Goal: Task Accomplishment & Management: Use online tool/utility

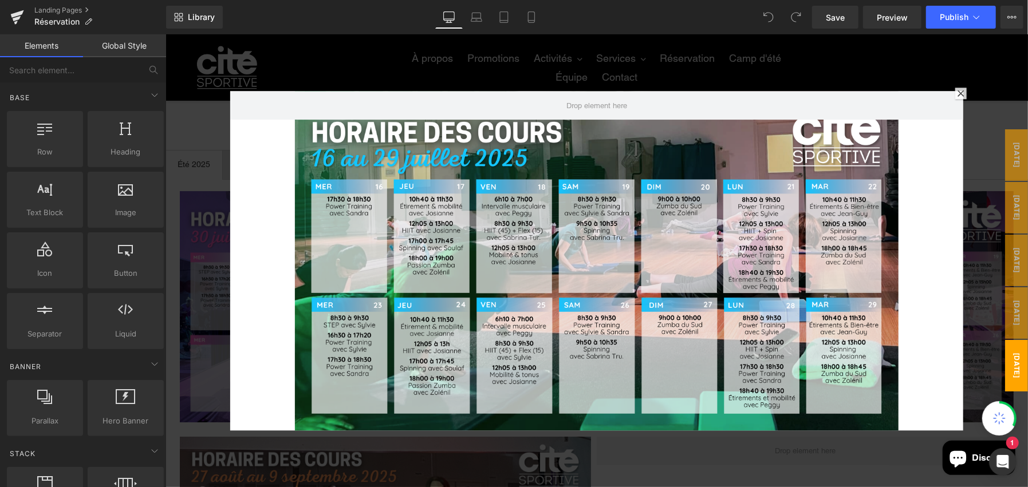
click at [955, 88] on div at bounding box center [960, 92] width 11 height 11
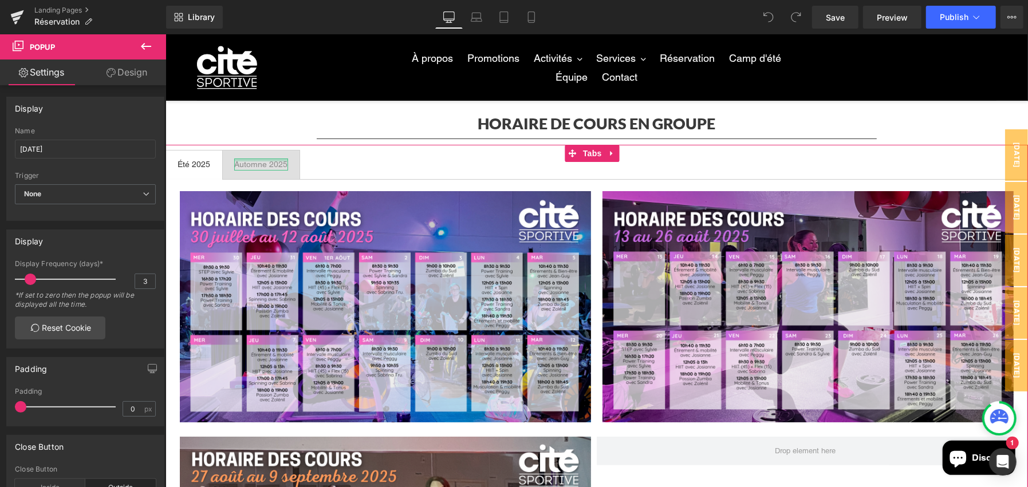
click at [282, 160] on div at bounding box center [261, 159] width 54 height 3
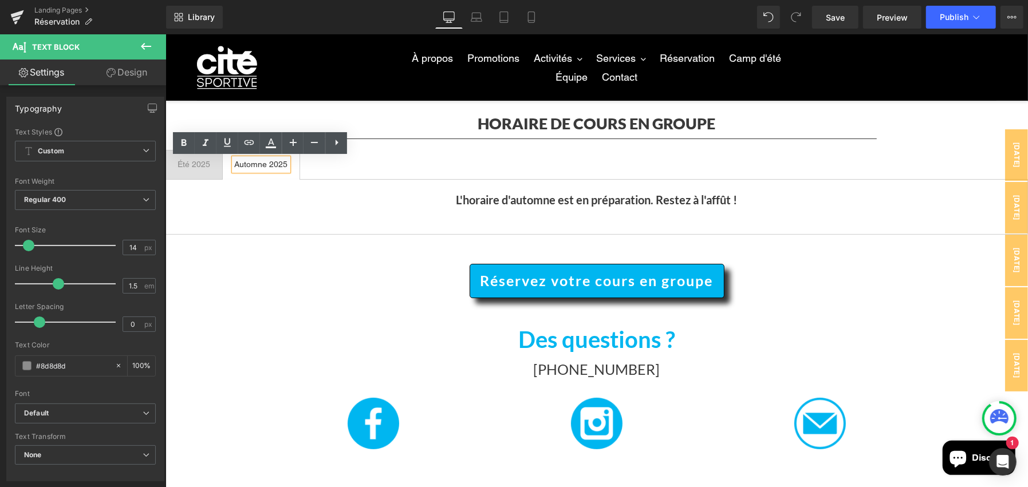
click at [208, 171] on span "Été 2025 Text Block" at bounding box center [194, 164] width 56 height 29
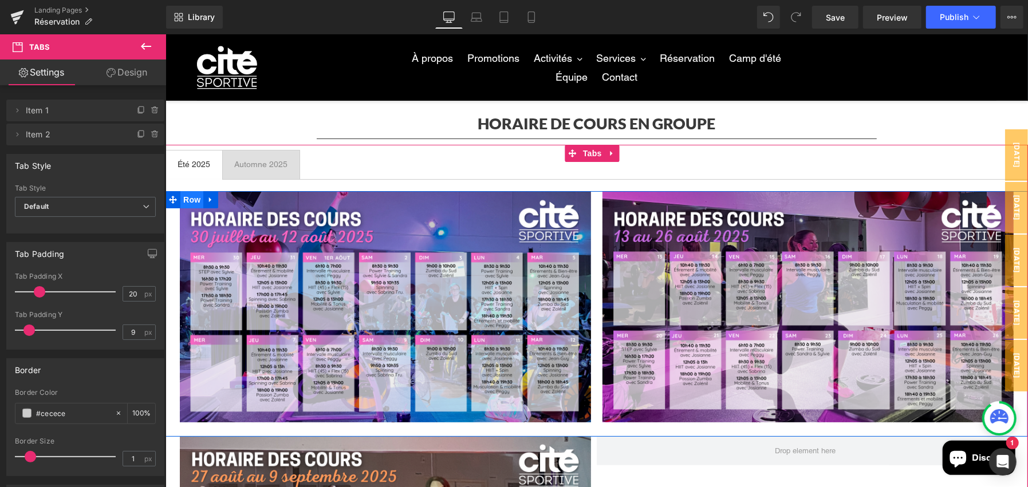
click at [184, 200] on span "Row" at bounding box center [191, 199] width 23 height 17
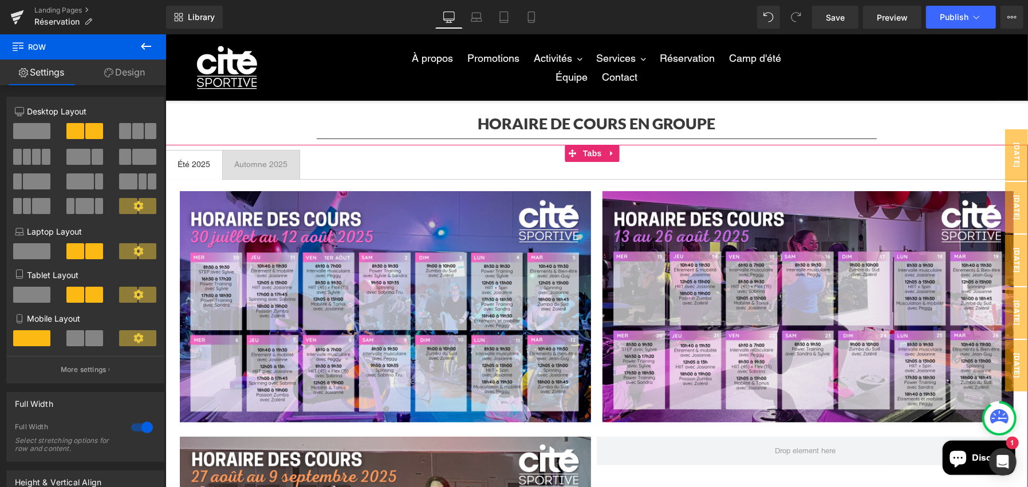
click at [286, 161] on span "Automne 2025 Text Block" at bounding box center [260, 164] width 77 height 29
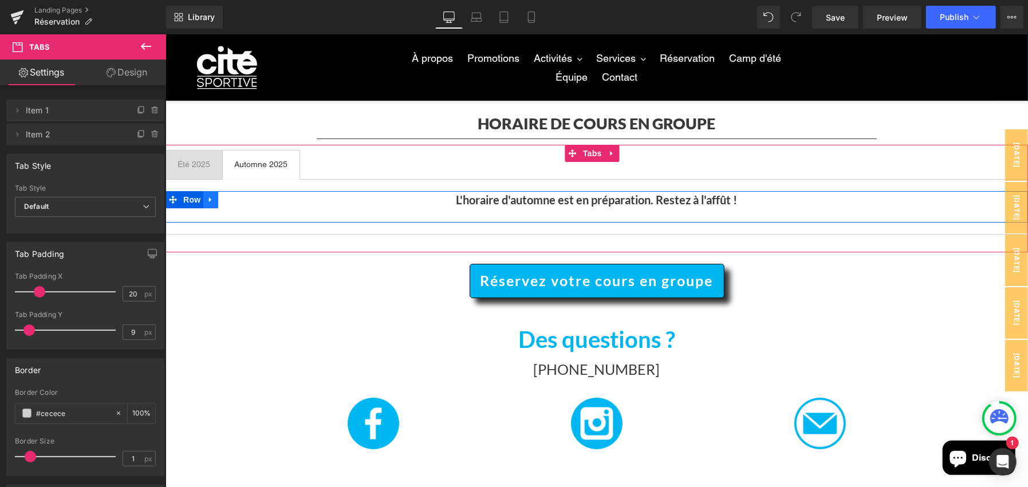
click at [208, 199] on icon at bounding box center [210, 199] width 8 height 9
click at [236, 196] on icon at bounding box center [240, 199] width 8 height 8
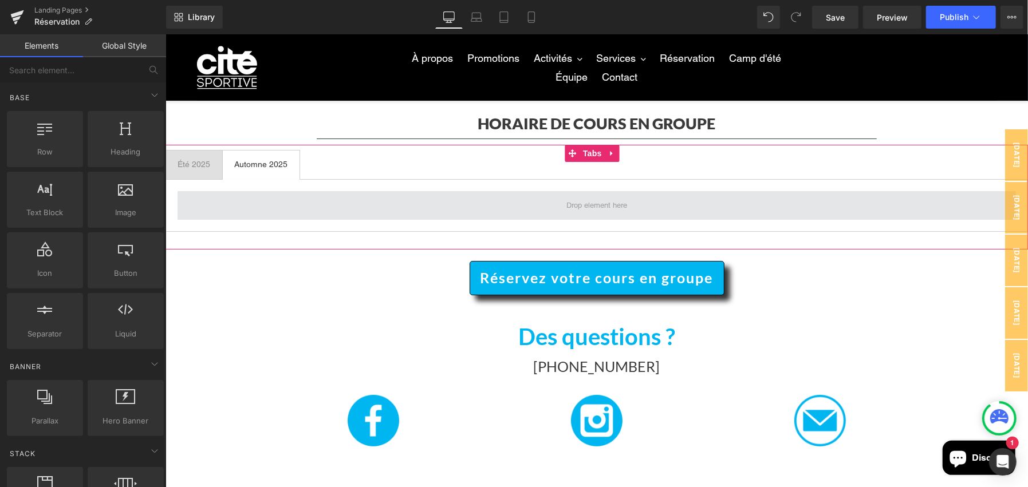
click at [229, 201] on span at bounding box center [596, 205] width 838 height 29
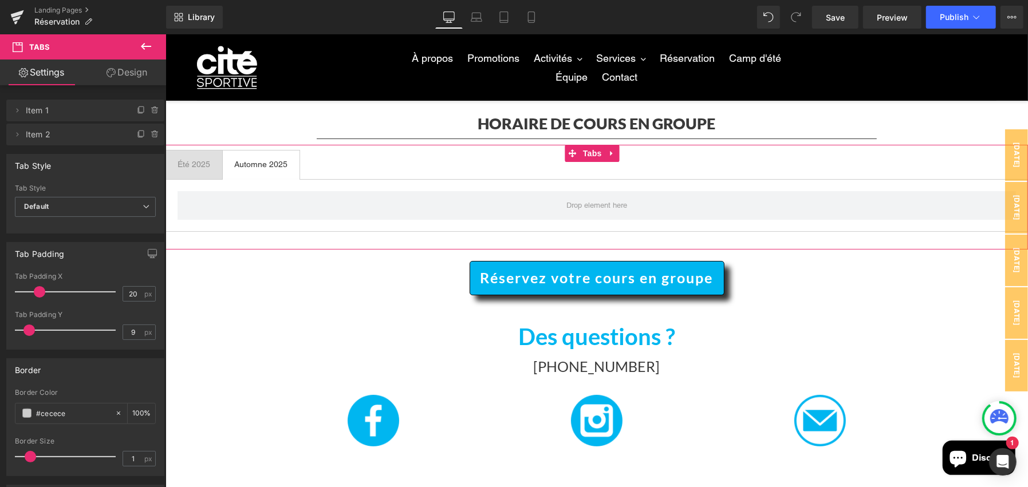
click at [191, 156] on span "Été 2025 Text Block" at bounding box center [194, 164] width 56 height 29
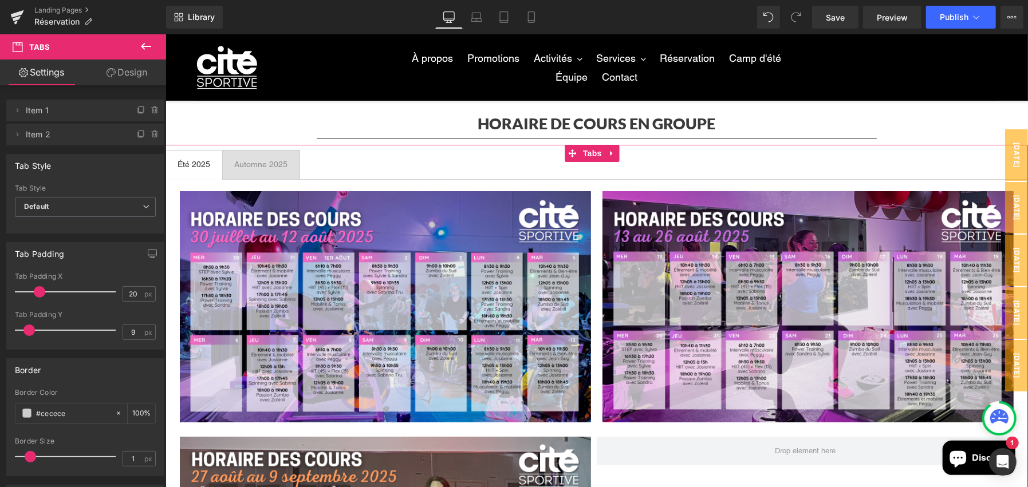
click at [258, 166] on div "Automne 2025" at bounding box center [261, 164] width 54 height 12
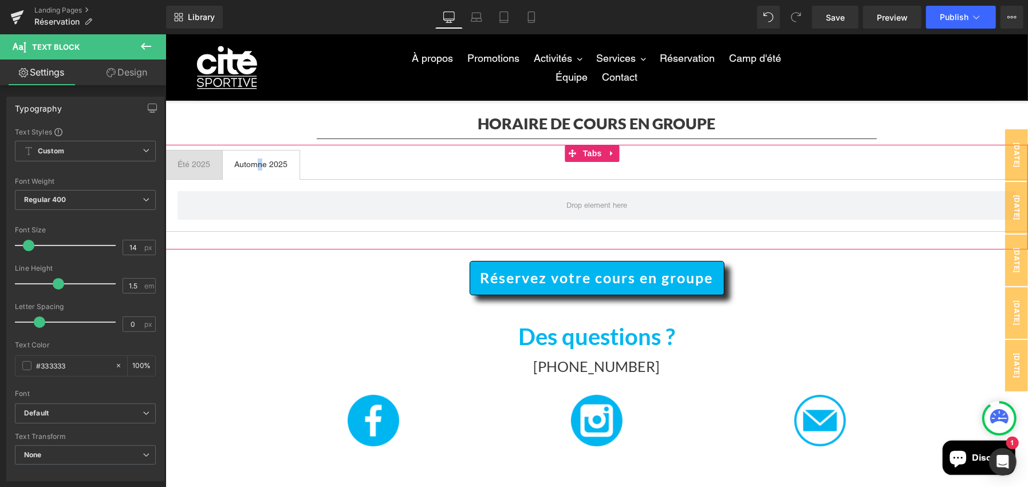
click at [204, 155] on span "Été 2025 Text Block" at bounding box center [194, 164] width 56 height 29
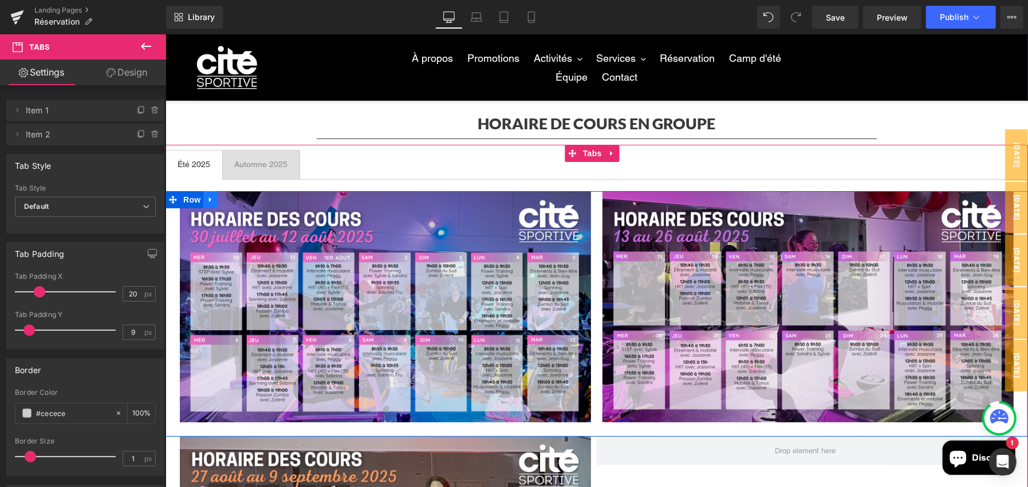
click at [206, 196] on icon at bounding box center [210, 199] width 8 height 9
click at [226, 196] on link at bounding box center [225, 199] width 15 height 17
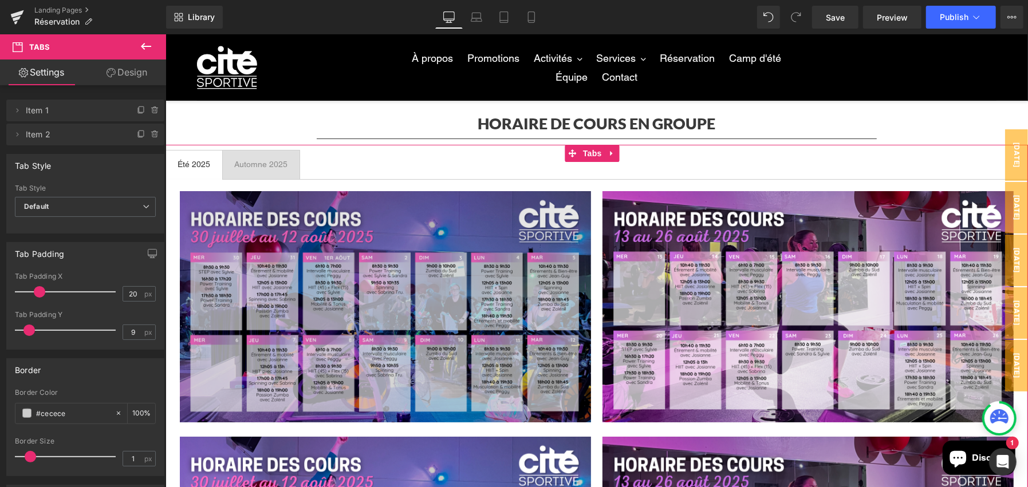
click at [247, 246] on img at bounding box center [387, 306] width 417 height 231
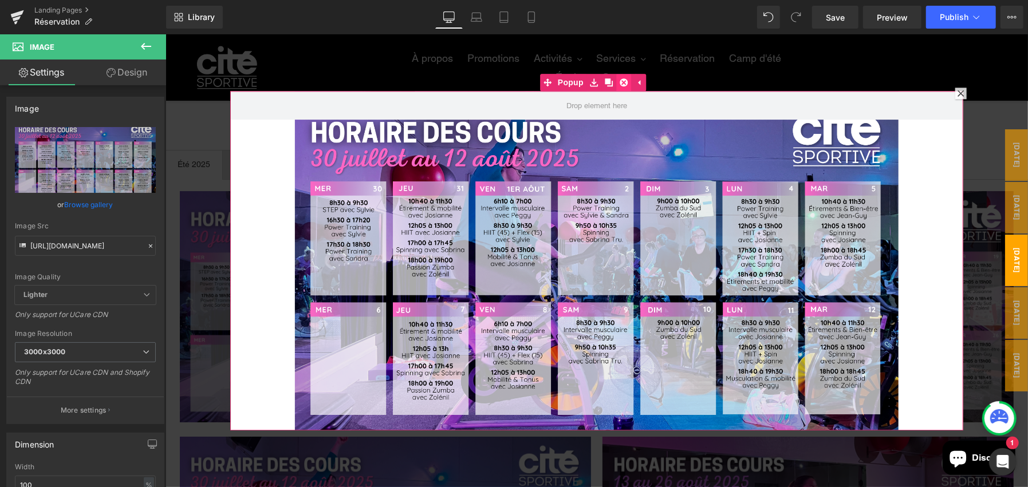
click at [626, 77] on icon at bounding box center [623, 81] width 8 height 9
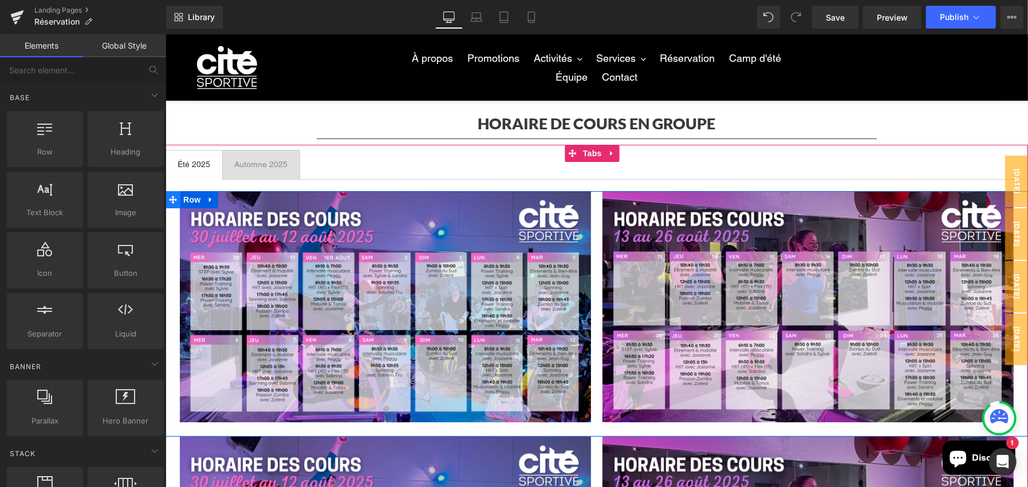
click at [171, 197] on icon at bounding box center [172, 199] width 8 height 9
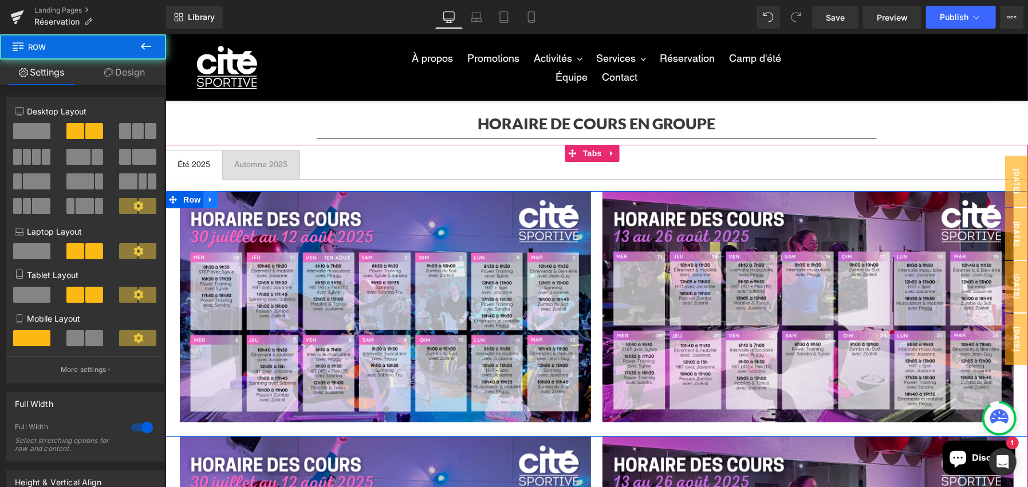
click at [207, 199] on icon at bounding box center [210, 199] width 8 height 9
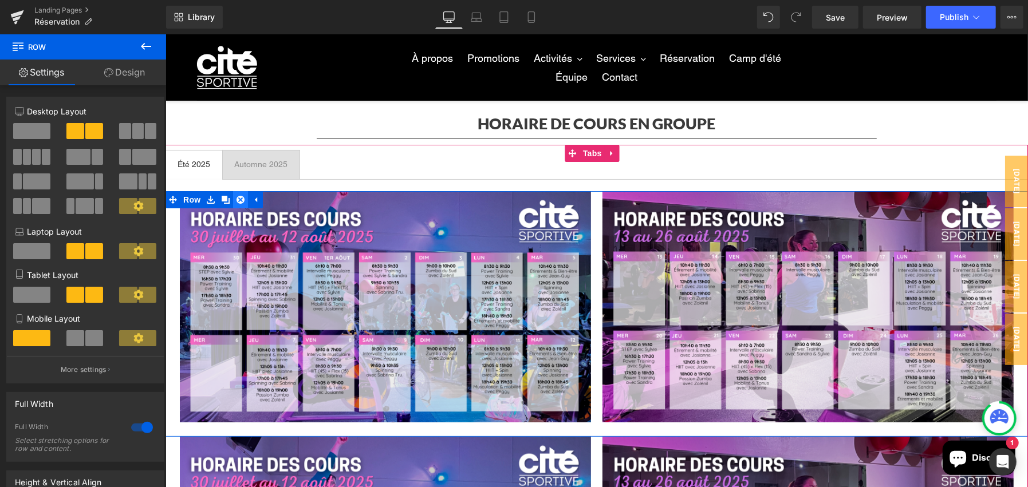
click at [236, 200] on icon at bounding box center [240, 199] width 8 height 8
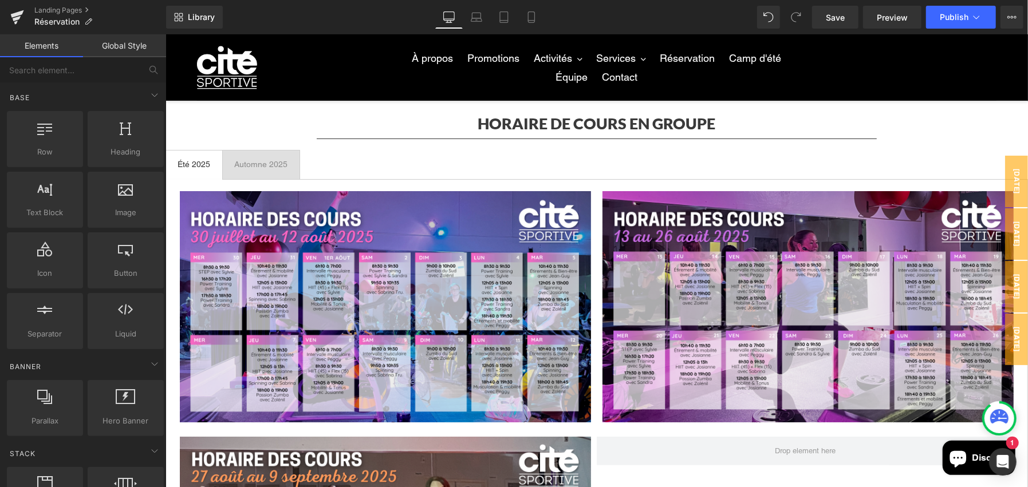
click at [269, 155] on span "Automne 2025 Text Block" at bounding box center [260, 164] width 77 height 29
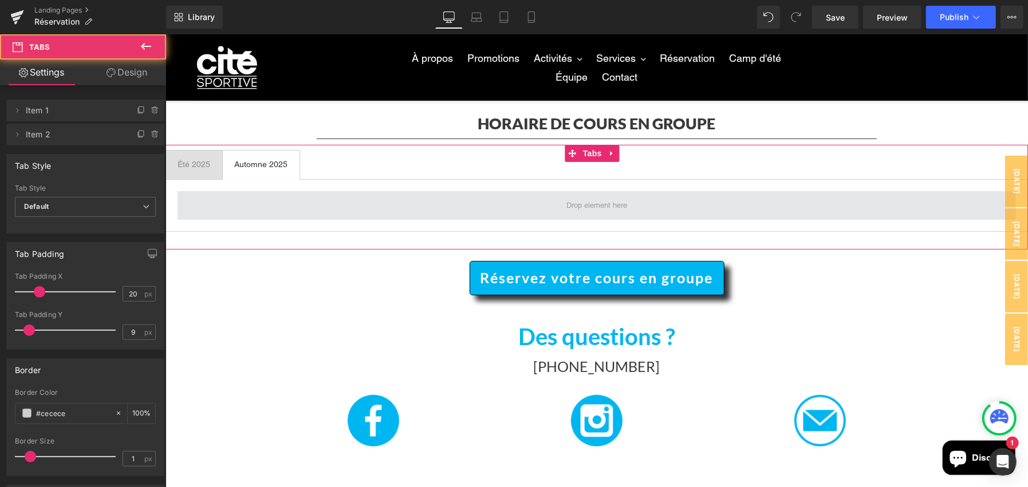
click at [238, 203] on span at bounding box center [596, 205] width 838 height 29
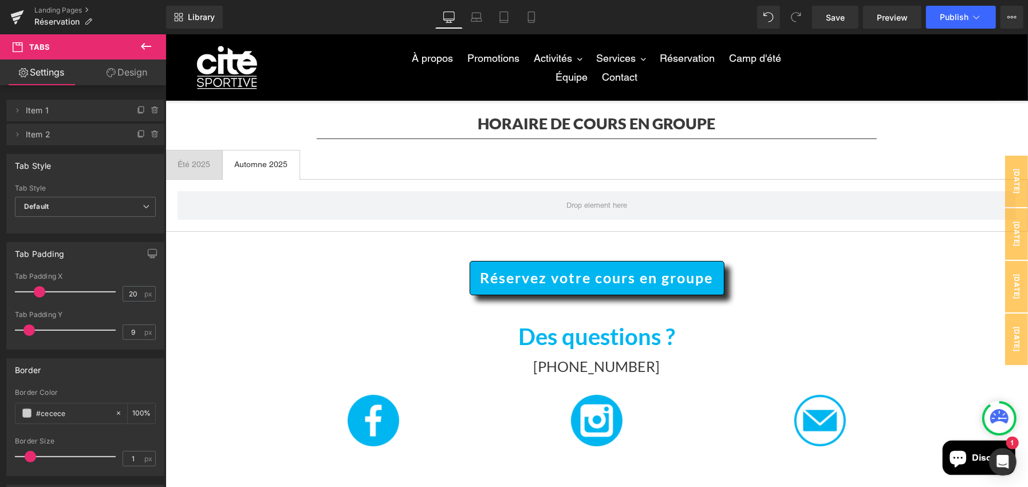
click at [149, 45] on icon at bounding box center [146, 47] width 14 height 14
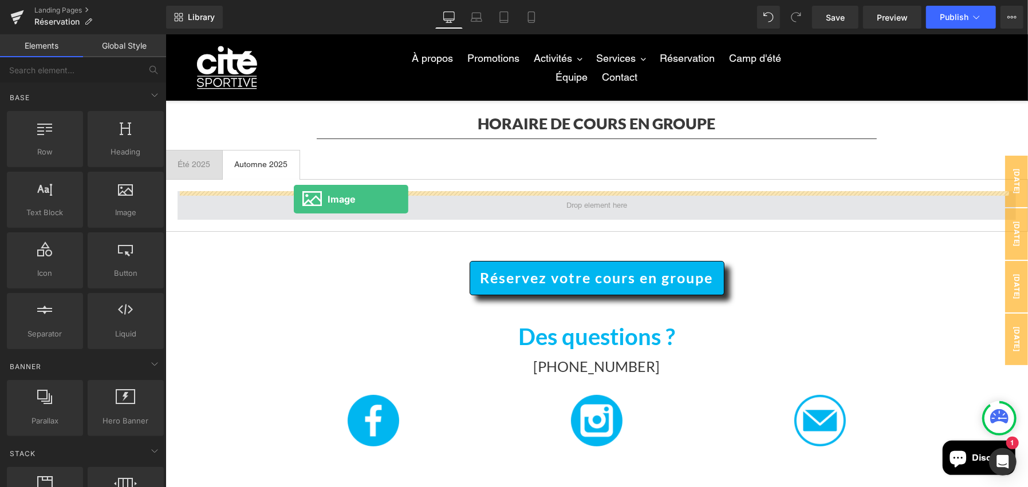
drag, startPoint x: 277, startPoint y: 239, endPoint x: 293, endPoint y: 199, distance: 43.2
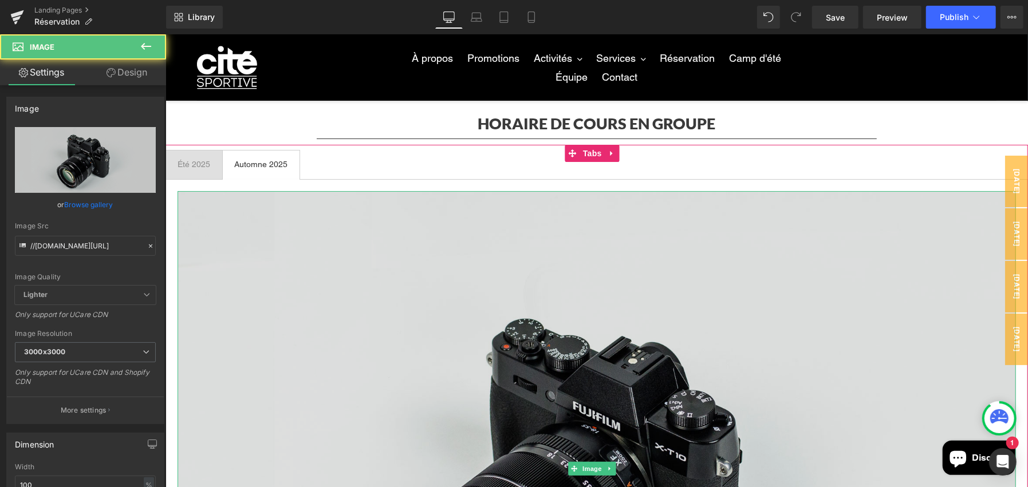
click at [468, 222] on img at bounding box center [596, 469] width 838 height 556
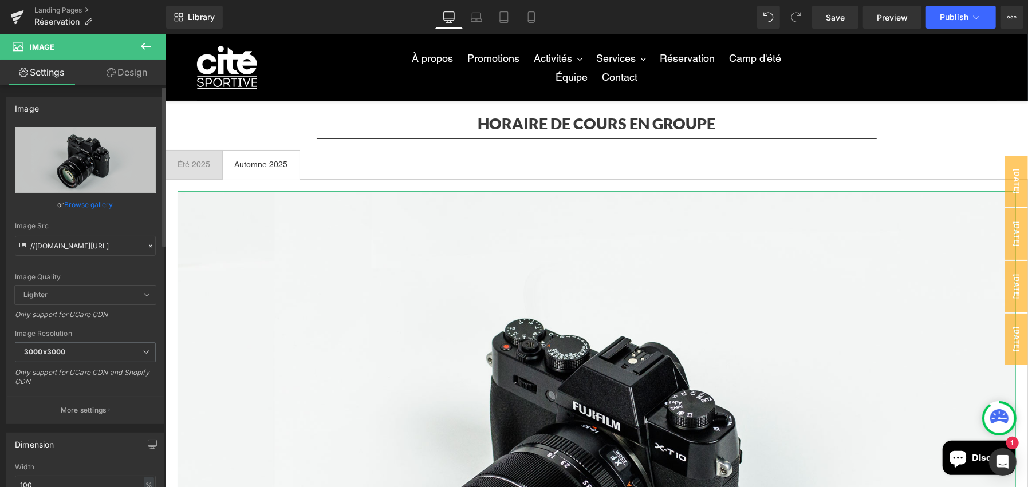
click at [145, 245] on div at bounding box center [150, 246] width 10 height 13
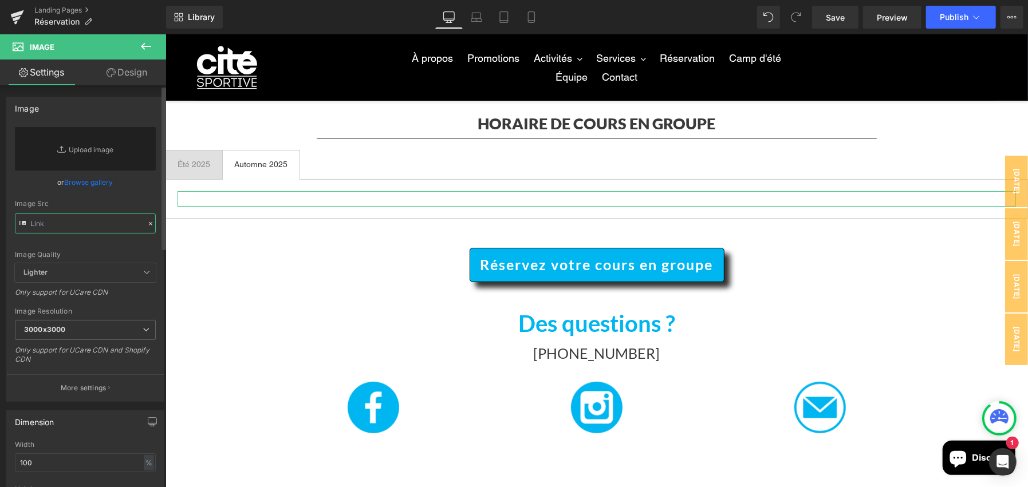
click at [107, 229] on input "text" at bounding box center [85, 224] width 141 height 20
paste input "https://cdn.shopify.com/s/files/1/0459/5367/9517/files/539884321_13496396238333…"
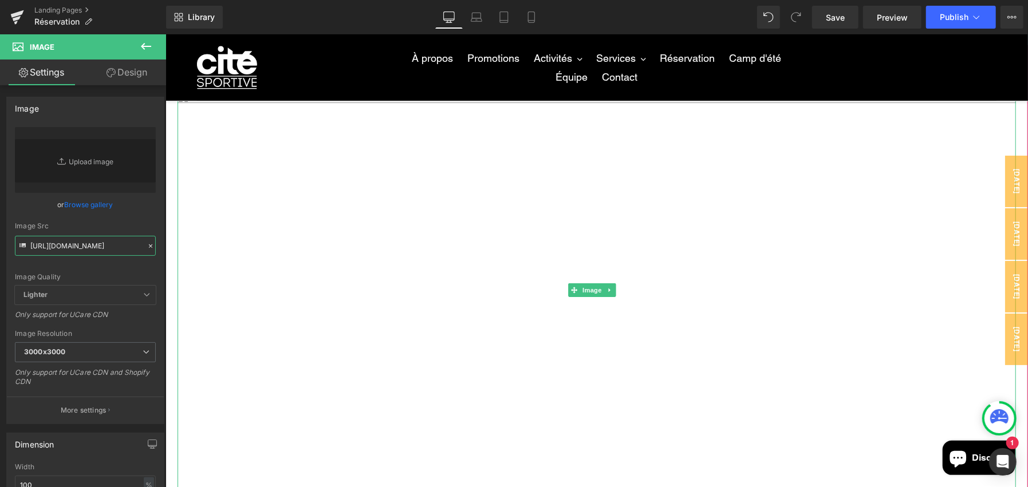
scroll to position [114, 0]
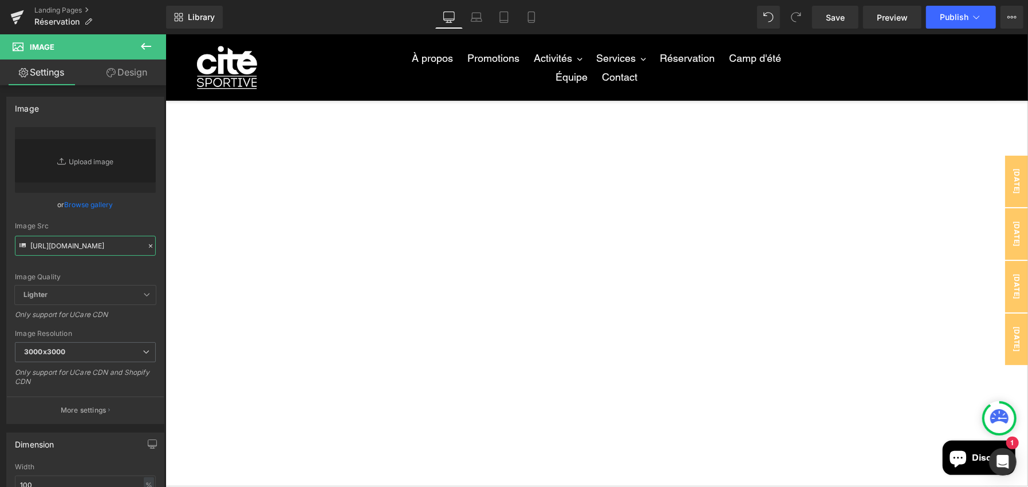
type input "https://cdn.shopify.com/s/files/1/0459/5367/9517/files/539884321_13496396238333…"
click at [430, 159] on img at bounding box center [596, 275] width 838 height 397
click at [147, 247] on icon at bounding box center [151, 246] width 8 height 8
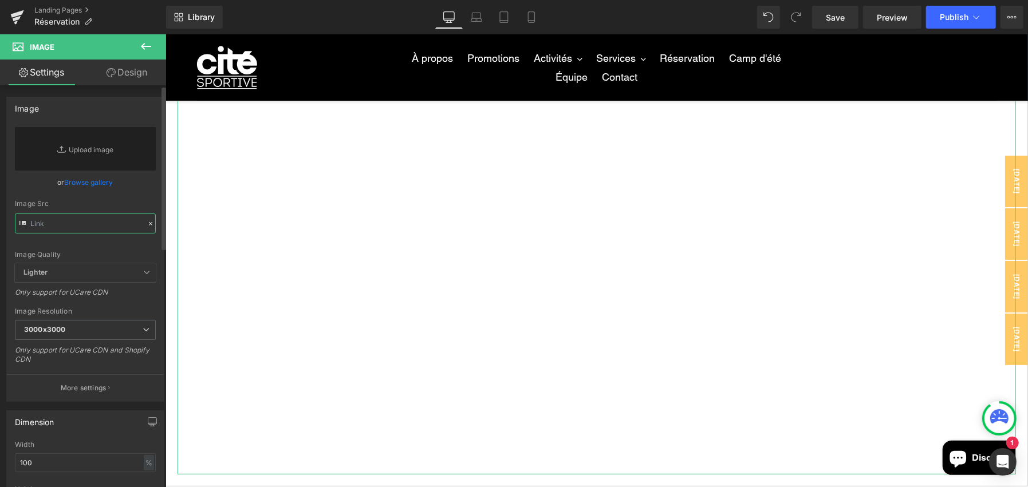
click at [107, 225] on input "text" at bounding box center [85, 224] width 141 height 20
paste input "[URL][DOMAIN_NAME]"
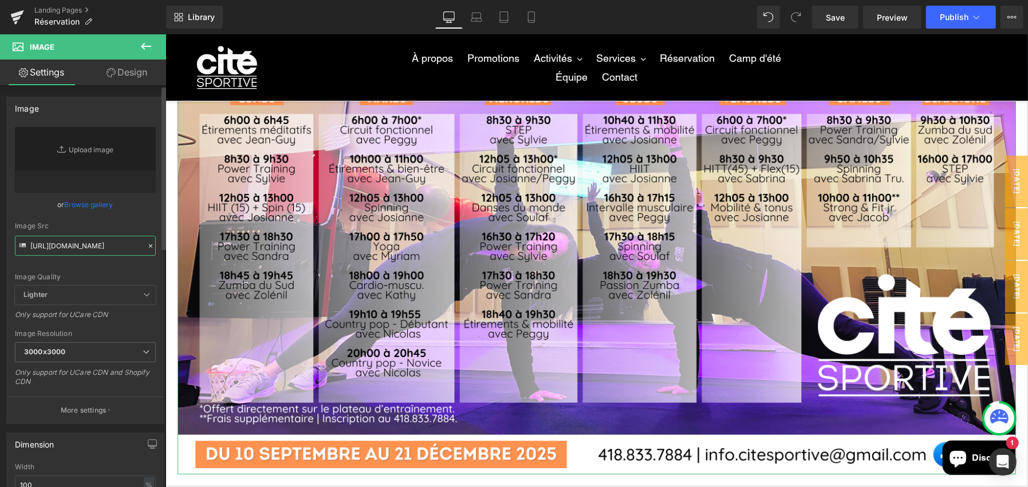
click at [107, 247] on input "[URL][DOMAIN_NAME]" at bounding box center [85, 246] width 141 height 20
click at [129, 225] on div "Image Src" at bounding box center [85, 226] width 141 height 8
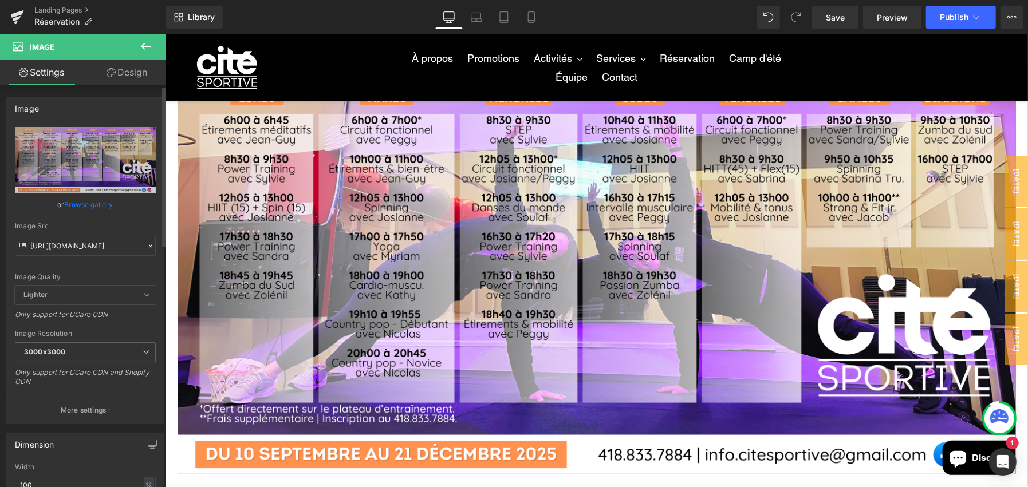
type input "https://cdn.shopify.com/s/files/1/0459/5367/9517/files/CEG_Automne_2025_2_3000x…"
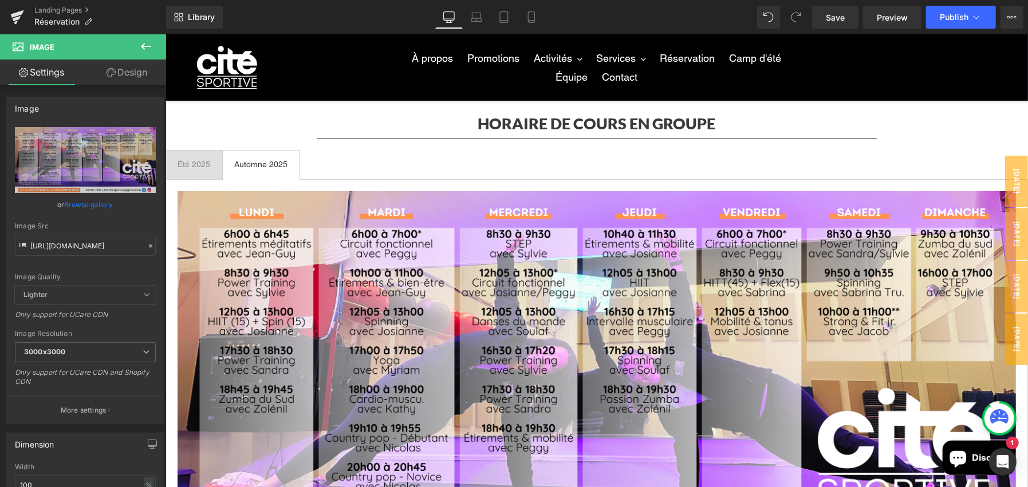
click at [184, 164] on div "Été 2025" at bounding box center [193, 164] width 33 height 12
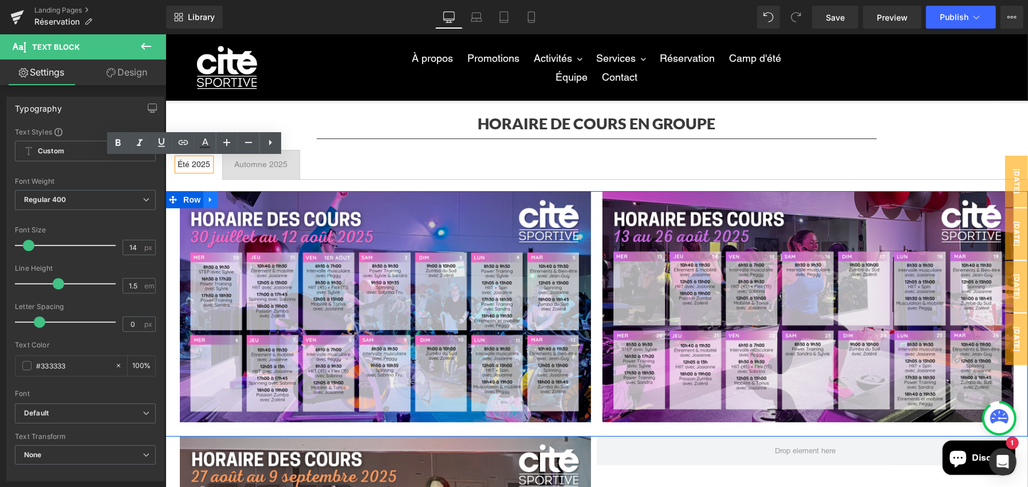
click at [203, 197] on link at bounding box center [210, 199] width 15 height 17
click at [236, 198] on icon at bounding box center [240, 199] width 8 height 8
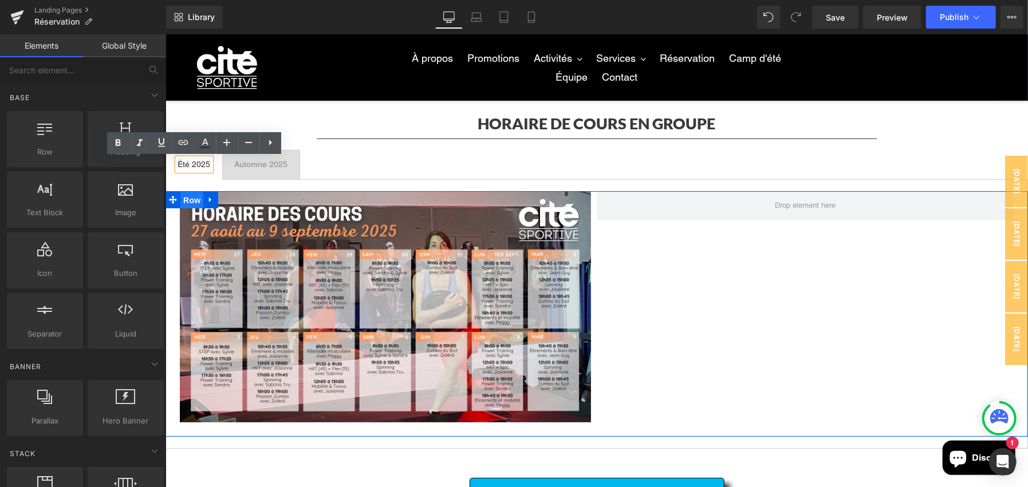
click at [192, 203] on span "Row" at bounding box center [191, 199] width 23 height 17
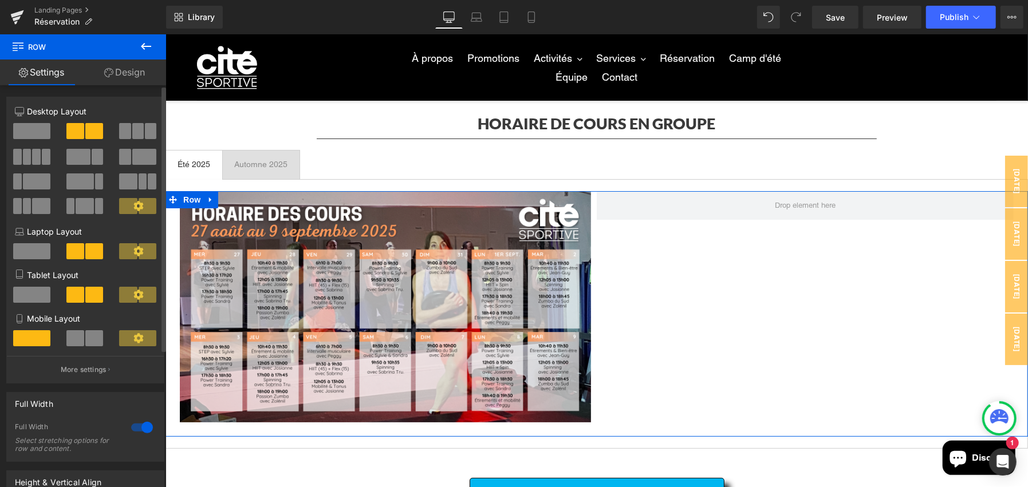
click at [29, 127] on span at bounding box center [31, 131] width 37 height 16
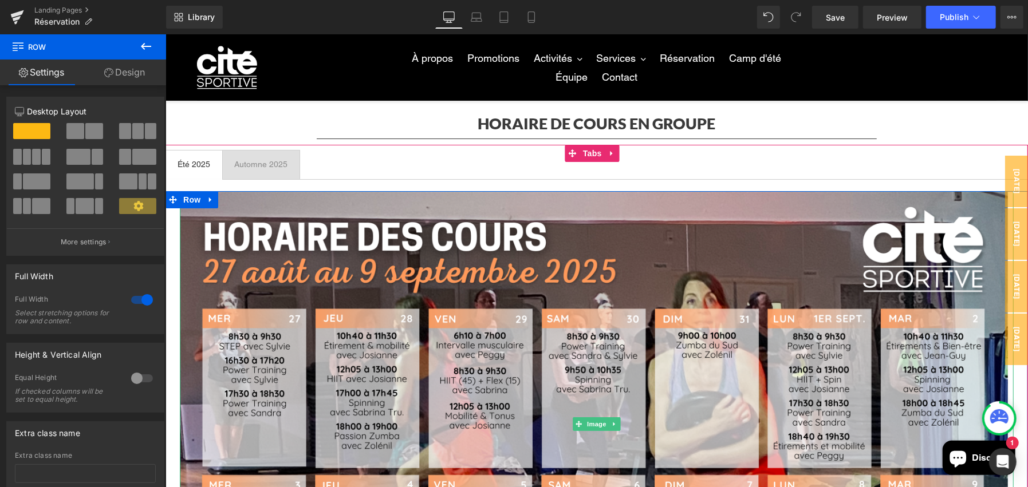
drag, startPoint x: 691, startPoint y: 263, endPoint x: 670, endPoint y: 264, distance: 21.2
click at [690, 263] on img at bounding box center [596, 424] width 834 height 466
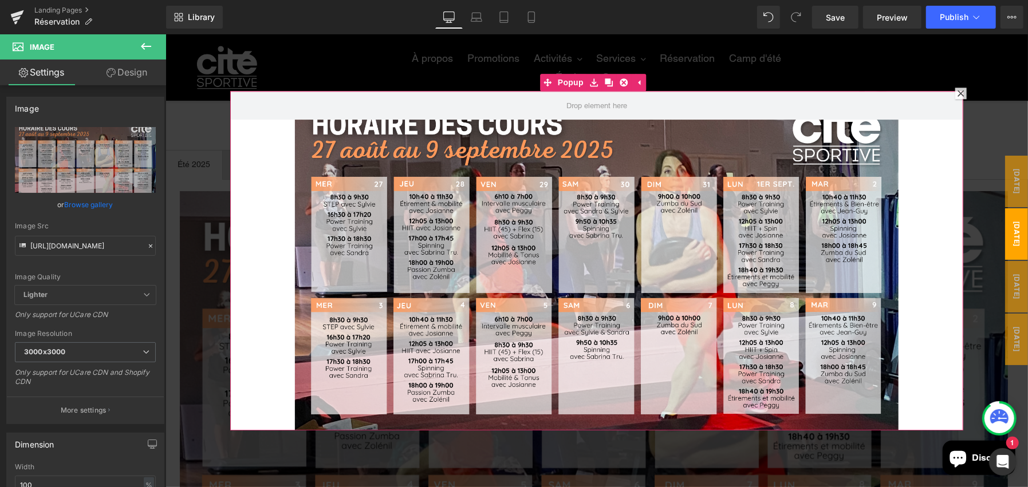
click at [957, 92] on icon at bounding box center [960, 92] width 7 height 7
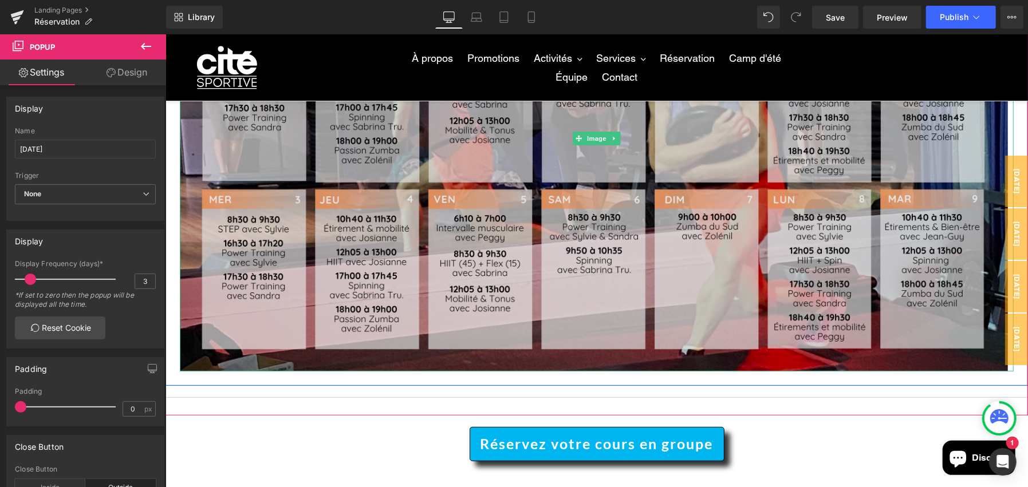
click at [363, 174] on img at bounding box center [596, 138] width 834 height 466
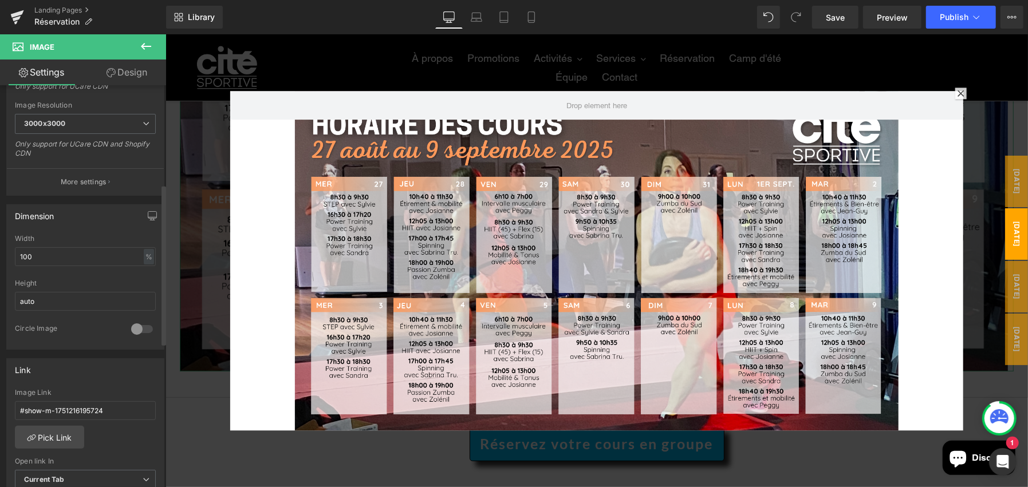
scroll to position [458, 0]
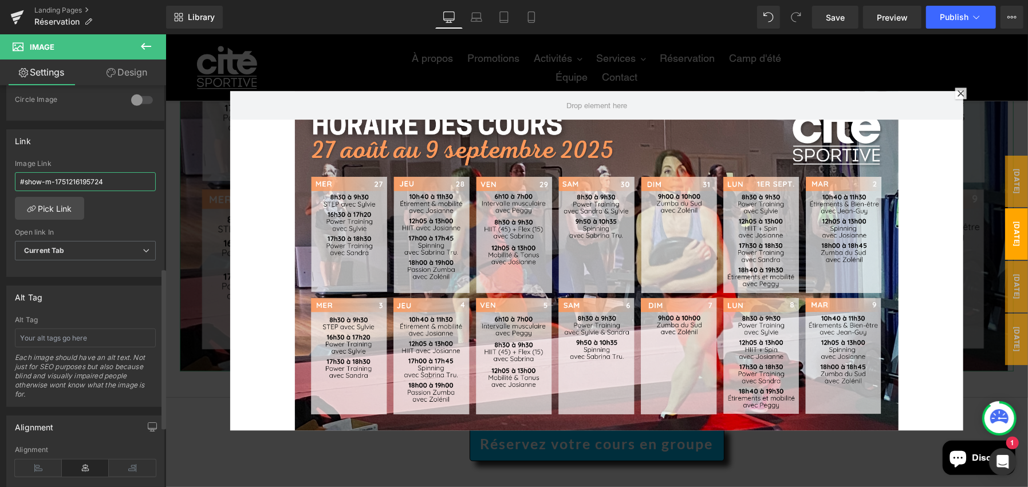
drag, startPoint x: 112, startPoint y: 178, endPoint x: 0, endPoint y: 177, distance: 111.7
click at [0, 177] on div "Link #show-m-1751216195724 Image Link #show-m-1751216195724 Pick Link Current T…" at bounding box center [85, 199] width 171 height 157
click at [97, 208] on div "Image Link Pick Link Current Tab New Tab Open link In Current Tab Current Tab N…" at bounding box center [85, 218] width 157 height 117
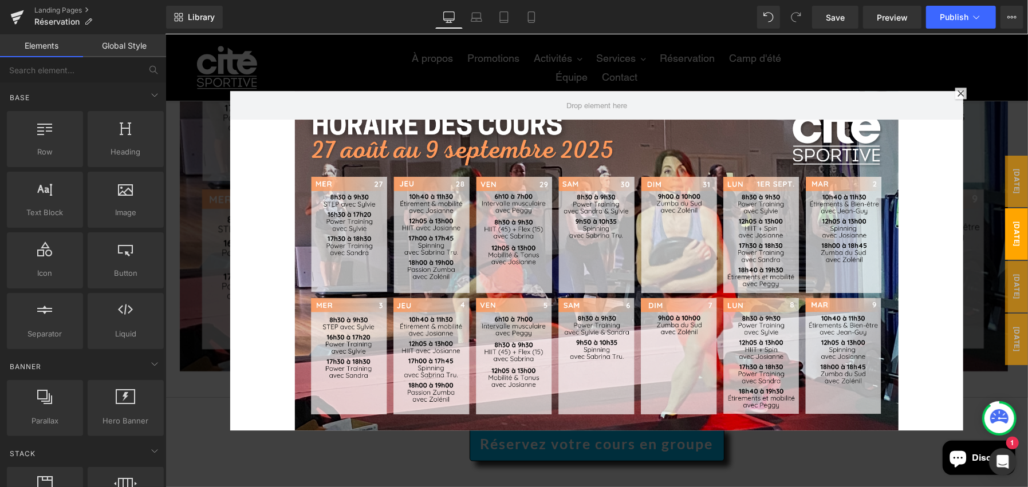
click at [191, 397] on div at bounding box center [596, 260] width 863 height 453
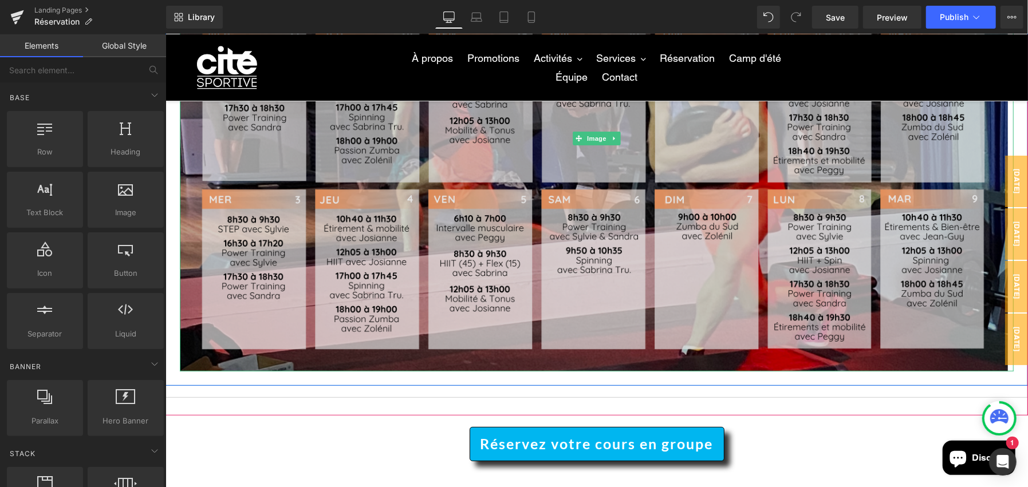
click at [773, 172] on img at bounding box center [596, 138] width 834 height 466
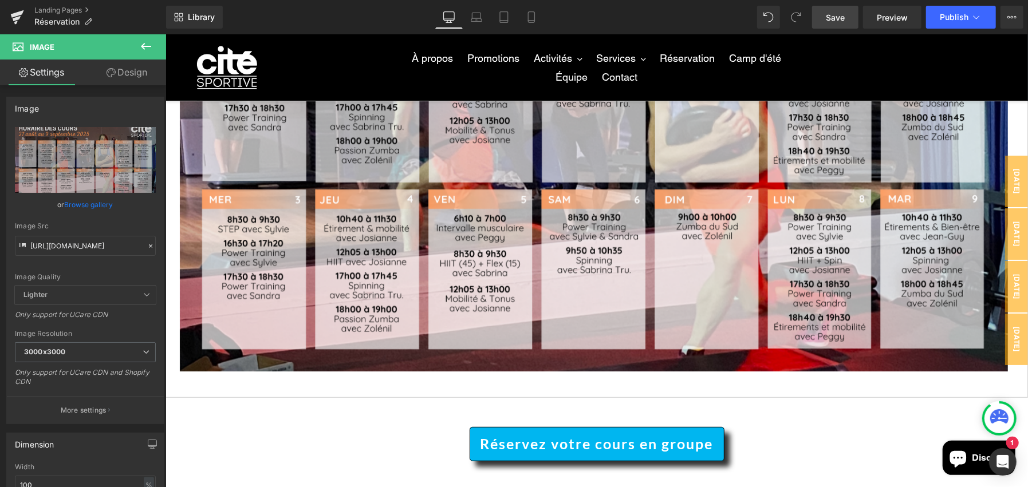
click at [840, 17] on span "Save" at bounding box center [835, 17] width 19 height 12
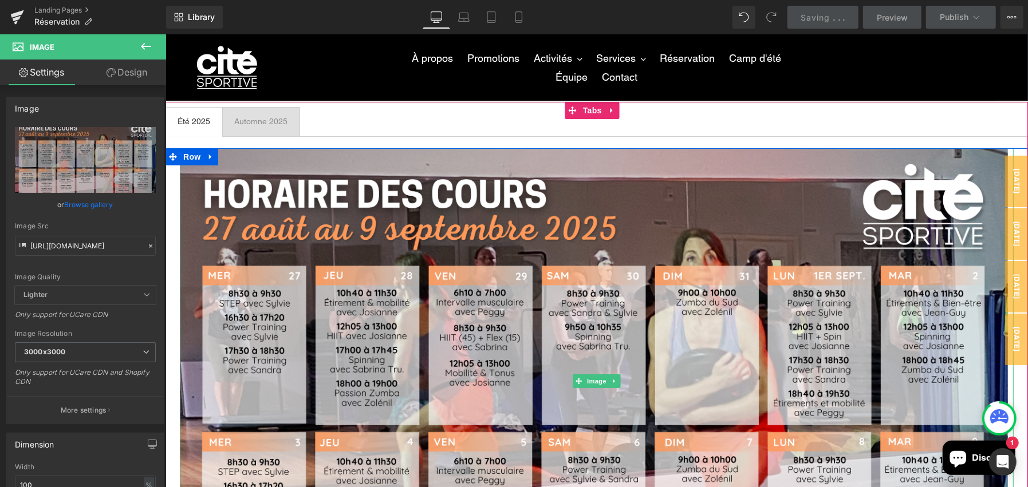
scroll to position [0, 0]
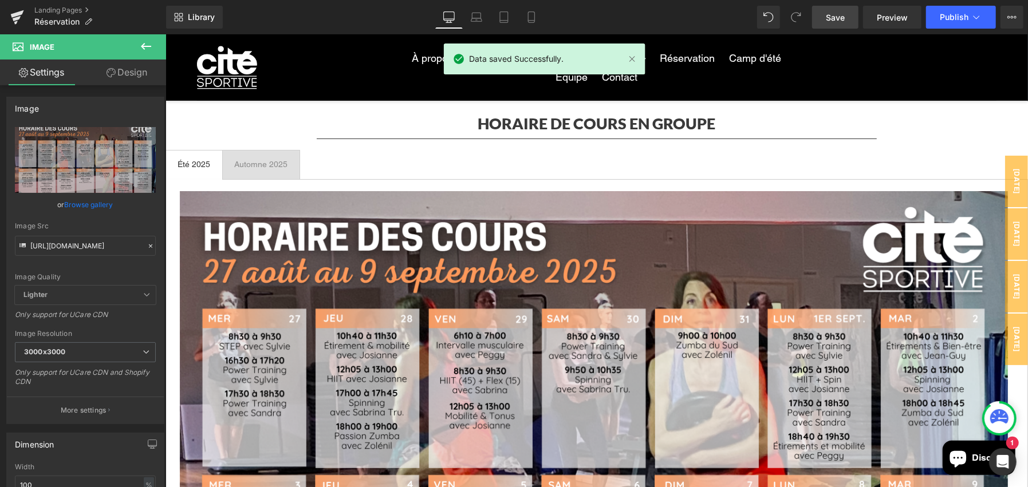
click at [261, 159] on div "Automne 2025 Text Block" at bounding box center [261, 164] width 54 height 12
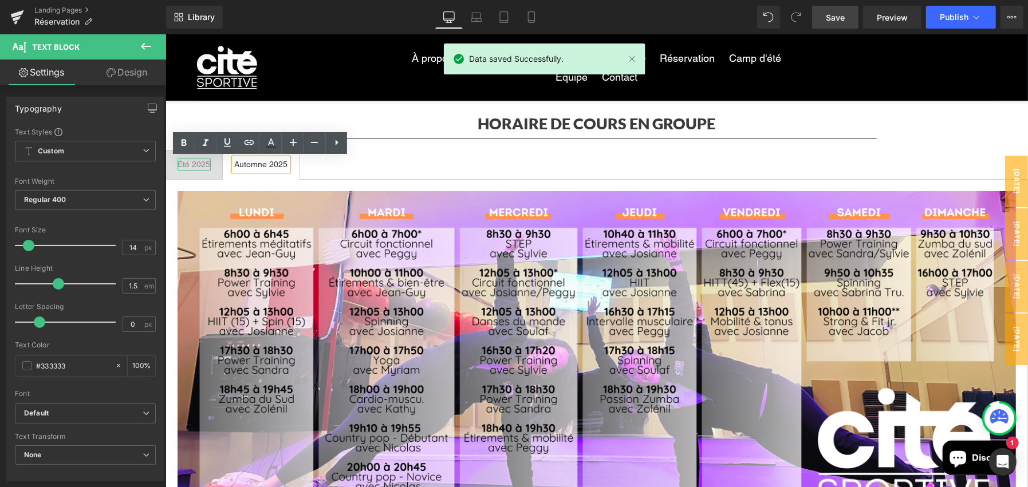
click at [190, 163] on div "Été 2025" at bounding box center [193, 164] width 33 height 12
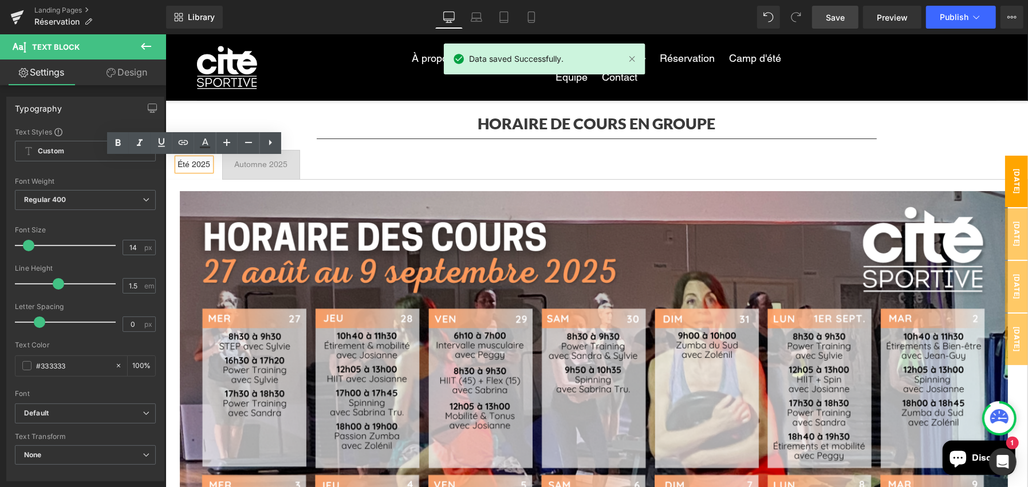
click at [1005, 184] on span "Août 4" at bounding box center [1016, 181] width 23 height 52
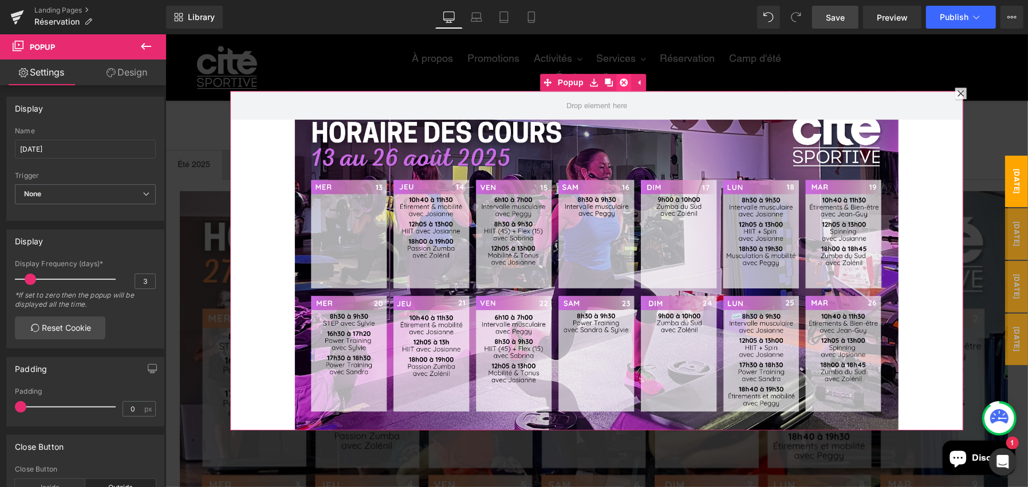
click at [625, 82] on icon at bounding box center [623, 82] width 8 height 8
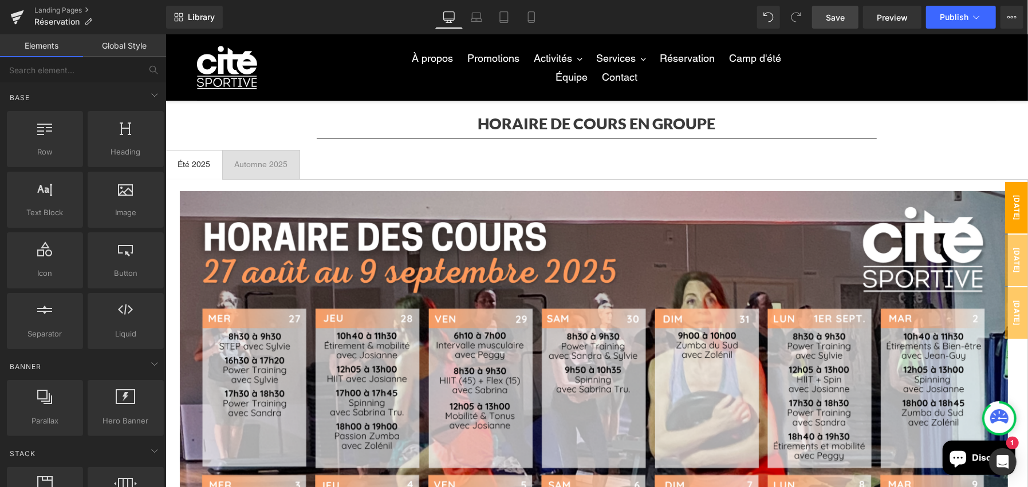
click at [1005, 208] on span "Septembre 5" at bounding box center [1016, 208] width 23 height 52
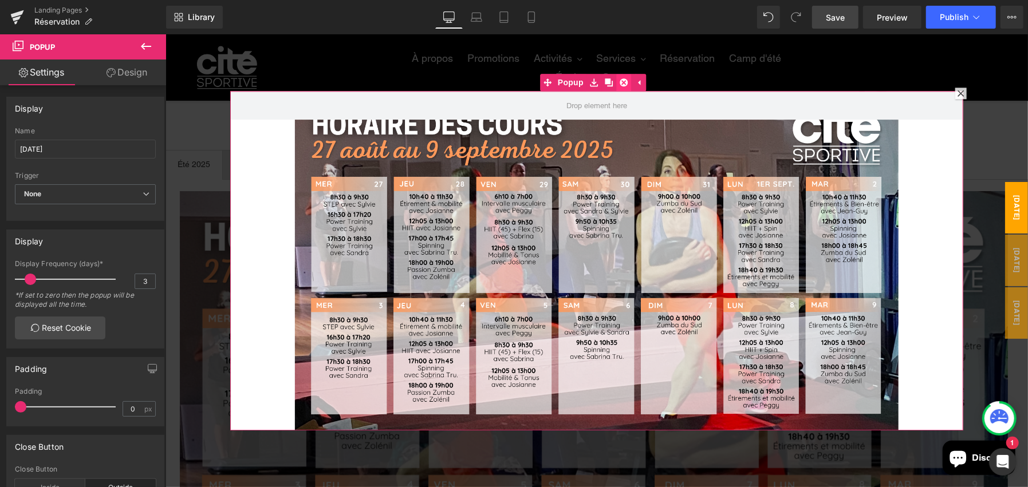
click at [620, 81] on icon at bounding box center [623, 82] width 8 height 8
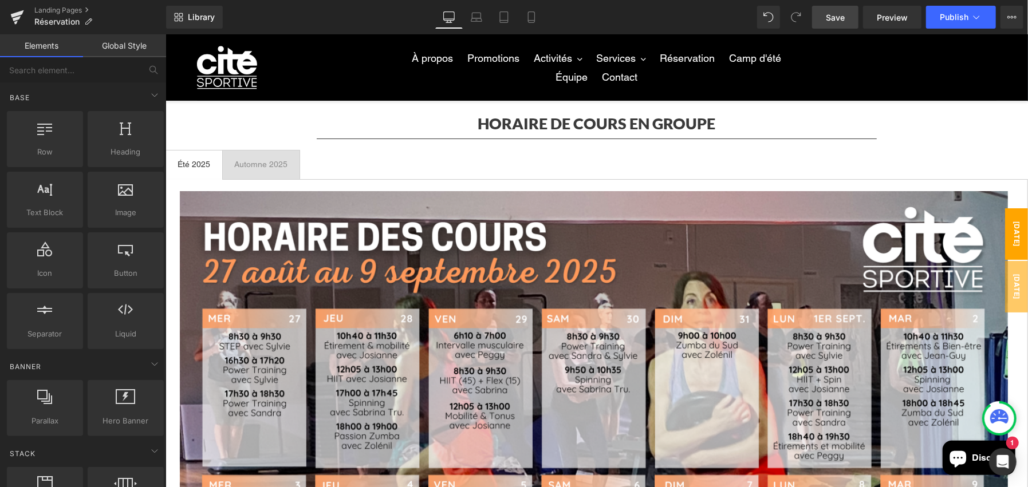
click at [1006, 222] on span "Juillet 1" at bounding box center [1016, 234] width 23 height 52
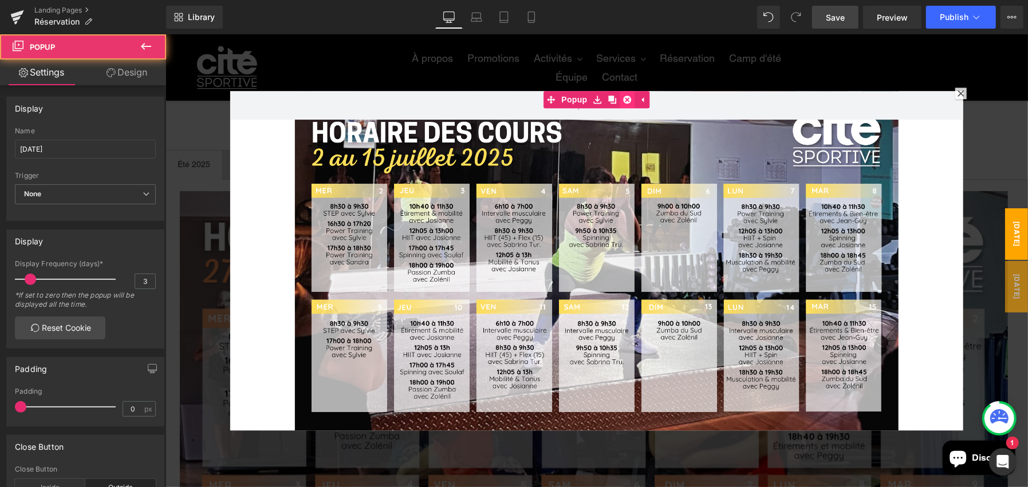
click at [623, 101] on div "Popup" at bounding box center [596, 260] width 733 height 340
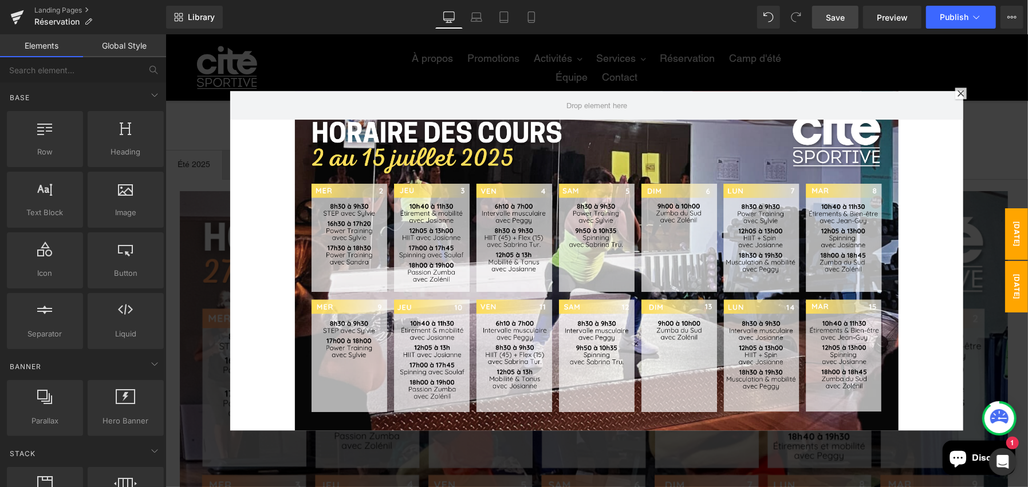
click at [1012, 275] on span "Juillet 2" at bounding box center [1016, 287] width 23 height 52
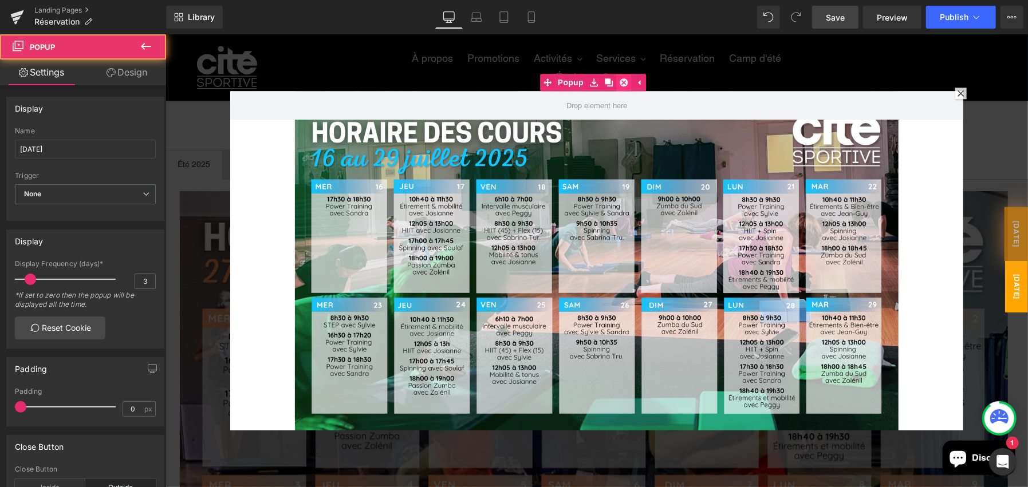
click at [619, 82] on icon at bounding box center [623, 82] width 8 height 8
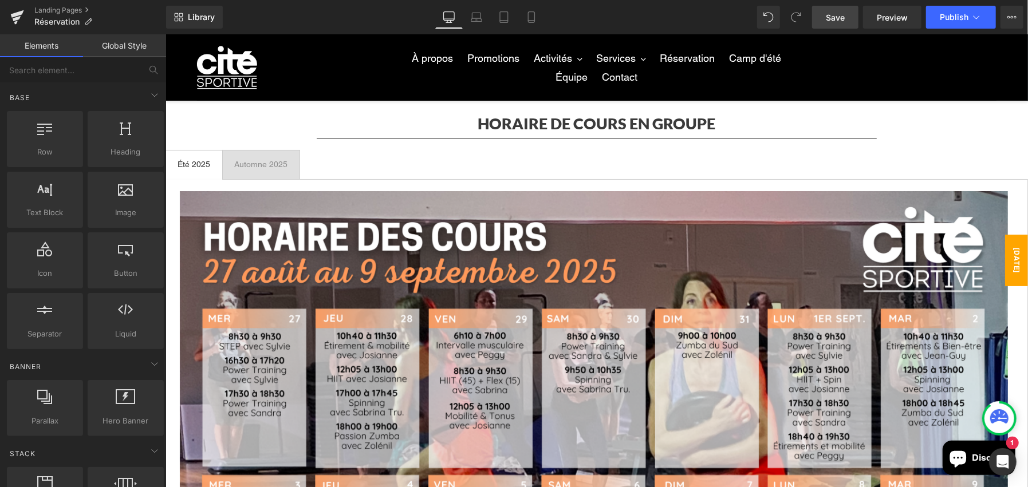
click at [1010, 250] on span "Juillet 1" at bounding box center [1016, 260] width 23 height 52
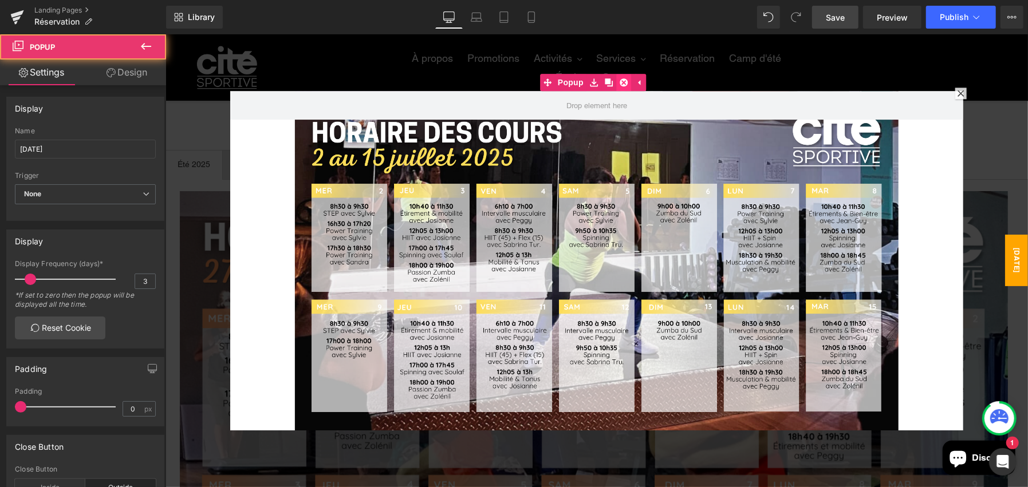
click at [620, 82] on icon at bounding box center [623, 82] width 8 height 8
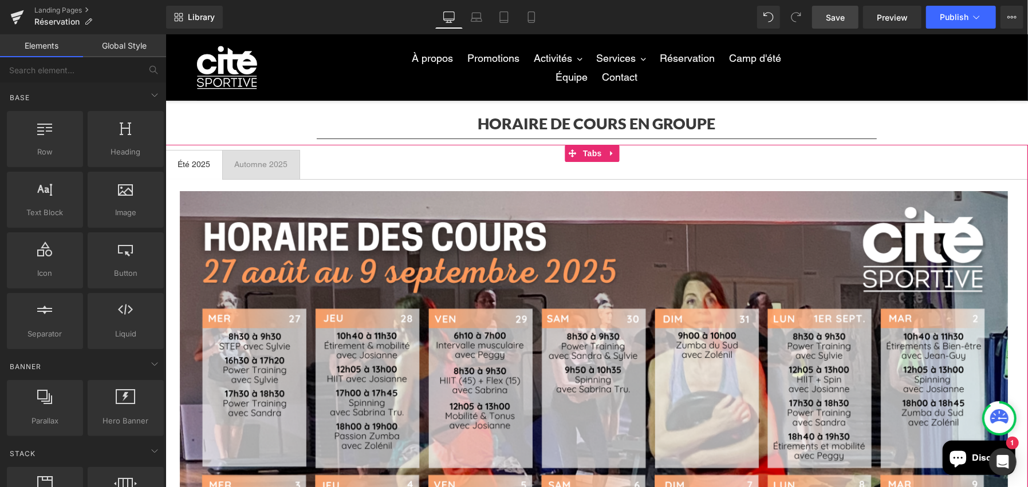
click at [165, 34] on div at bounding box center [165, 34] width 0 height 0
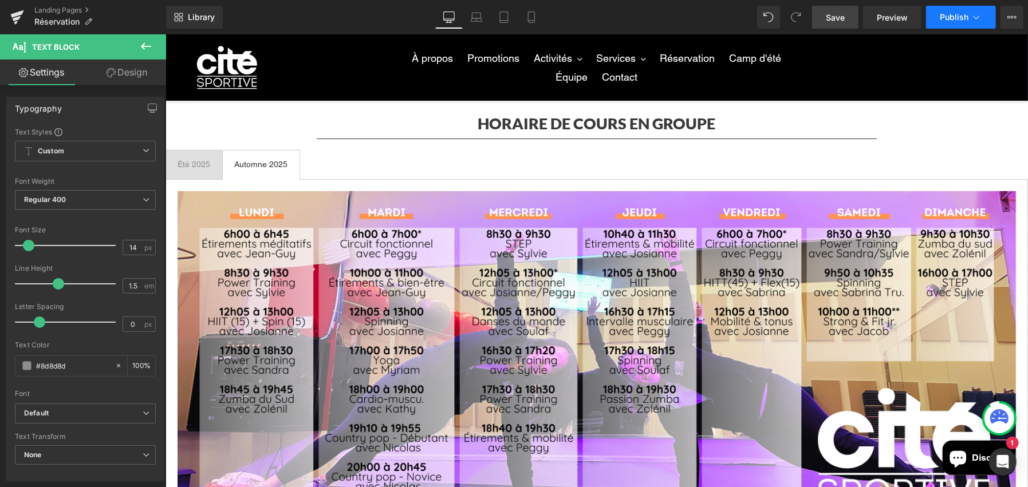
click at [946, 17] on span "Publish" at bounding box center [954, 17] width 29 height 9
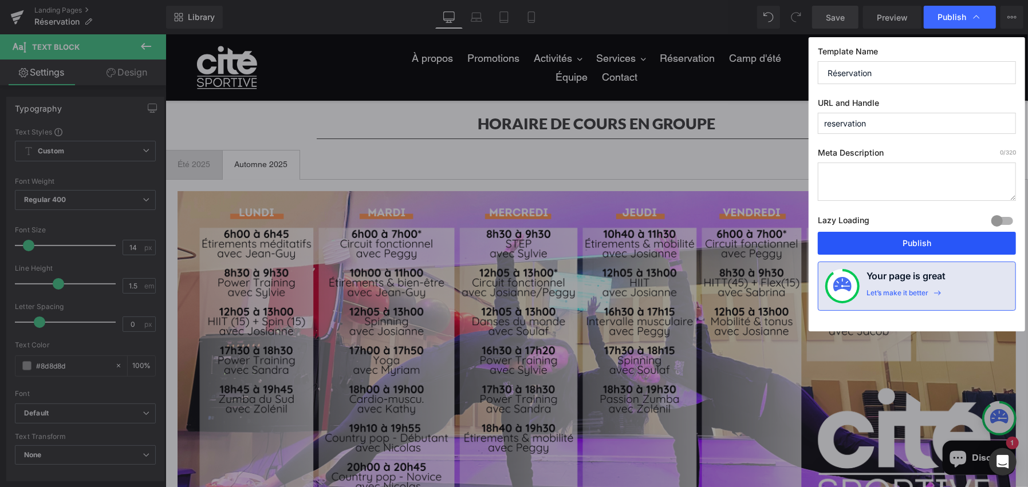
click at [909, 242] on button "Publish" at bounding box center [917, 243] width 198 height 23
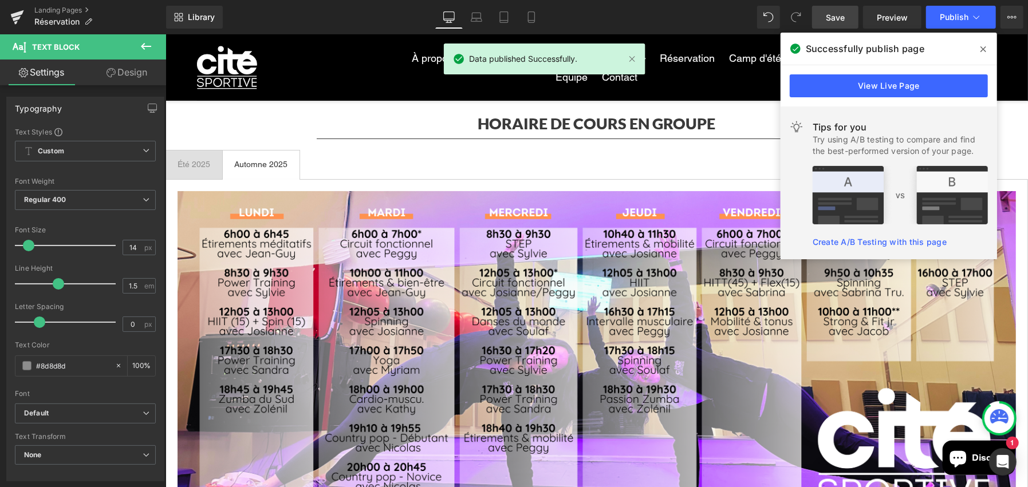
click at [981, 49] on icon at bounding box center [983, 49] width 6 height 9
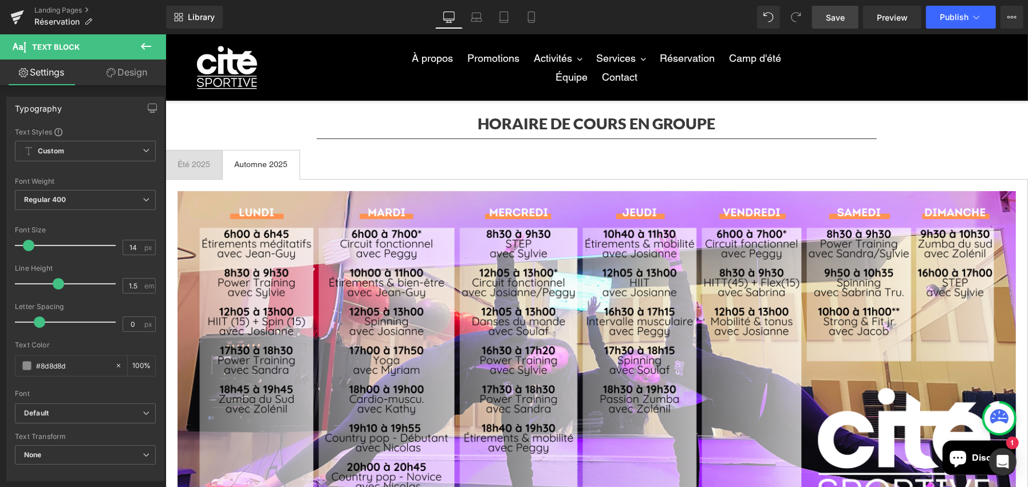
click at [147, 46] on icon at bounding box center [146, 46] width 10 height 7
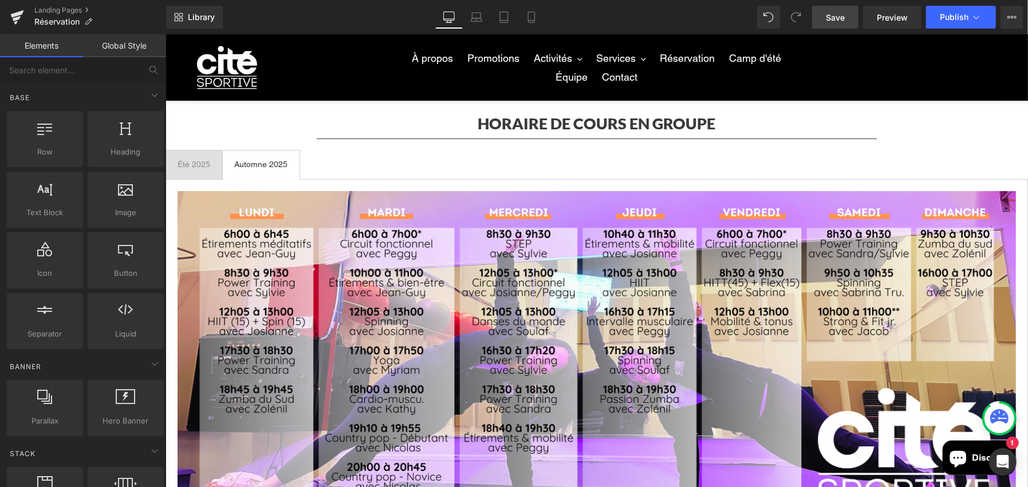
click at [64, 2] on div "Landing Pages Réservation" at bounding box center [83, 17] width 166 height 34
click at [71, 12] on link "Landing Pages" at bounding box center [100, 10] width 132 height 9
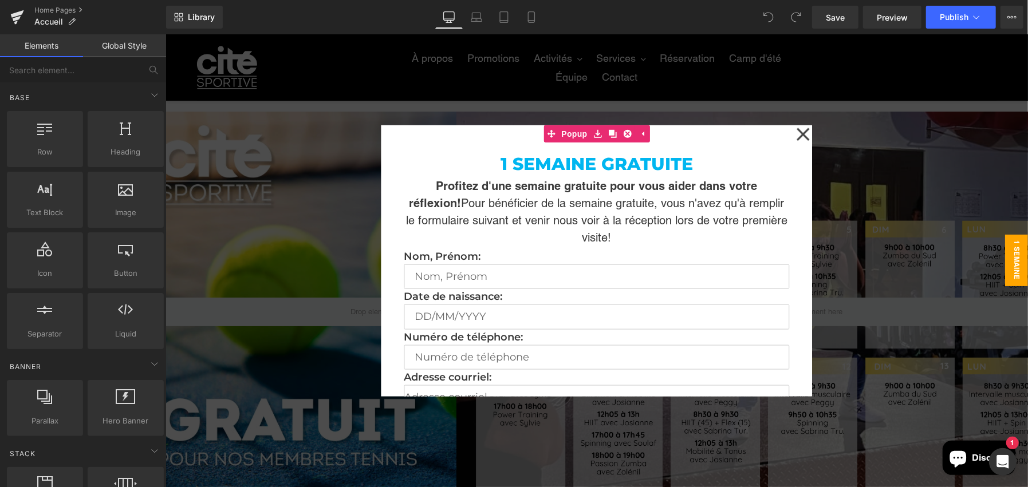
click at [797, 134] on icon at bounding box center [802, 133] width 13 height 13
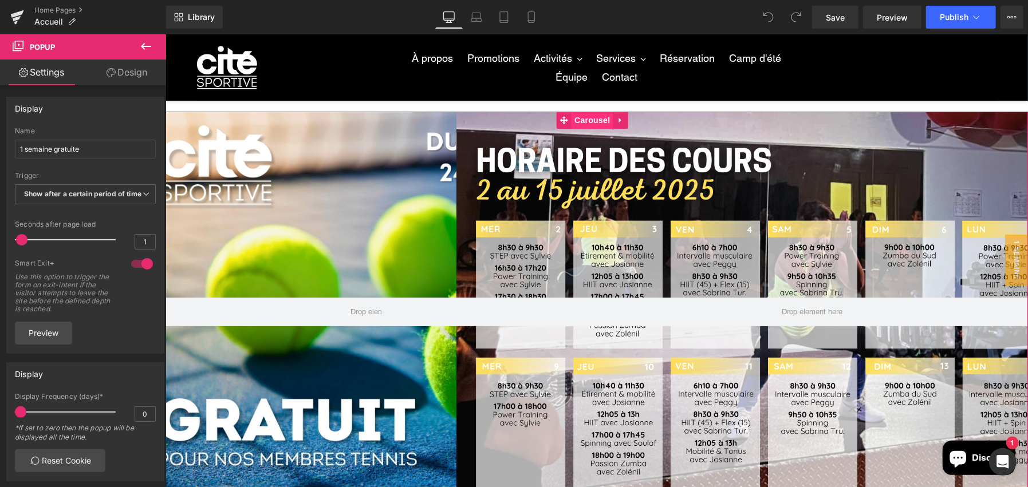
click at [593, 123] on span "Carousel" at bounding box center [591, 119] width 41 height 17
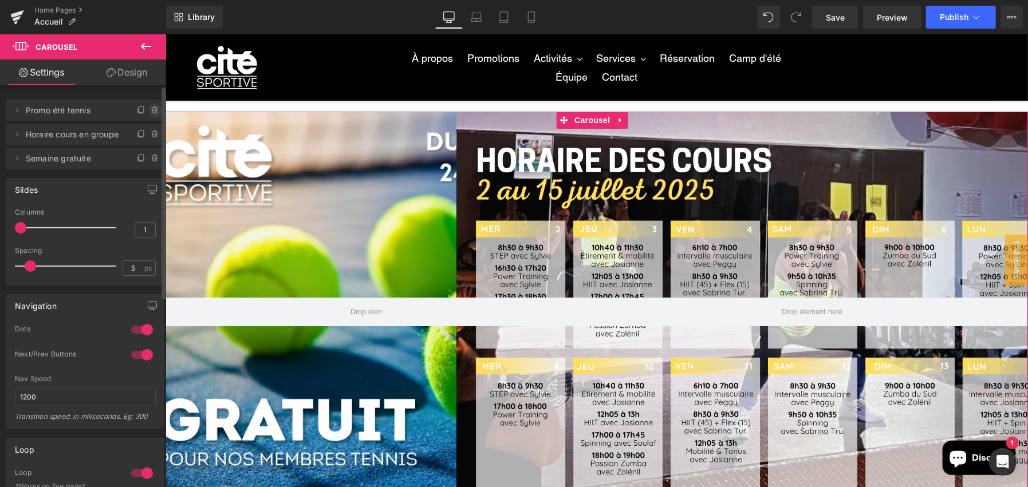
click at [151, 106] on icon at bounding box center [155, 110] width 9 height 9
click at [149, 105] on button "Delete" at bounding box center [143, 111] width 36 height 15
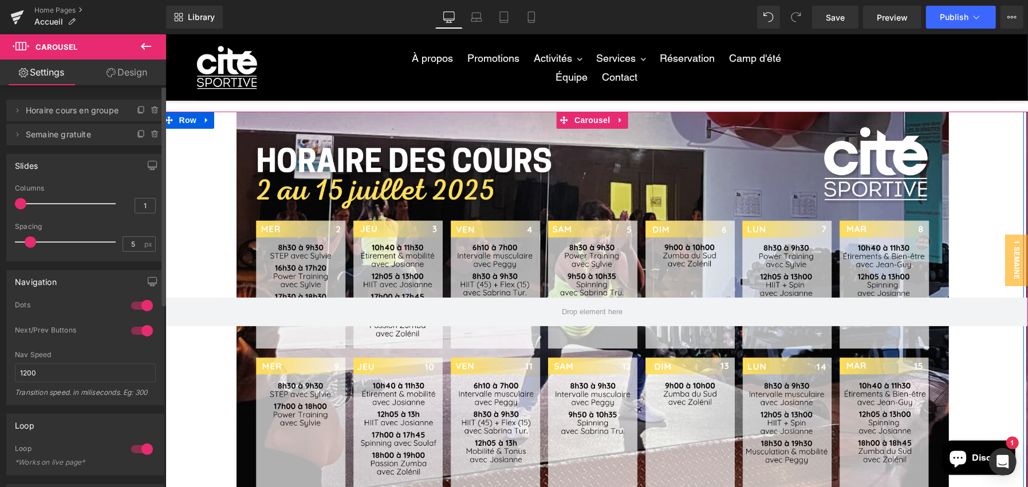
drag, startPoint x: 92, startPoint y: 112, endPoint x: 192, endPoint y: 172, distance: 117.2
click at [92, 112] on span "Horaire cours en groupe" at bounding box center [74, 111] width 96 height 22
click at [615, 226] on div "Row" at bounding box center [592, 311] width 863 height 401
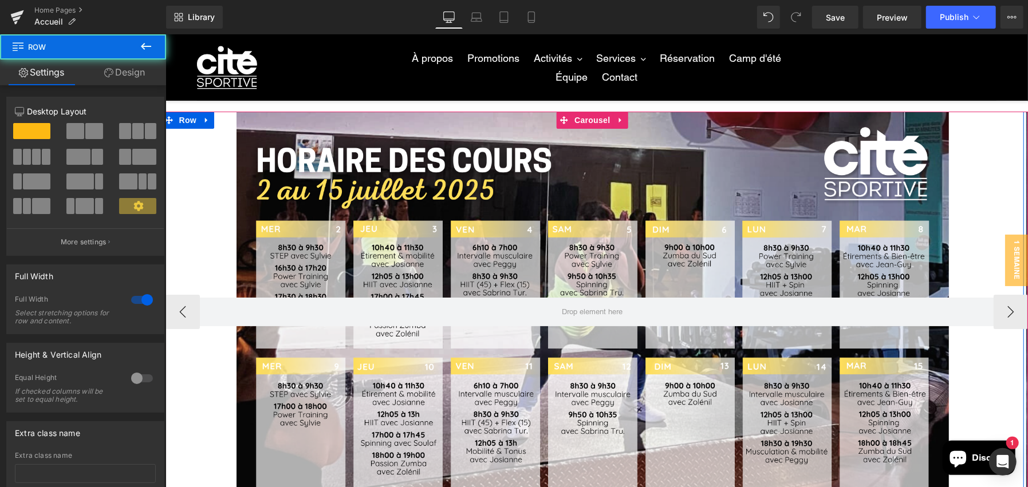
click at [393, 202] on div "Row" at bounding box center [592, 311] width 863 height 401
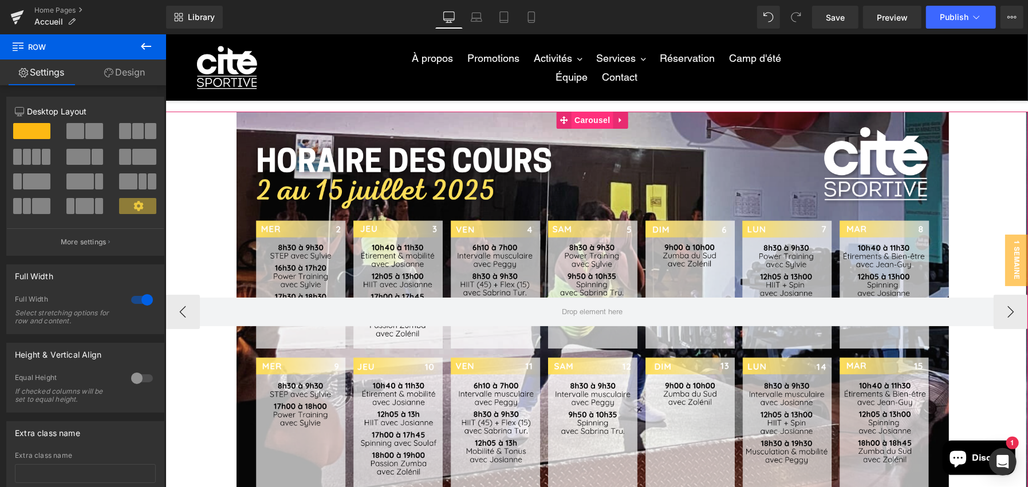
click at [594, 119] on span "Carousel" at bounding box center [591, 119] width 41 height 17
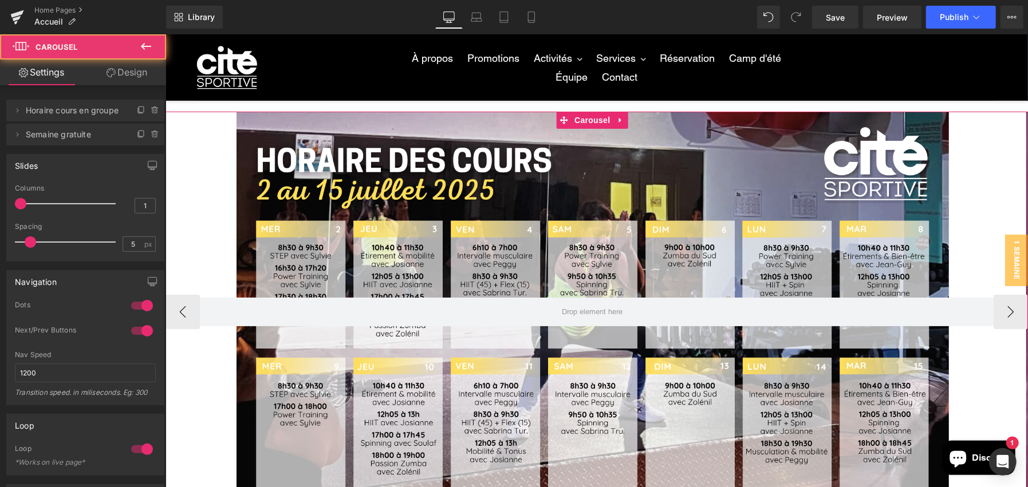
click at [336, 247] on div "Row" at bounding box center [592, 311] width 863 height 401
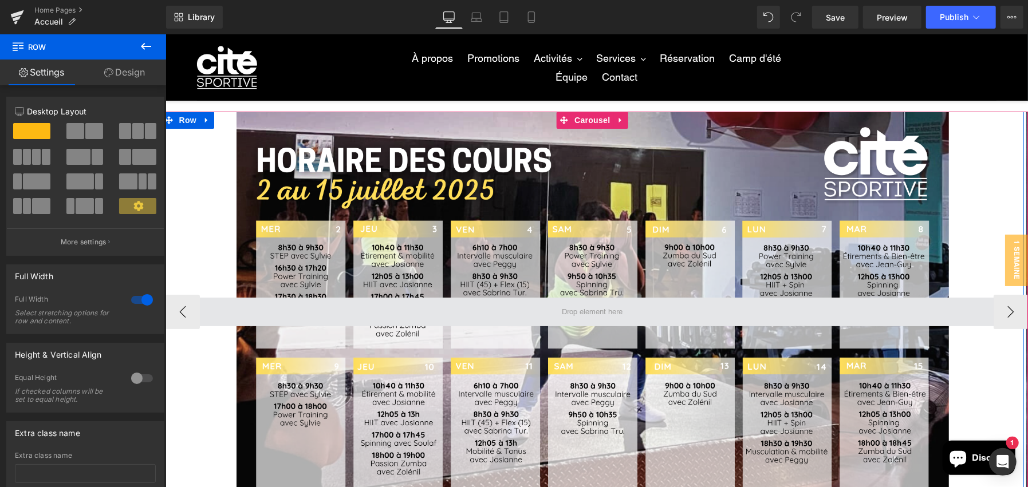
click at [414, 306] on span at bounding box center [592, 311] width 863 height 29
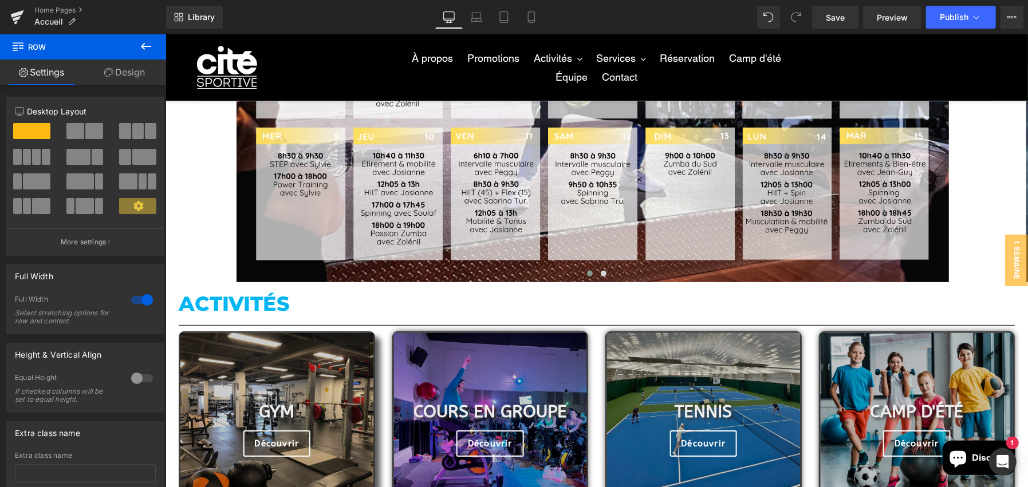
scroll to position [229, 0]
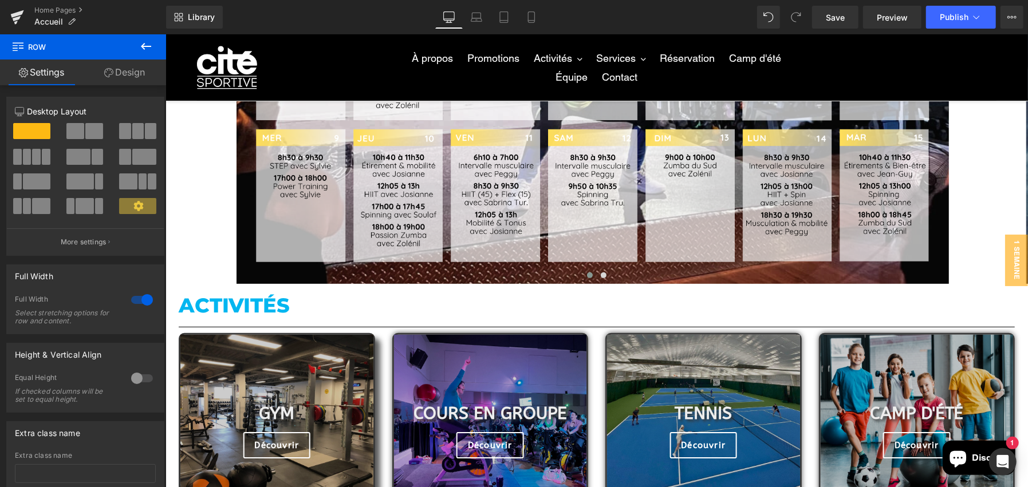
click at [545, 220] on div "Row" at bounding box center [592, 83] width 863 height 401
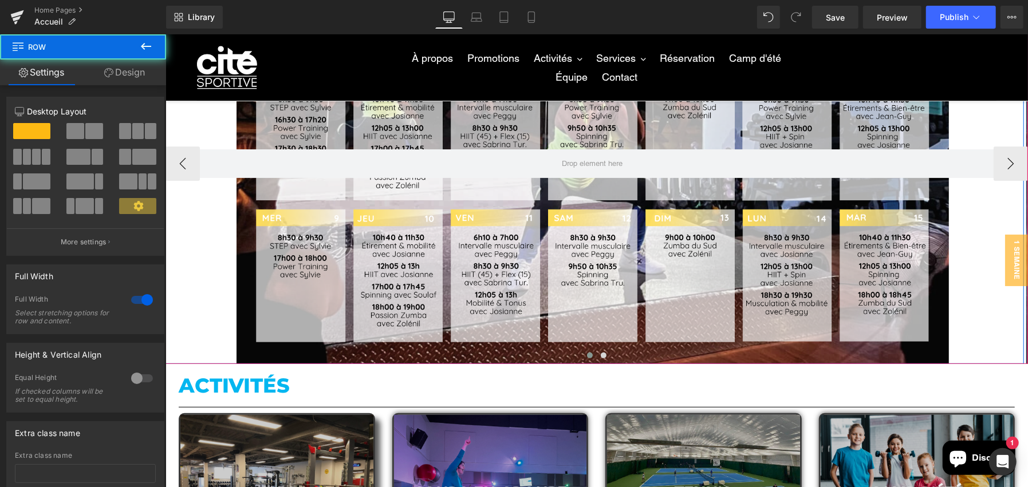
scroll to position [0, 0]
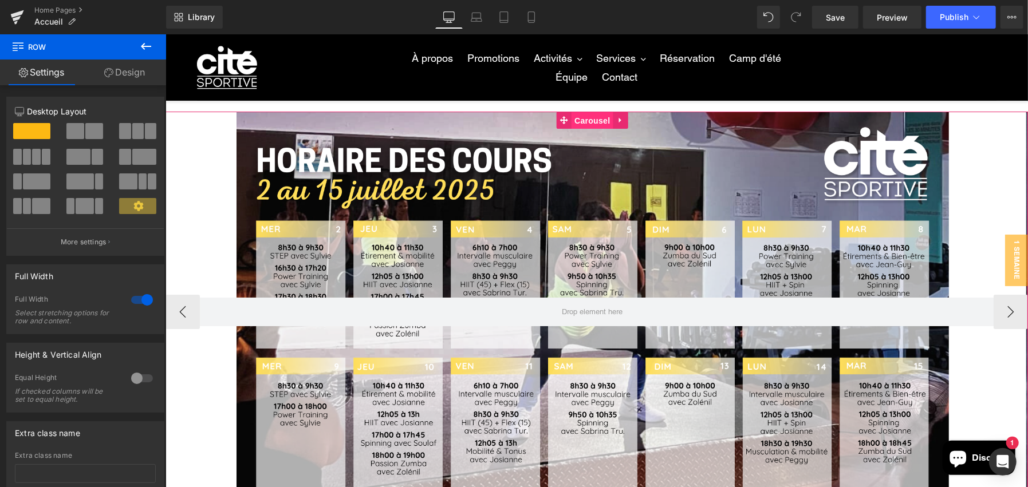
click at [607, 120] on span "Carousel" at bounding box center [591, 120] width 41 height 17
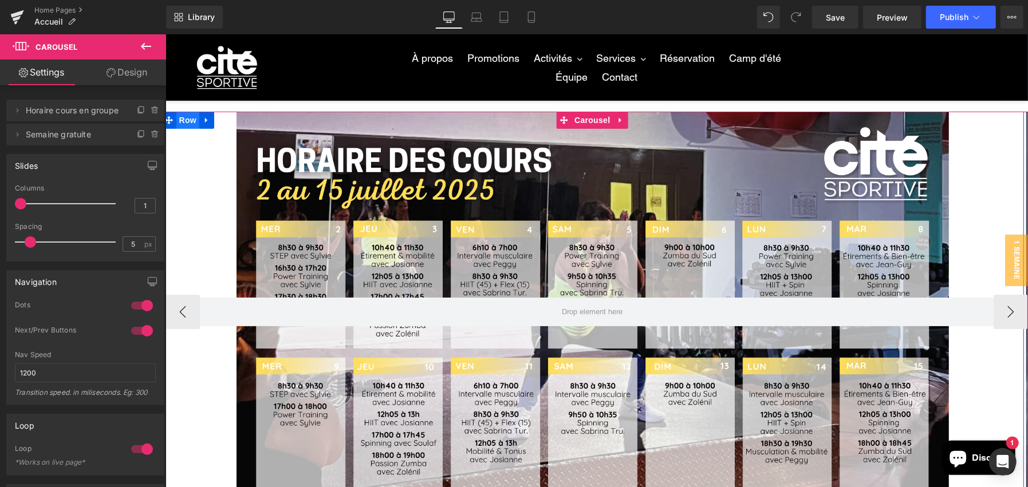
click at [193, 117] on span "Row" at bounding box center [187, 119] width 23 height 17
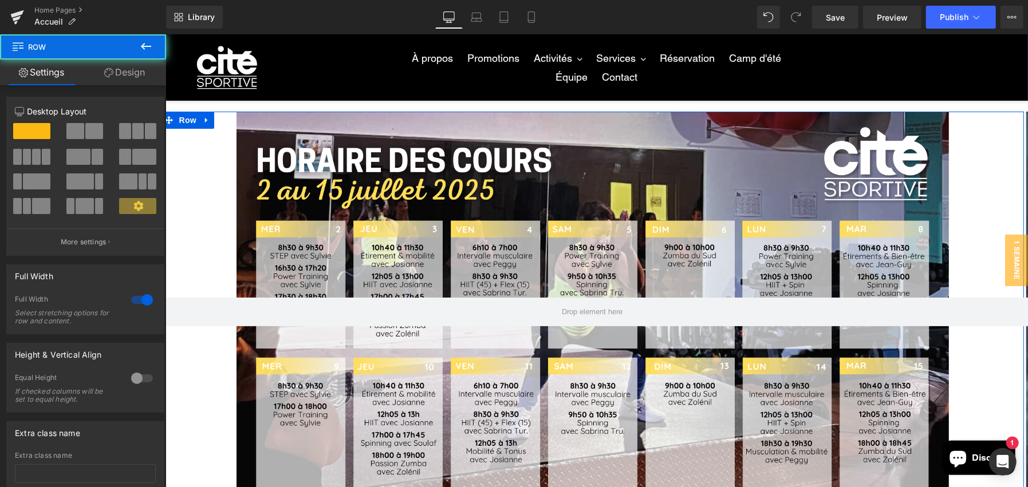
click at [123, 72] on link "Design" at bounding box center [124, 73] width 83 height 26
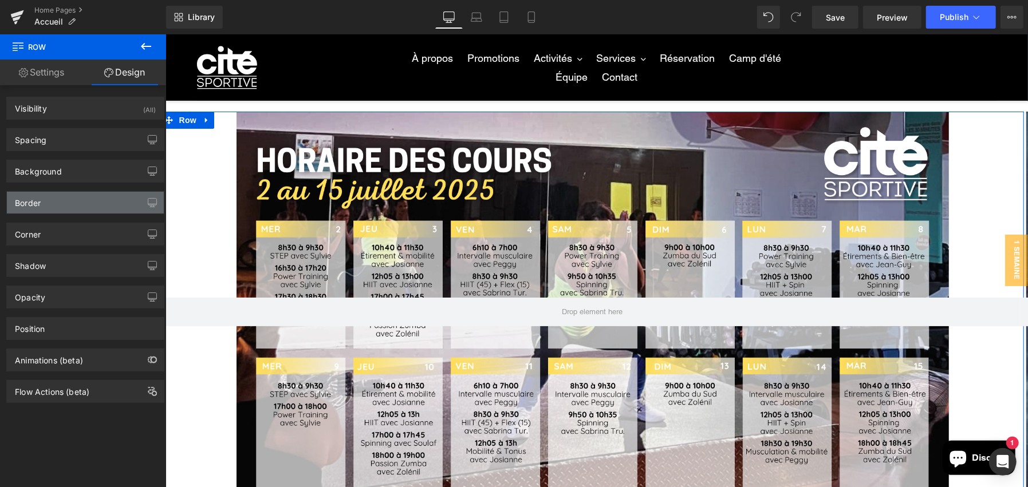
type input "transparent"
type input "0"
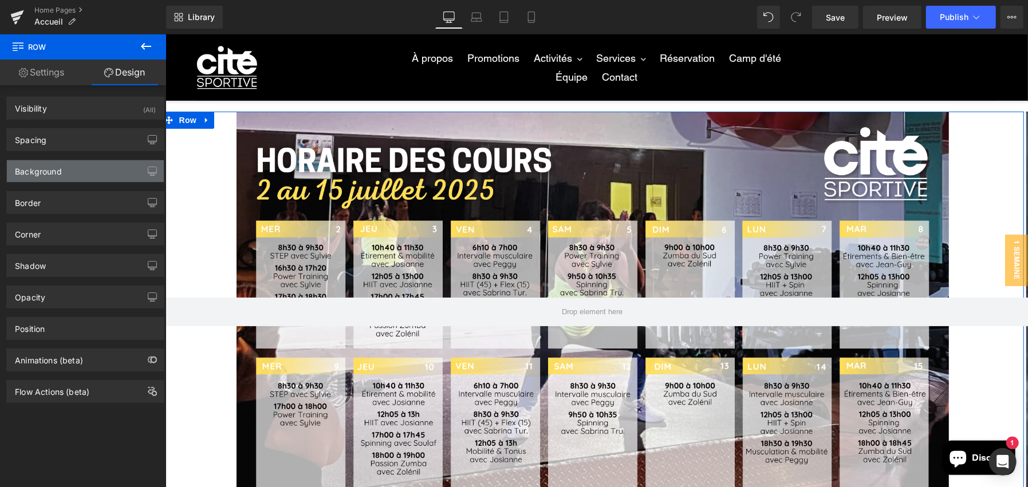
click at [56, 170] on div "Background" at bounding box center [38, 168] width 47 height 16
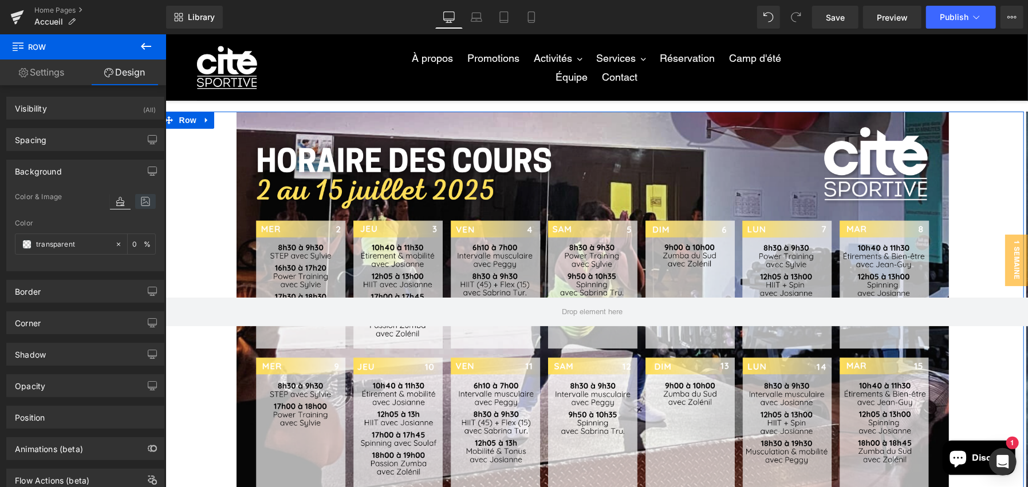
click at [143, 194] on icon at bounding box center [145, 201] width 21 height 15
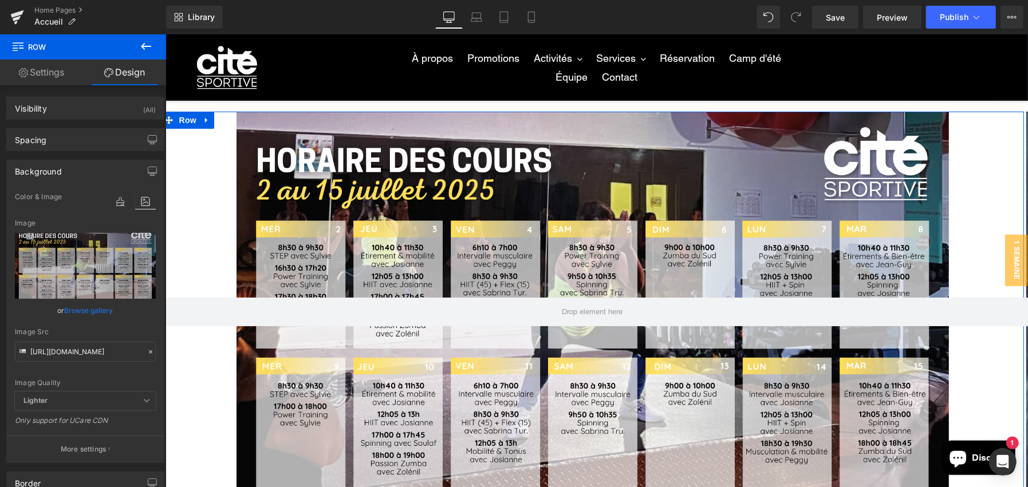
click at [148, 349] on icon at bounding box center [151, 352] width 8 height 8
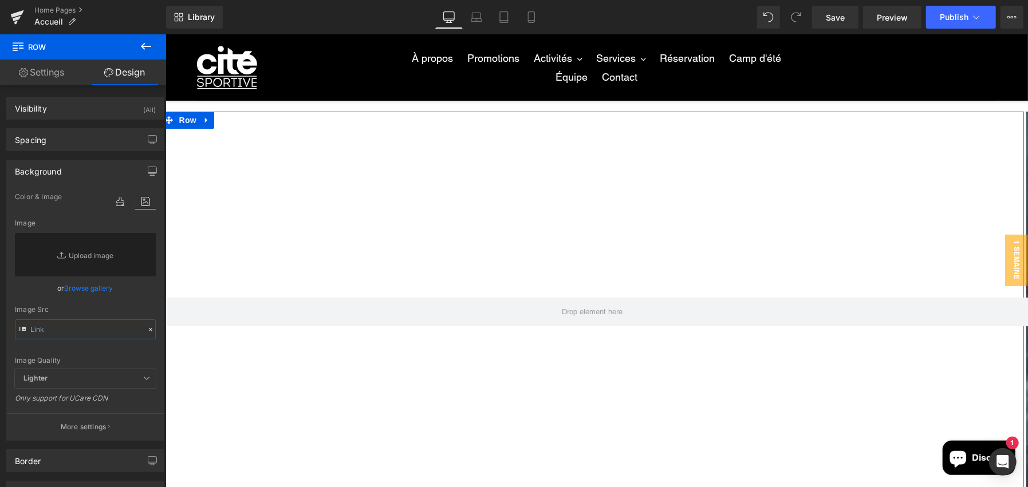
click at [110, 321] on input "text" at bounding box center [85, 330] width 141 height 20
paste input "[URL][DOMAIN_NAME]"
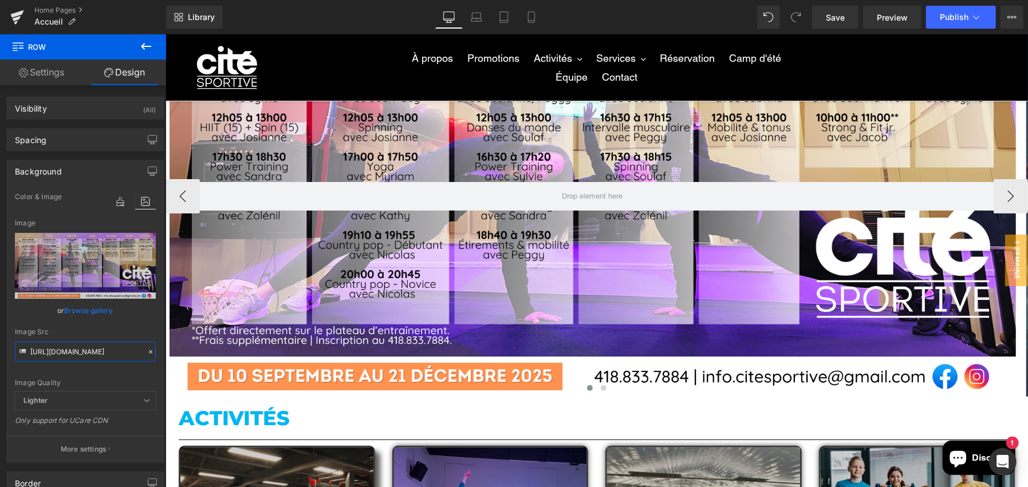
scroll to position [114, 0]
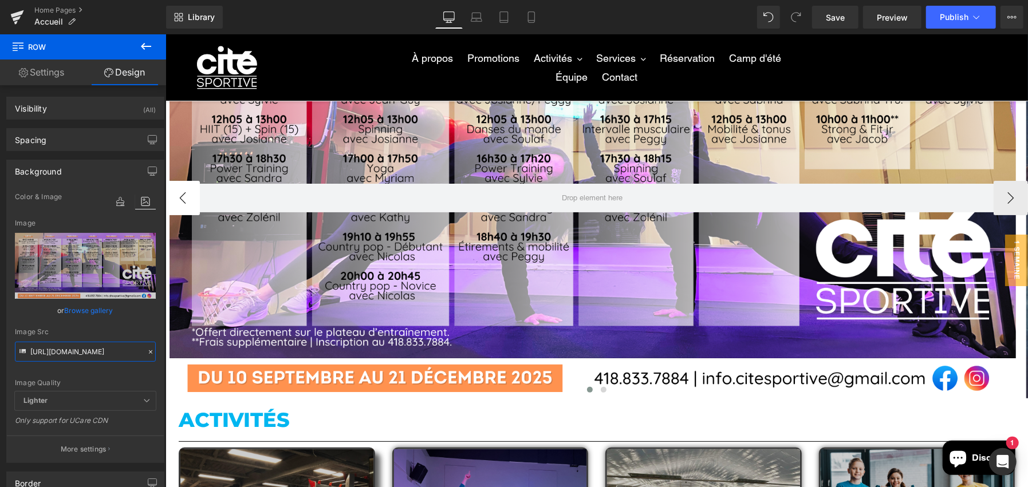
type input "[URL][DOMAIN_NAME]"
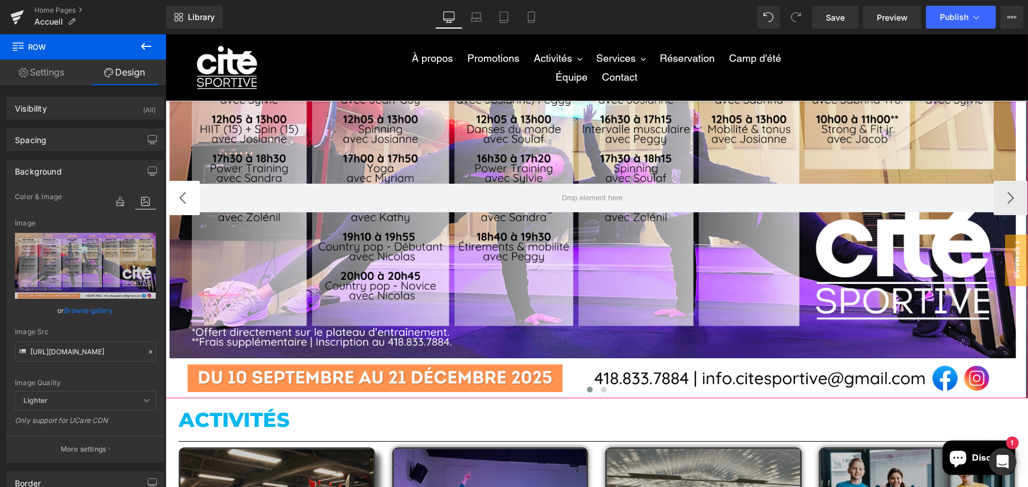
scroll to position [0, 0]
click at [175, 182] on button "‹" at bounding box center [182, 197] width 34 height 34
click at [183, 200] on button "‹" at bounding box center [182, 197] width 34 height 34
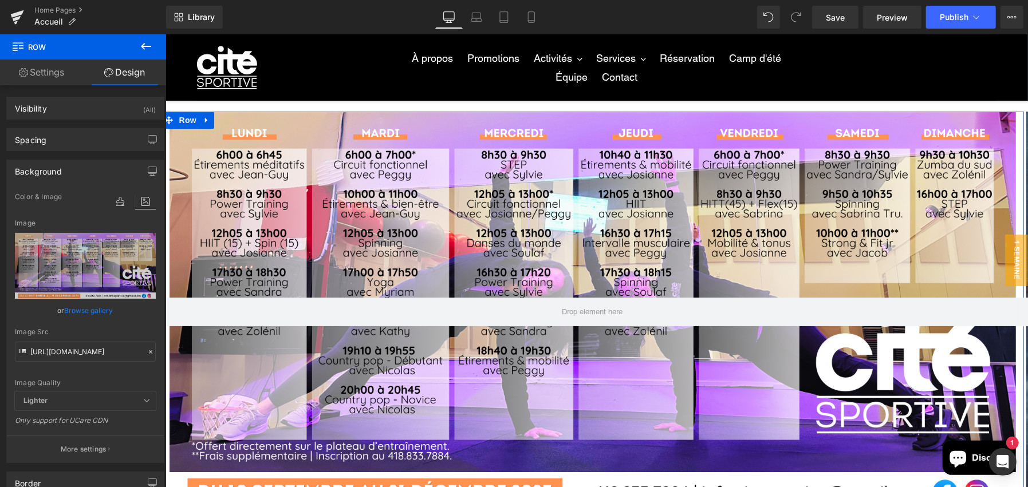
click at [129, 326] on div "Image Quality Lighter Lightest Lighter Lighter Lightest Only support for UCare …" at bounding box center [85, 291] width 141 height 202
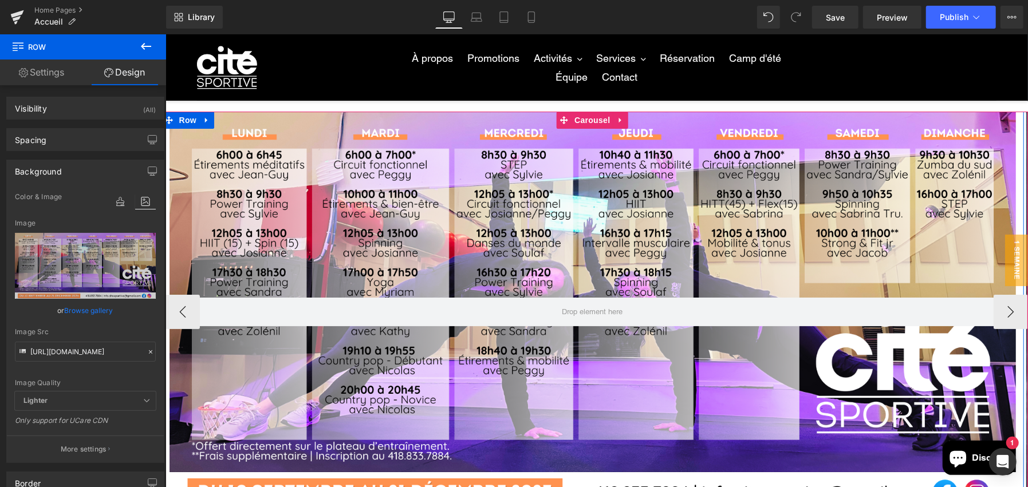
click at [601, 238] on div "Row" at bounding box center [592, 311] width 863 height 401
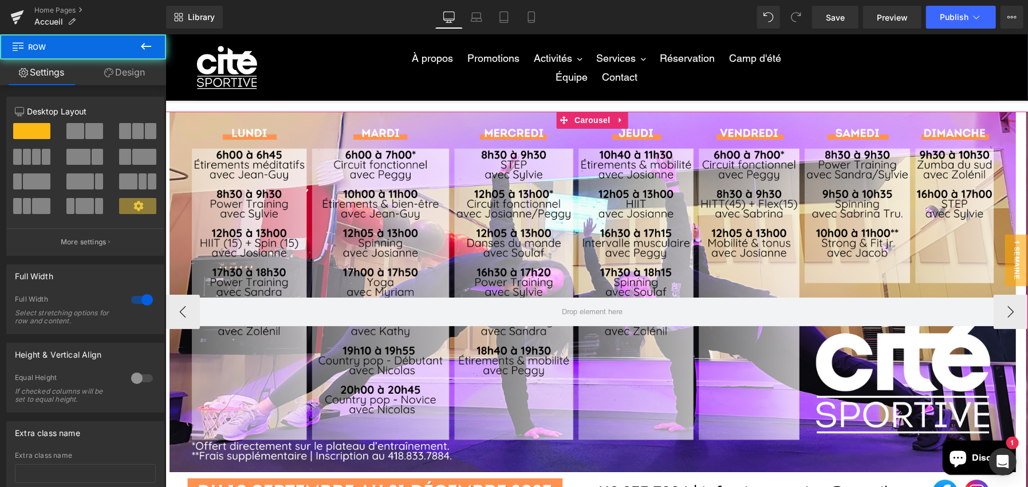
drag, startPoint x: 601, startPoint y: 116, endPoint x: 272, endPoint y: 181, distance: 335.0
click at [600, 116] on span "Carousel" at bounding box center [591, 119] width 41 height 17
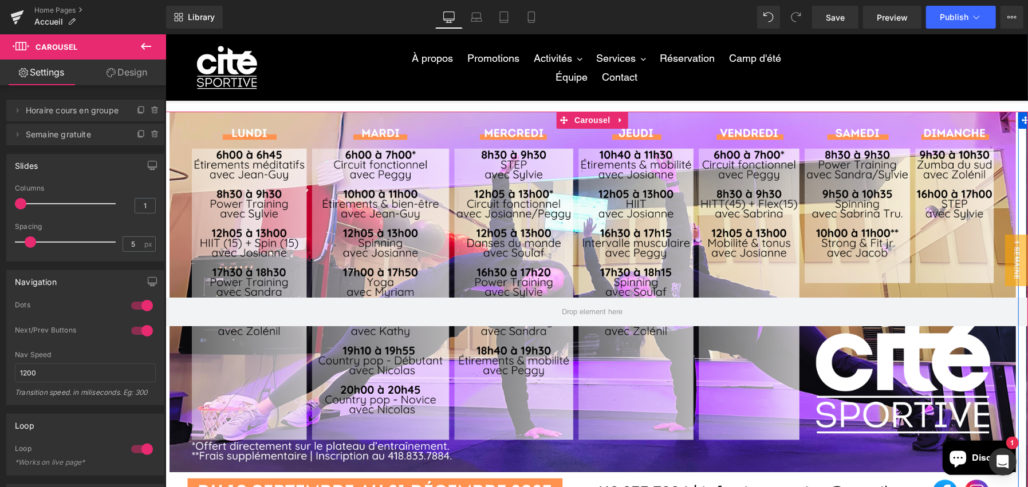
click at [80, 133] on span "Semaine gratuite" at bounding box center [74, 135] width 96 height 22
click at [1003, 314] on button "›" at bounding box center [1010, 311] width 34 height 34
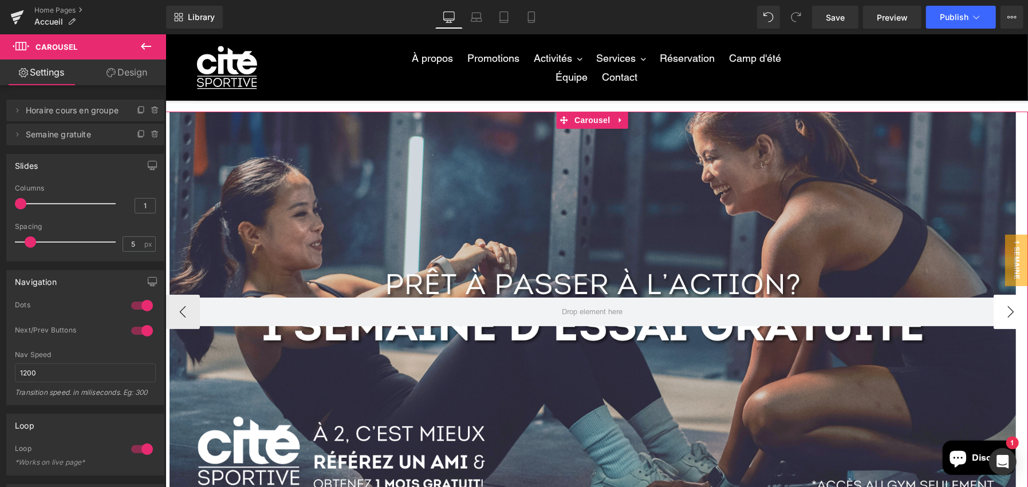
click at [1003, 314] on button "›" at bounding box center [1010, 311] width 34 height 34
click at [174, 314] on button "‹" at bounding box center [182, 311] width 34 height 34
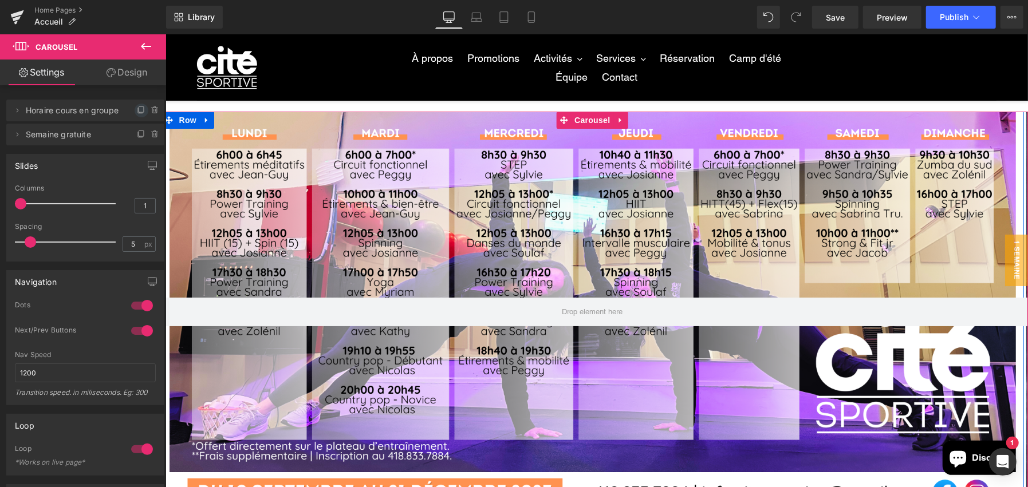
click at [137, 108] on icon at bounding box center [141, 110] width 9 height 9
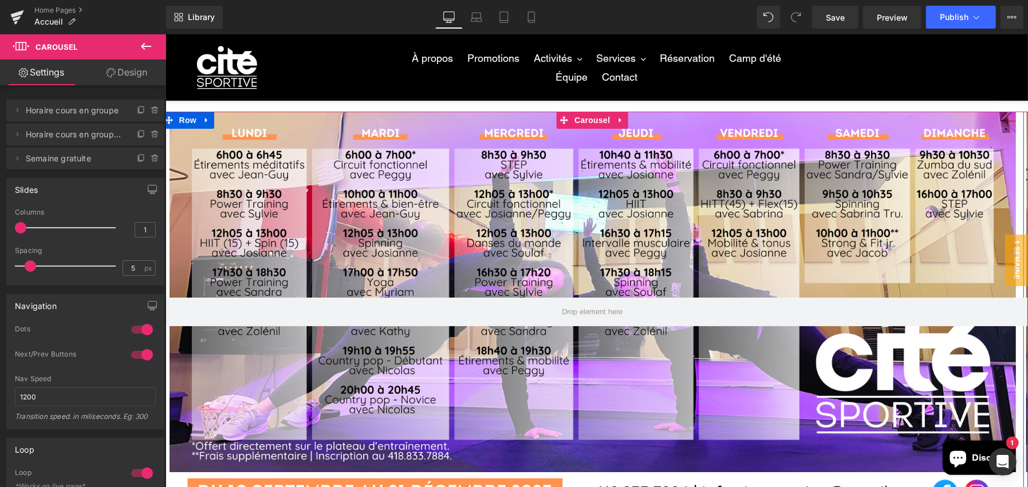
click at [105, 110] on span "Horaire cours en groupe" at bounding box center [74, 111] width 96 height 22
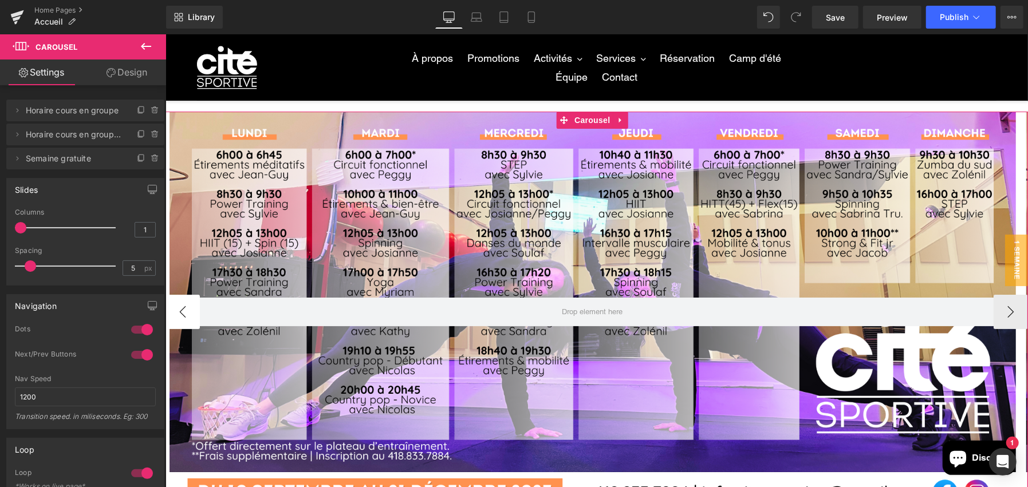
click at [194, 313] on button "‹" at bounding box center [182, 311] width 34 height 34
click at [598, 216] on div "Row" at bounding box center [592, 311] width 863 height 401
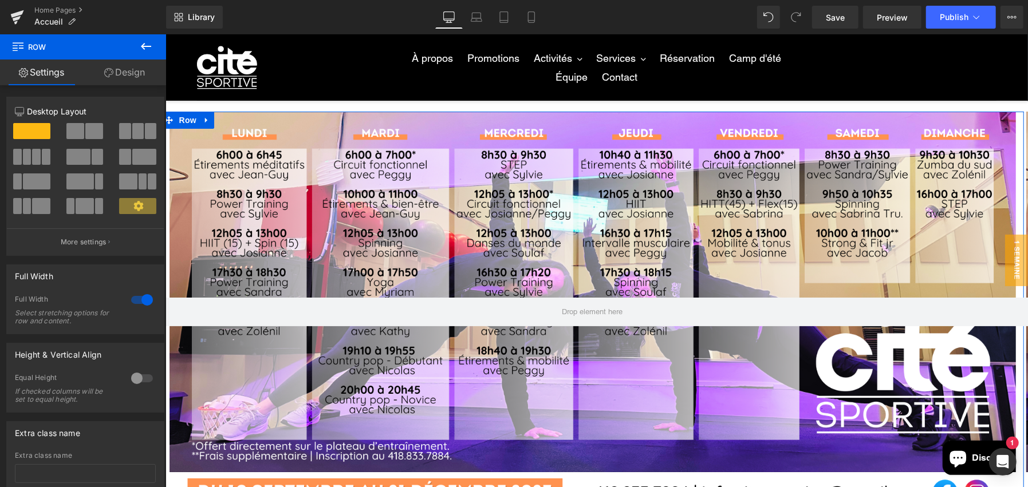
click at [143, 72] on link "Design" at bounding box center [124, 73] width 83 height 26
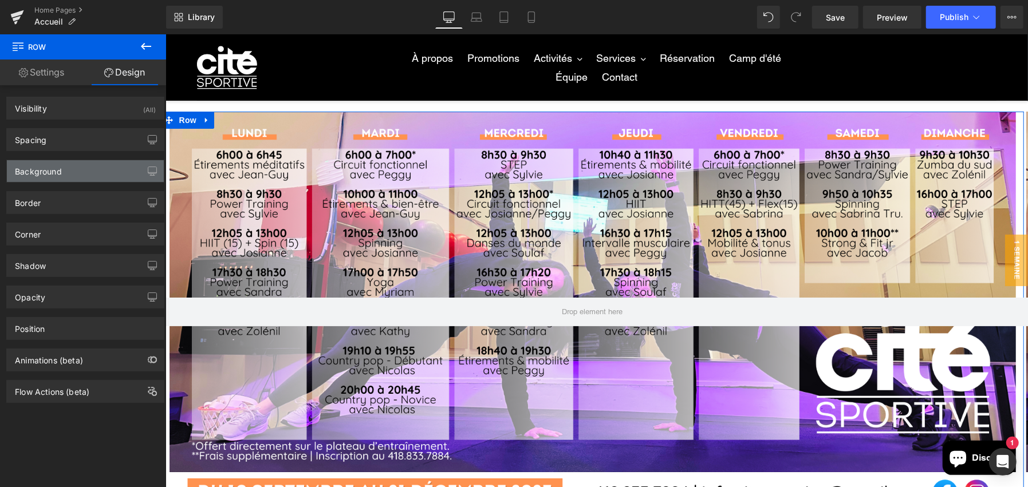
click at [17, 175] on div "Background" at bounding box center [38, 168] width 47 height 16
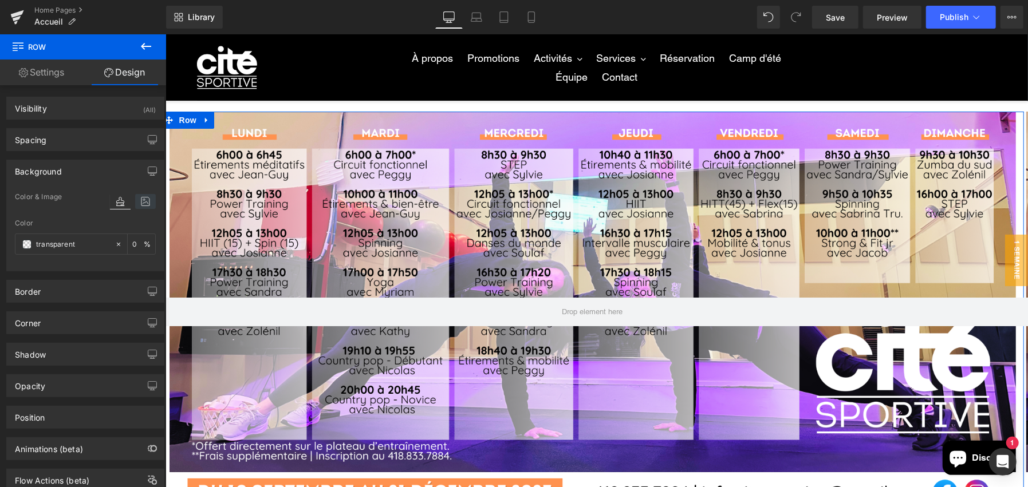
click at [147, 200] on icon at bounding box center [145, 201] width 21 height 15
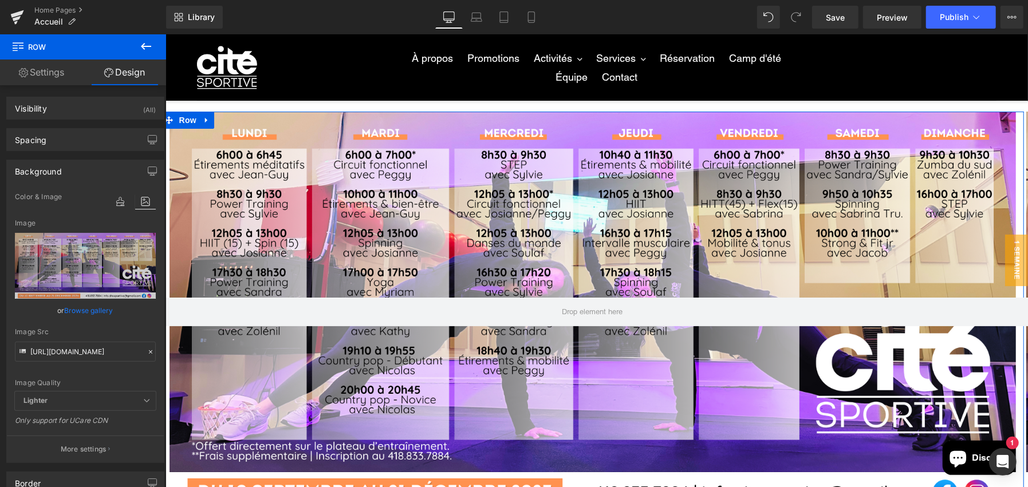
click at [147, 349] on icon at bounding box center [151, 352] width 8 height 8
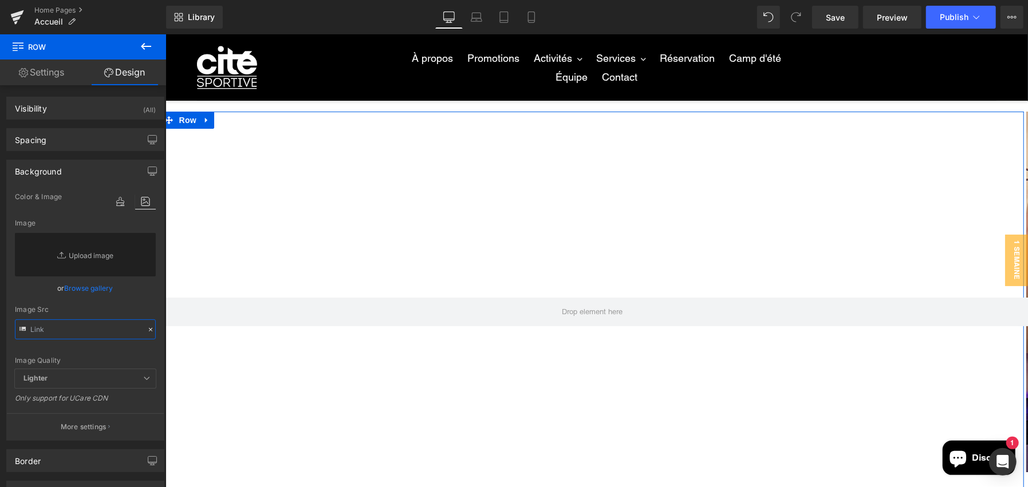
click at [97, 325] on input "text" at bounding box center [85, 330] width 141 height 20
paste input "[URL][DOMAIN_NAME]"
type input "[URL][DOMAIN_NAME]"
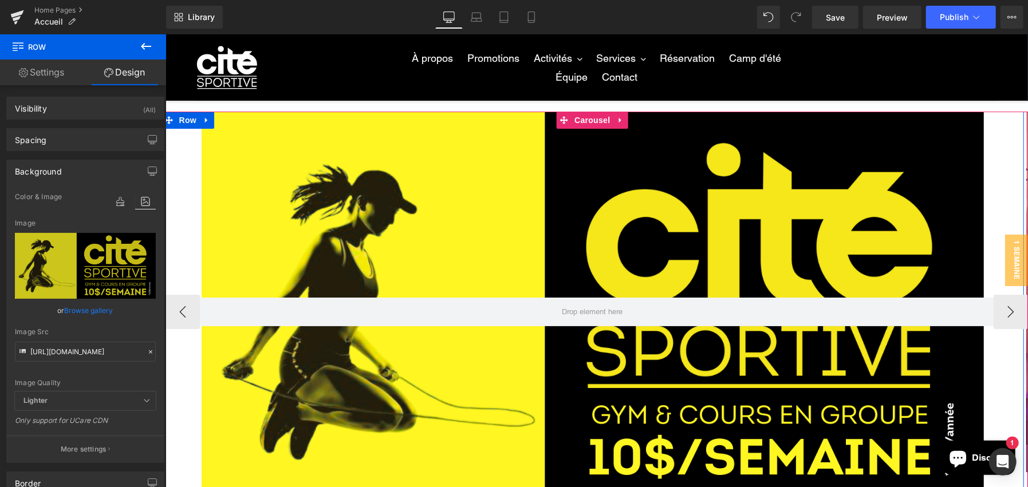
click at [352, 180] on div "Row" at bounding box center [592, 311] width 863 height 401
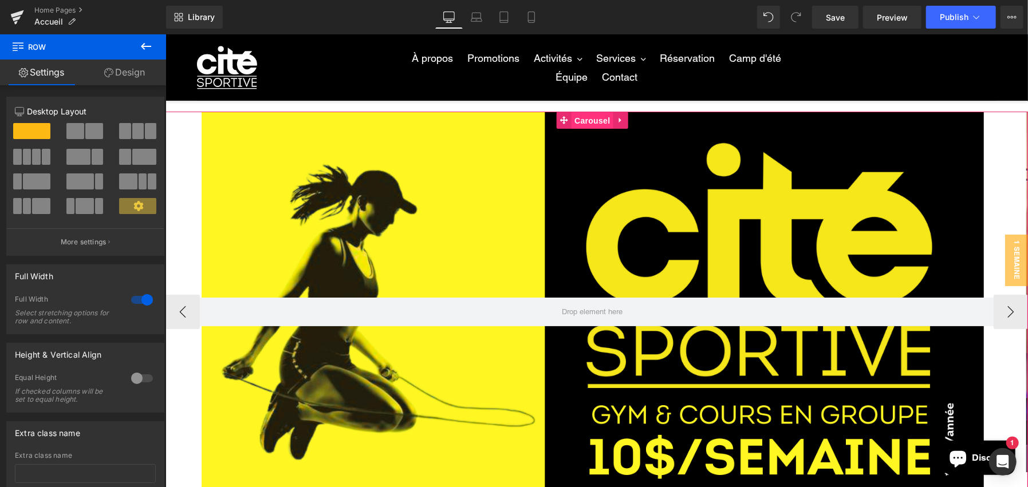
click at [582, 120] on span "Carousel" at bounding box center [591, 120] width 41 height 17
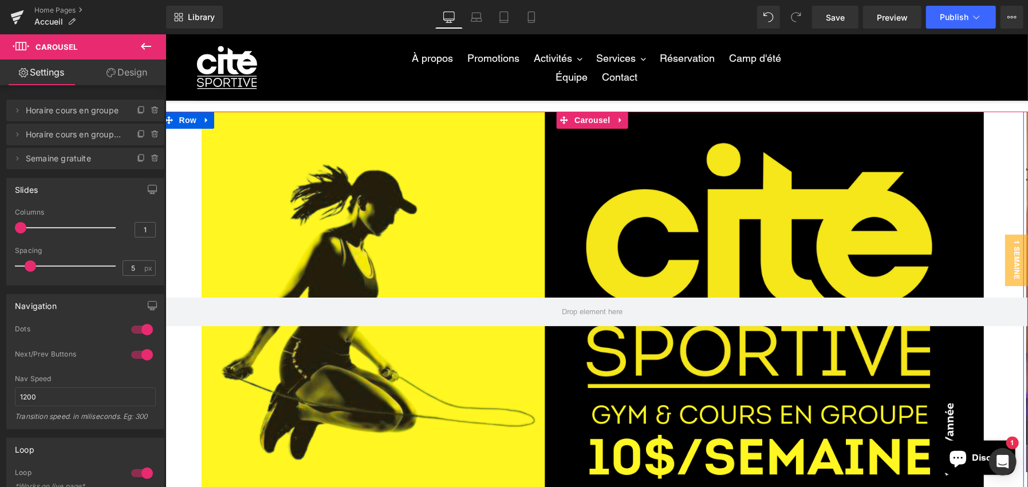
click at [107, 109] on span "Horaire cours en groupe" at bounding box center [74, 111] width 96 height 22
click at [998, 309] on button "›" at bounding box center [1010, 311] width 34 height 34
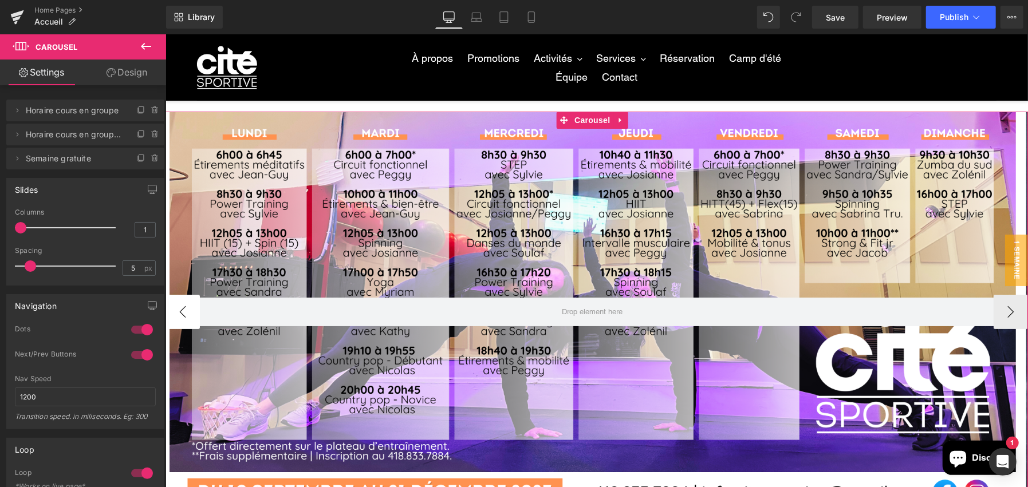
click at [180, 304] on button "‹" at bounding box center [182, 311] width 34 height 34
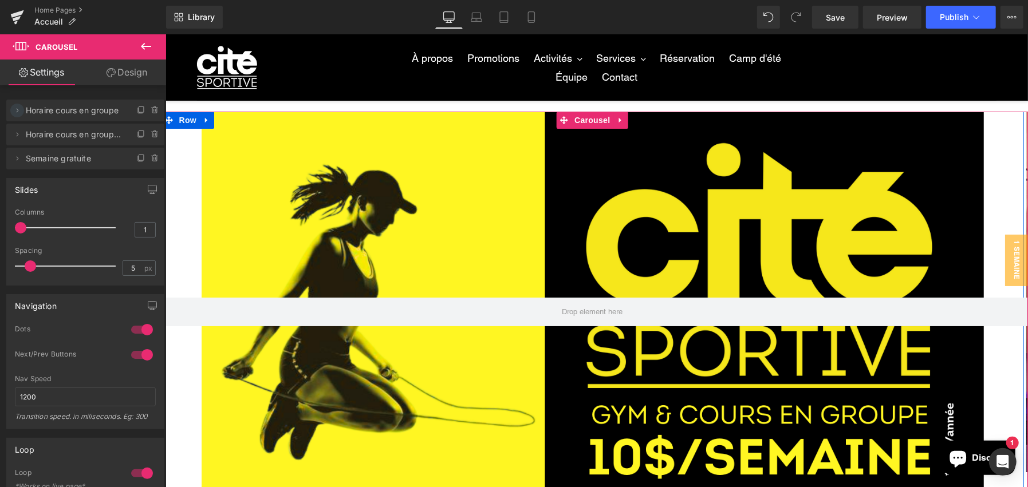
click at [15, 106] on icon at bounding box center [17, 110] width 9 height 9
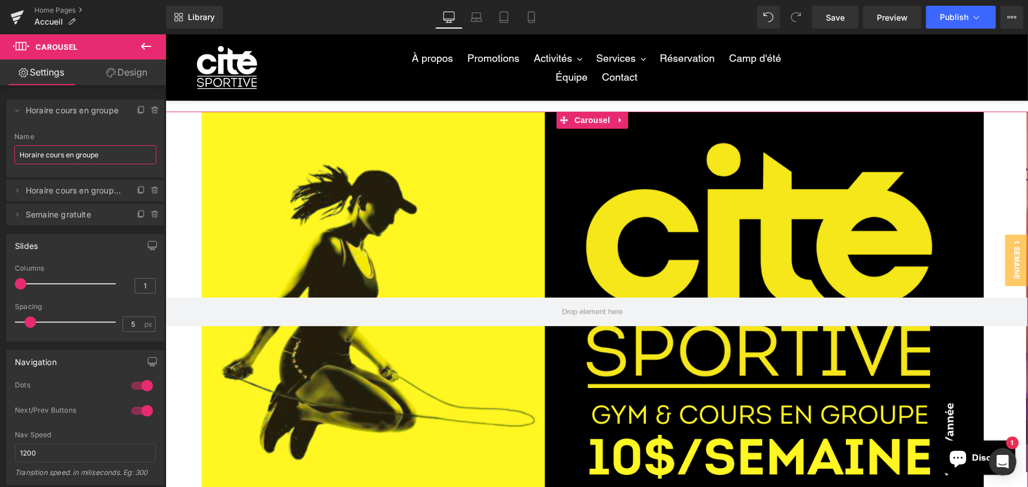
drag, startPoint x: 106, startPoint y: 154, endPoint x: 0, endPoint y: 164, distance: 106.5
click at [0, 164] on div "Delete Cancel Horaire cours en groupe Horaire cours en groupe Name Horaire cour…" at bounding box center [85, 156] width 171 height 137
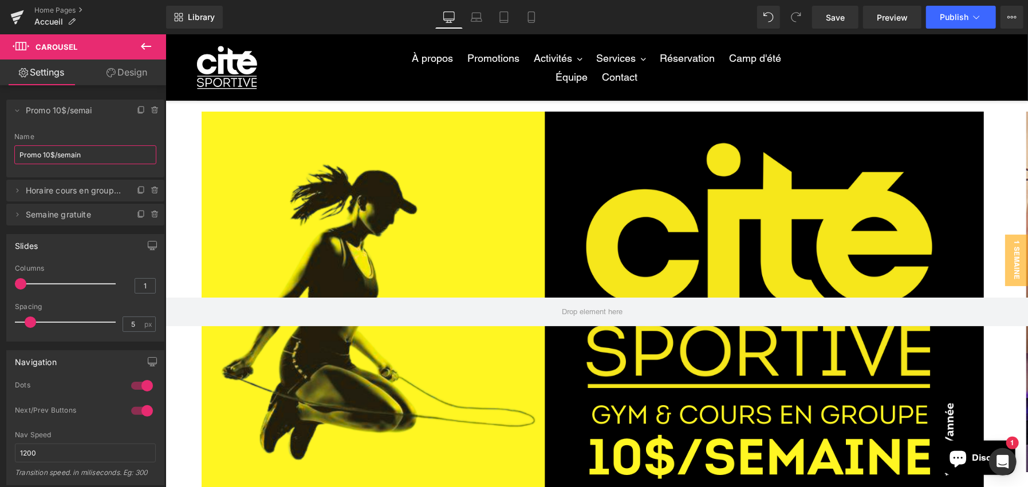
type input "Promo 10$/semaine"
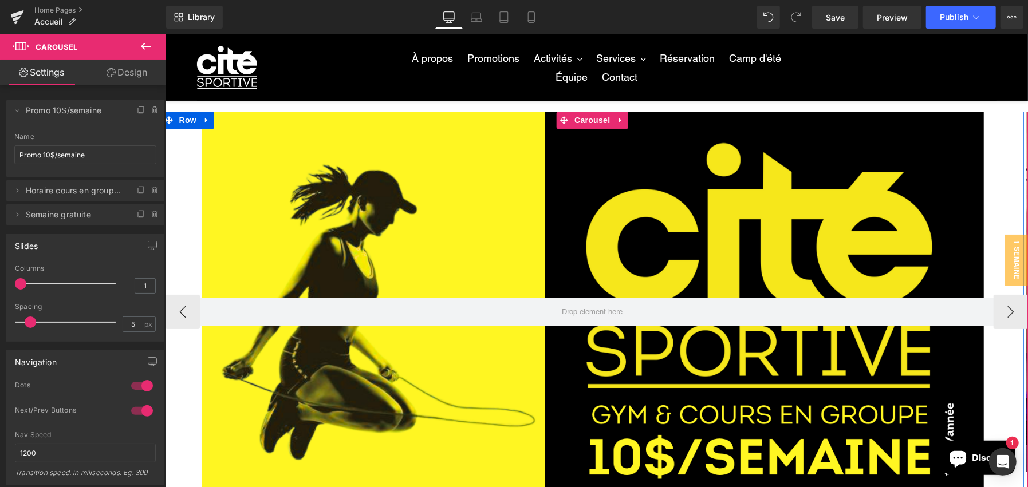
click at [393, 198] on div "Row" at bounding box center [592, 311] width 863 height 401
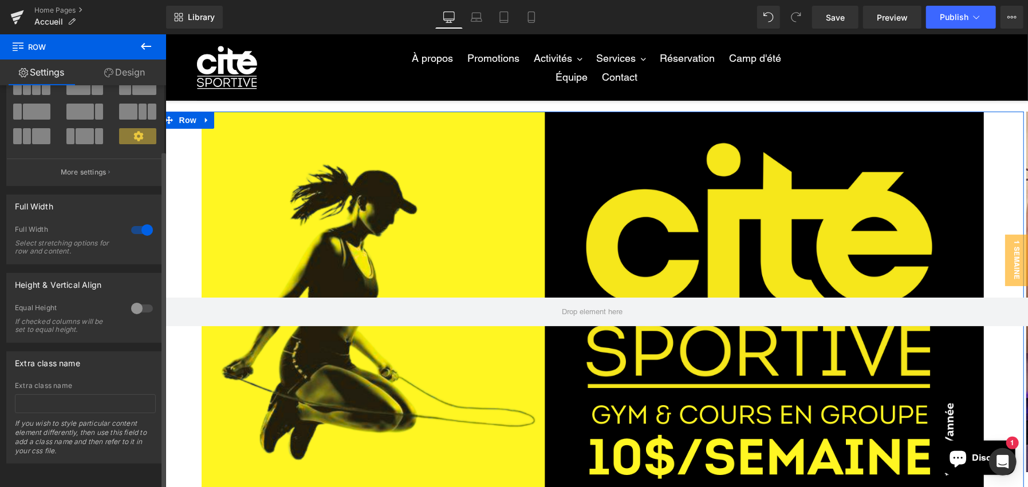
scroll to position [0, 0]
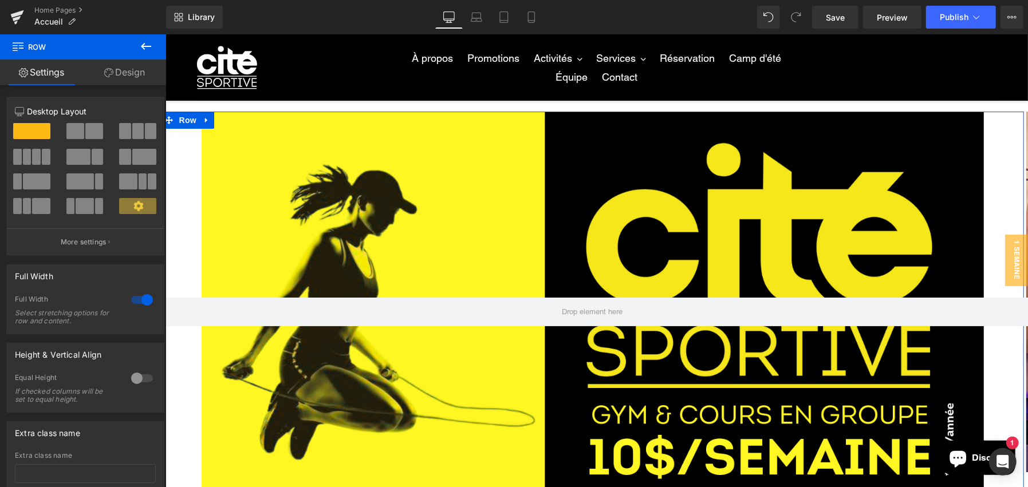
click at [125, 72] on link "Design" at bounding box center [124, 73] width 83 height 26
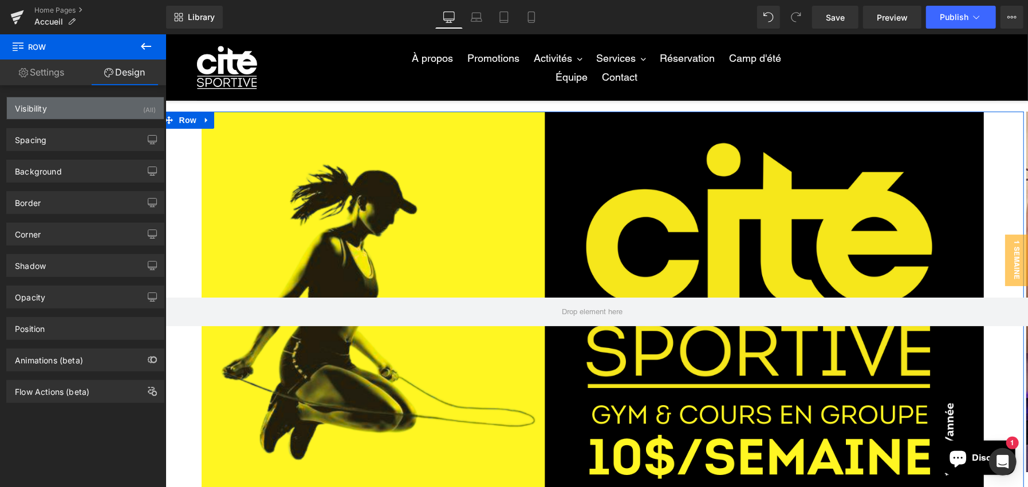
click at [77, 112] on div "Visibility (All)" at bounding box center [85, 108] width 157 height 22
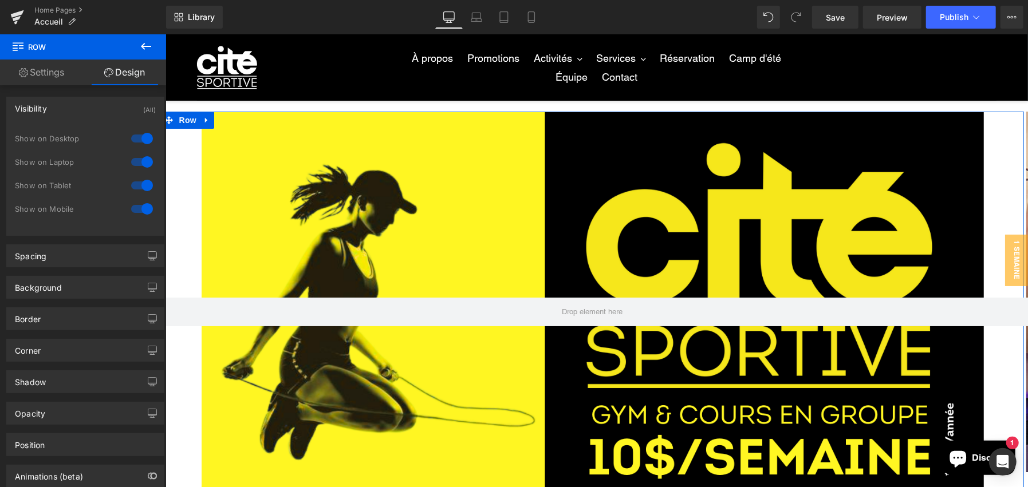
click at [77, 112] on div "Visibility (All)" at bounding box center [85, 108] width 157 height 22
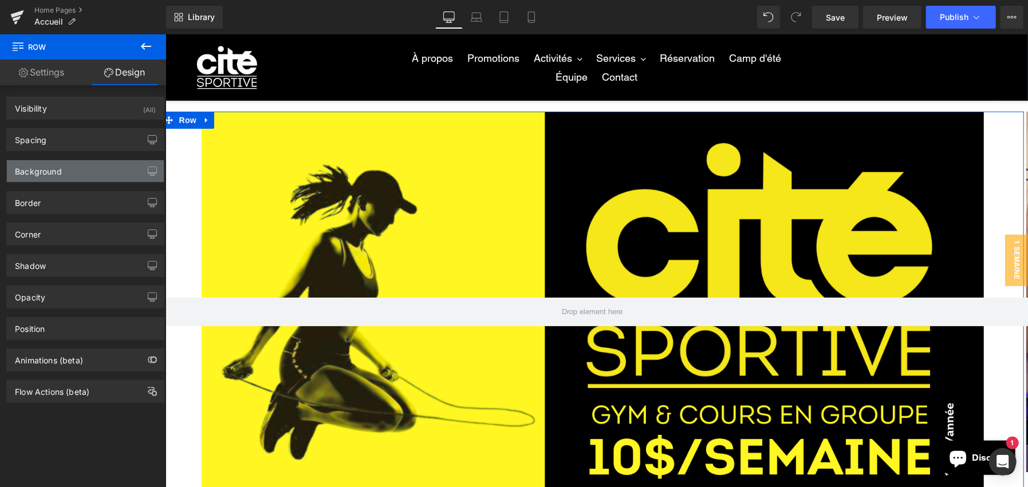
click at [90, 160] on div "Background" at bounding box center [85, 171] width 157 height 22
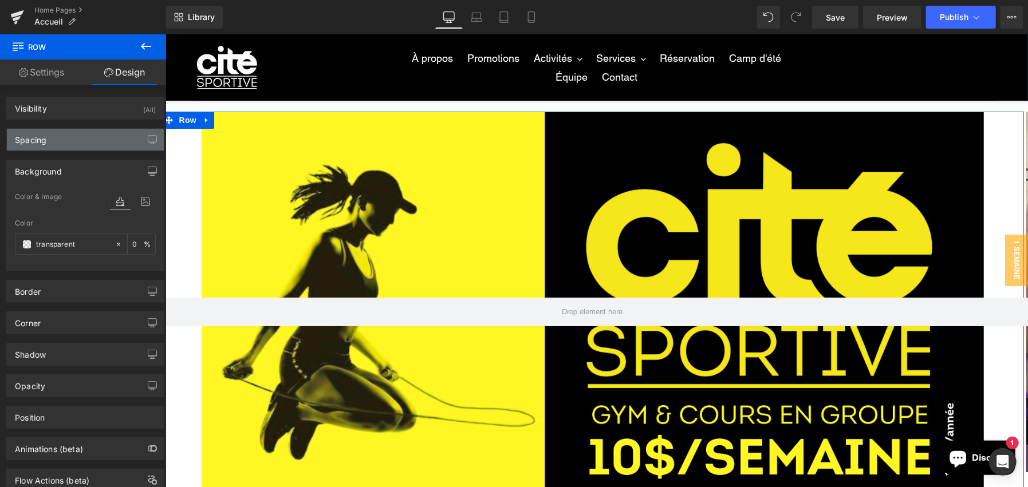
click at [84, 139] on div "Spacing" at bounding box center [85, 140] width 157 height 22
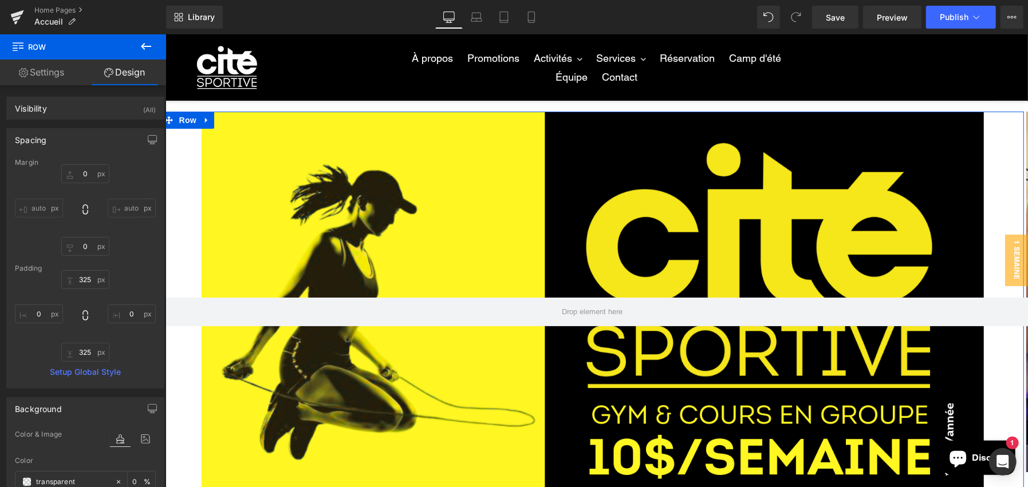
click at [81, 139] on div "Spacing" at bounding box center [85, 140] width 157 height 22
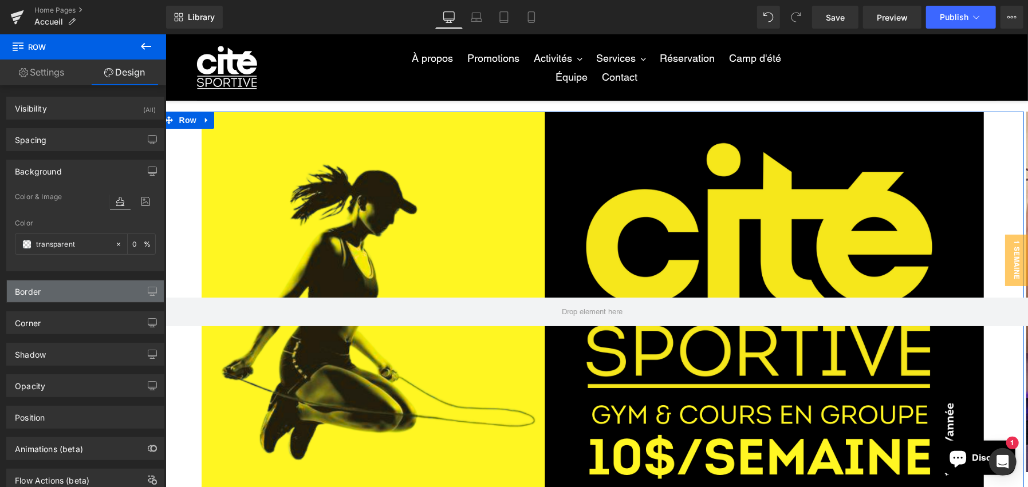
click at [66, 295] on div "Border" at bounding box center [85, 292] width 157 height 22
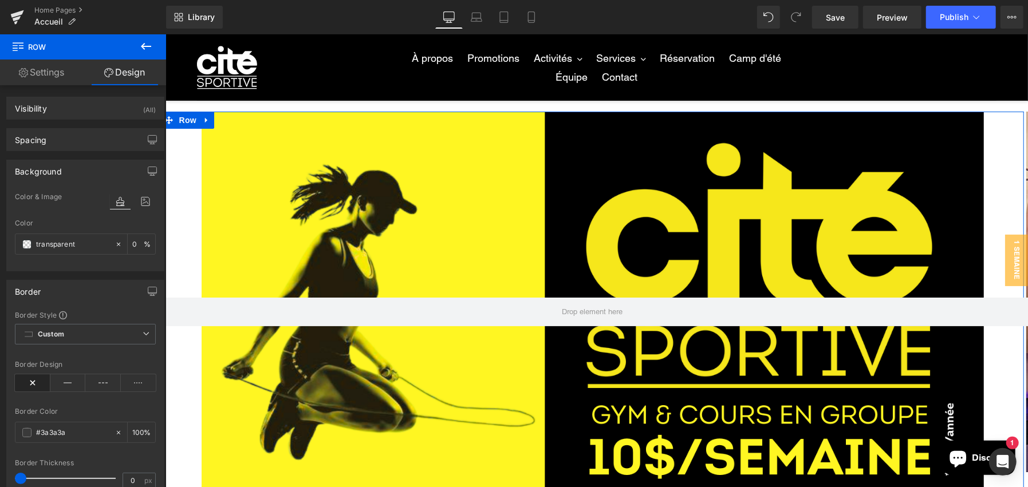
click at [65, 66] on link "Settings" at bounding box center [41, 73] width 83 height 26
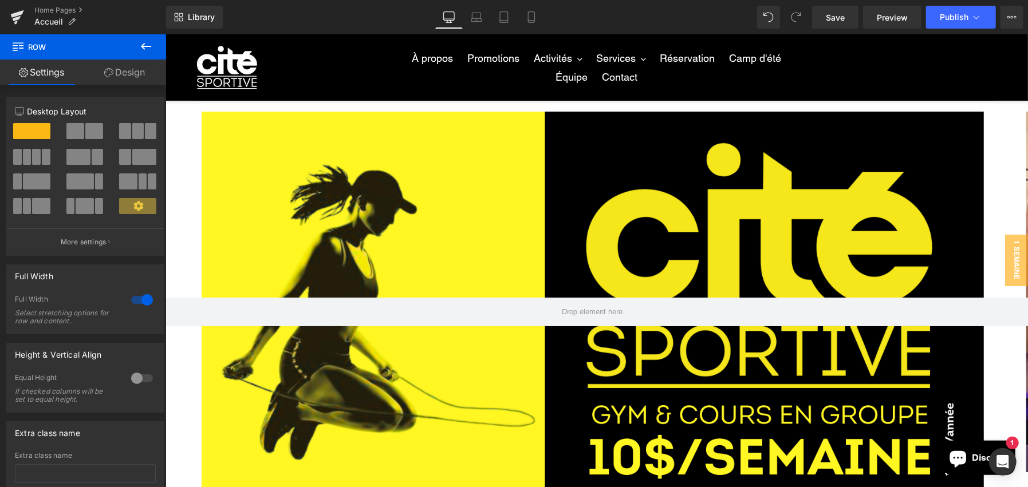
click at [139, 37] on button at bounding box center [146, 46] width 40 height 25
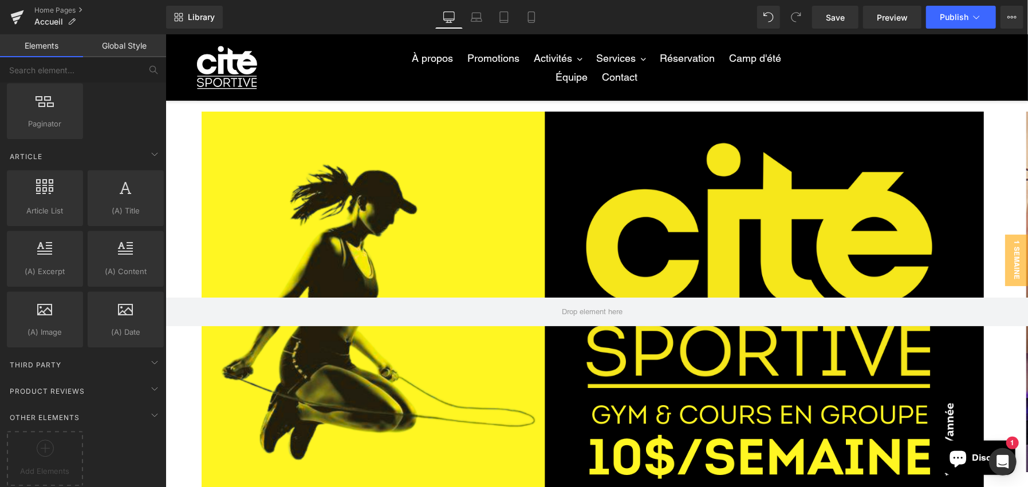
scroll to position [1996, 0]
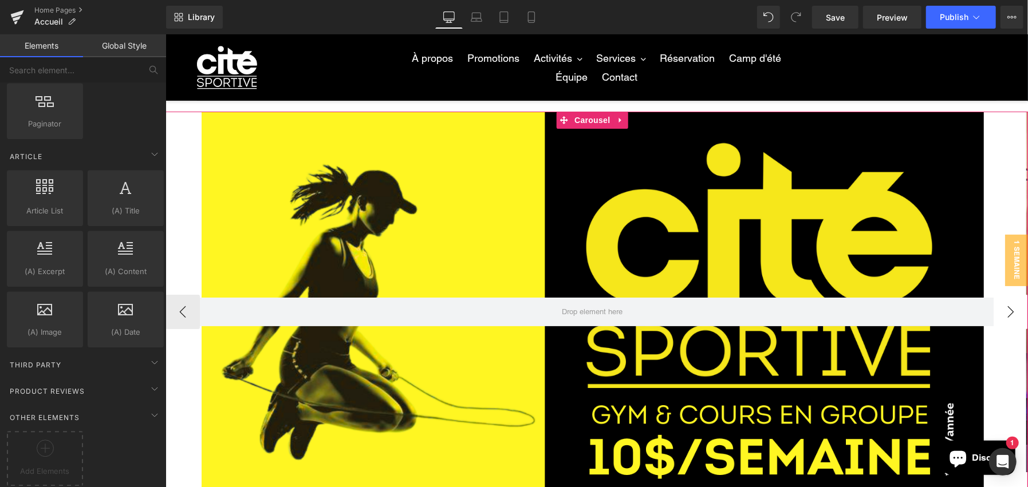
click at [1000, 306] on button "›" at bounding box center [1010, 311] width 34 height 34
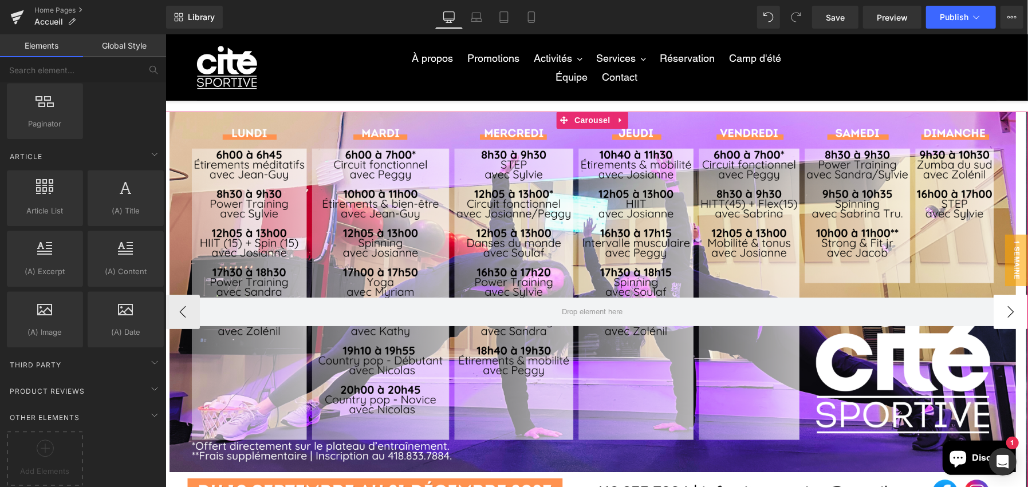
click at [1000, 306] on button "›" at bounding box center [1010, 311] width 34 height 34
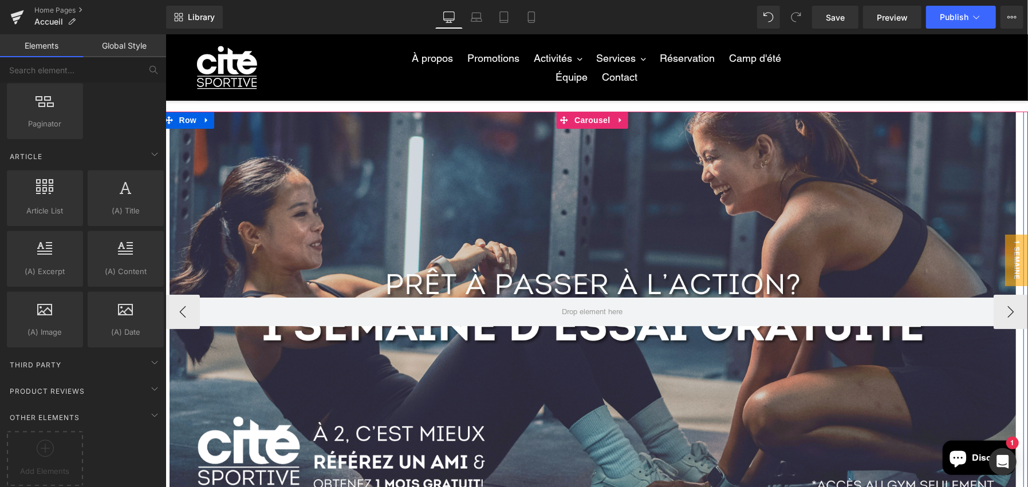
click at [712, 249] on div "Row" at bounding box center [592, 311] width 863 height 401
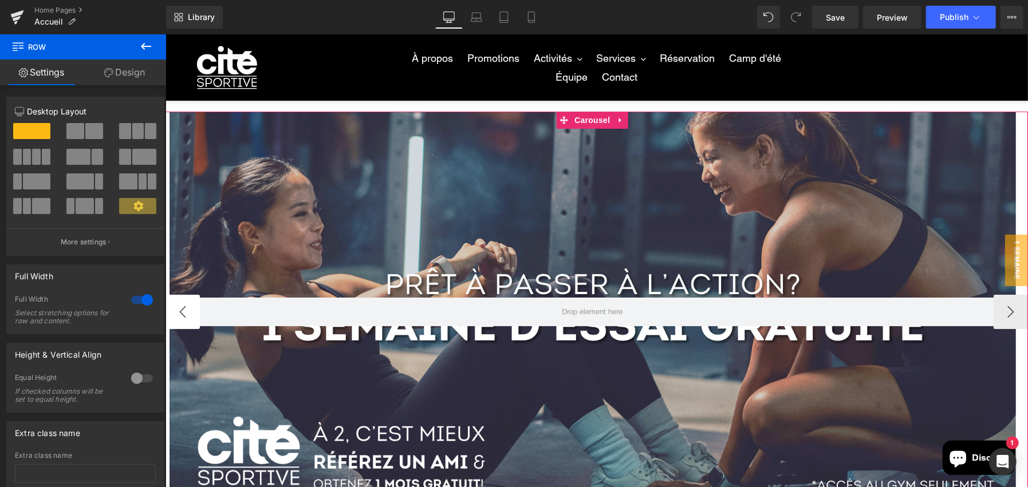
click at [179, 306] on button "‹" at bounding box center [182, 311] width 34 height 34
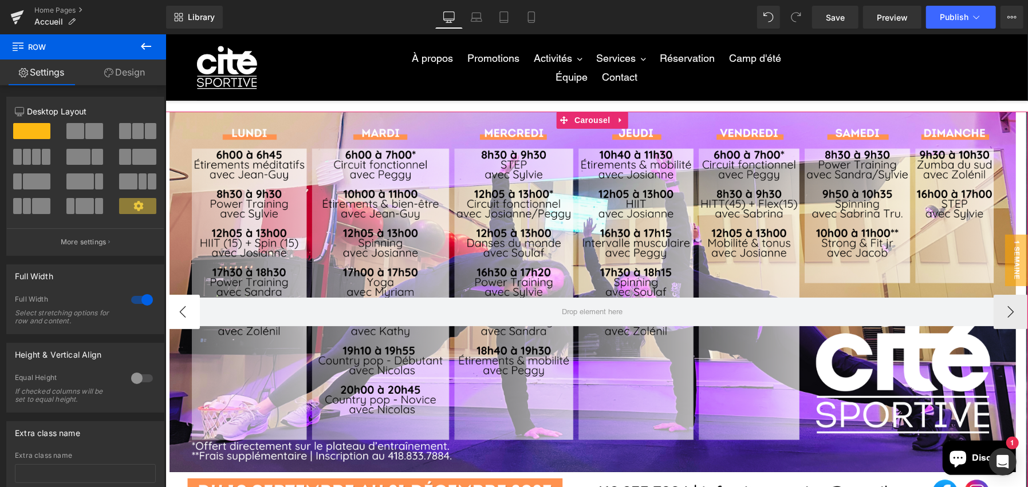
click at [179, 306] on button "‹" at bounding box center [182, 311] width 34 height 34
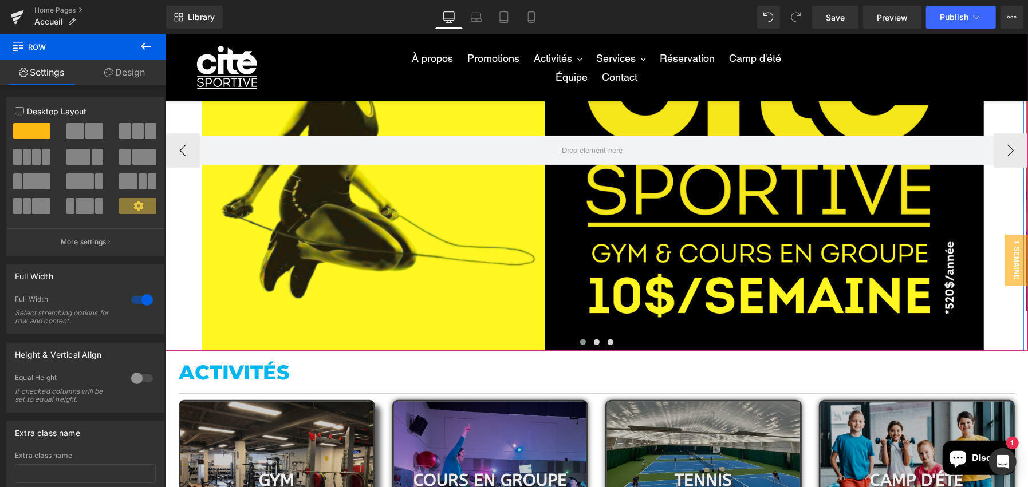
scroll to position [172, 0]
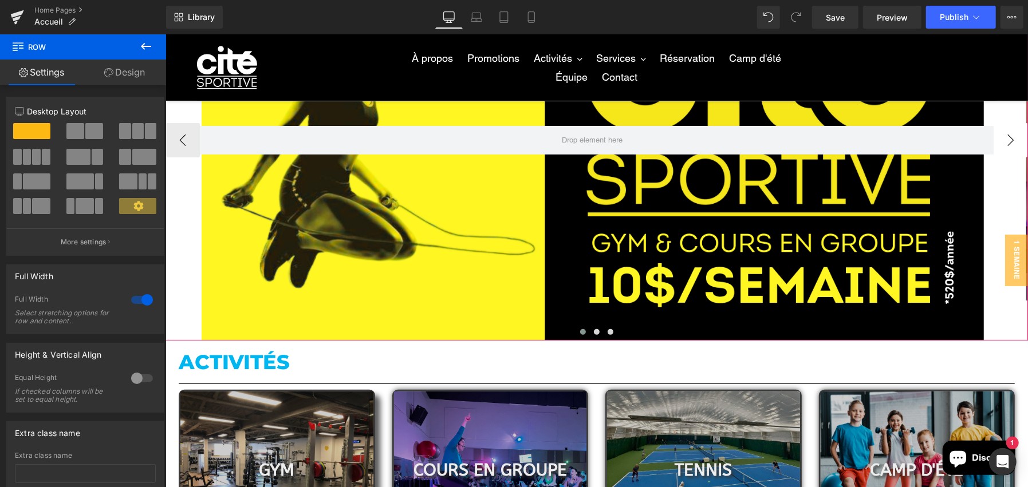
click at [998, 144] on button "›" at bounding box center [1010, 140] width 34 height 34
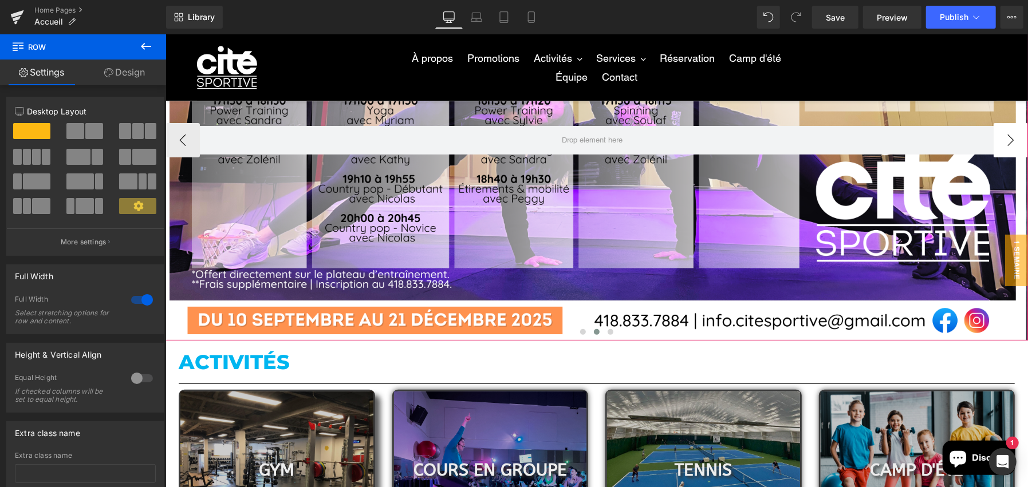
click at [998, 144] on button "›" at bounding box center [1010, 140] width 34 height 34
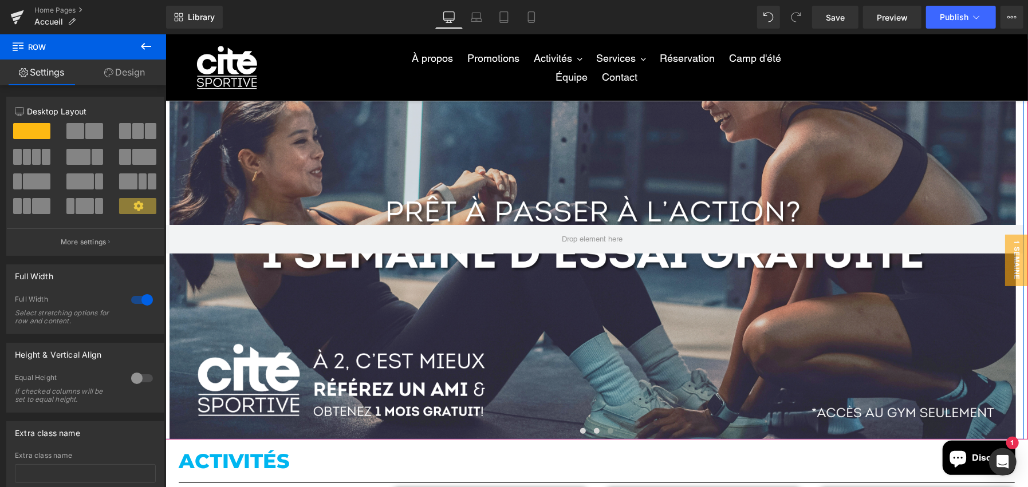
scroll to position [0, 0]
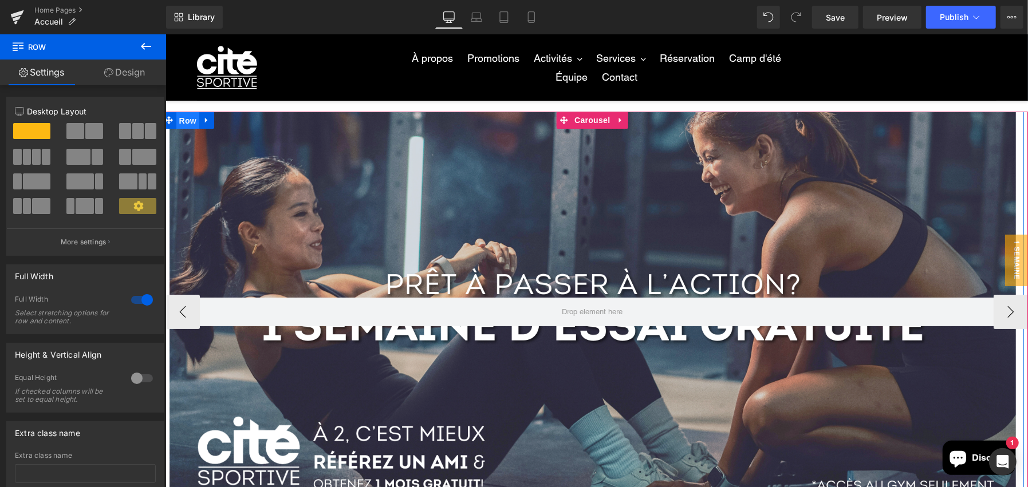
click at [188, 119] on span "Row" at bounding box center [187, 120] width 23 height 17
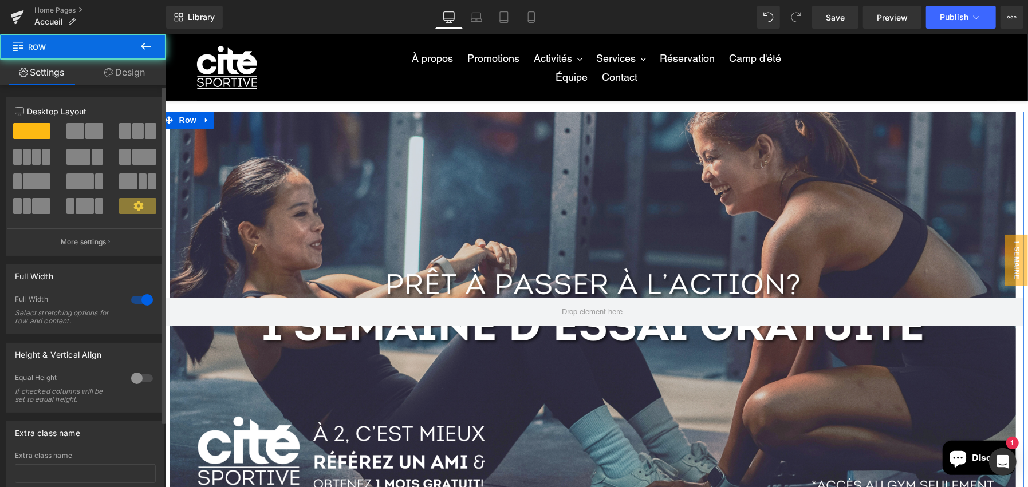
click at [97, 85] on div "12 12 12 Column Size Customizer 12 Desktop Layout Laptop Layout Tablet Layout M…" at bounding box center [85, 309] width 171 height 448
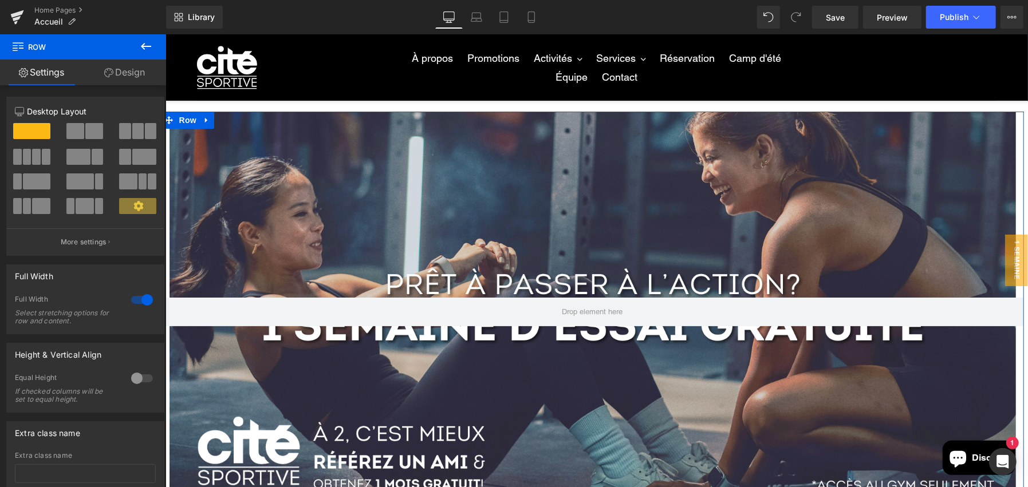
click at [98, 76] on link "Design" at bounding box center [124, 73] width 83 height 26
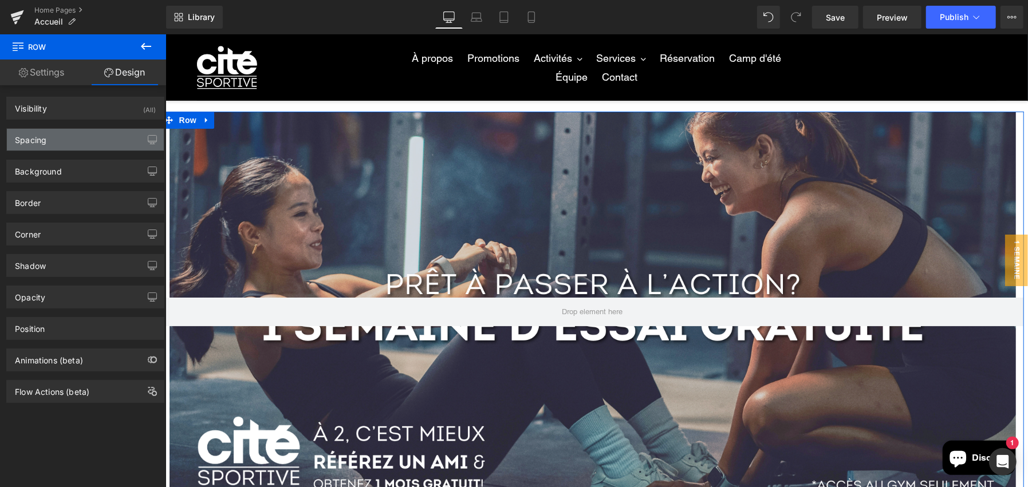
type input "0"
type input "325"
type input "0"
type input "325"
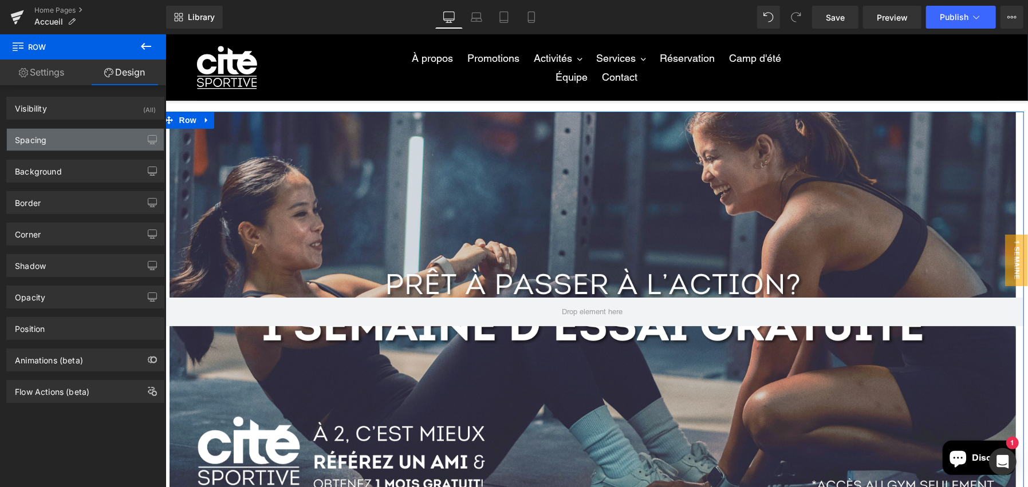
type input "0"
click at [70, 141] on div "Spacing" at bounding box center [85, 140] width 157 height 22
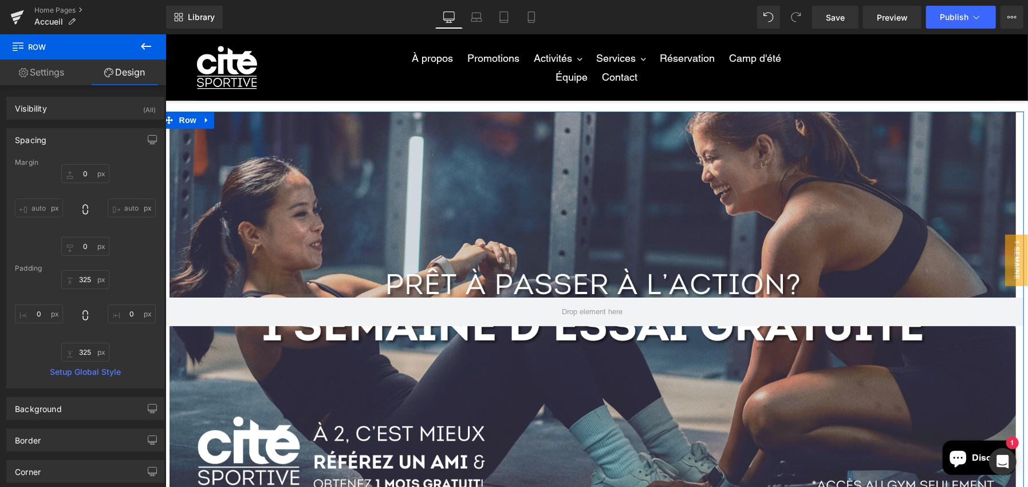
click at [70, 141] on div "Spacing" at bounding box center [85, 140] width 157 height 22
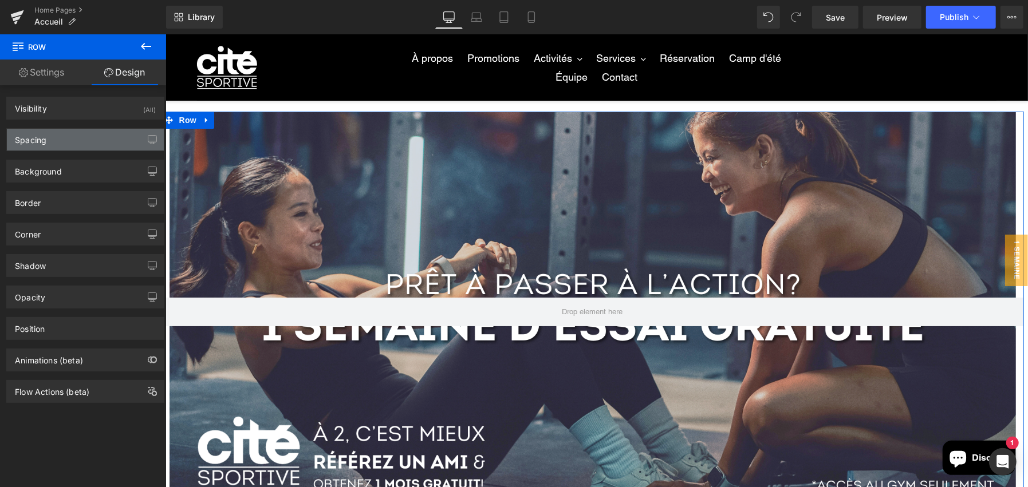
click at [60, 147] on div "Spacing" at bounding box center [85, 140] width 157 height 22
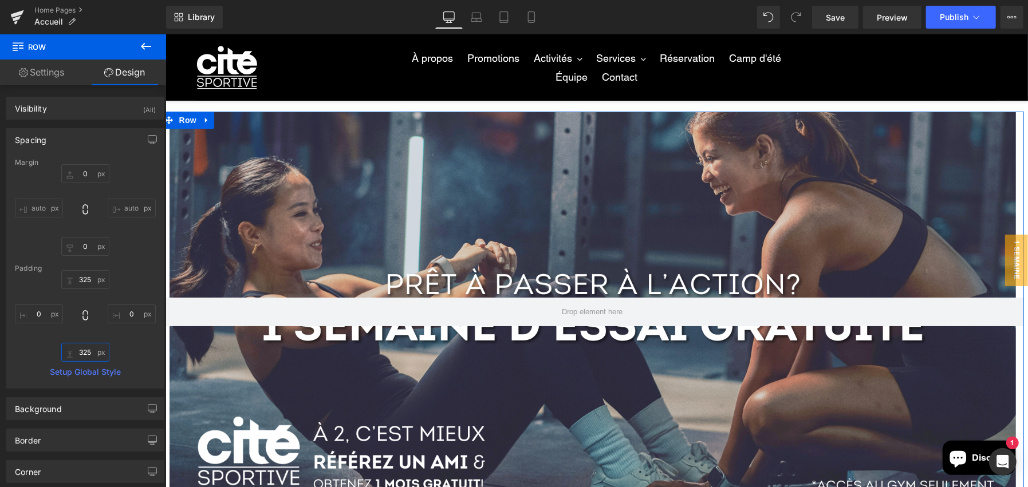
click at [84, 353] on input "325" at bounding box center [85, 352] width 48 height 19
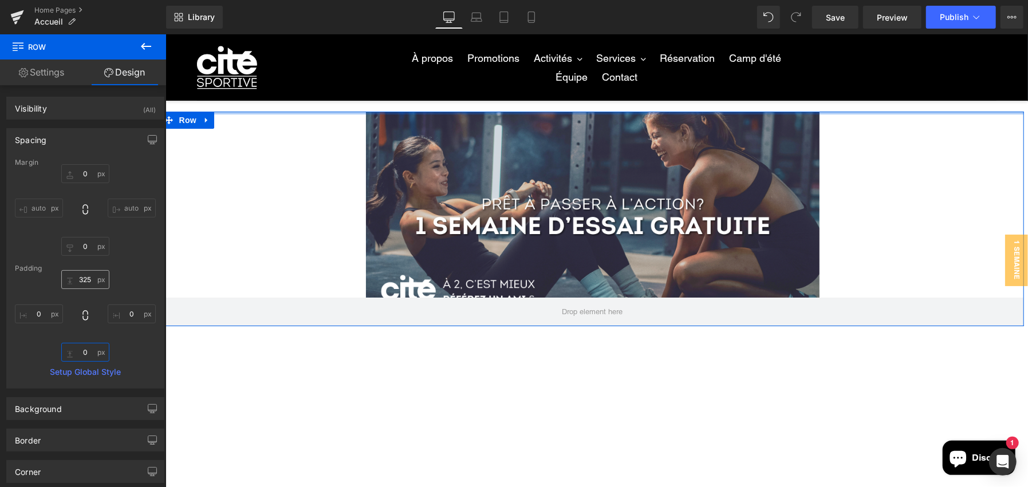
type input "0"
click at [86, 275] on input "325" at bounding box center [85, 279] width 48 height 19
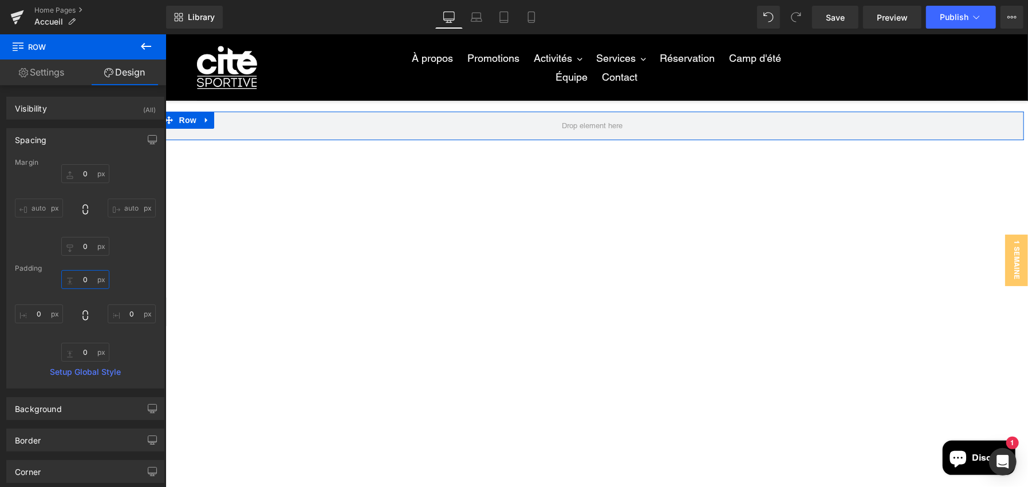
type input "0"
click at [132, 281] on div "0 0 0px 0 0 0 0px 0" at bounding box center [85, 316] width 141 height 92
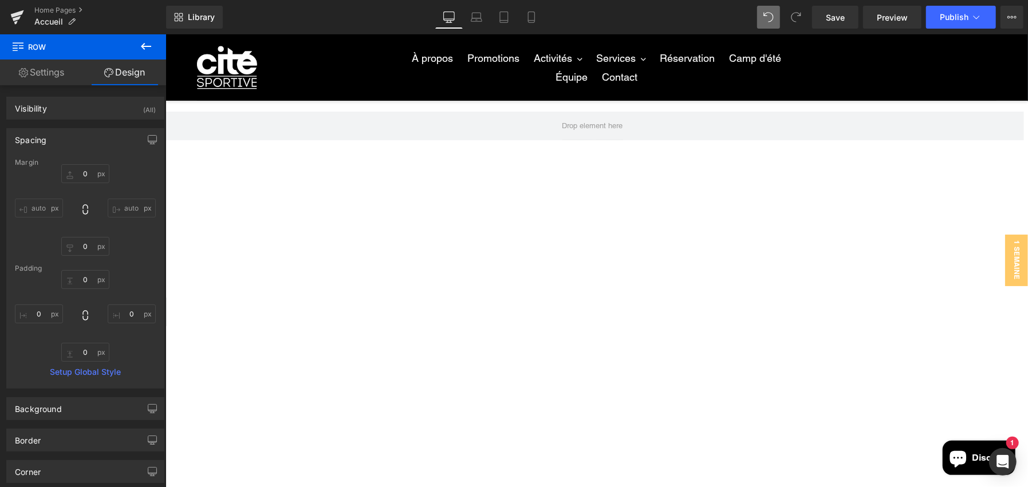
type input "0"
type input "325"
type input "0"
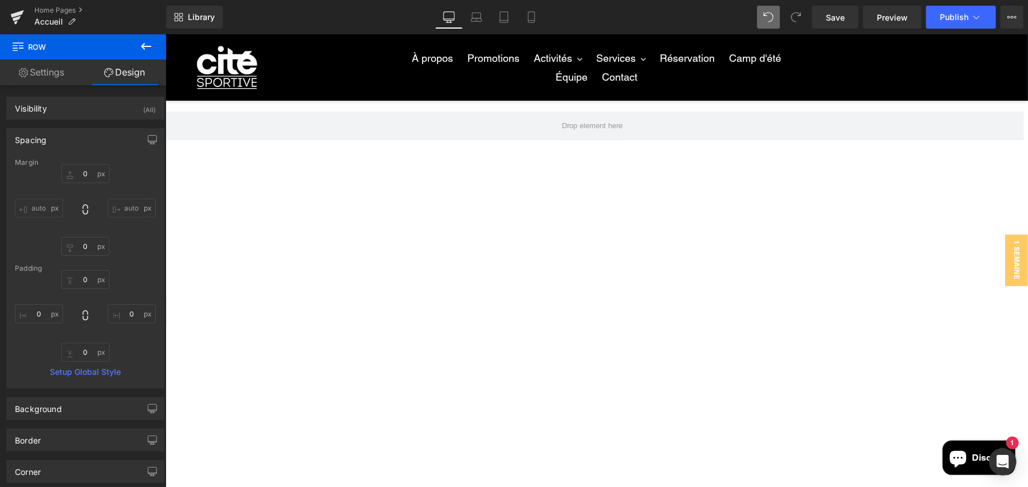
type input "0"
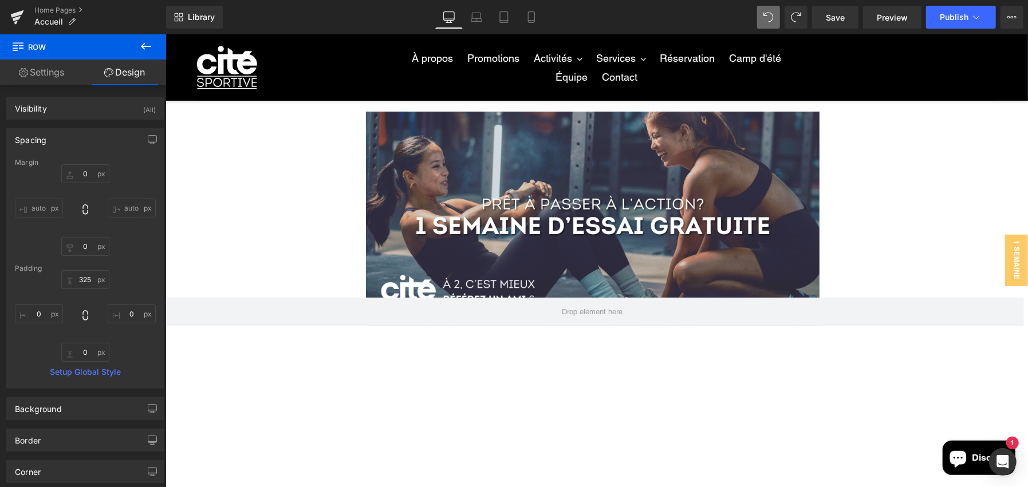
type input "0"
type input "325"
type input "0"
type input "325"
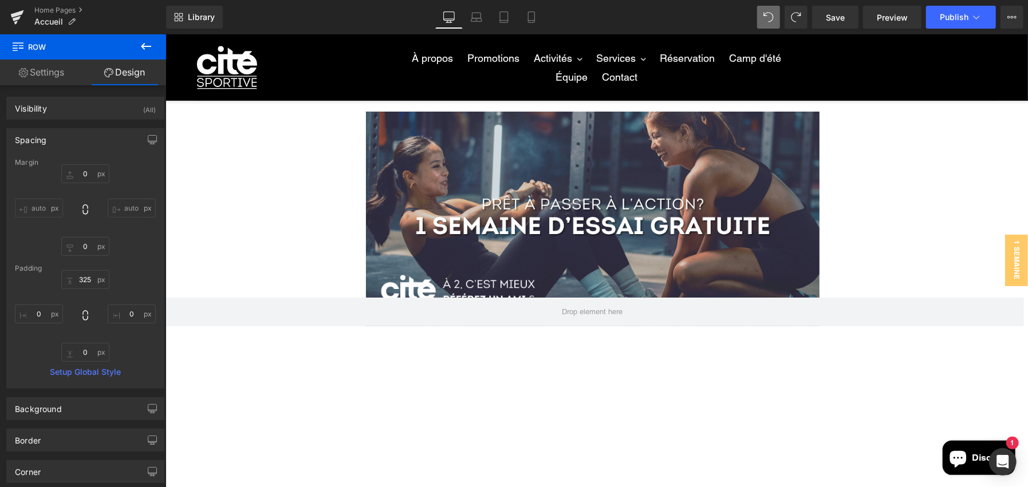
type input "0"
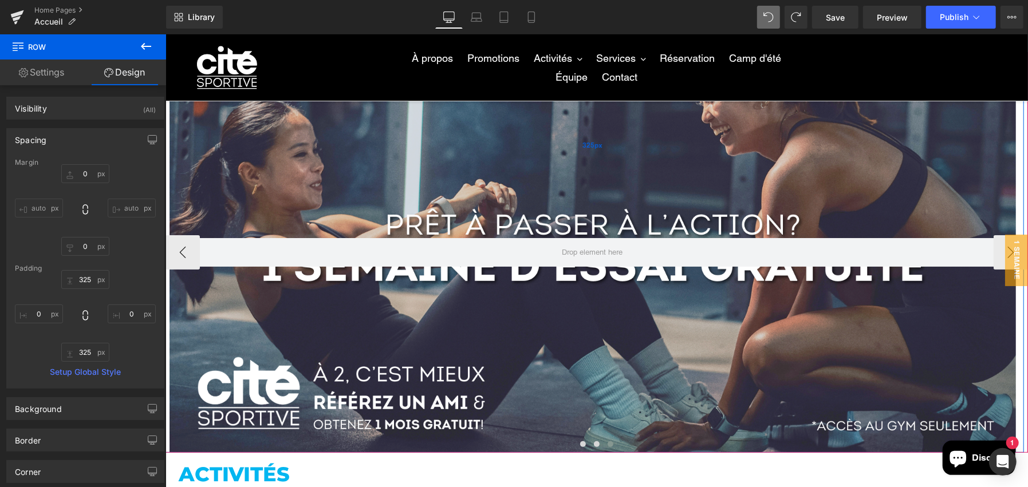
scroll to position [57, 0]
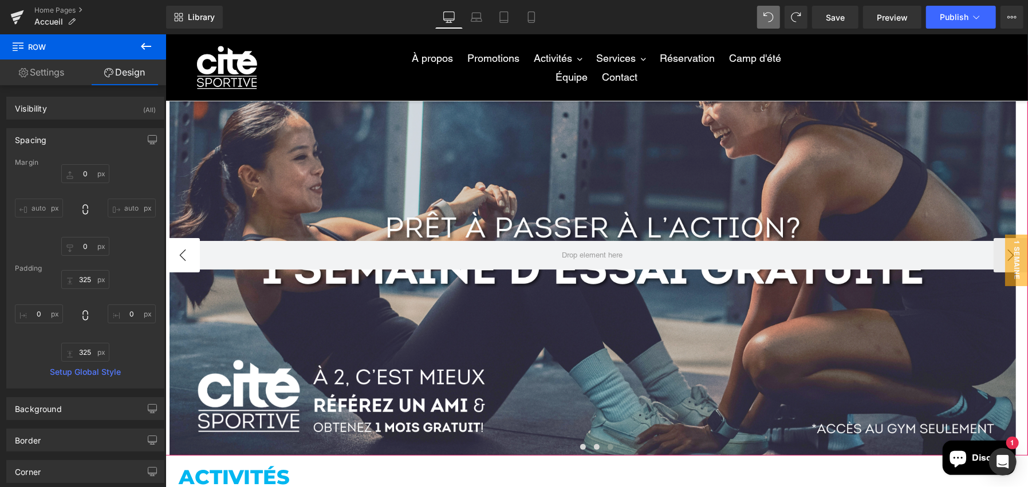
click at [176, 259] on button "‹" at bounding box center [182, 255] width 34 height 34
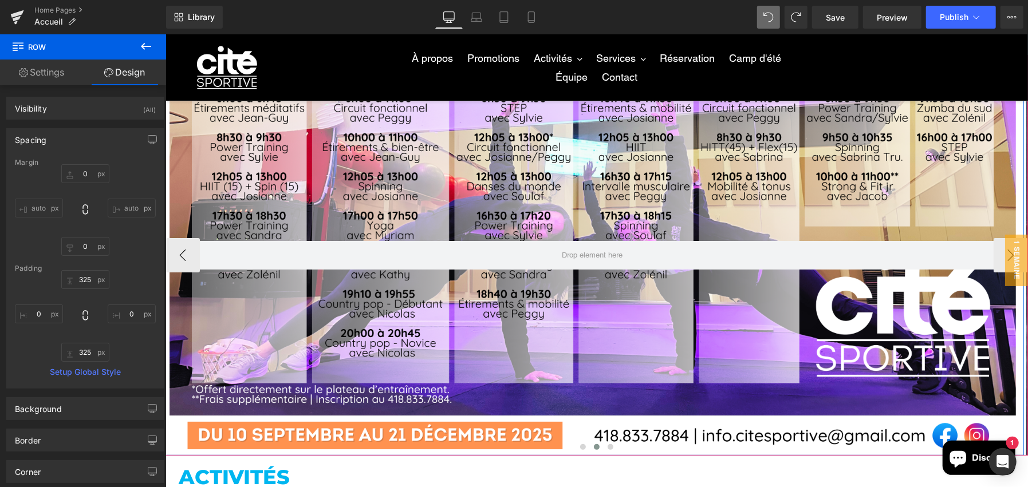
click at [569, 191] on div "Row" at bounding box center [592, 254] width 863 height 401
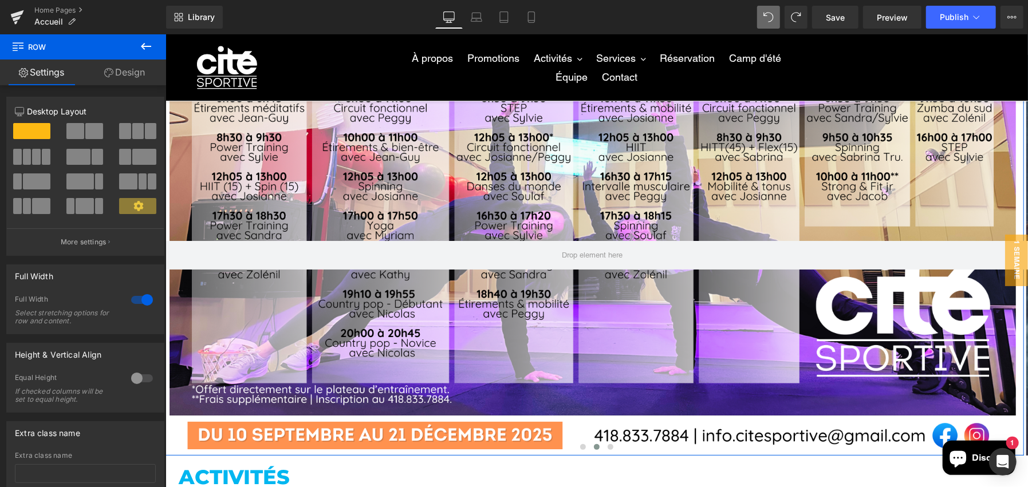
click at [124, 78] on link "Design" at bounding box center [124, 73] width 83 height 26
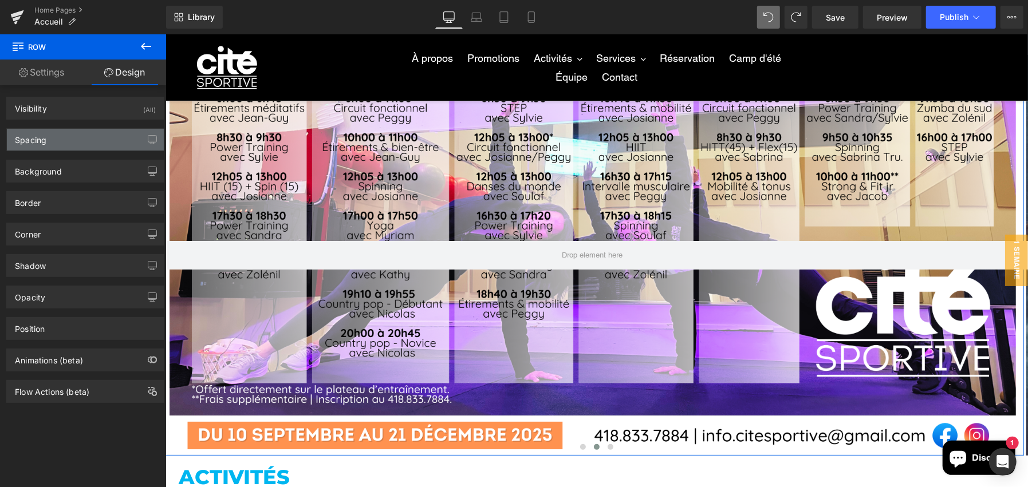
type input "0"
type input "325"
type input "0"
type input "325"
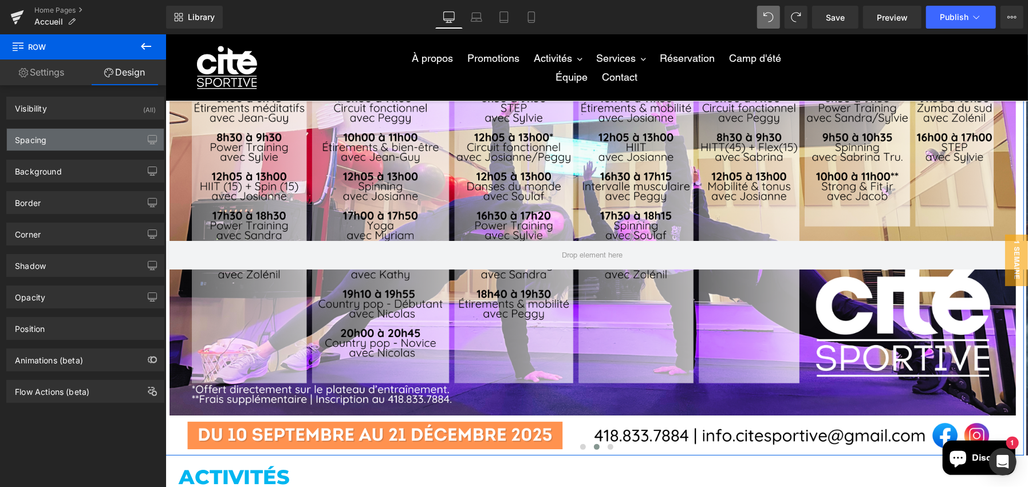
type input "0"
click at [88, 136] on div "Spacing" at bounding box center [85, 140] width 157 height 22
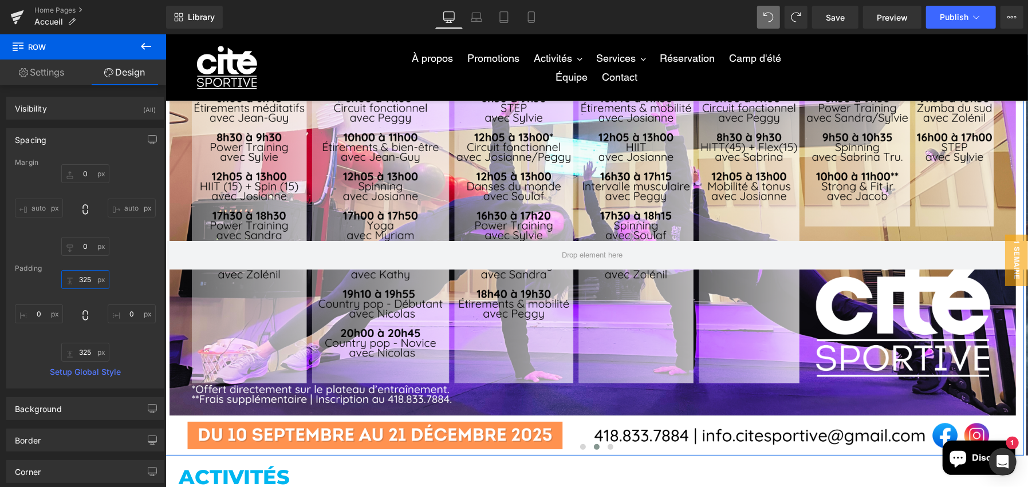
click at [85, 277] on input "325" at bounding box center [85, 279] width 48 height 19
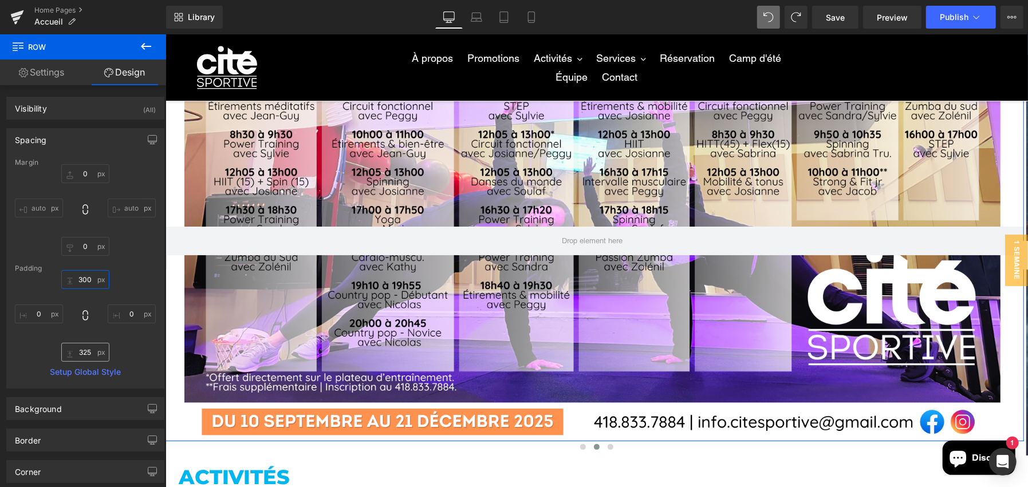
type input "300"
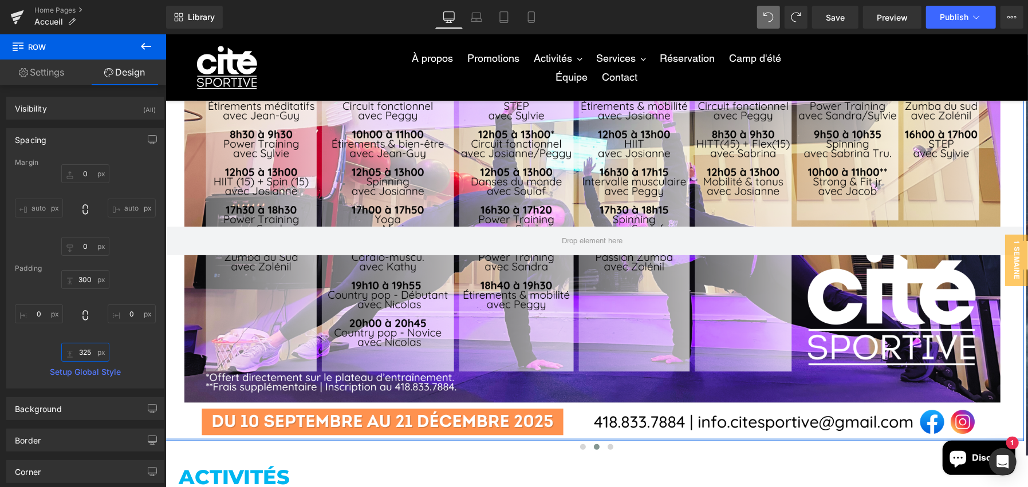
click at [84, 354] on input "325" at bounding box center [85, 352] width 48 height 19
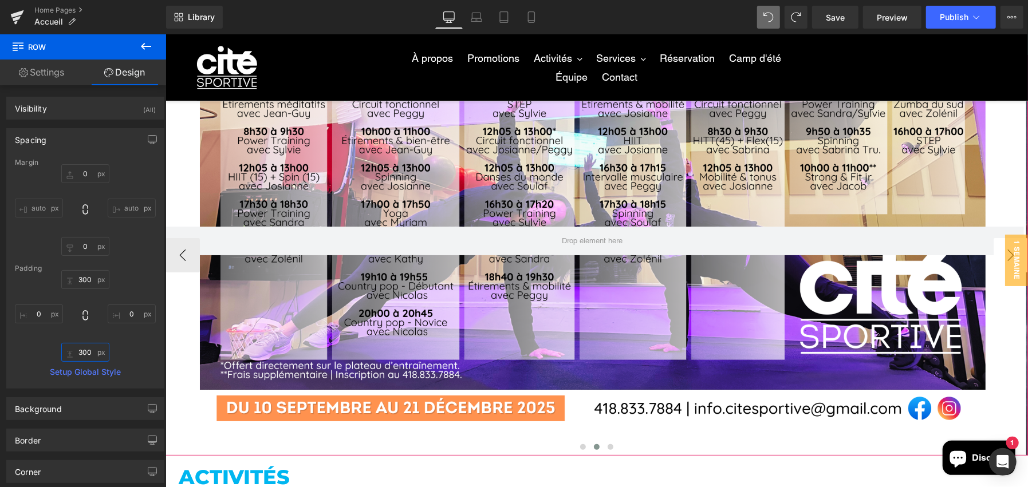
type input "300"
click at [993, 257] on button "›" at bounding box center [1010, 255] width 34 height 34
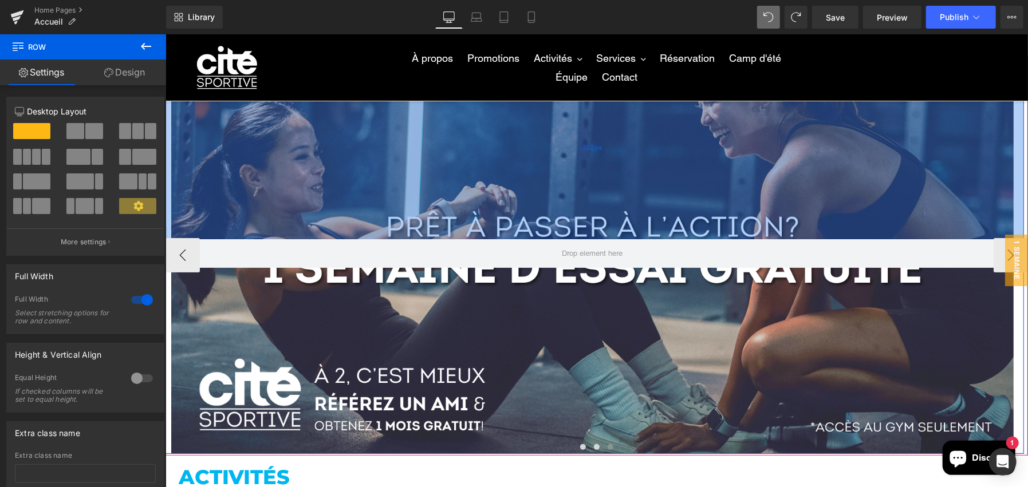
click at [569, 171] on div "322px" at bounding box center [592, 146] width 863 height 184
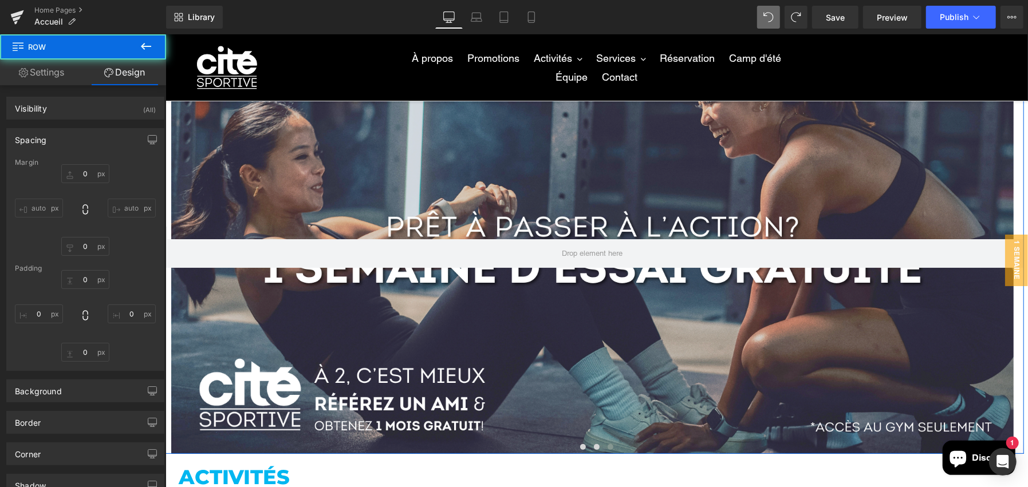
type input "0"
type input "322"
type input "0"
type input "325"
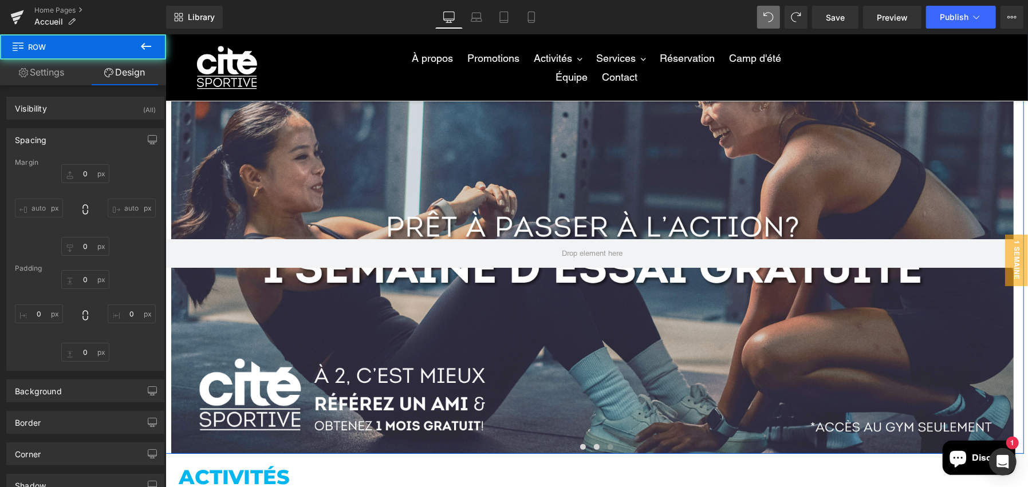
type input "0"
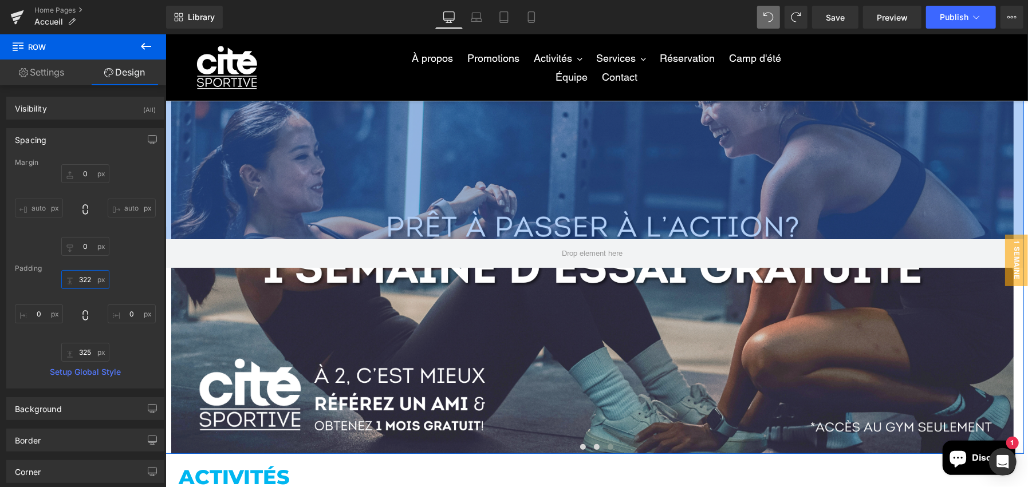
click at [90, 274] on input "322" at bounding box center [85, 279] width 48 height 19
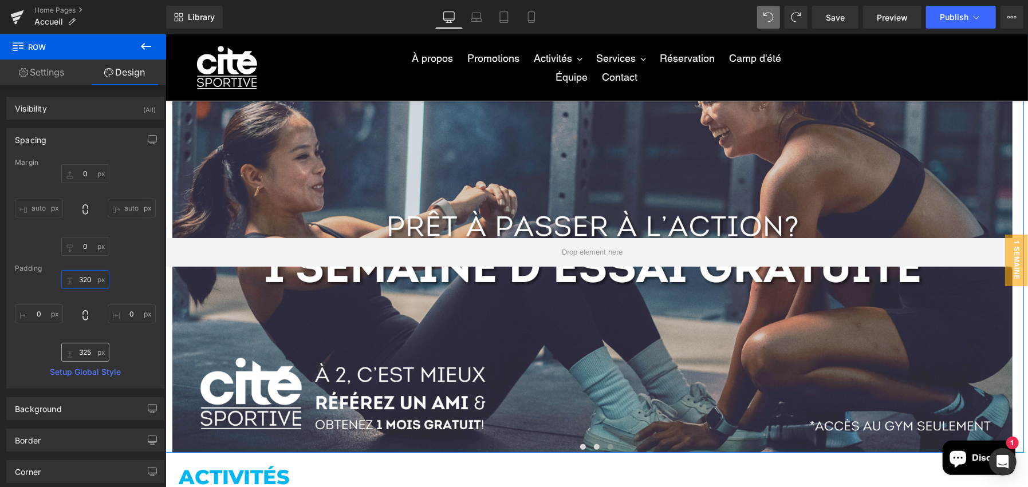
type input "320"
click at [86, 347] on input "325" at bounding box center [85, 352] width 48 height 19
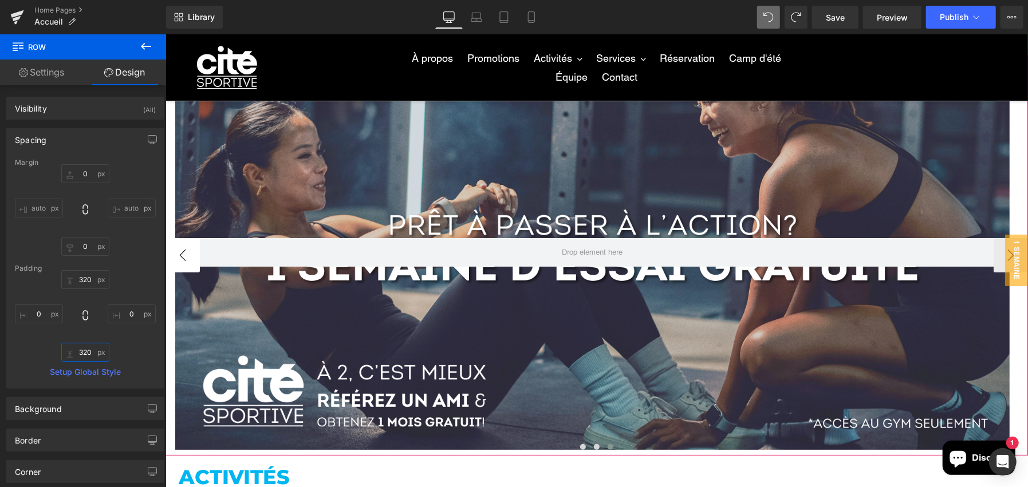
type input "320"
click at [177, 257] on button "‹" at bounding box center [182, 255] width 34 height 34
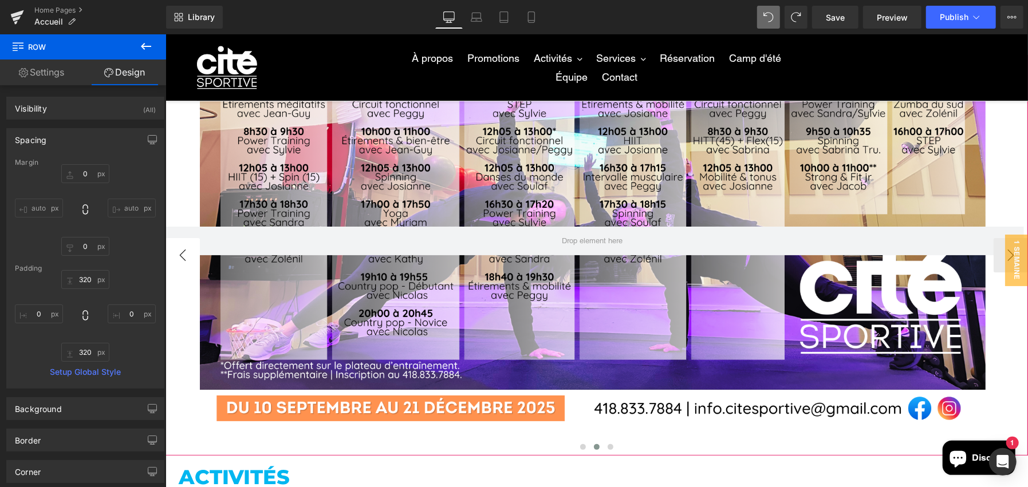
click at [177, 257] on button "‹" at bounding box center [182, 255] width 34 height 34
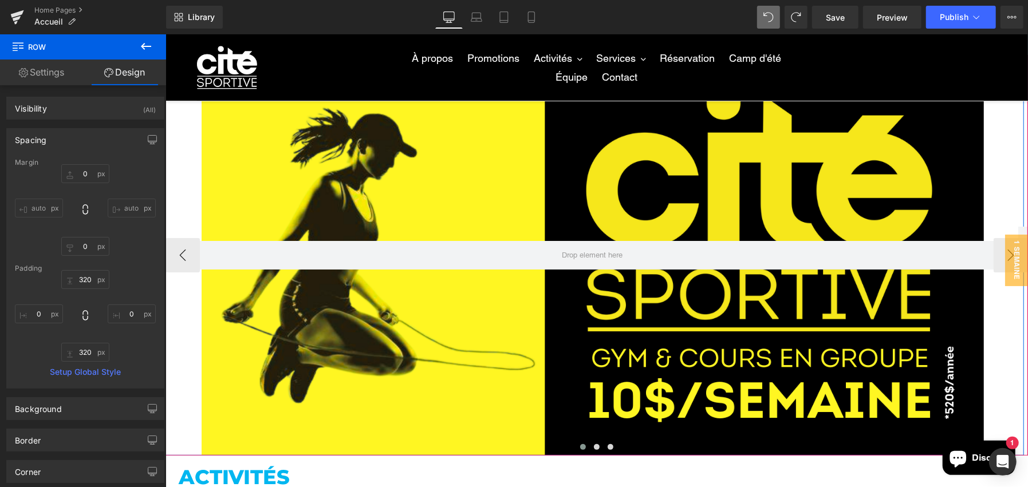
click at [507, 182] on div "Row" at bounding box center [592, 254] width 863 height 401
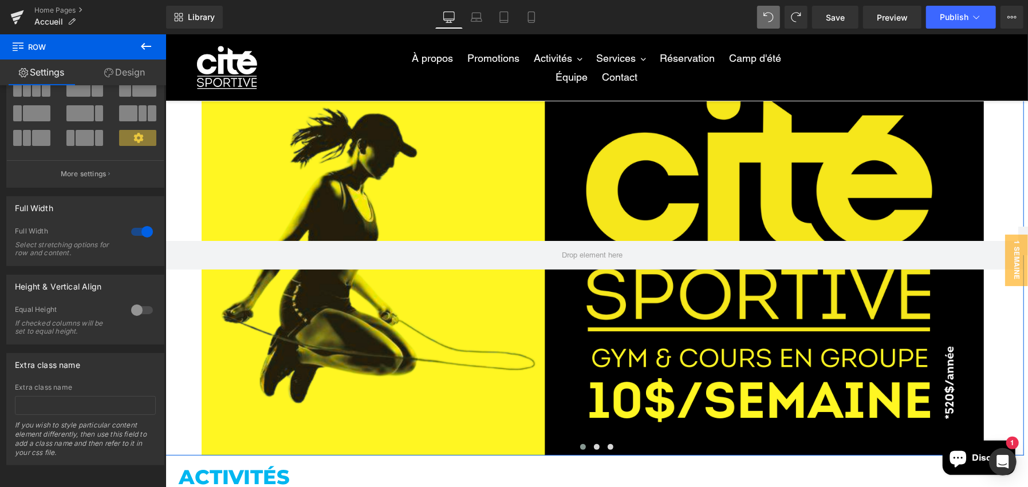
scroll to position [77, 0]
click at [135, 69] on link "Design" at bounding box center [124, 73] width 83 height 26
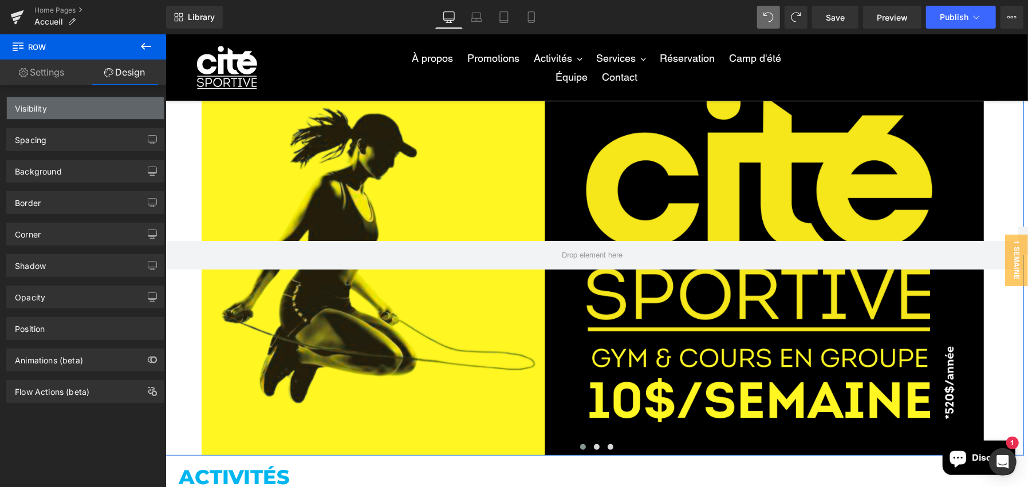
click at [90, 115] on div "Visibility" at bounding box center [85, 108] width 157 height 22
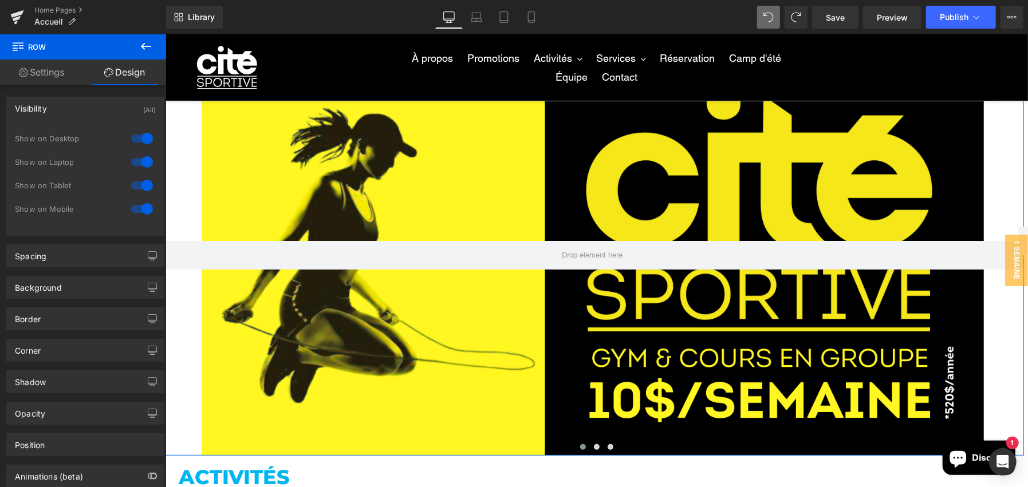
click at [121, 105] on div "Visibility (All)" at bounding box center [85, 108] width 157 height 22
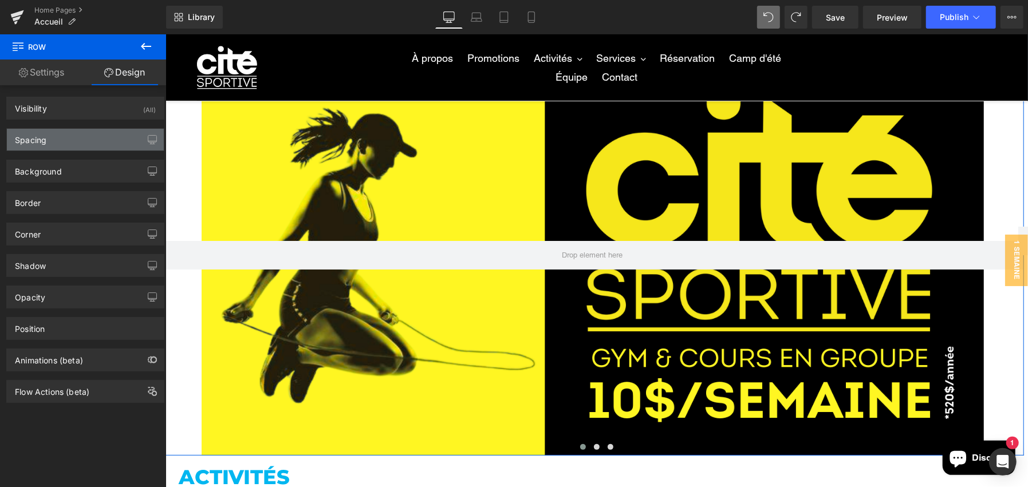
click at [64, 134] on div "Spacing" at bounding box center [85, 140] width 157 height 22
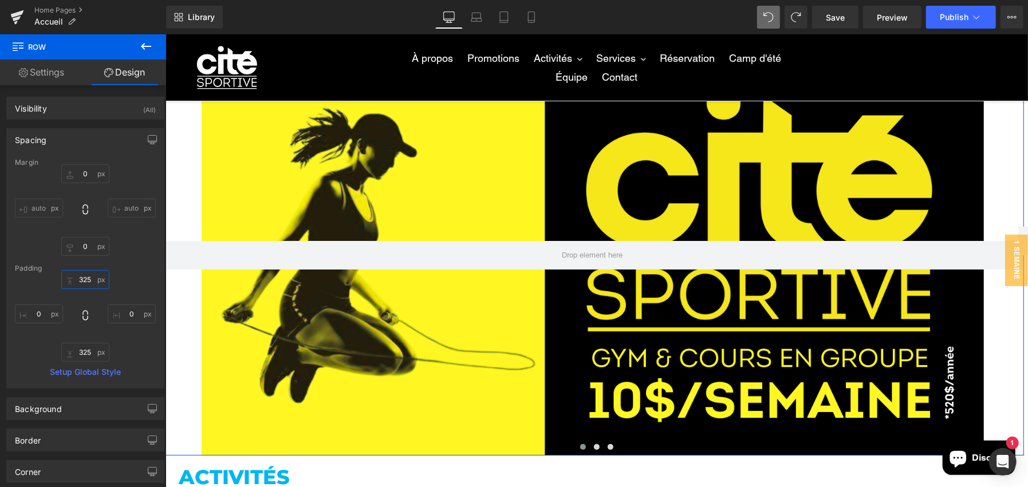
click at [90, 277] on input "325" at bounding box center [85, 279] width 48 height 19
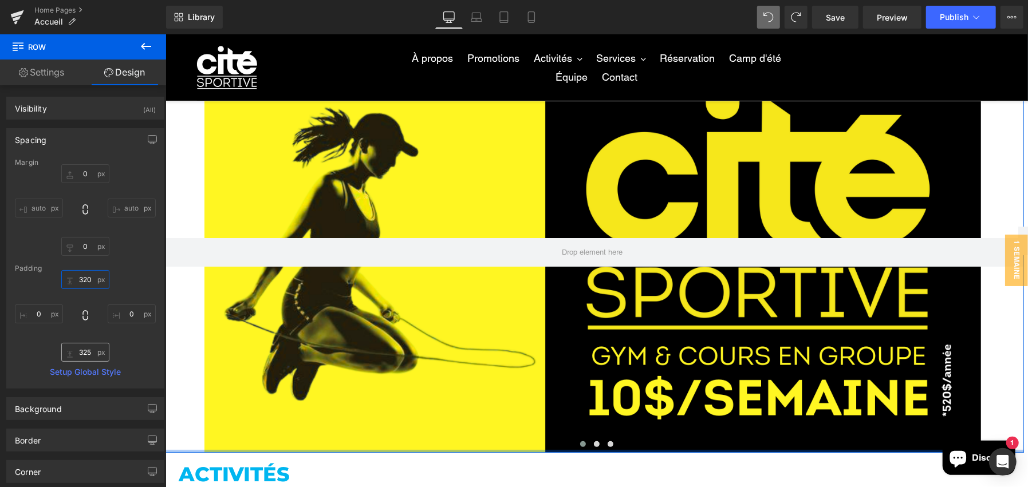
type input "320"
click at [81, 351] on input "325" at bounding box center [85, 352] width 48 height 19
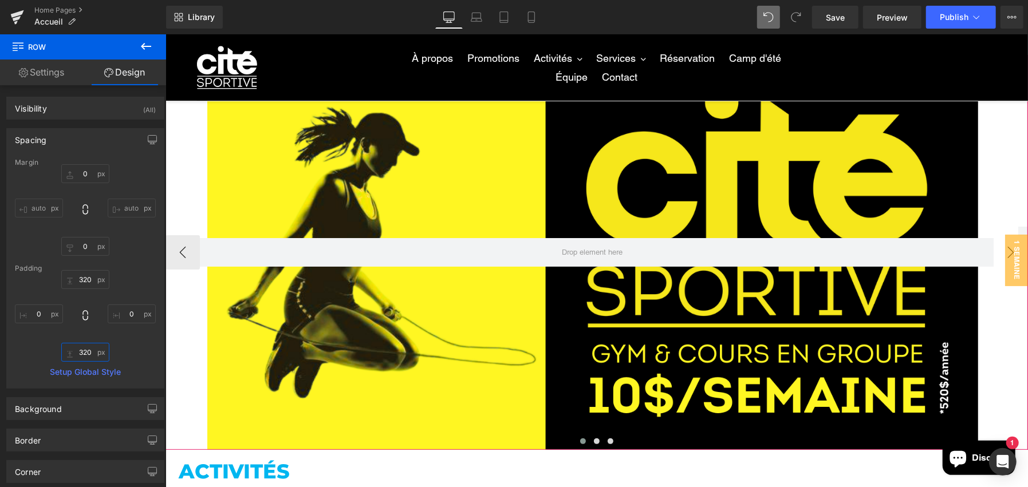
type input "320"
click at [993, 244] on button "›" at bounding box center [1010, 252] width 34 height 34
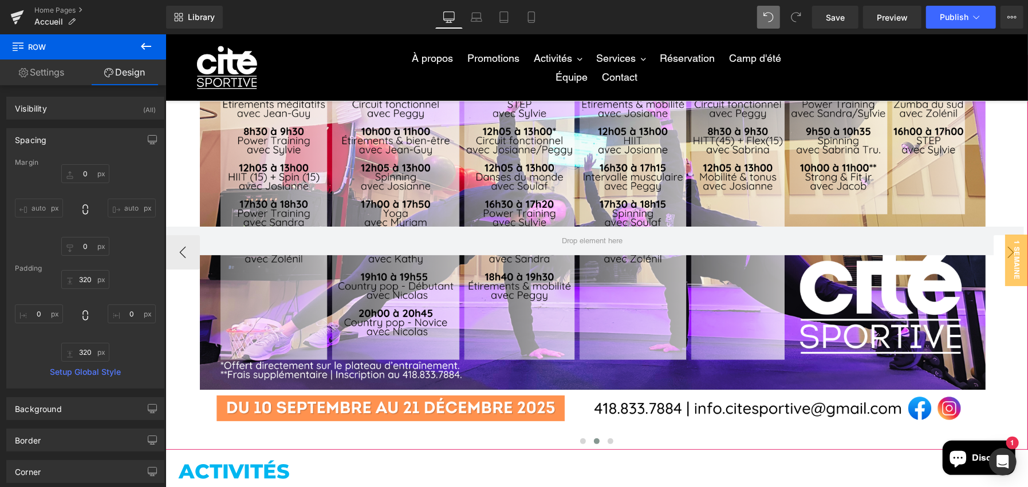
click at [993, 256] on button "›" at bounding box center [1010, 252] width 34 height 34
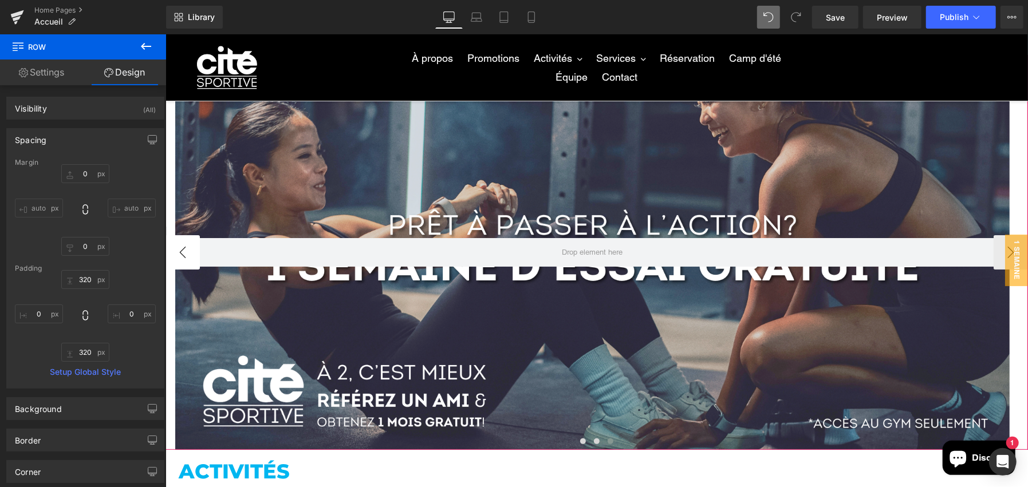
click at [171, 257] on button "‹" at bounding box center [182, 252] width 34 height 34
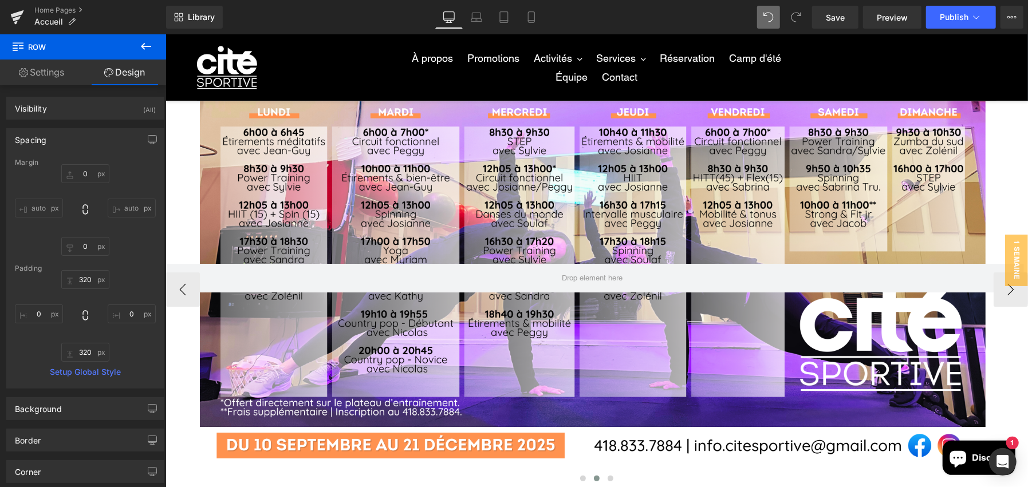
scroll to position [0, 0]
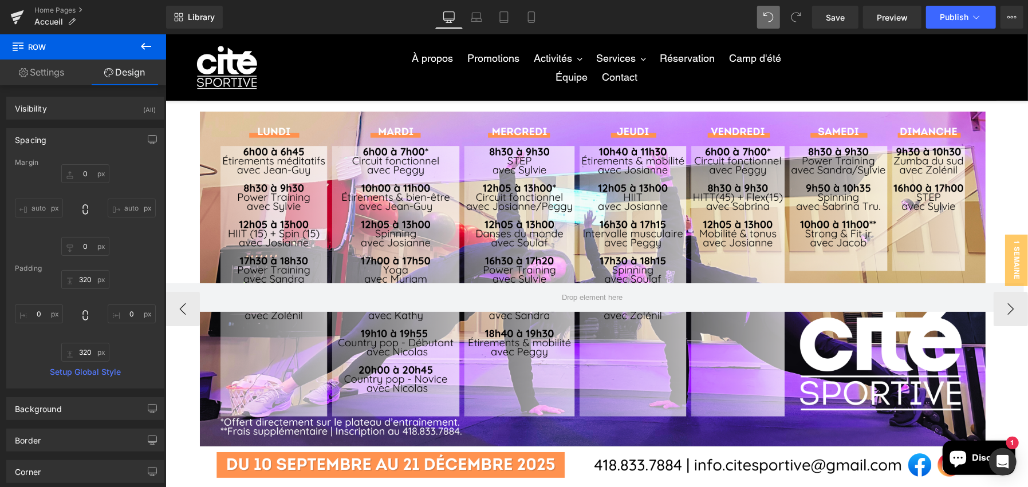
click at [600, 143] on div "Row 300px 300px" at bounding box center [592, 297] width 863 height 372
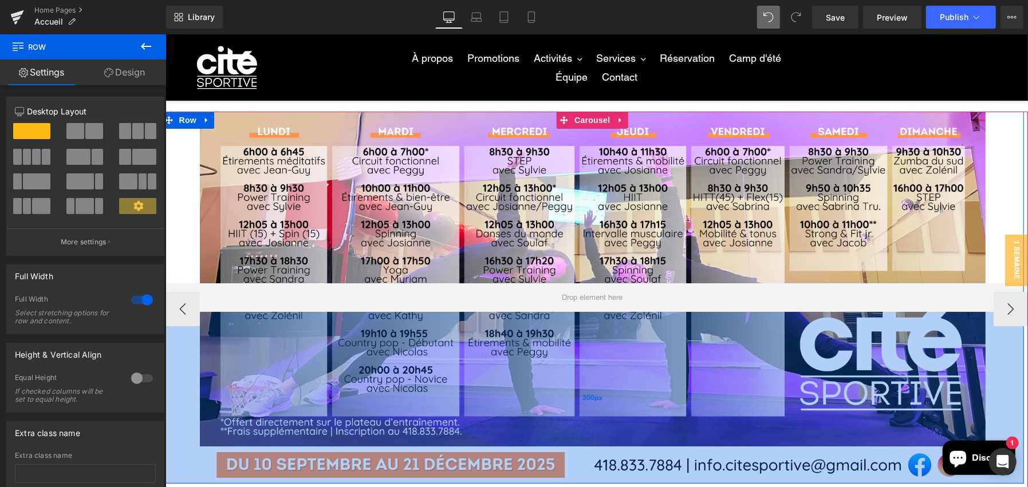
click at [585, 363] on div "300px" at bounding box center [592, 398] width 863 height 172
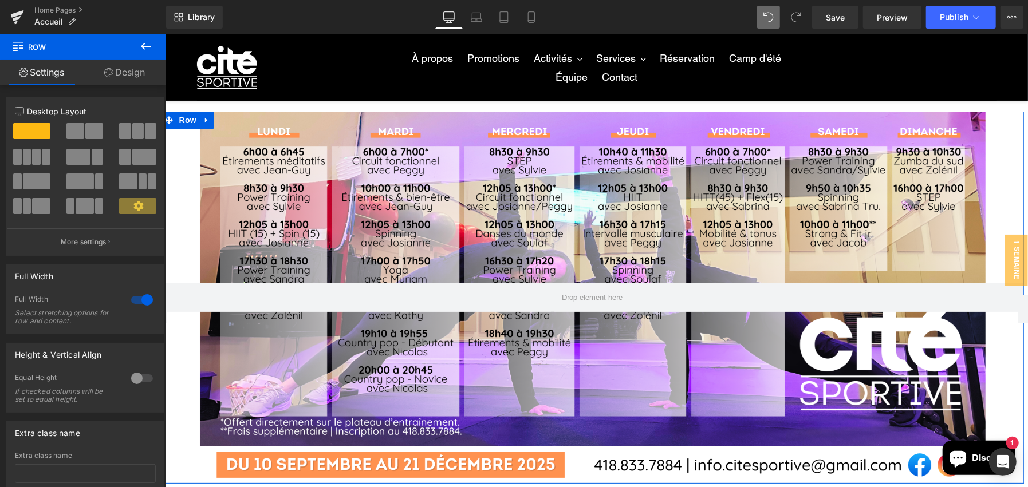
click at [130, 62] on link "Design" at bounding box center [124, 73] width 83 height 26
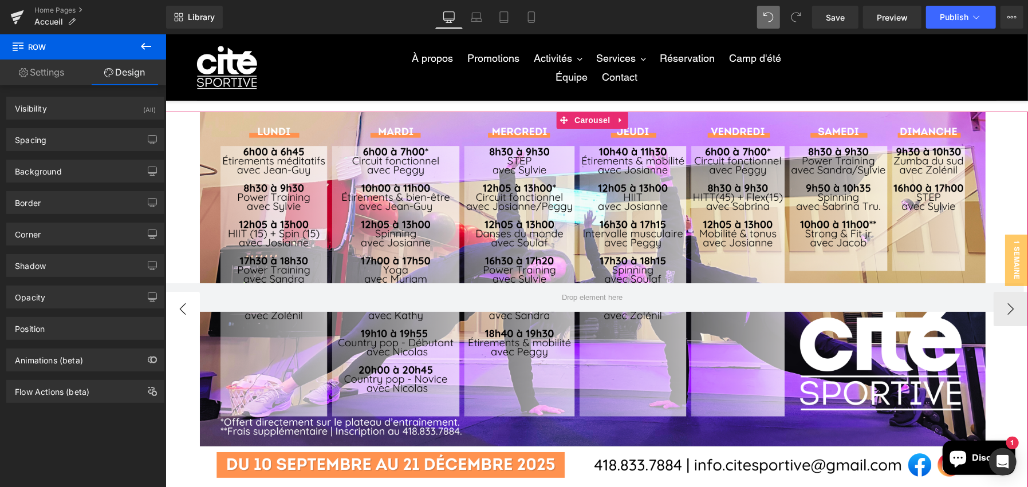
click at [170, 305] on button "‹" at bounding box center [182, 309] width 34 height 34
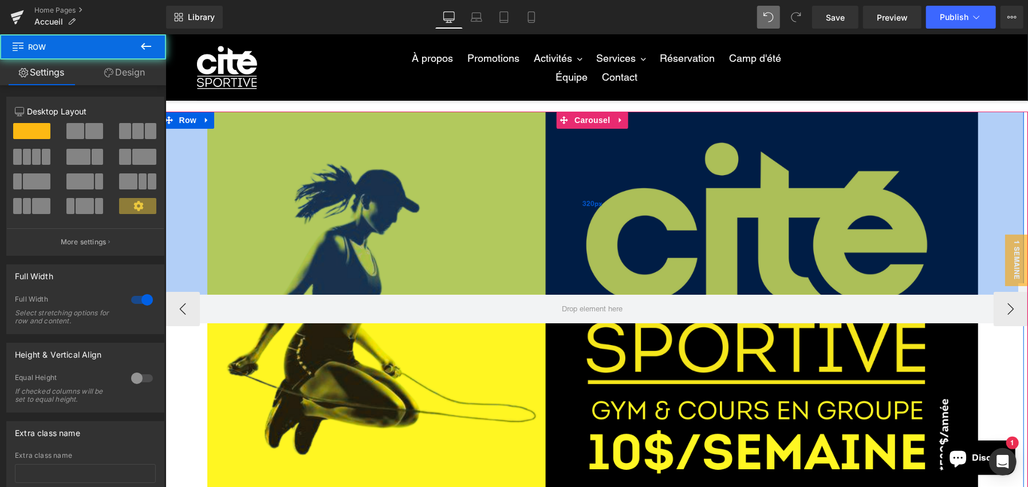
click at [422, 221] on div "320px" at bounding box center [592, 202] width 863 height 183
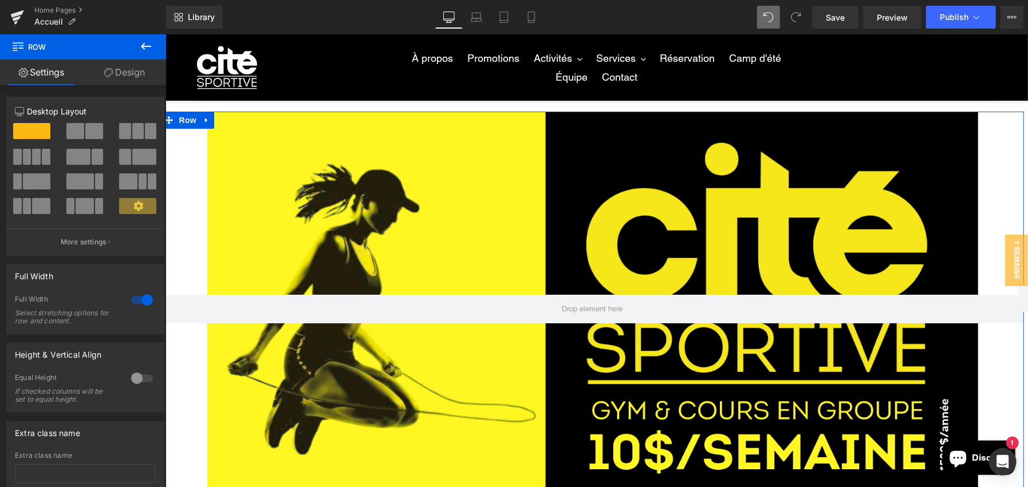
click at [135, 66] on link "Design" at bounding box center [124, 73] width 83 height 26
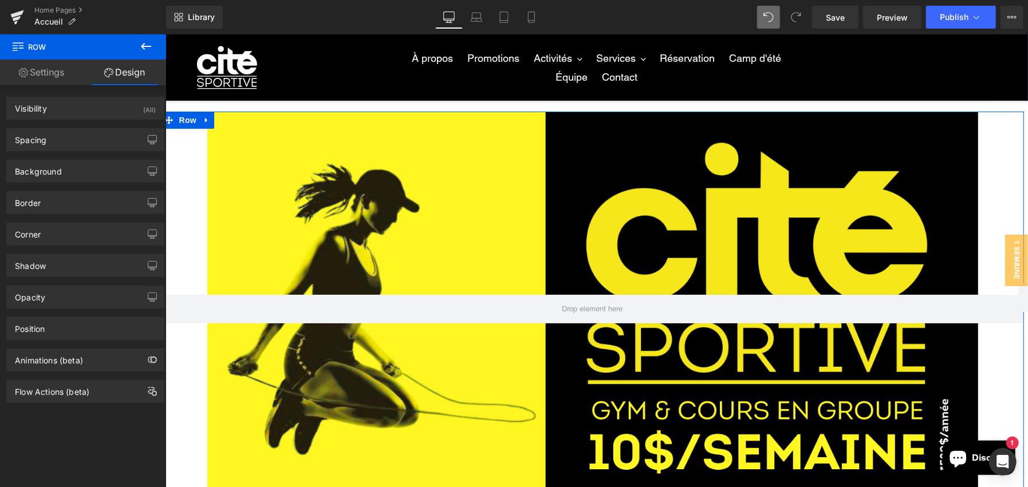
type input "0"
type input "320"
type input "0"
type input "320"
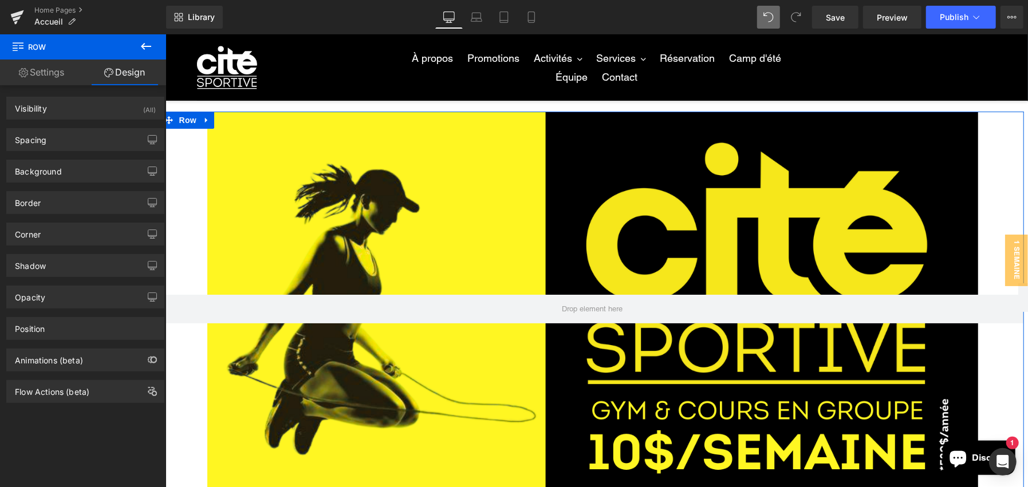
type input "0"
click at [72, 130] on div "Spacing" at bounding box center [85, 140] width 157 height 22
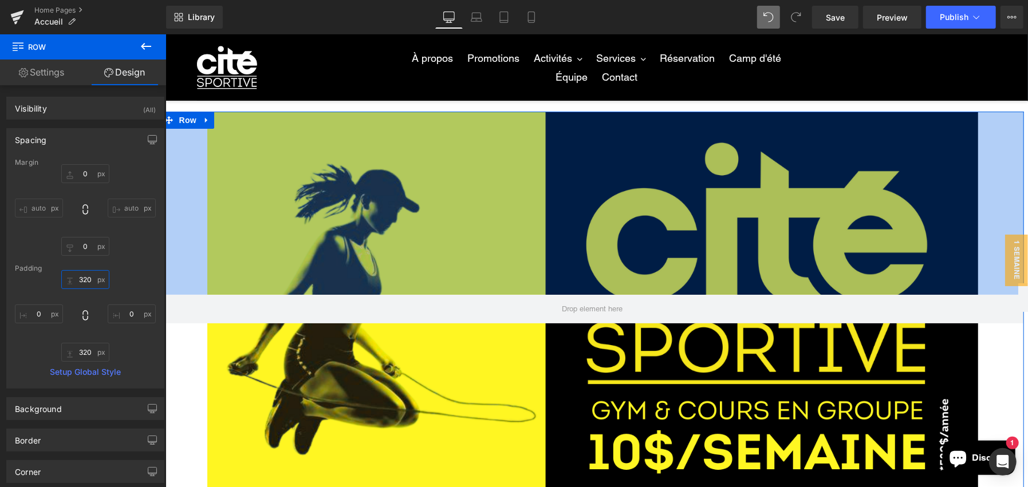
click at [80, 280] on input "320" at bounding box center [85, 279] width 48 height 19
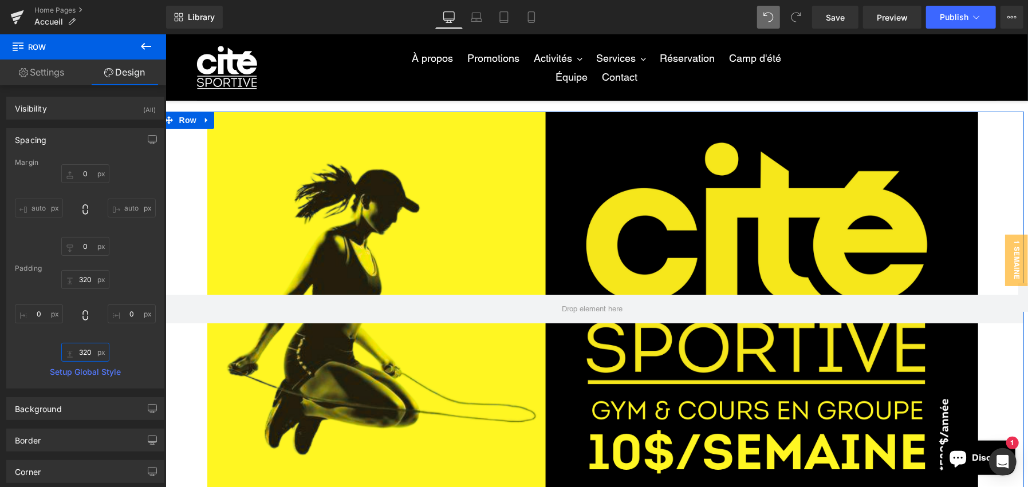
drag, startPoint x: 82, startPoint y: 351, endPoint x: 113, endPoint y: 316, distance: 46.2
click at [82, 351] on input "320" at bounding box center [85, 352] width 48 height 19
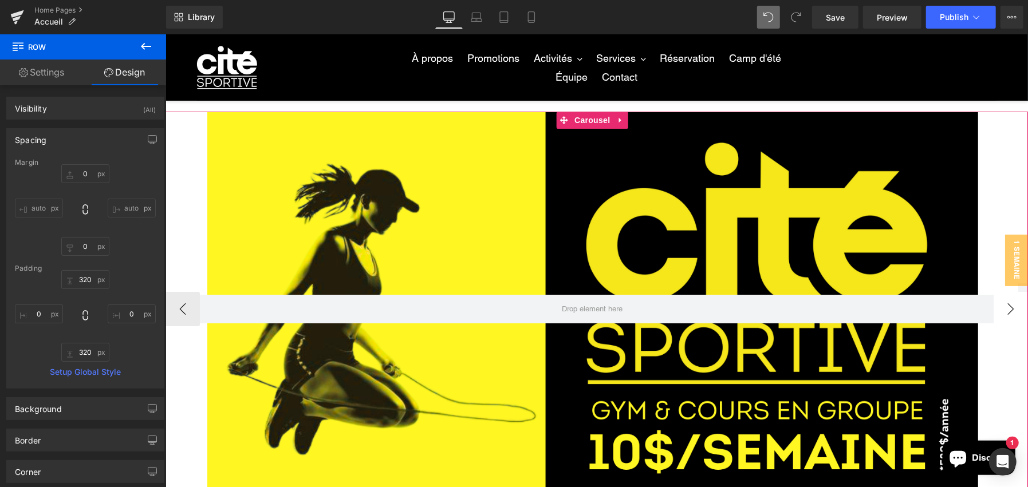
click at [1003, 309] on button "›" at bounding box center [1010, 309] width 34 height 34
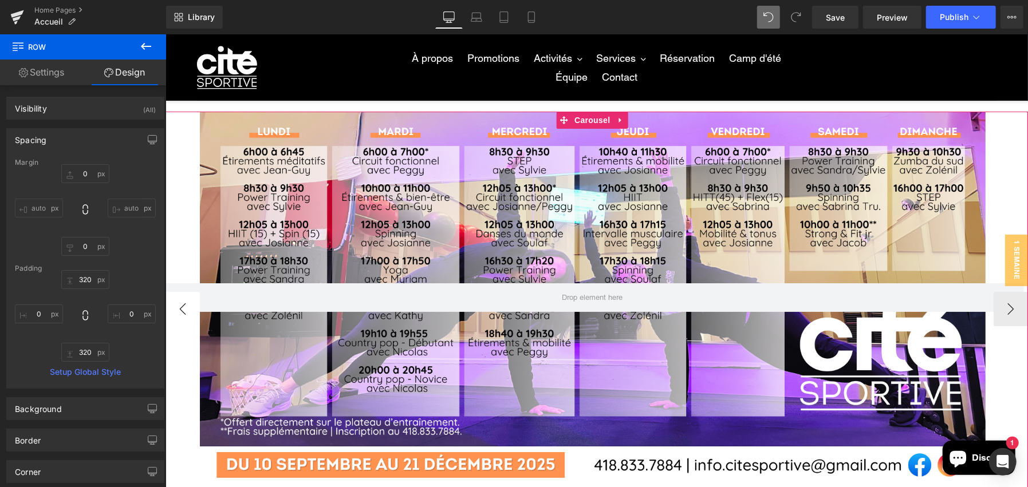
drag, startPoint x: 181, startPoint y: 317, endPoint x: 176, endPoint y: 301, distance: 16.7
click at [183, 315] on button "‹" at bounding box center [182, 309] width 34 height 34
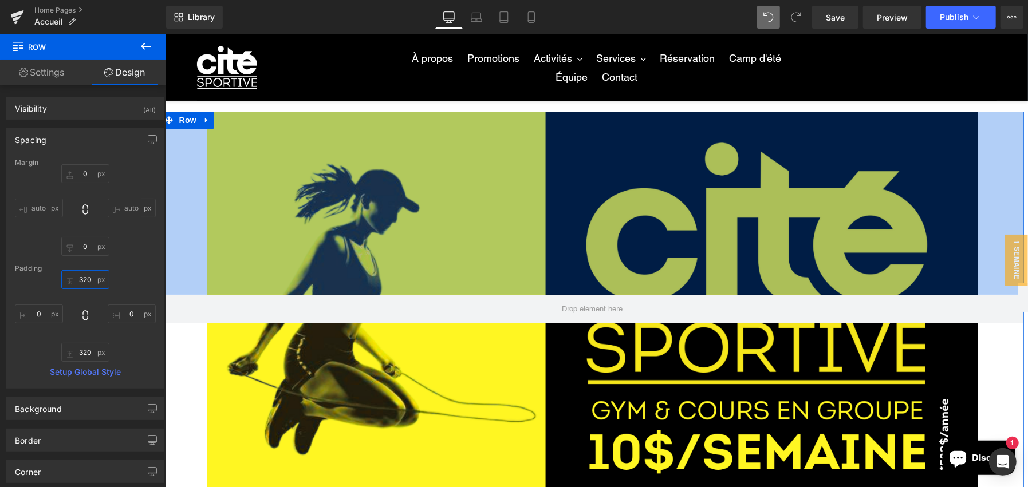
click at [96, 274] on input "320" at bounding box center [85, 279] width 48 height 19
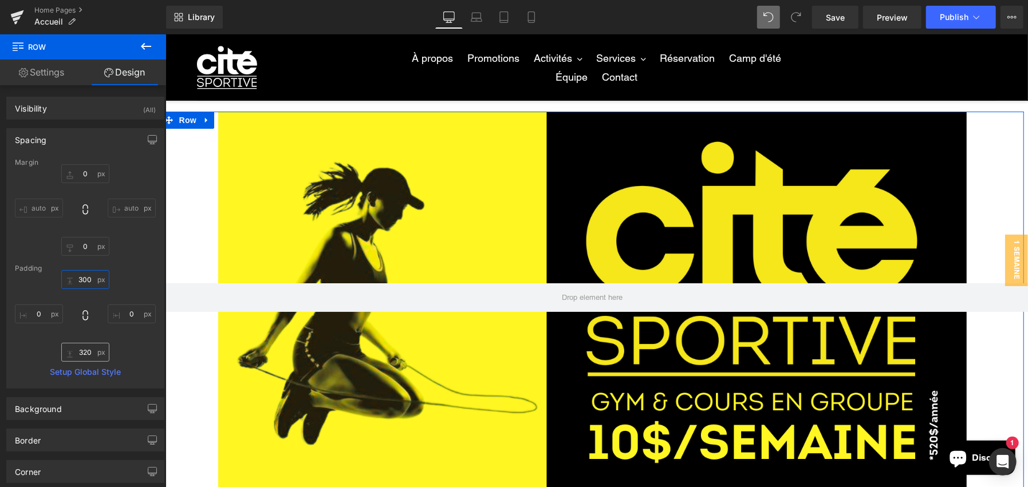
type input "300"
click at [83, 355] on input "320" at bounding box center [85, 352] width 48 height 19
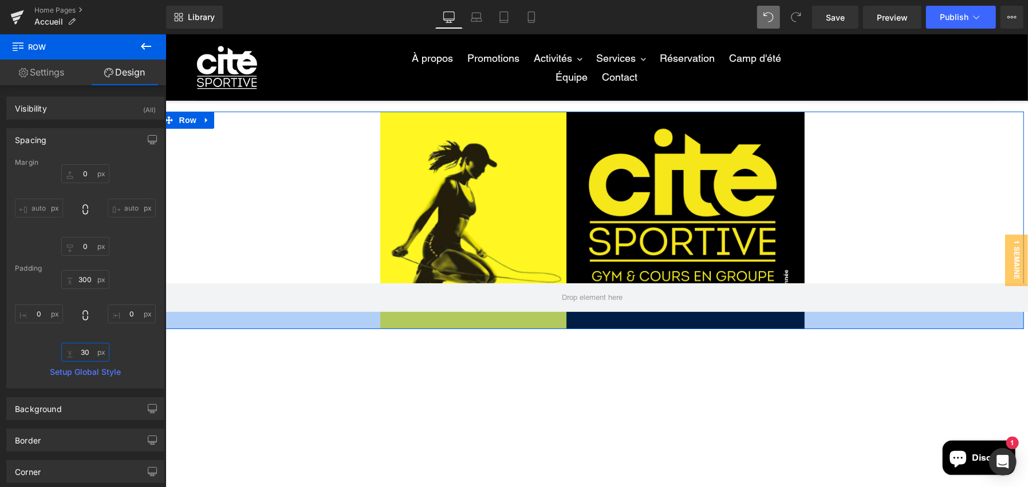
click at [89, 353] on input "30" at bounding box center [85, 352] width 48 height 19
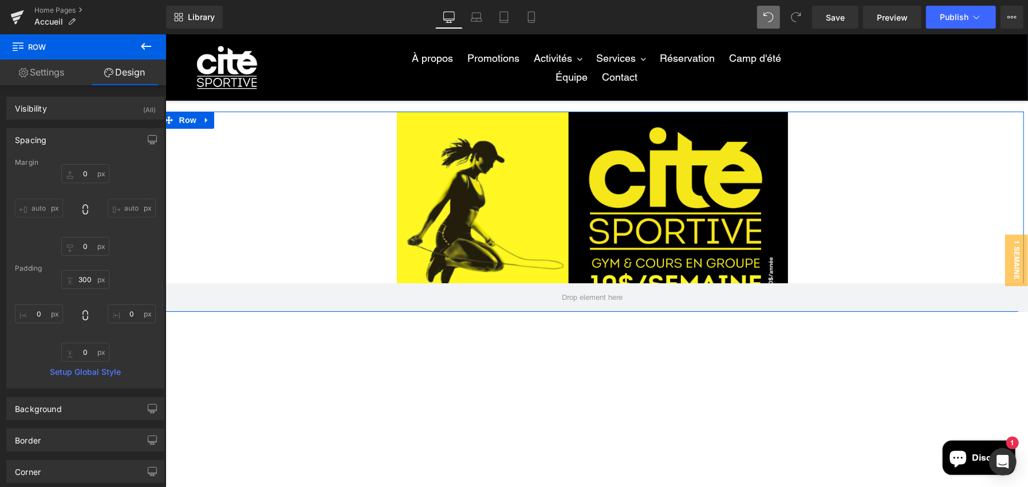
click at [76, 366] on div "Margin 0px 0 auto auto 0px 0 auto auto [GEOGRAPHIC_DATA] 300 300 0px 0 0 0 0px …" at bounding box center [85, 274] width 157 height 230
click at [83, 344] on input "0" at bounding box center [85, 352] width 48 height 19
click at [84, 352] on input "0" at bounding box center [85, 352] width 48 height 19
click at [81, 352] on input "0" at bounding box center [85, 352] width 48 height 19
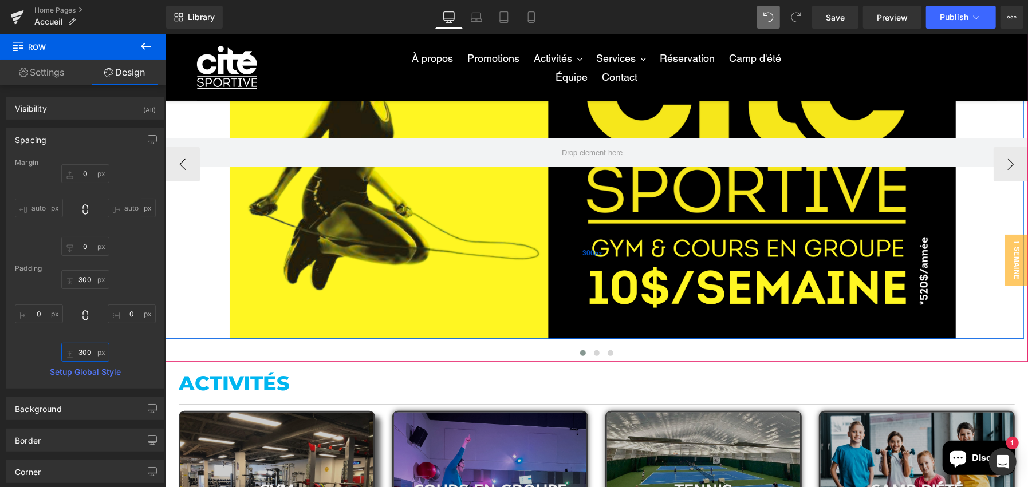
scroll to position [172, 0]
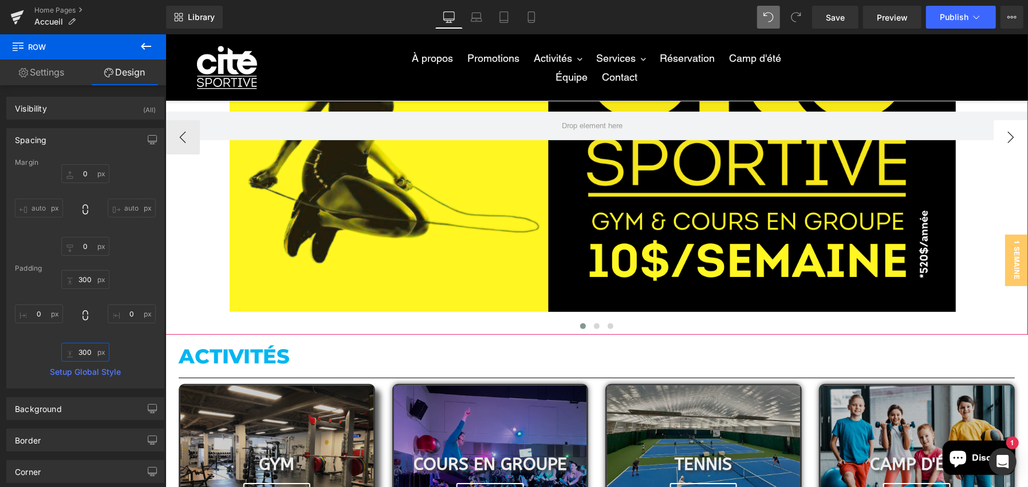
type input "300"
click at [1004, 139] on button "›" at bounding box center [1010, 137] width 34 height 34
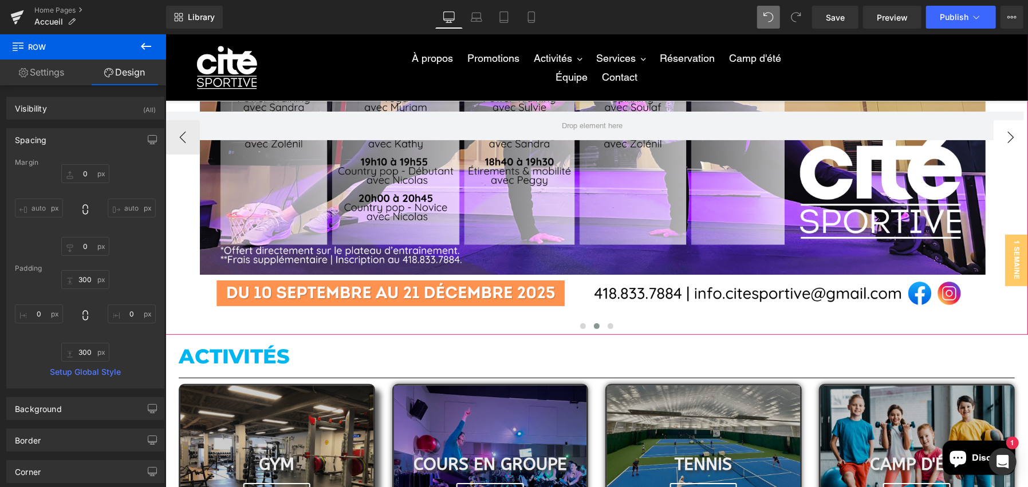
click at [1004, 139] on button "›" at bounding box center [1010, 137] width 34 height 34
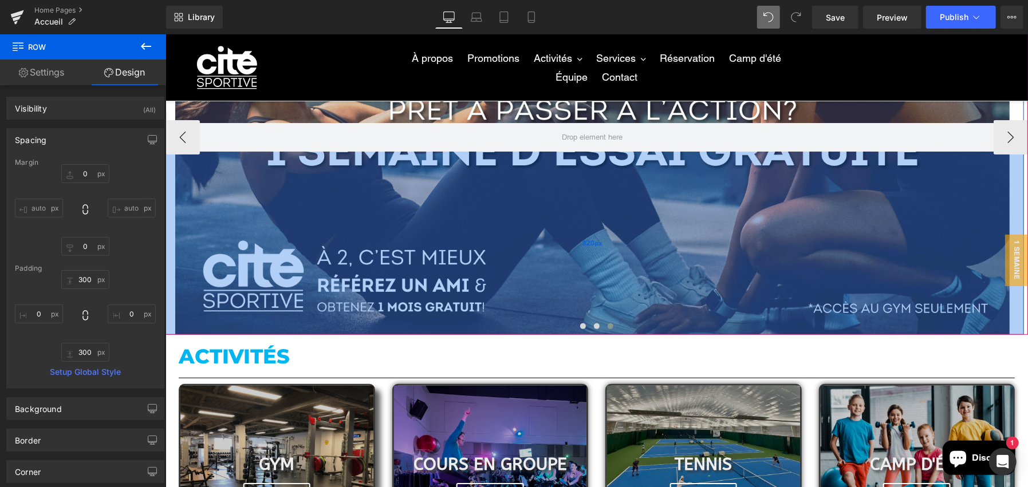
click at [545, 225] on div "320px" at bounding box center [592, 242] width 863 height 183
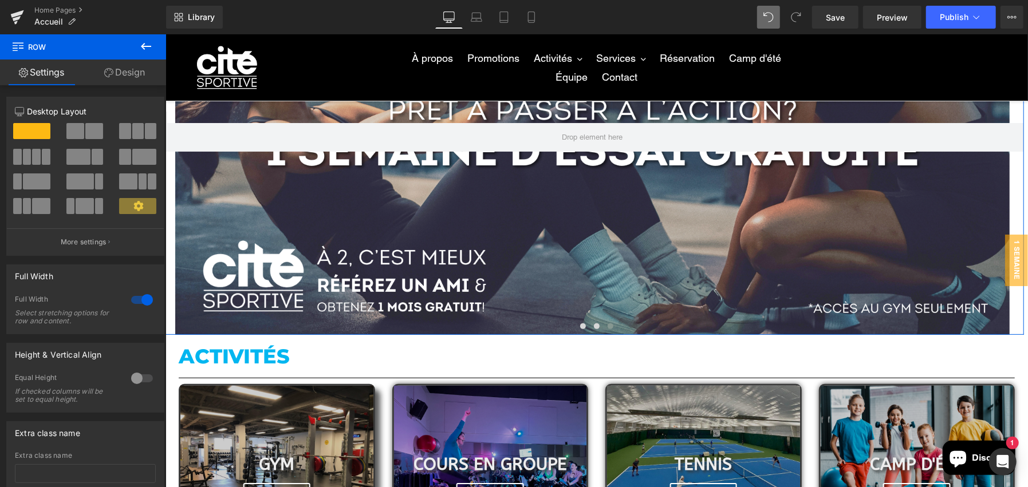
click at [125, 69] on link "Design" at bounding box center [124, 73] width 83 height 26
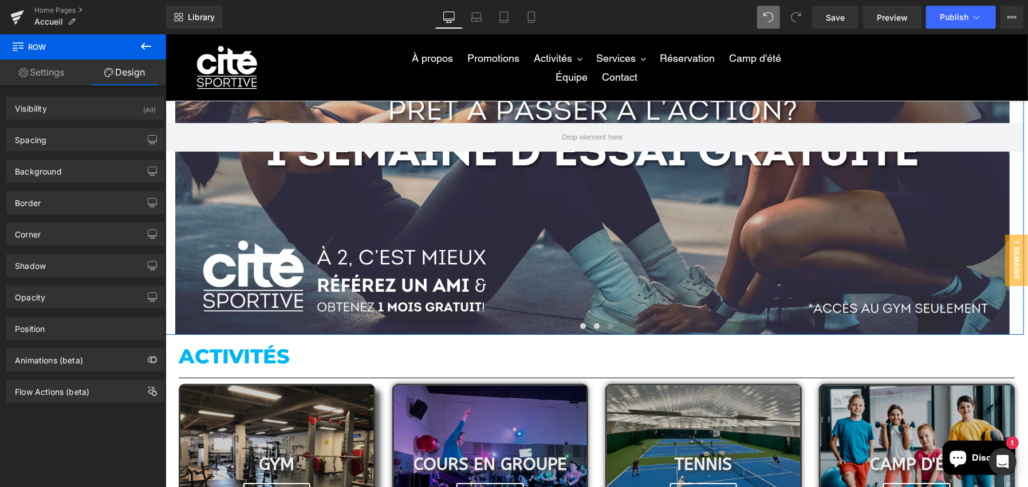
click at [53, 151] on div "Background Color & Image color Color % Image Replace Image Upload image or Brow…" at bounding box center [85, 166] width 171 height 31
type input "0"
type input "320"
type input "0"
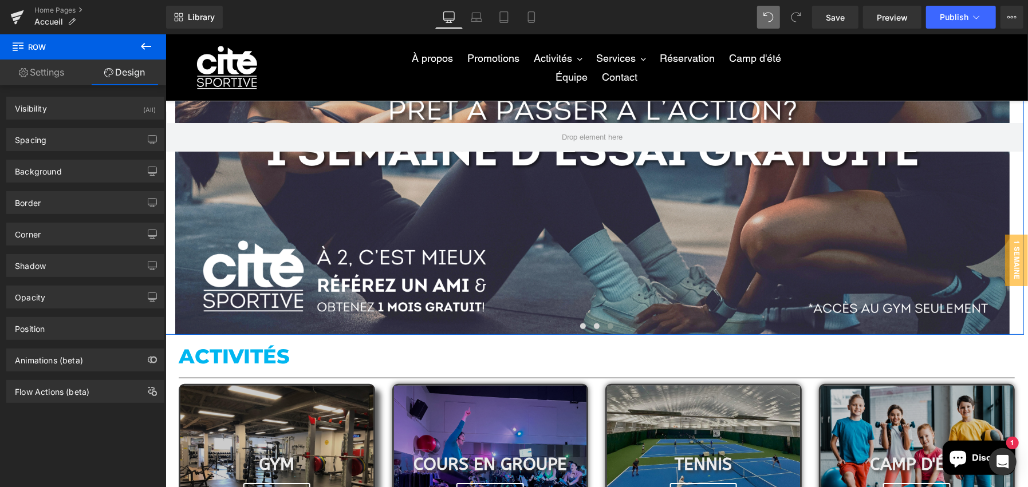
type input "320"
type input "0"
click at [65, 140] on div "Spacing" at bounding box center [85, 140] width 157 height 22
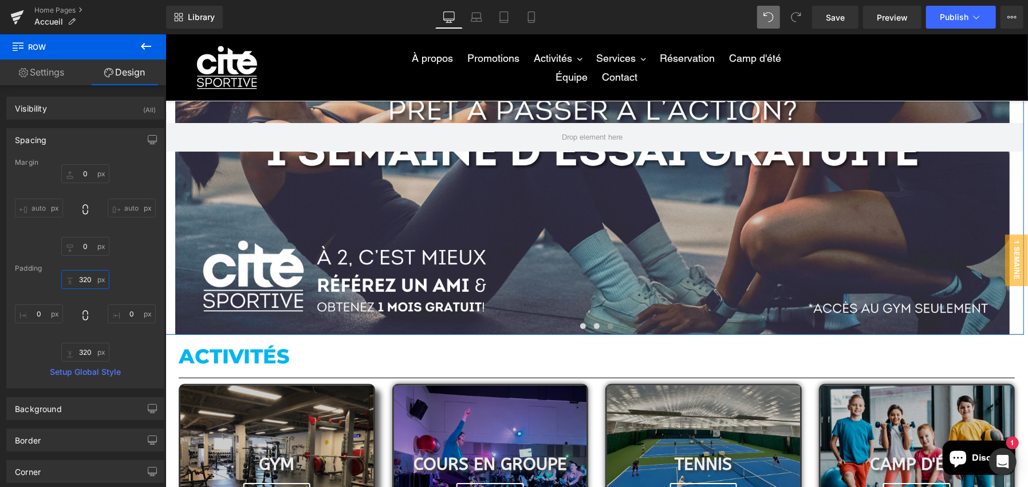
click at [84, 274] on input "320" at bounding box center [85, 279] width 48 height 19
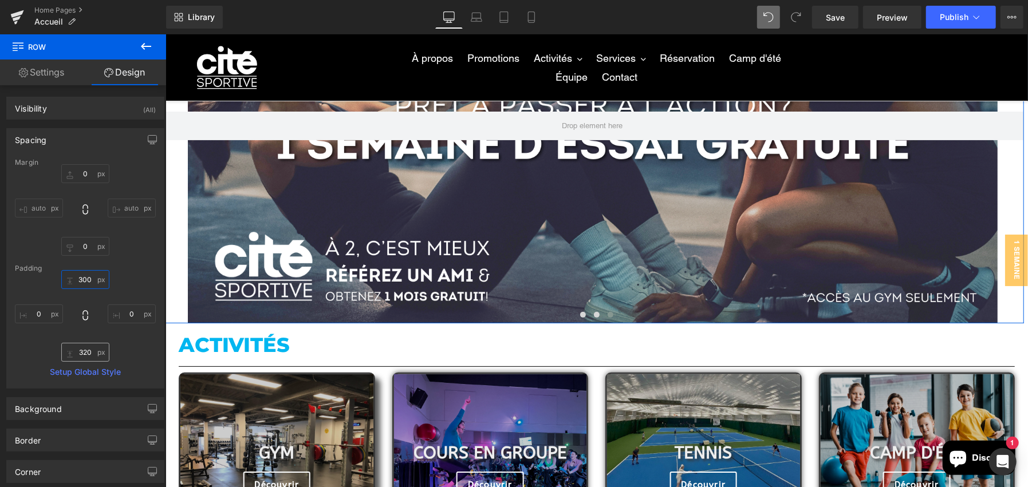
type input "300"
click at [81, 343] on input "320" at bounding box center [85, 352] width 48 height 19
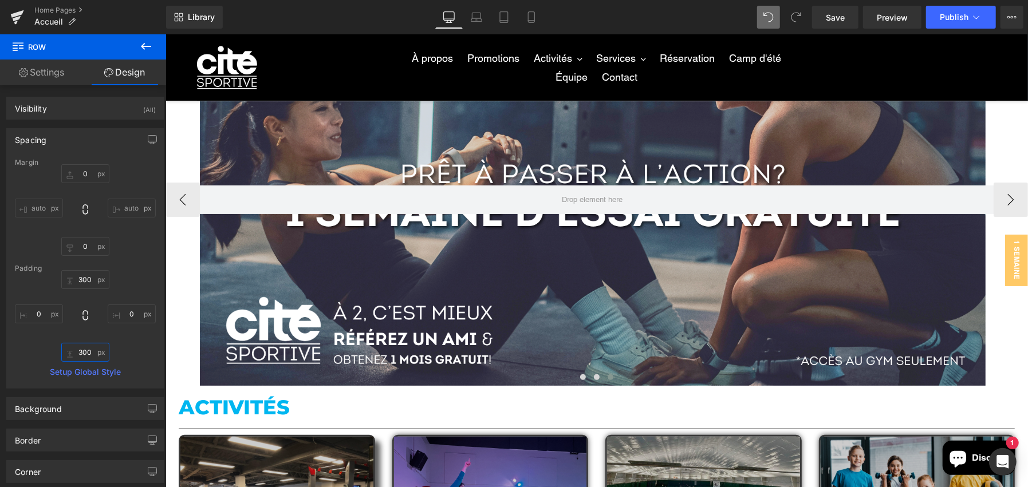
scroll to position [0, 0]
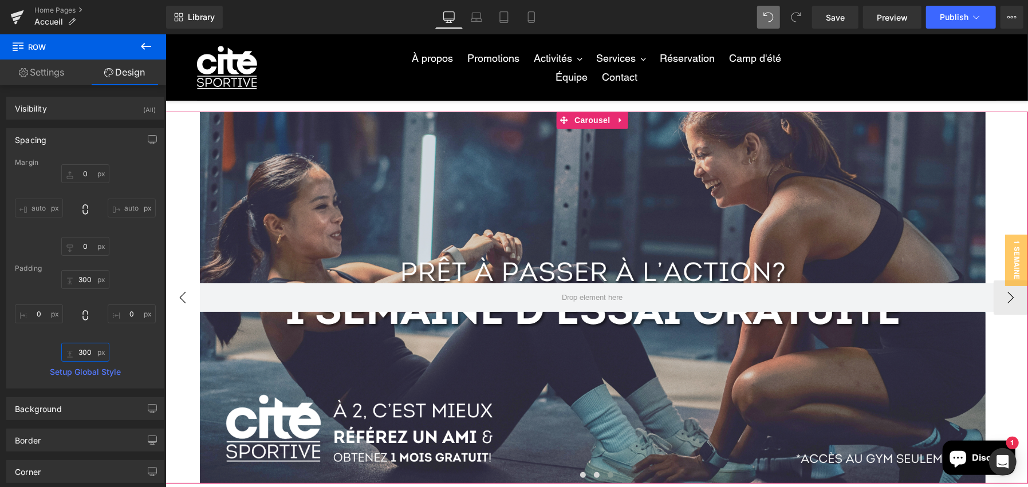
type input "300"
click at [182, 301] on button "‹" at bounding box center [182, 297] width 34 height 34
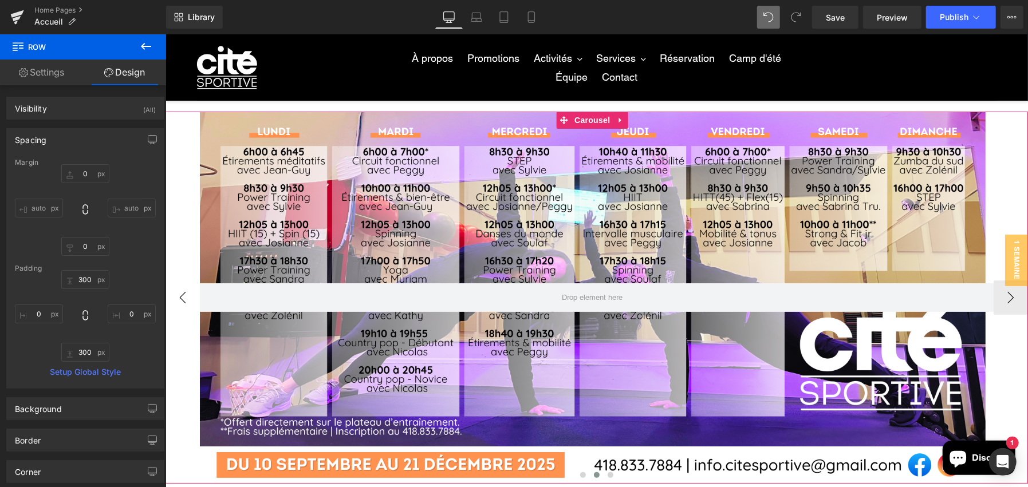
click at [182, 301] on button "‹" at bounding box center [182, 297] width 34 height 34
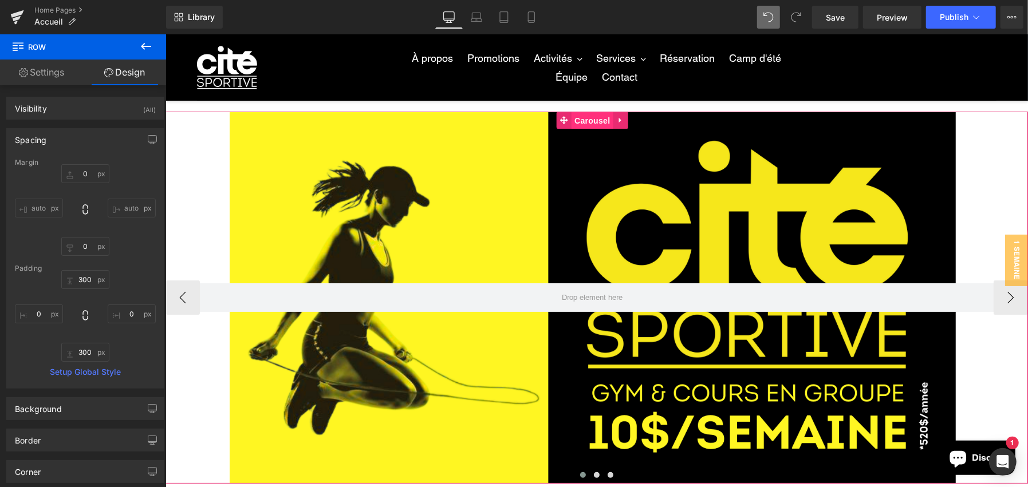
click at [585, 115] on span "Carousel" at bounding box center [591, 120] width 41 height 17
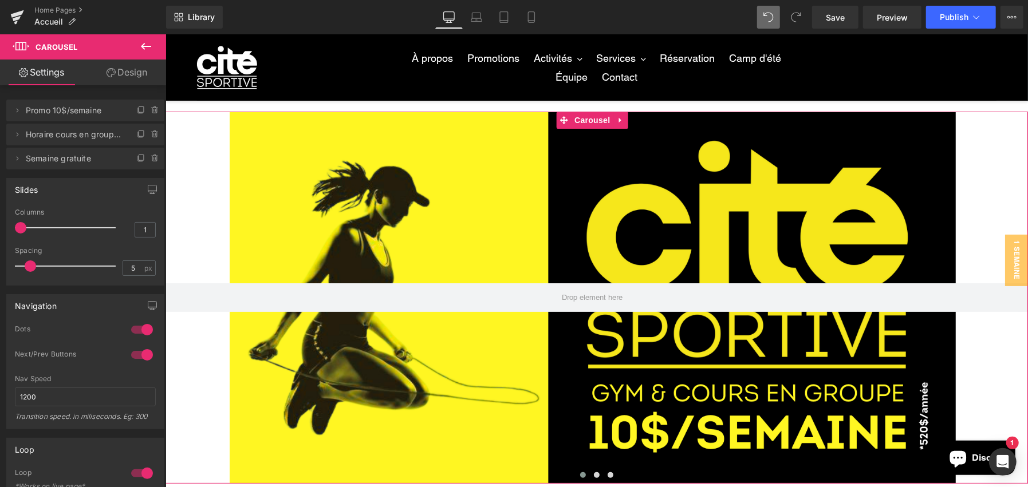
click at [115, 69] on link "Design" at bounding box center [126, 73] width 83 height 26
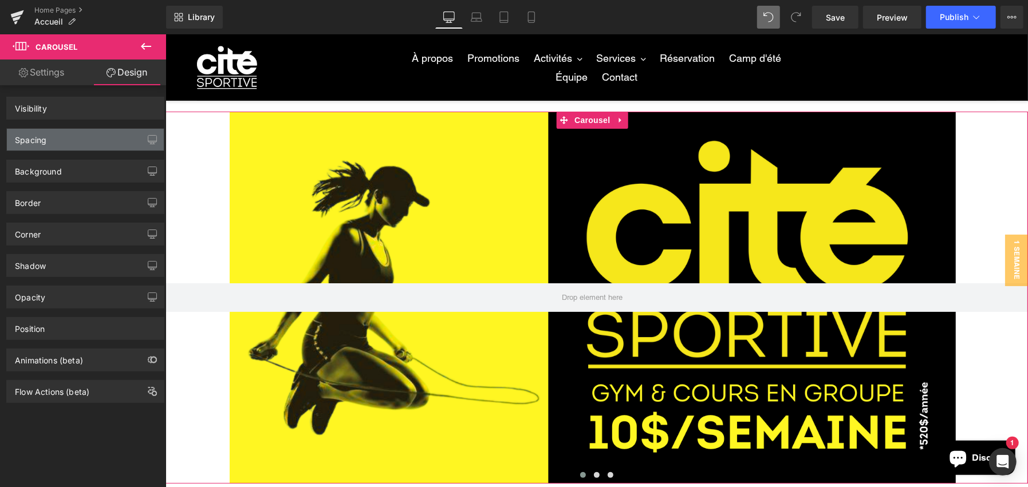
click at [78, 132] on div "Spacing" at bounding box center [85, 140] width 157 height 22
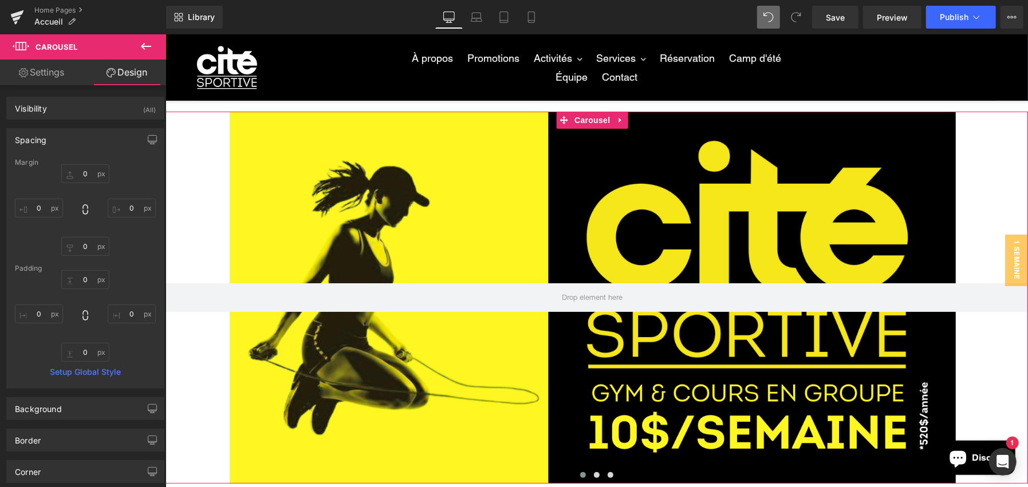
type input "0"
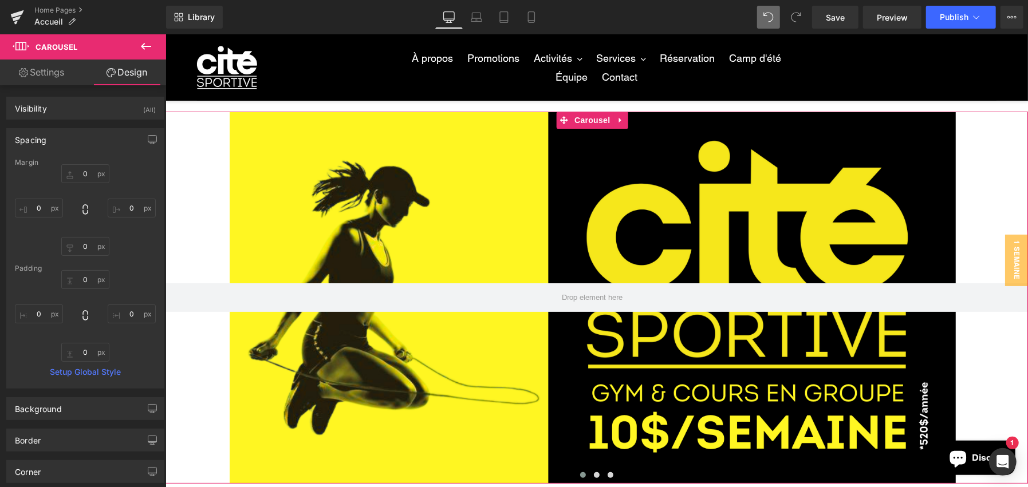
type input "0"
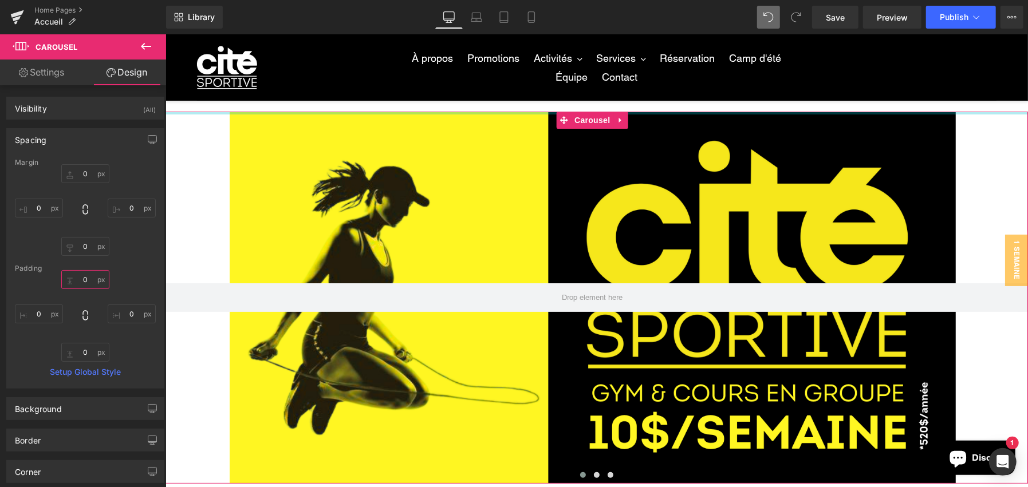
click at [85, 282] on input "0" at bounding box center [85, 279] width 48 height 19
drag, startPoint x: 302, startPoint y: 274, endPoint x: 330, endPoint y: 90, distance: 186.1
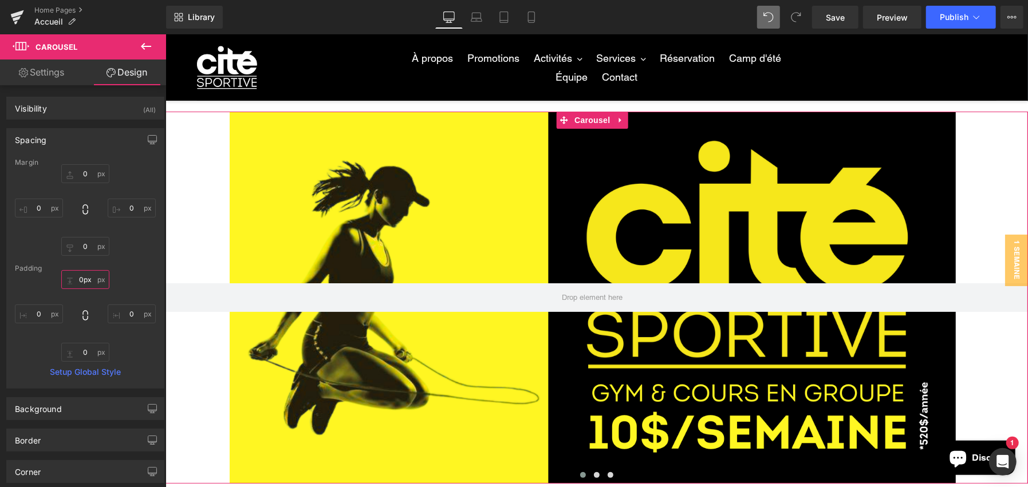
type input "0px"
click at [70, 166] on div "Margin" at bounding box center [85, 163] width 141 height 8
click at [88, 168] on input "0" at bounding box center [85, 173] width 48 height 19
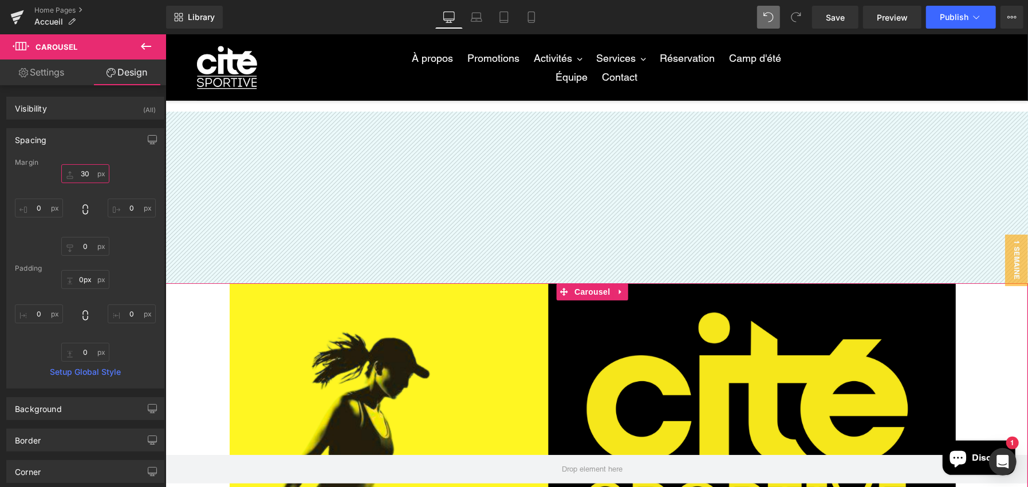
type input "3"
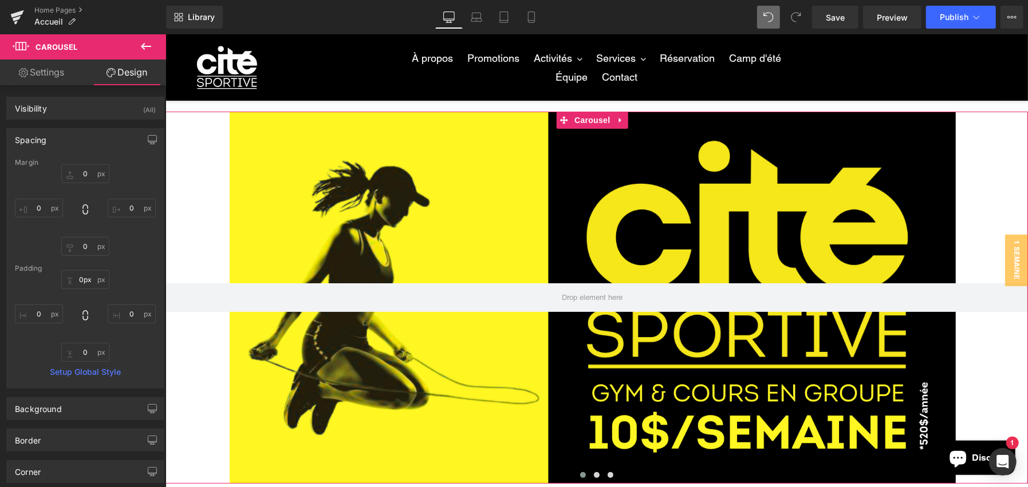
click at [127, 182] on div "0px 0 0px 0 0px 0" at bounding box center [85, 210] width 141 height 92
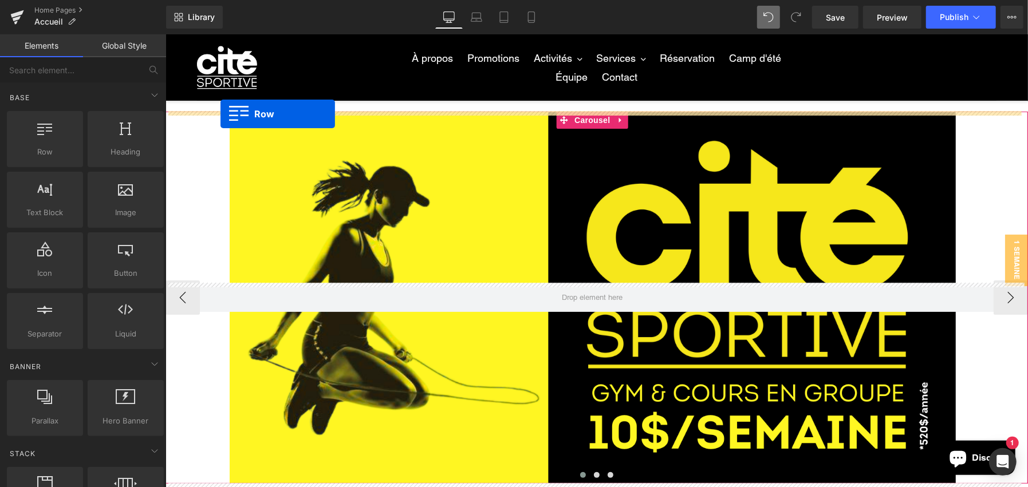
drag, startPoint x: 230, startPoint y: 186, endPoint x: 220, endPoint y: 113, distance: 72.8
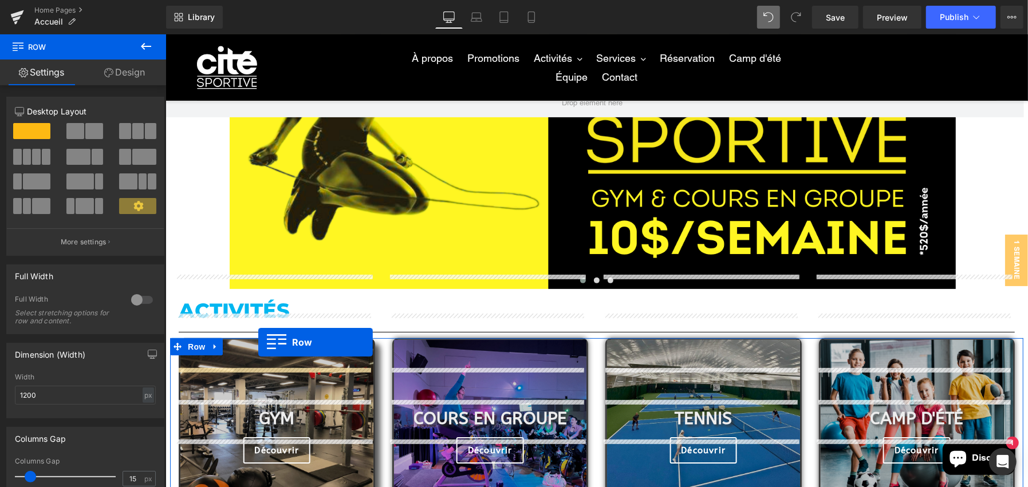
scroll to position [286, 0]
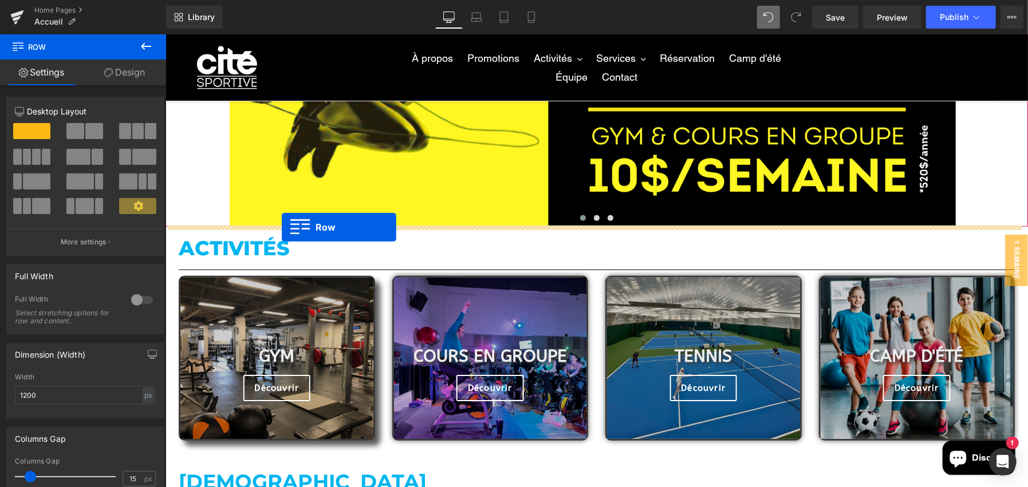
drag, startPoint x: 256, startPoint y: 122, endPoint x: 281, endPoint y: 227, distance: 107.8
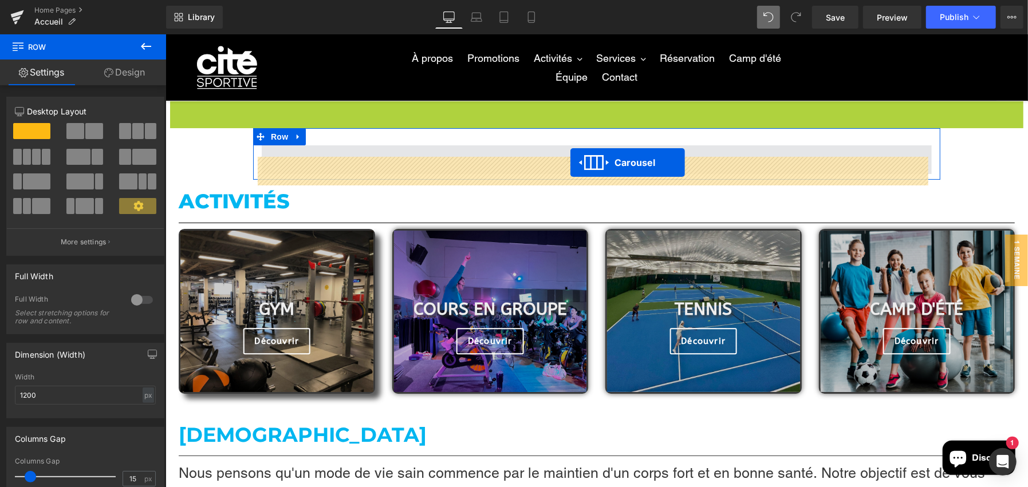
scroll to position [0, 0]
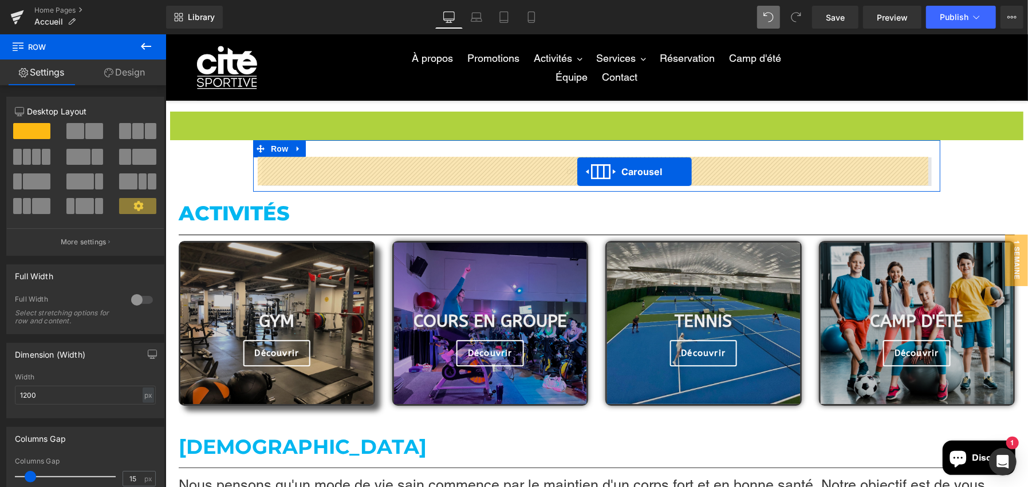
drag, startPoint x: 563, startPoint y: 113, endPoint x: 577, endPoint y: 171, distance: 60.0
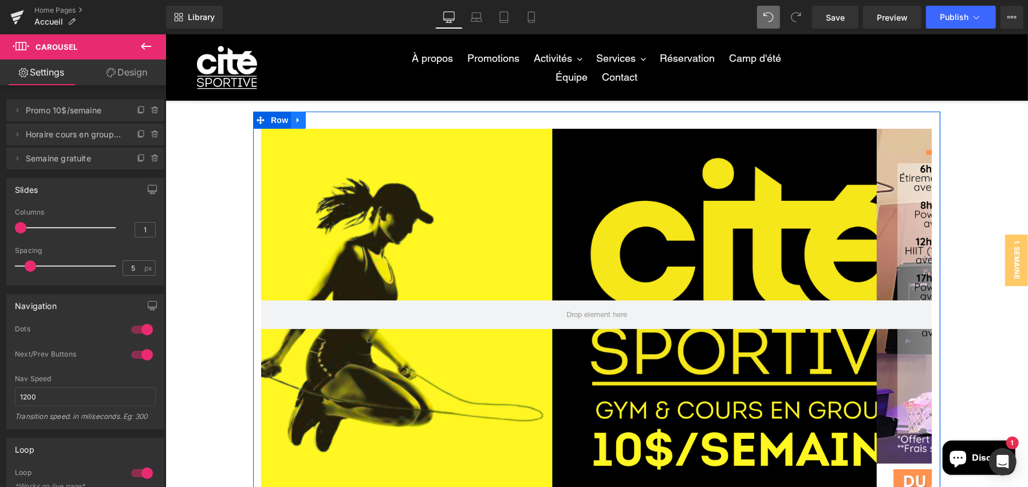
click at [296, 120] on icon at bounding box center [298, 120] width 8 height 9
click at [271, 121] on span "Row" at bounding box center [278, 120] width 23 height 17
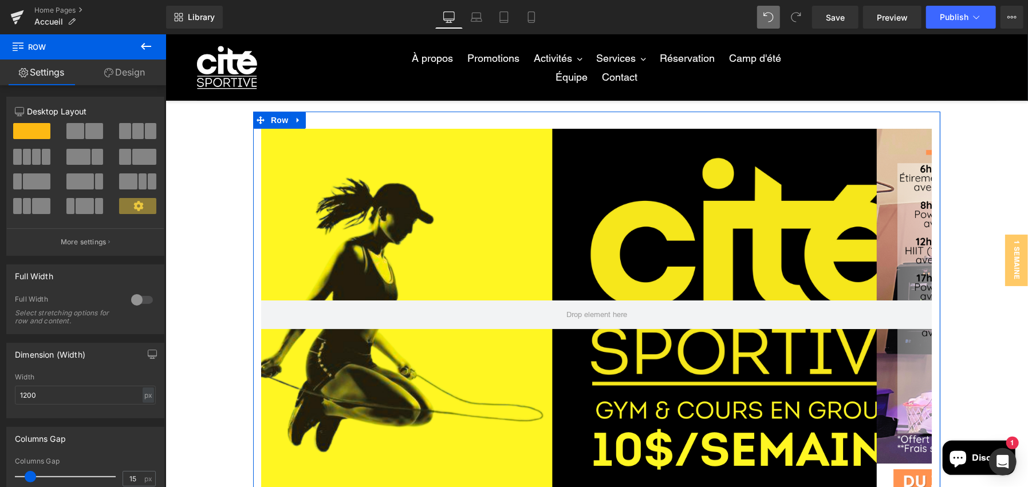
click at [142, 298] on div at bounding box center [141, 300] width 27 height 18
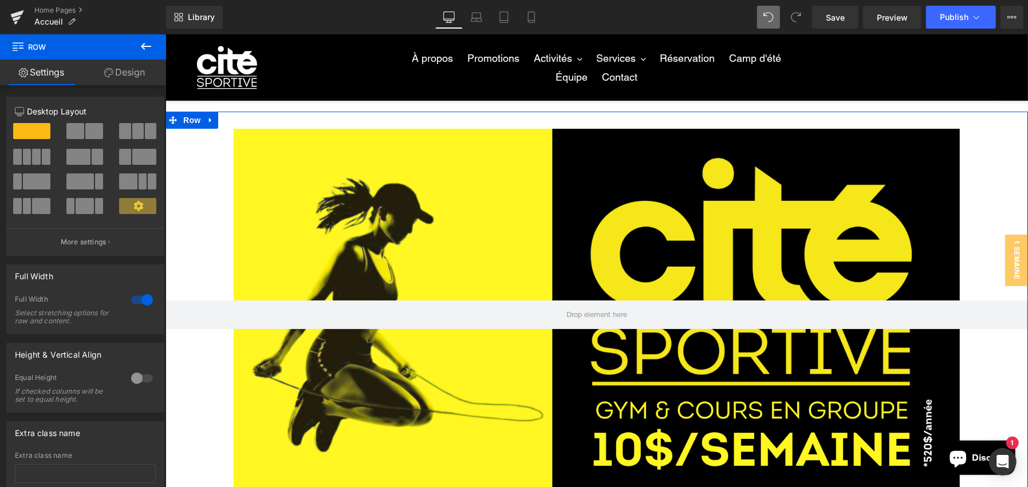
click at [435, 121] on div "Row Row Row ‹ › [GEOGRAPHIC_DATA]" at bounding box center [596, 308] width 863 height 395
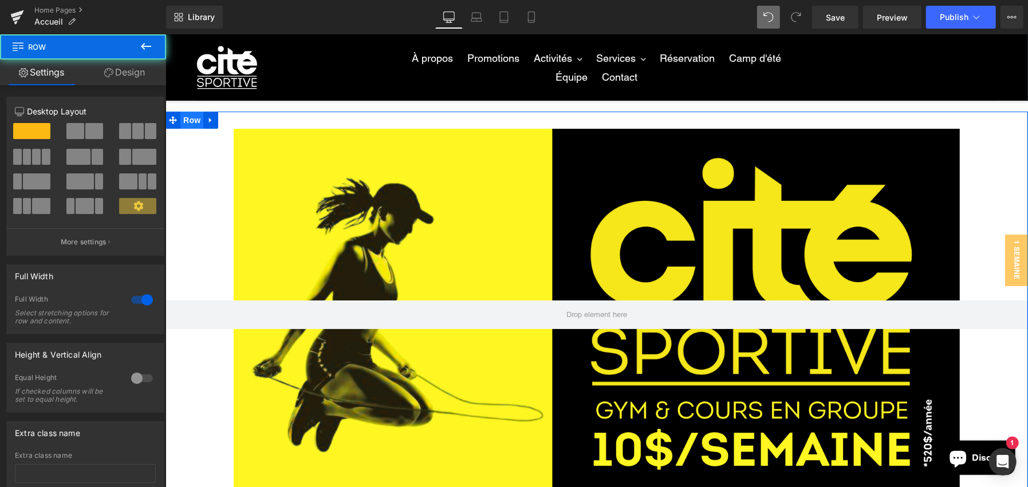
click at [186, 120] on span "Row" at bounding box center [191, 119] width 23 height 17
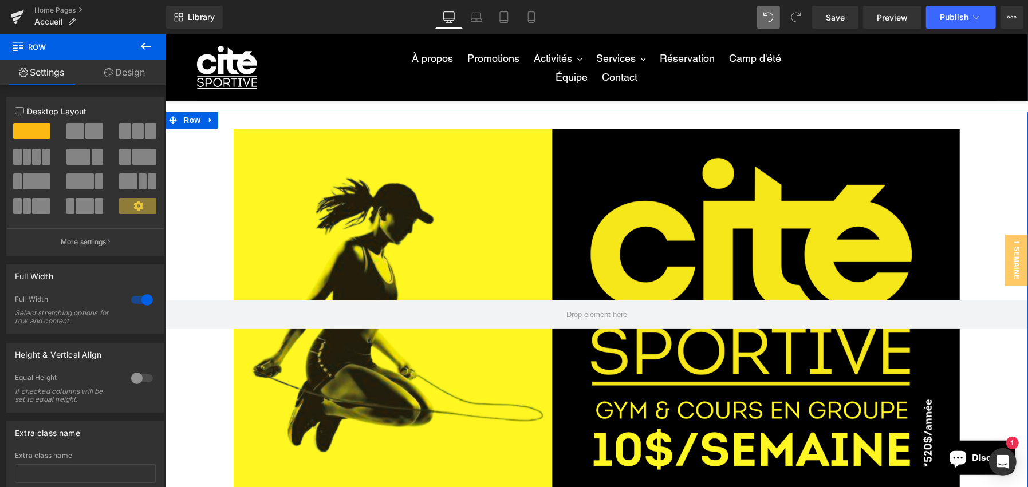
click at [122, 74] on link "Design" at bounding box center [124, 73] width 83 height 26
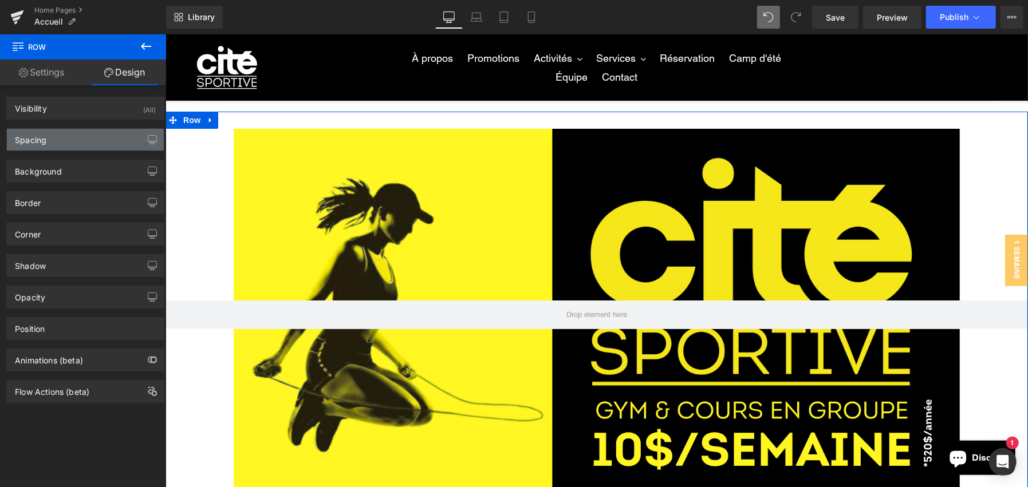
click at [102, 132] on div "Spacing" at bounding box center [85, 140] width 157 height 22
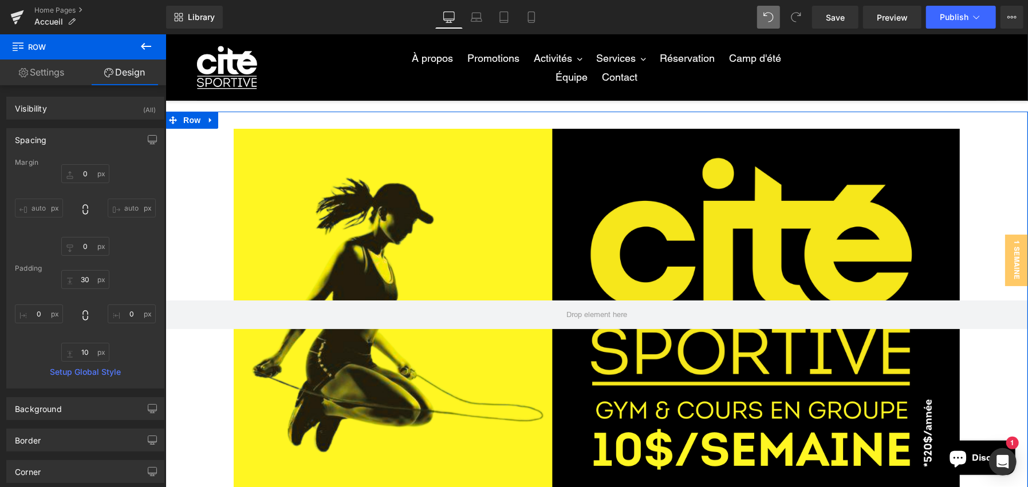
type input "0"
type input "30"
type input "0"
type input "10"
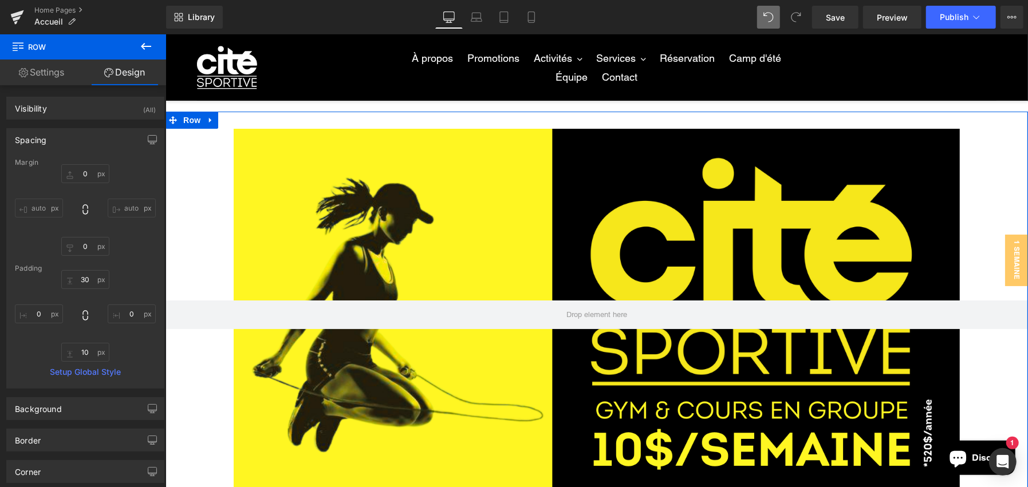
type input "0"
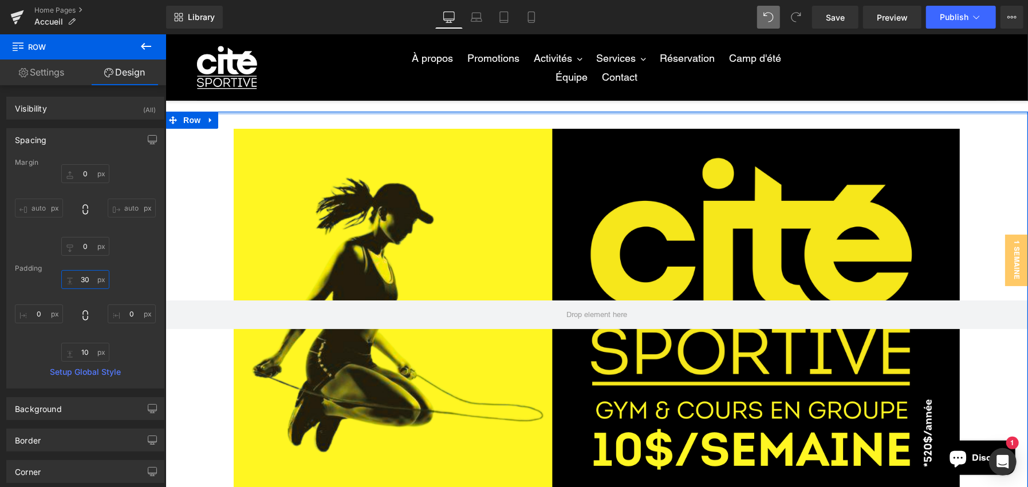
click at [86, 281] on input "30" at bounding box center [85, 279] width 48 height 19
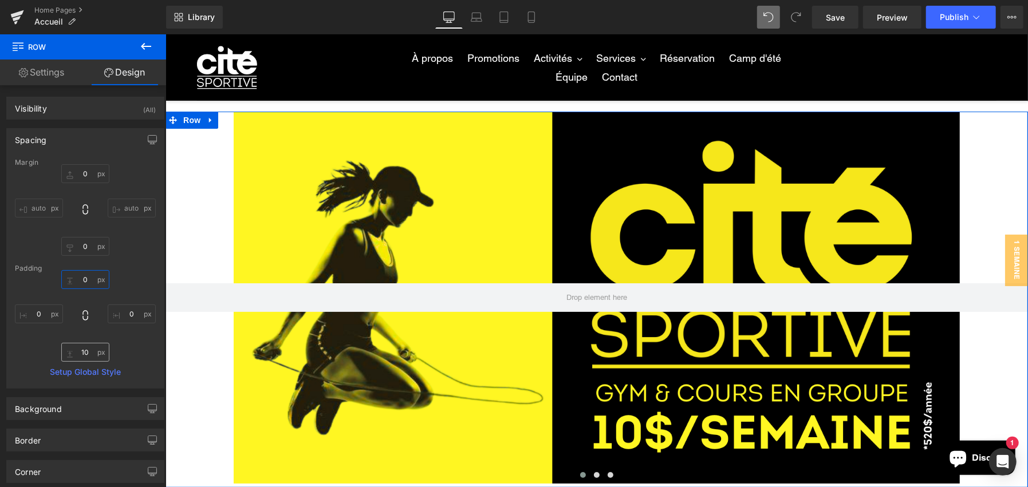
type input "0"
click at [87, 352] on input "10" at bounding box center [85, 352] width 48 height 19
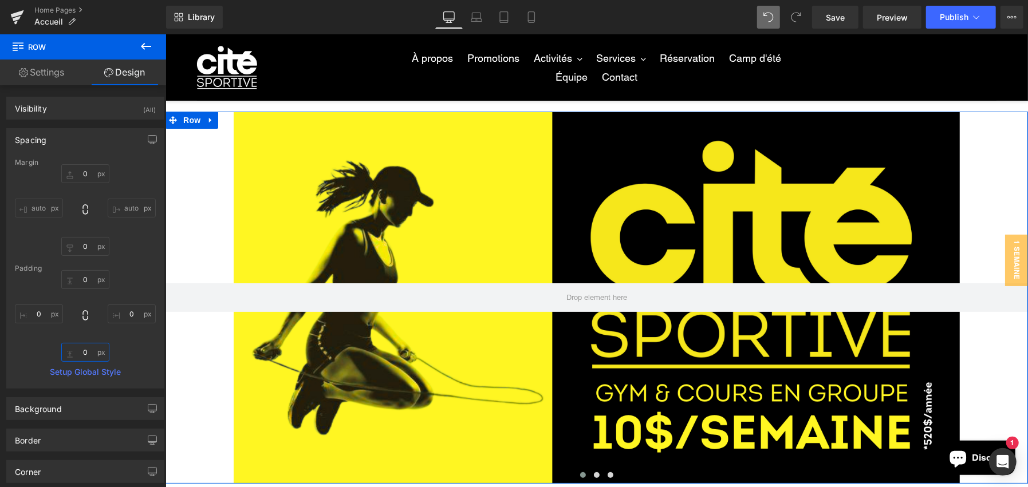
type input "0"
click at [137, 351] on div "0 0 0px 0 0 0 0px 0" at bounding box center [85, 316] width 141 height 92
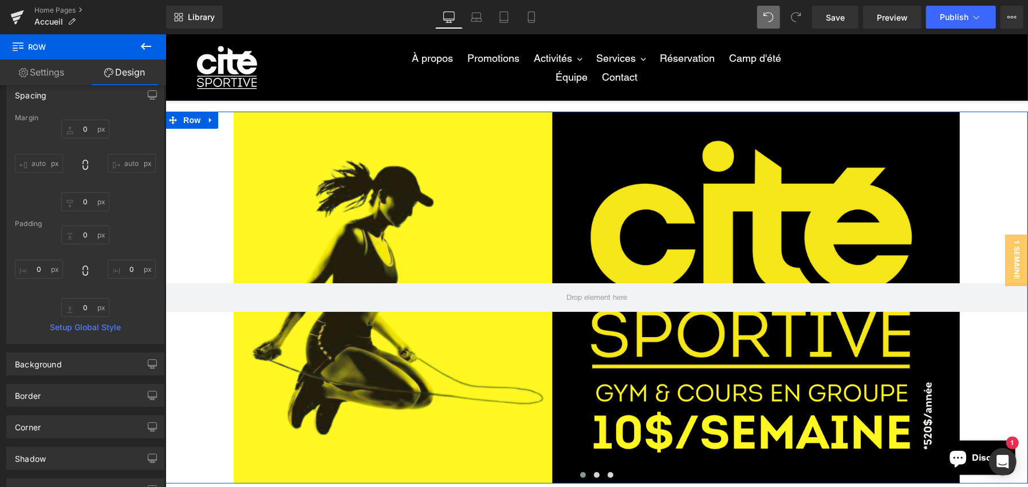
scroll to position [114, 0]
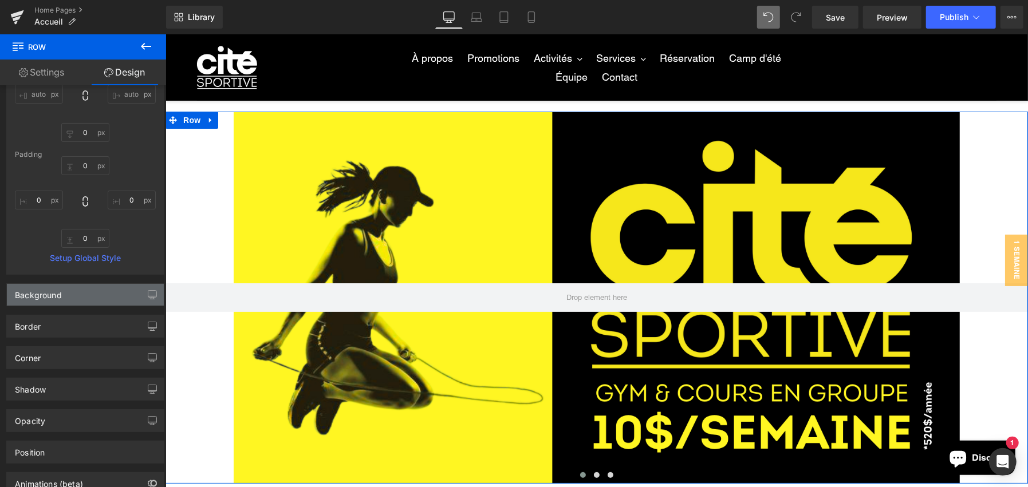
click at [33, 298] on div "Background" at bounding box center [38, 292] width 47 height 16
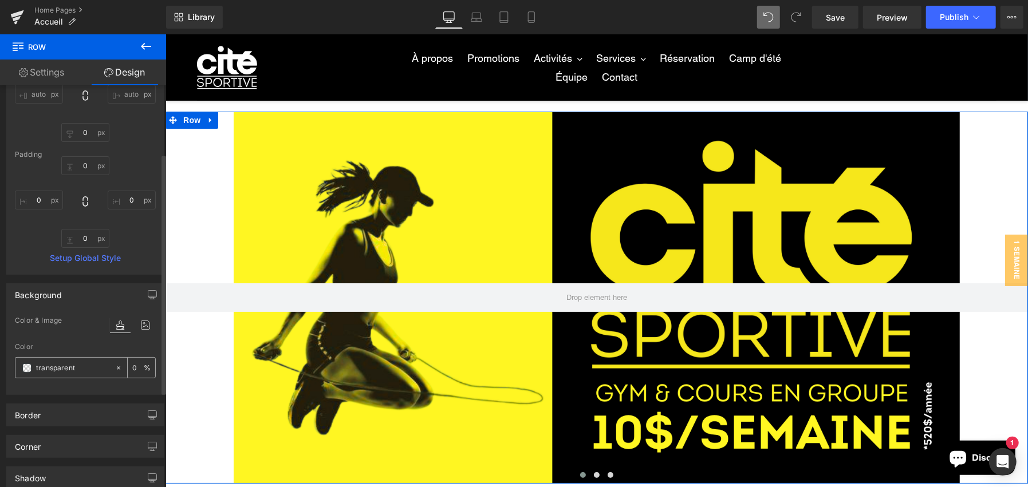
click at [104, 365] on input "transparent" at bounding box center [72, 368] width 73 height 13
type input "fff"
type input "100"
type input "fffff"
type input "0"
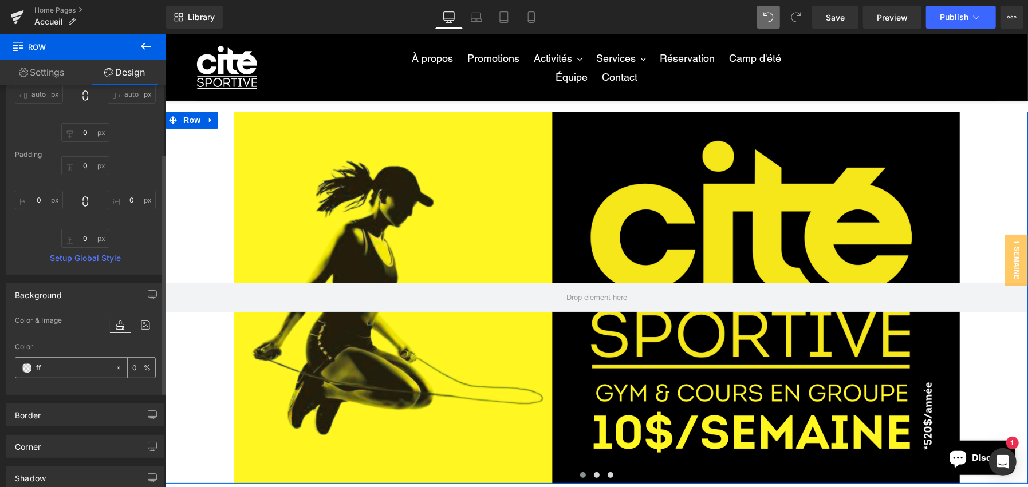
type input "f"
type input "000"
type input "100"
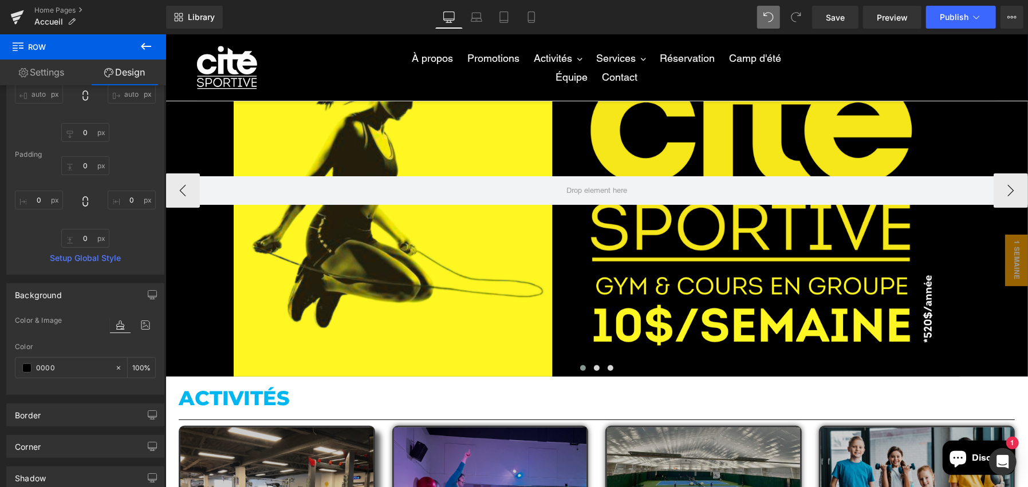
scroll to position [0, 0]
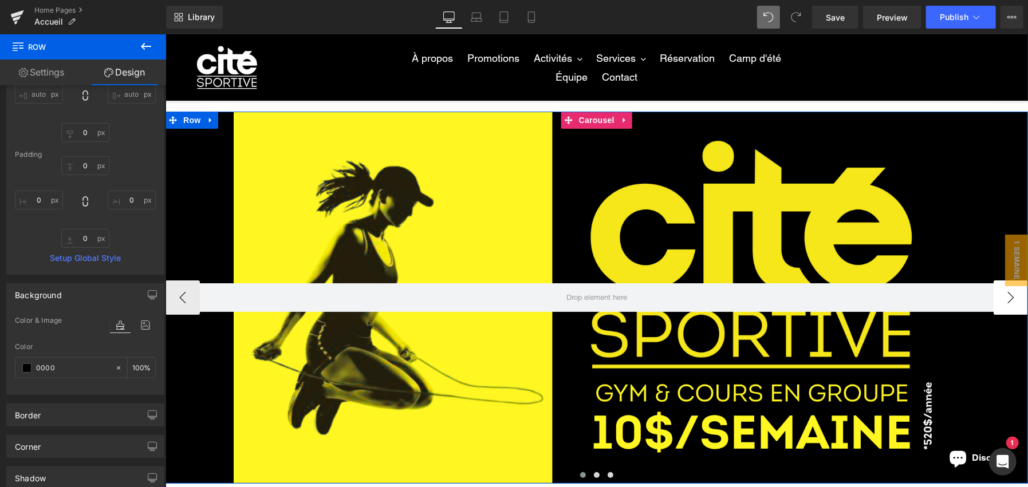
click at [1009, 308] on button "›" at bounding box center [1010, 297] width 34 height 34
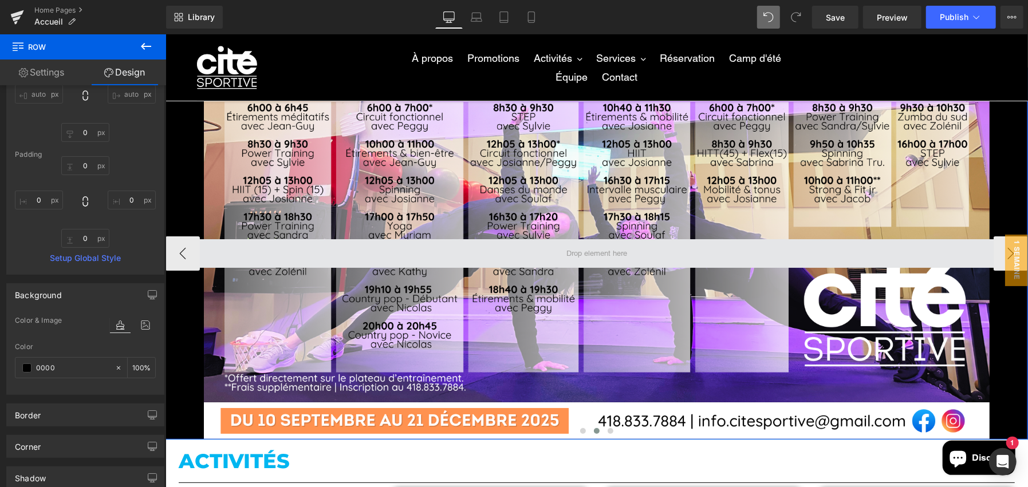
scroll to position [57, 0]
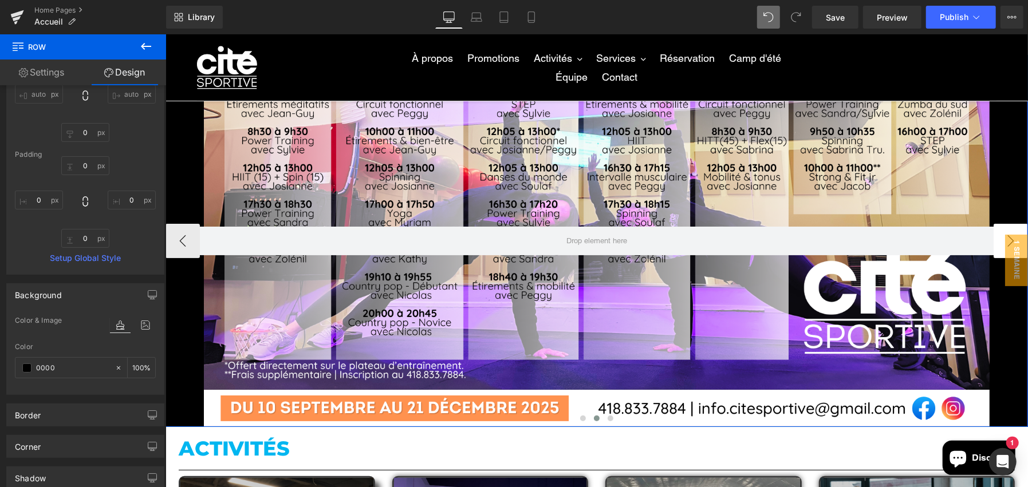
click at [1001, 223] on button "›" at bounding box center [1010, 240] width 34 height 34
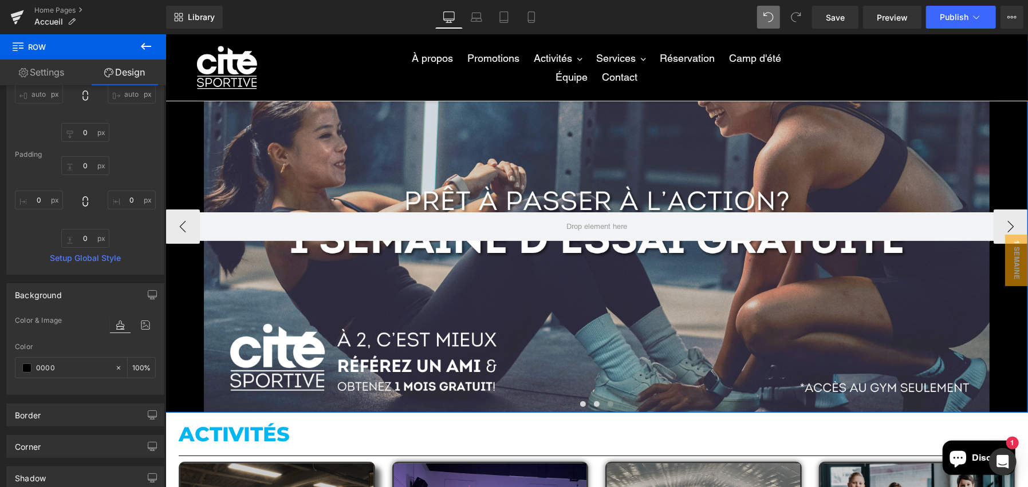
scroll to position [0, 0]
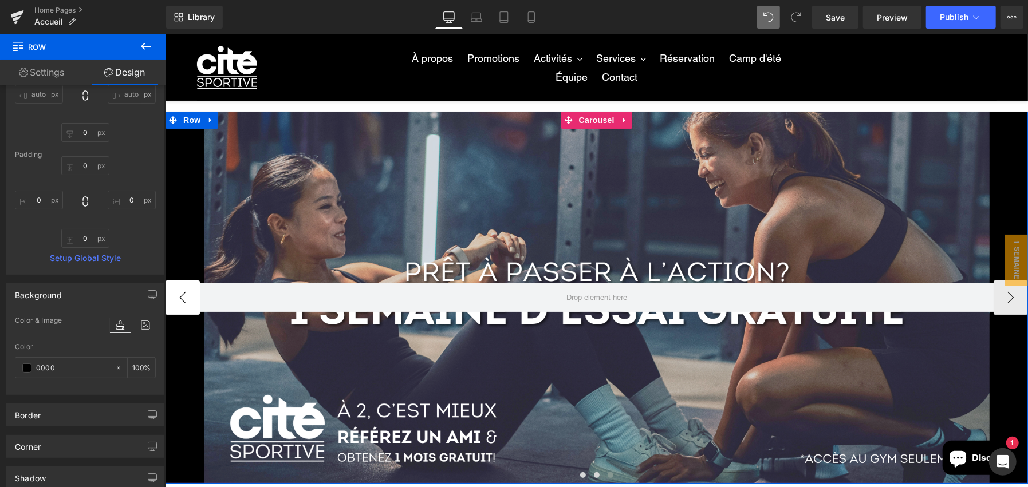
click at [180, 304] on button "‹" at bounding box center [182, 297] width 34 height 34
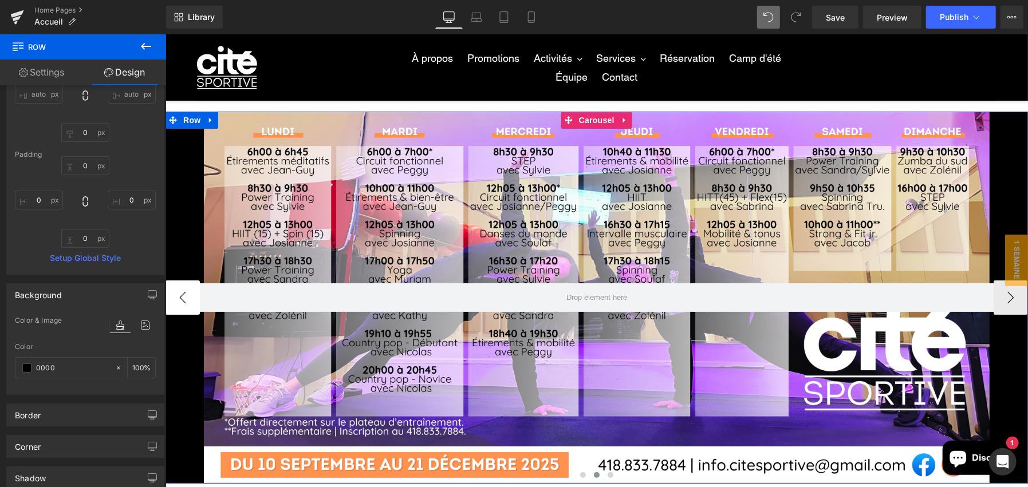
click at [180, 304] on button "‹" at bounding box center [182, 297] width 34 height 34
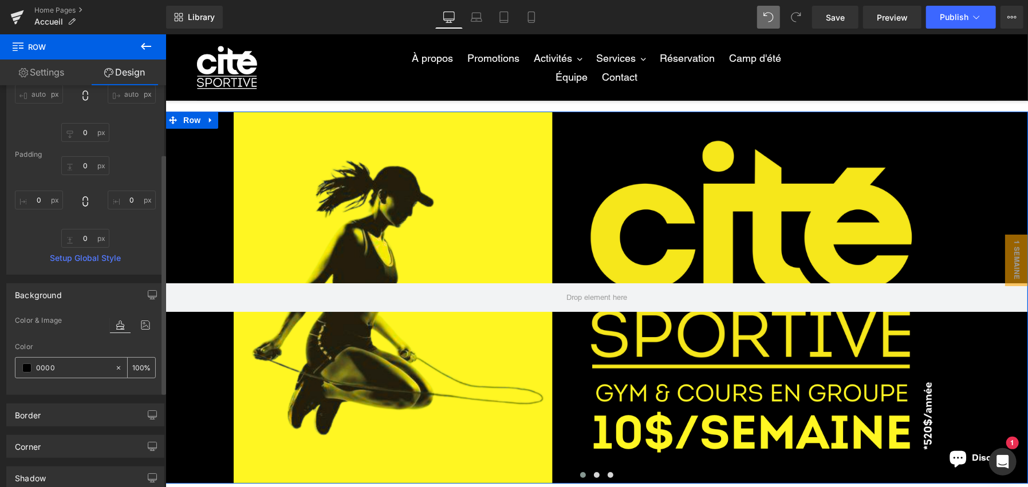
click at [28, 365] on span at bounding box center [26, 368] width 9 height 9
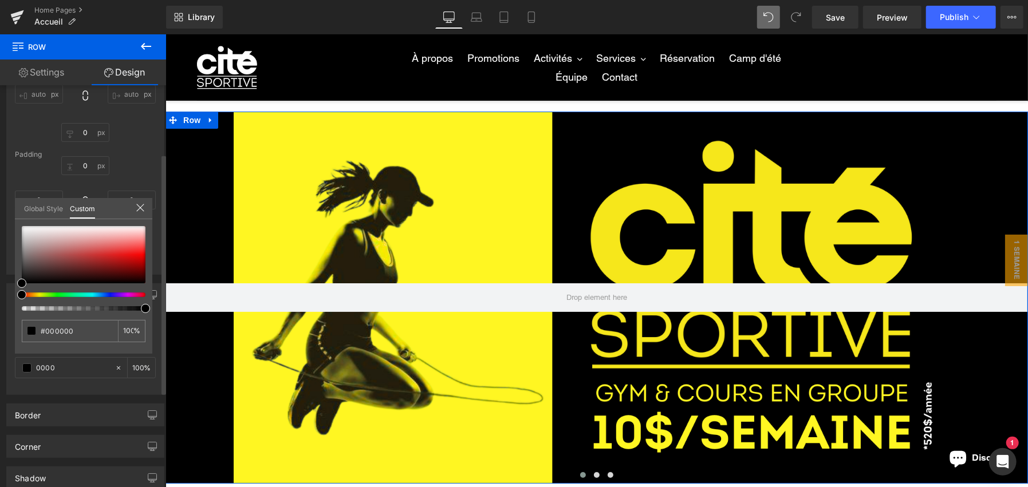
drag, startPoint x: 82, startPoint y: 287, endPoint x: 104, endPoint y: 290, distance: 22.0
click at [105, 289] on div at bounding box center [84, 268] width 124 height 85
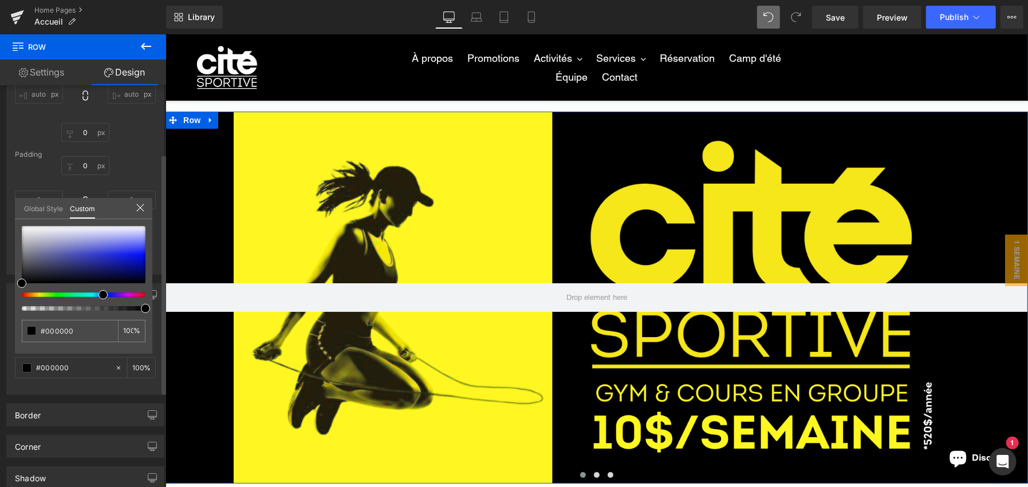
click at [99, 296] on div at bounding box center [79, 295] width 124 height 5
click at [93, 294] on div at bounding box center [79, 295] width 124 height 5
drag, startPoint x: 103, startPoint y: 290, endPoint x: 105, endPoint y: 275, distance: 15.1
click at [93, 293] on span at bounding box center [94, 294] width 9 height 9
type input "#2b5d96"
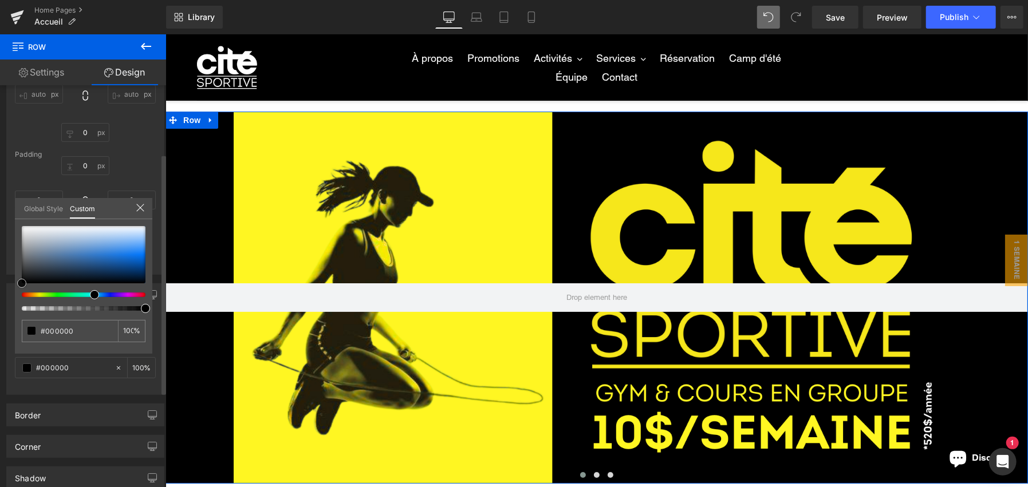
type input "#2b5d96"
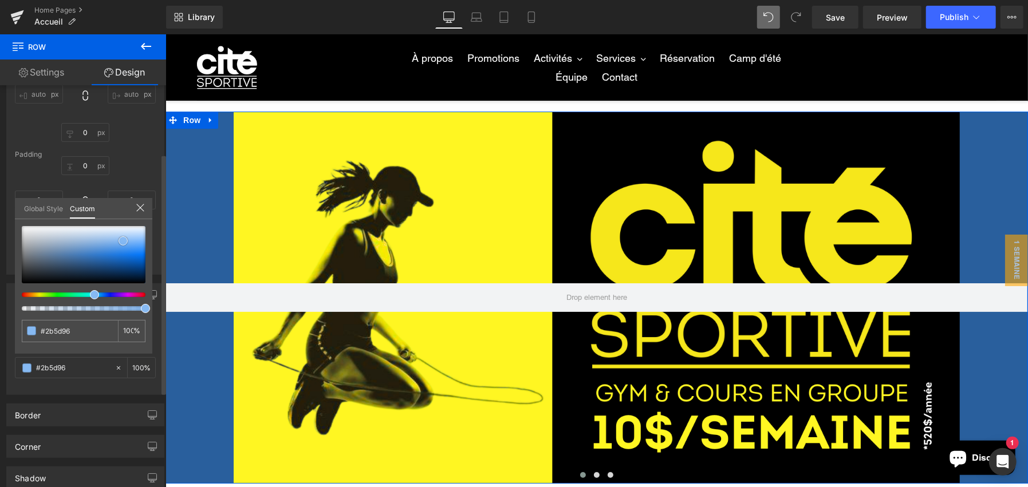
type input "#295f9d"
type input "#86b9f2"
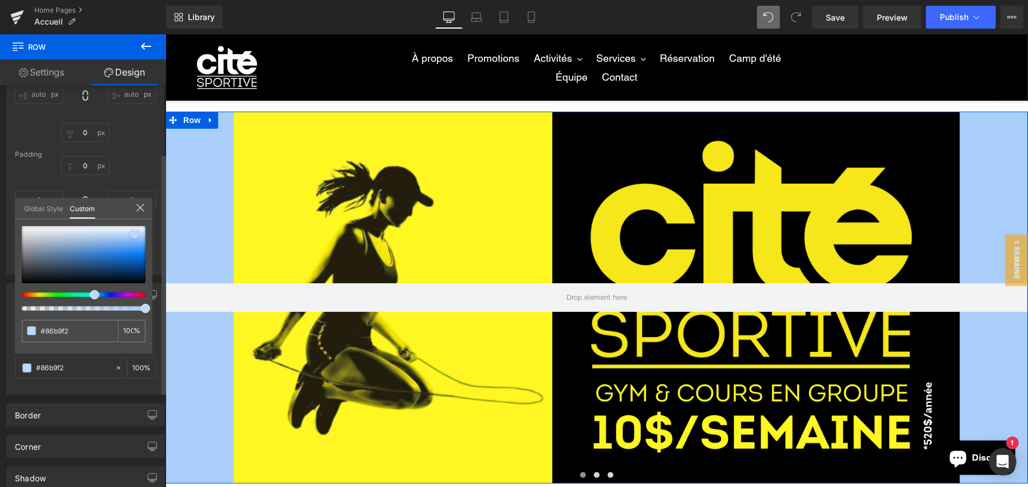
type input "#a9cef9"
type input "#c9e1fb"
type input "#cde4fd"
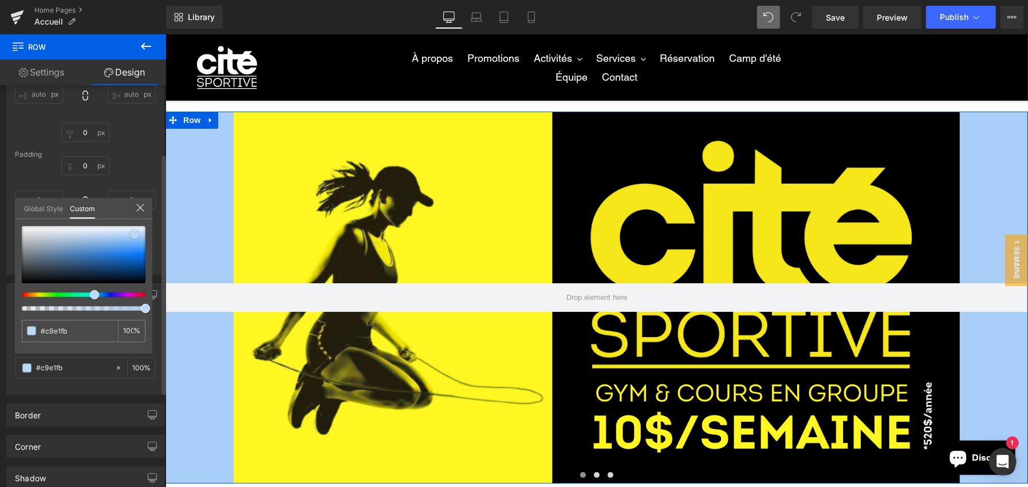
type input "#cde4fd"
type input "#c6e2ff"
type input "#c1dfff"
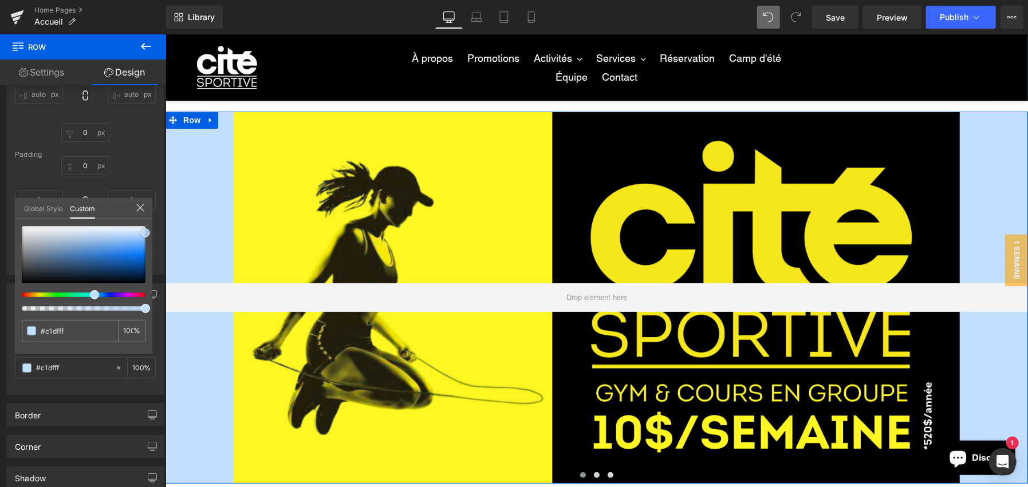
type input "#d6e9ff"
type input "#ffffff"
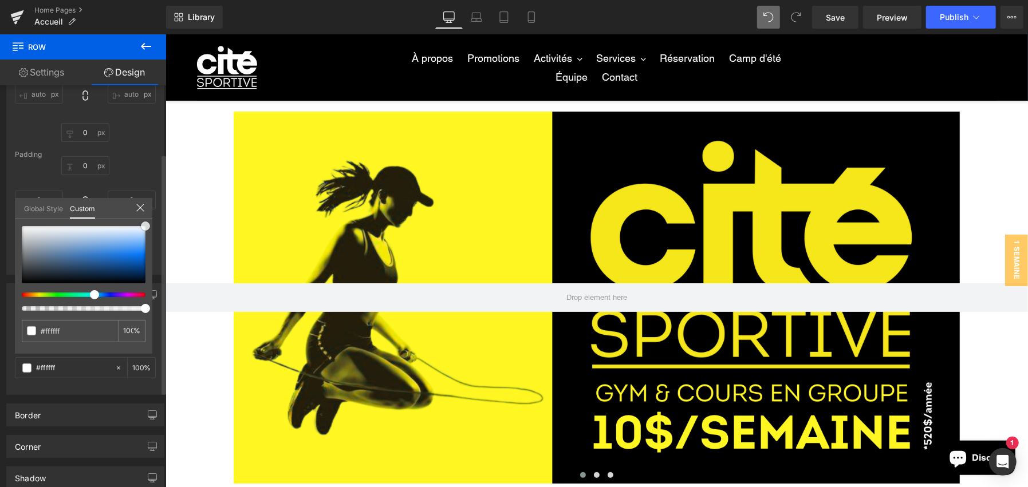
type input "#0f7bff"
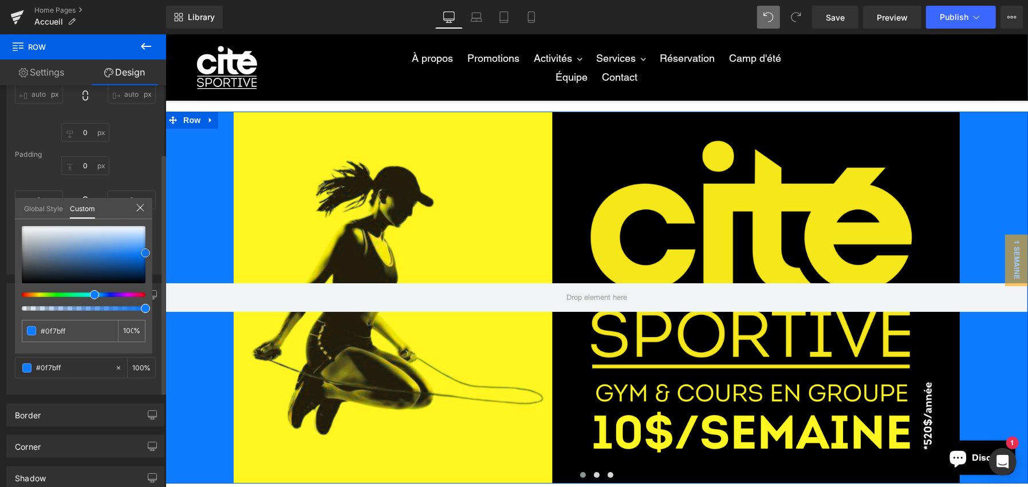
type input "#0072ff"
type input "#0070f9"
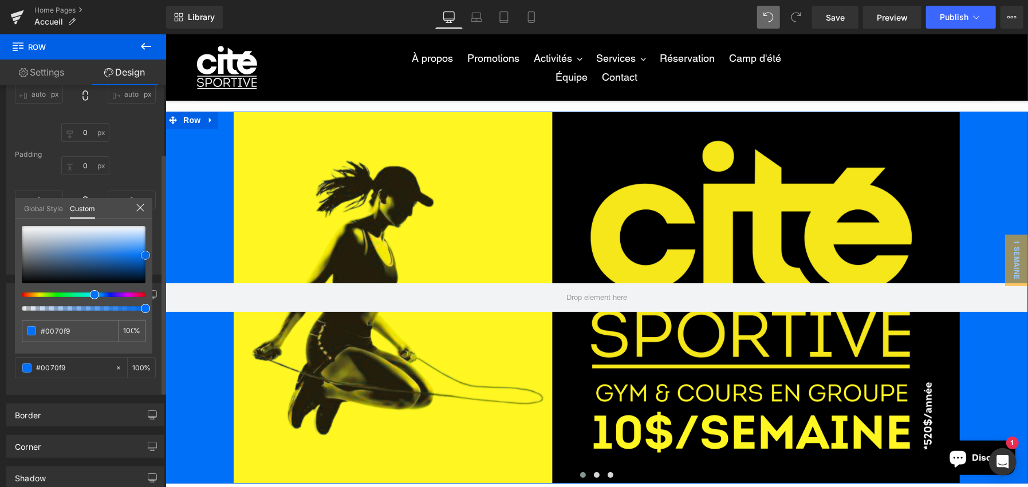
drag, startPoint x: 122, startPoint y: 242, endPoint x: 154, endPoint y: 255, distance: 34.9
click at [154, 275] on div "Background Color & Image color rgba(0, 112, 249, 1) Color #0070f9 100 % Image R…" at bounding box center [85, 335] width 171 height 120
type input "#004af9"
type input "#005ff9"
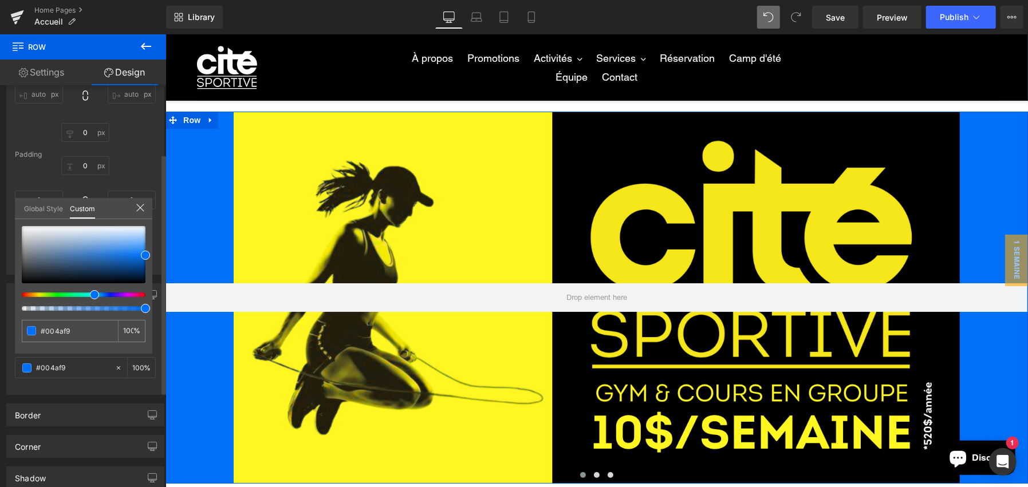
type input "#005ff9"
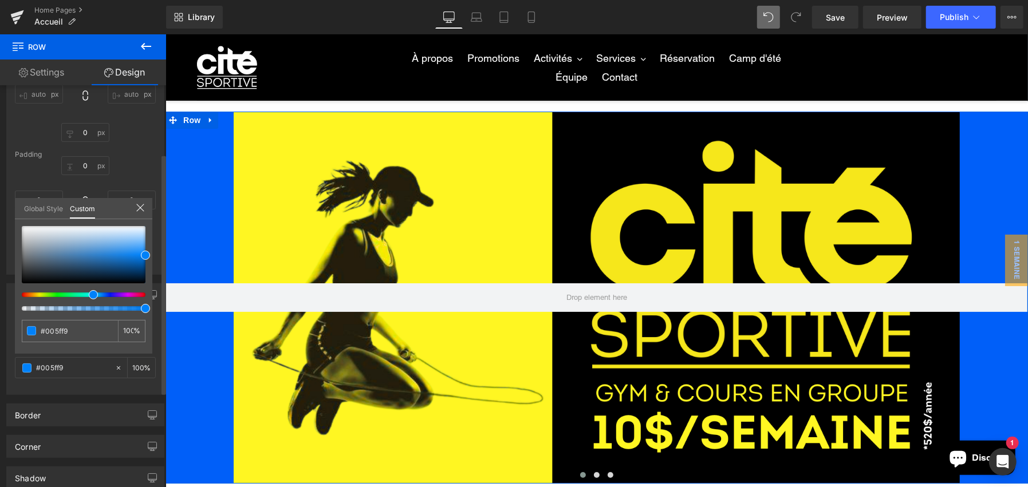
type input "#0081f9"
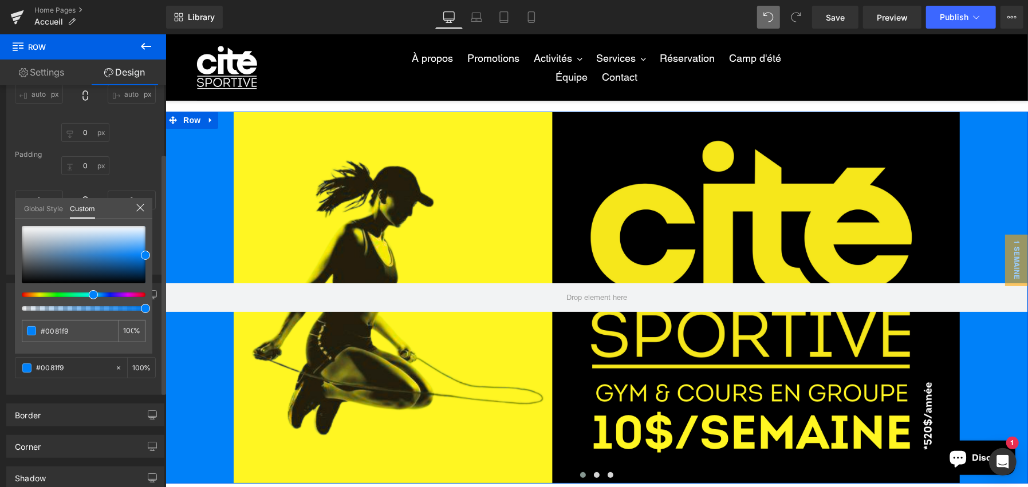
click at [88, 291] on div at bounding box center [84, 268] width 124 height 85
click at [83, 290] on div at bounding box center [84, 268] width 124 height 85
type input "#004af9"
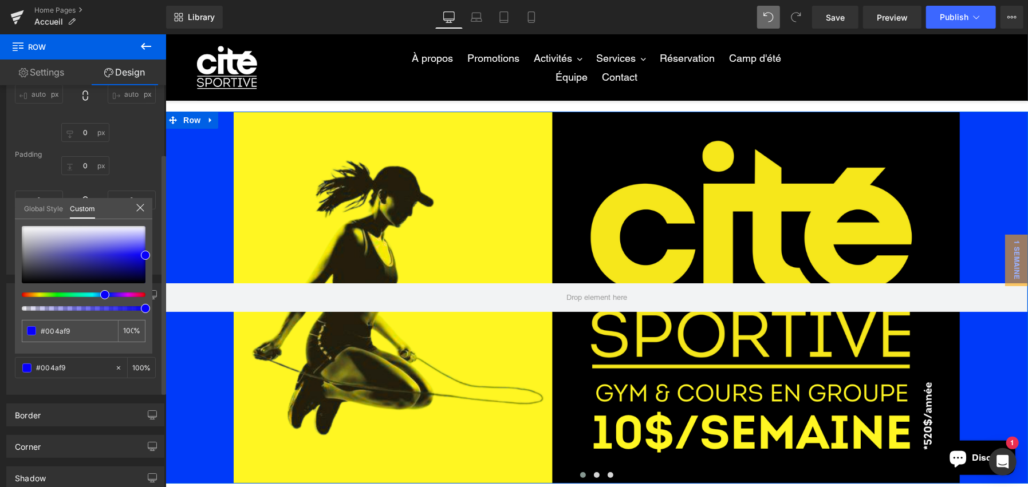
type input "#003af9"
type input "#0400f9"
type input "#1000f9"
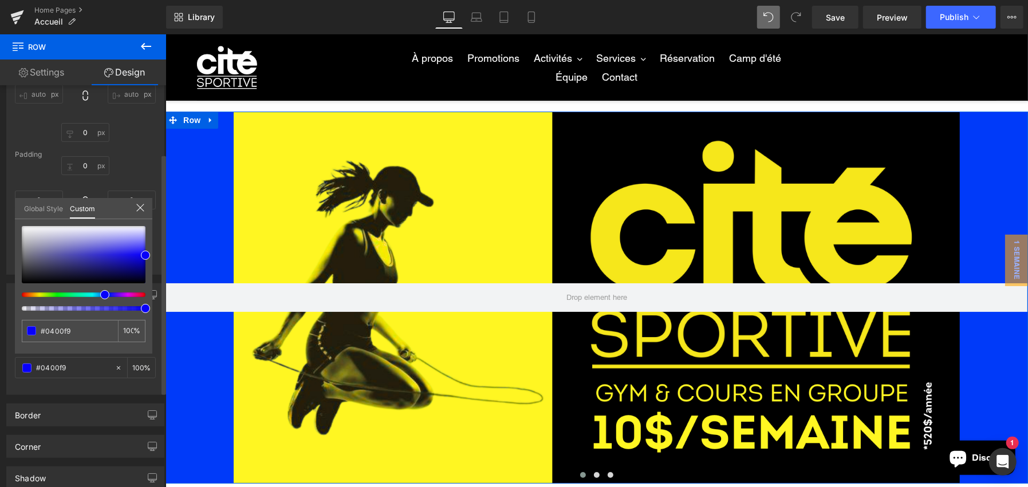
type input "#1000f9"
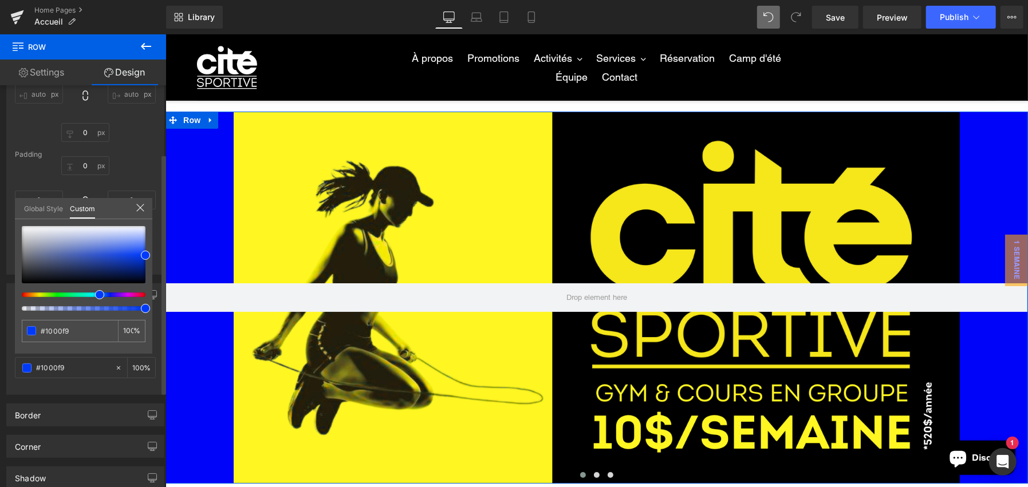
type input "#0004f9"
type input "#002df9"
type input "#0063f9"
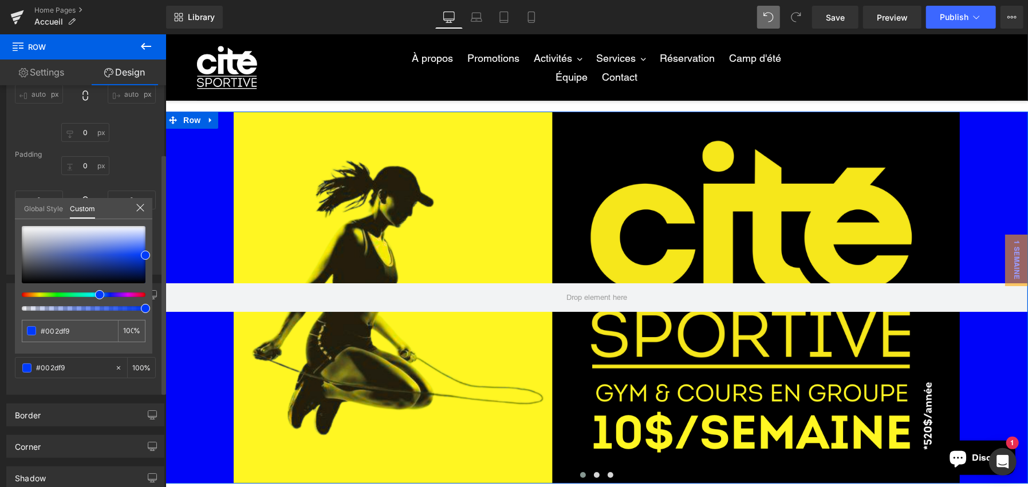
type input "#0063f9"
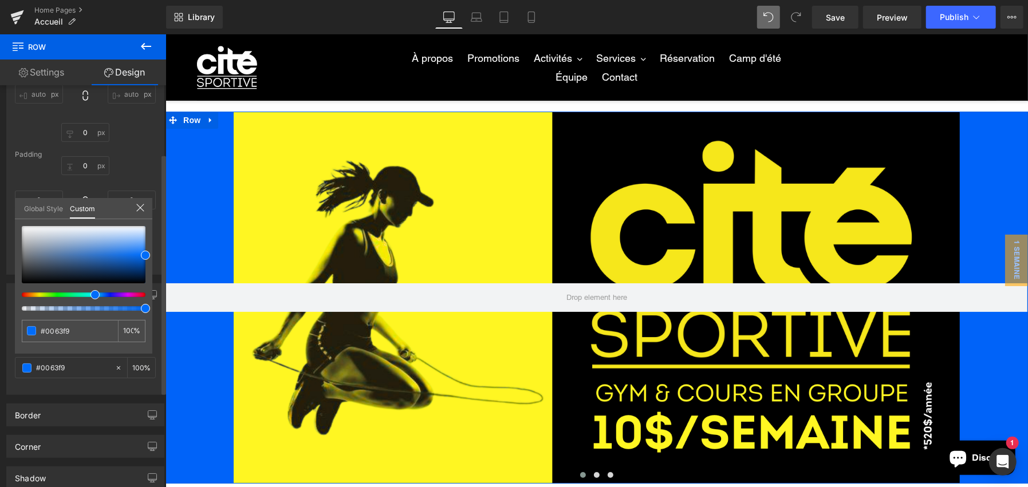
type input "#0074f9"
type input "#0078f9"
type input "#0081f9"
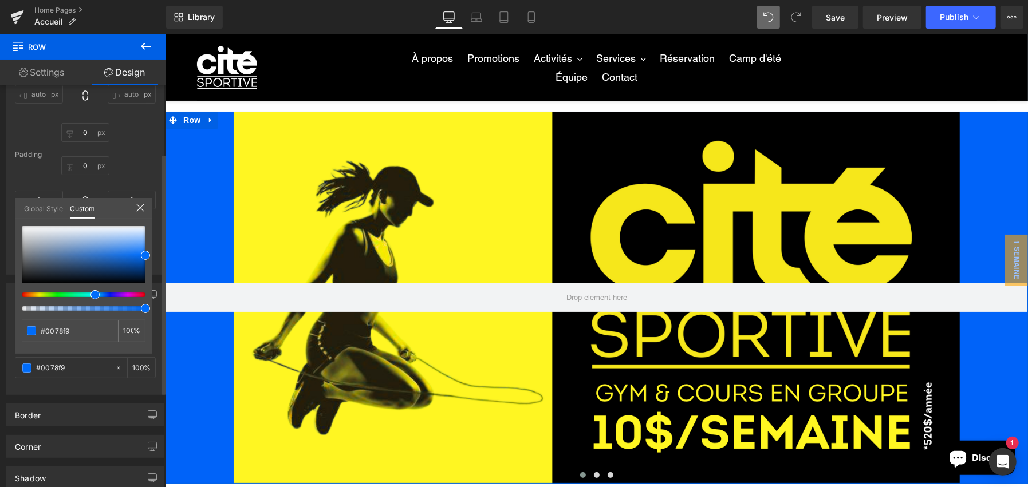
type input "#0081f9"
type input "#008df9"
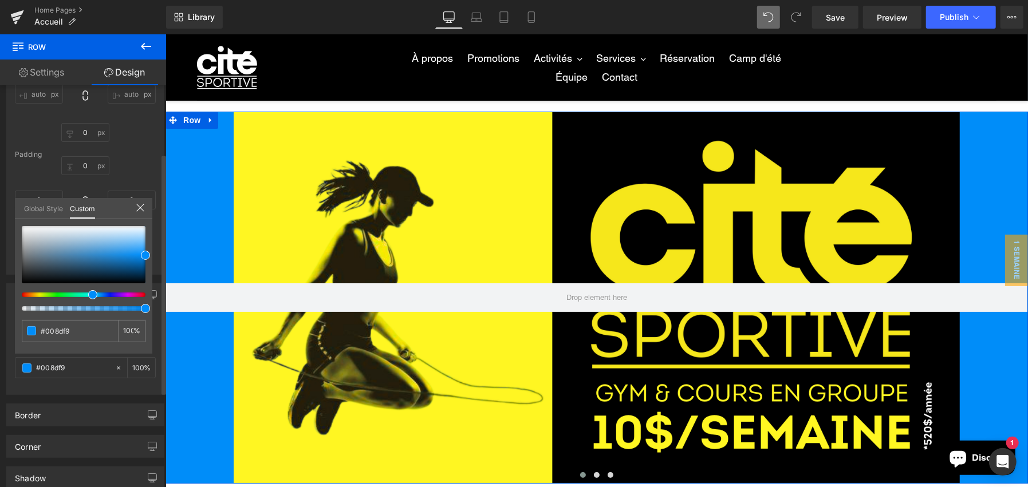
type input "#0095f9"
type input "#009ef9"
type input "#00a2f9"
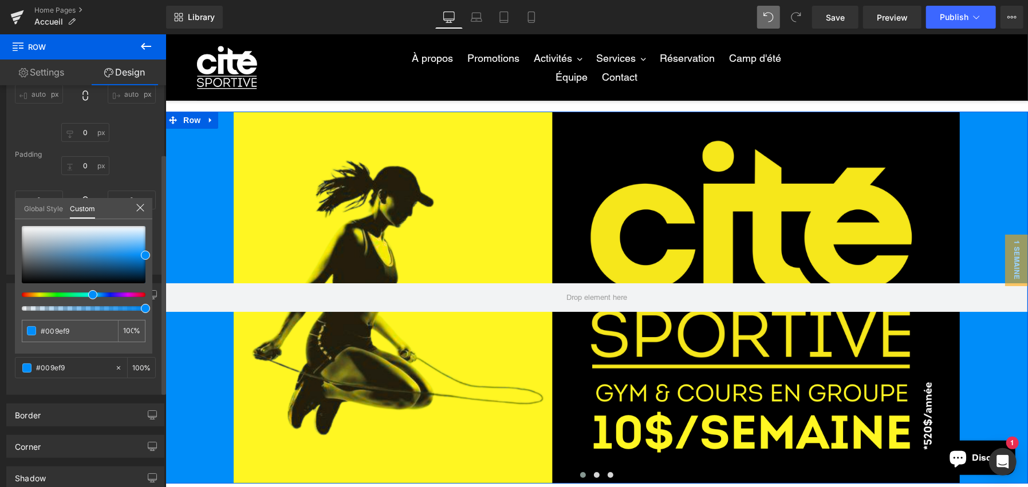
type input "#00a2f9"
type input "#00aaf9"
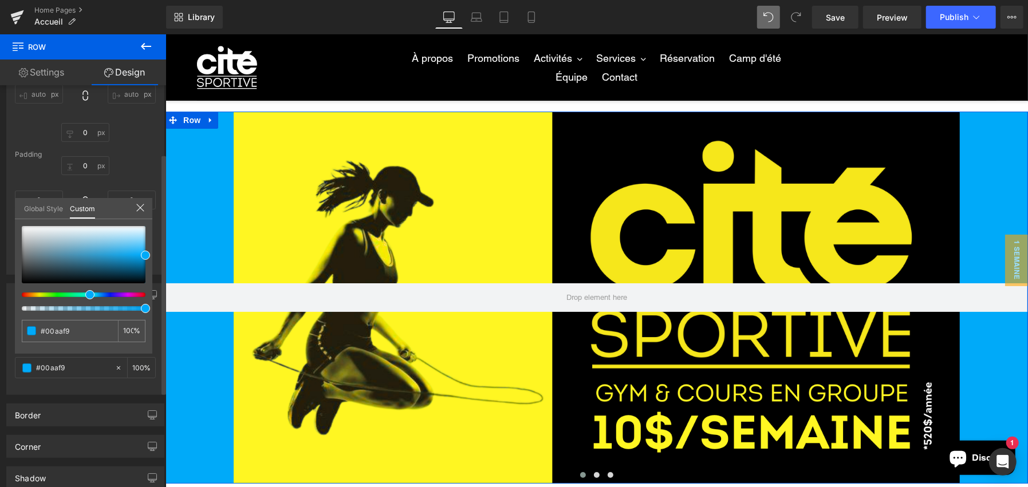
type input "#00b3f9"
type input "#00b7f9"
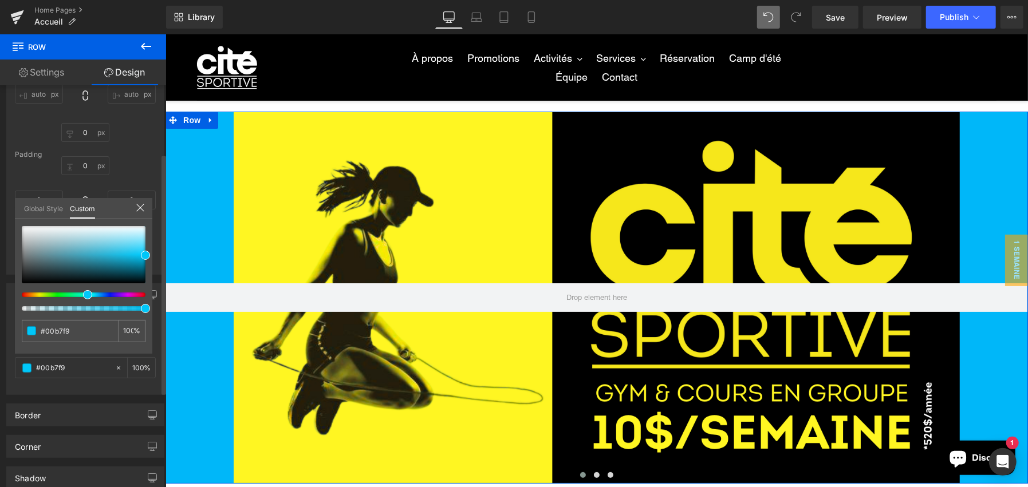
type input "#00c7f9"
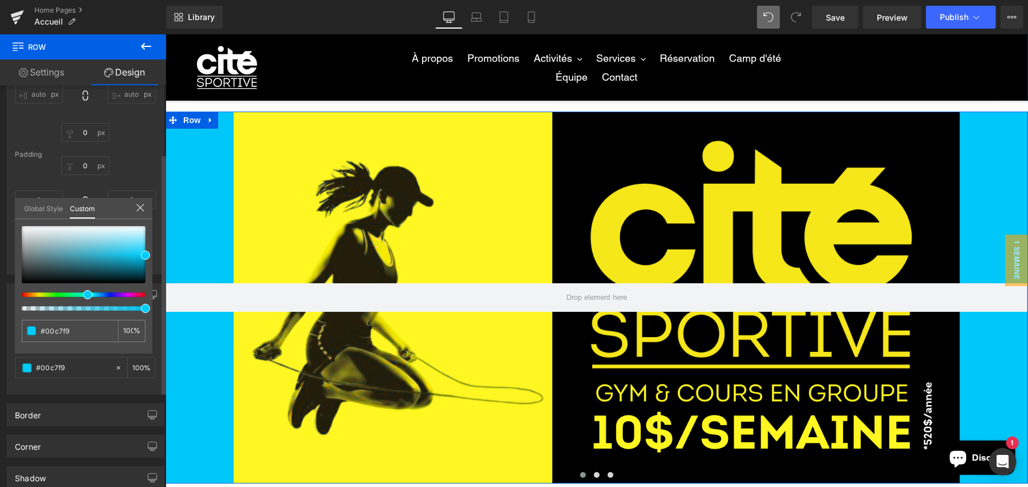
drag, startPoint x: 92, startPoint y: 294, endPoint x: 82, endPoint y: 296, distance: 10.5
click at [82, 296] on div at bounding box center [79, 295] width 124 height 5
type input "#00ccf9"
type input "#0091b2"
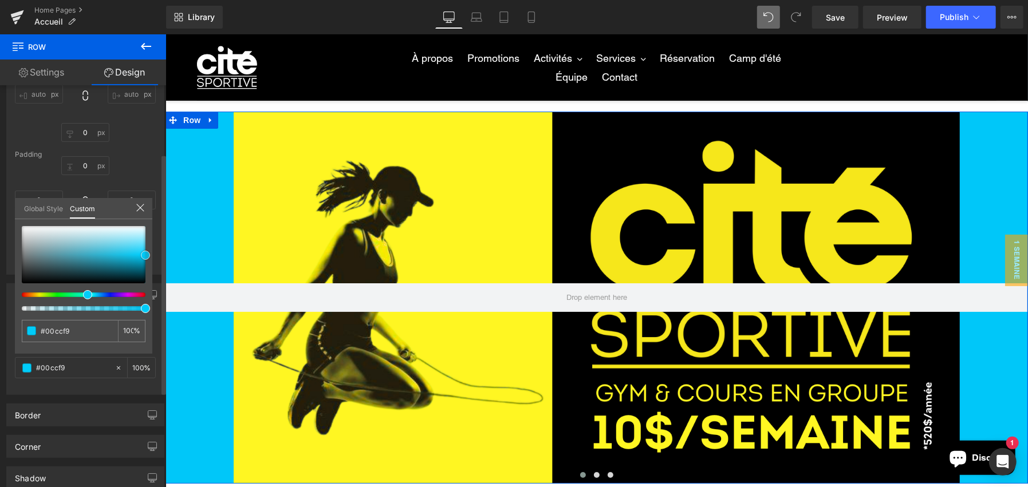
type input "#0091b2"
type input "#000000"
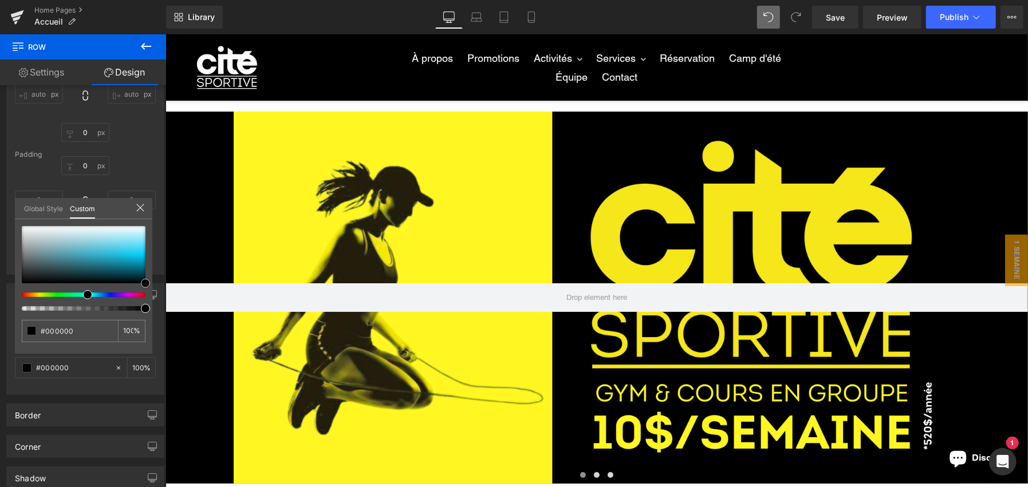
drag, startPoint x: 312, startPoint y: 289, endPoint x: 330, endPoint y: 381, distance: 94.0
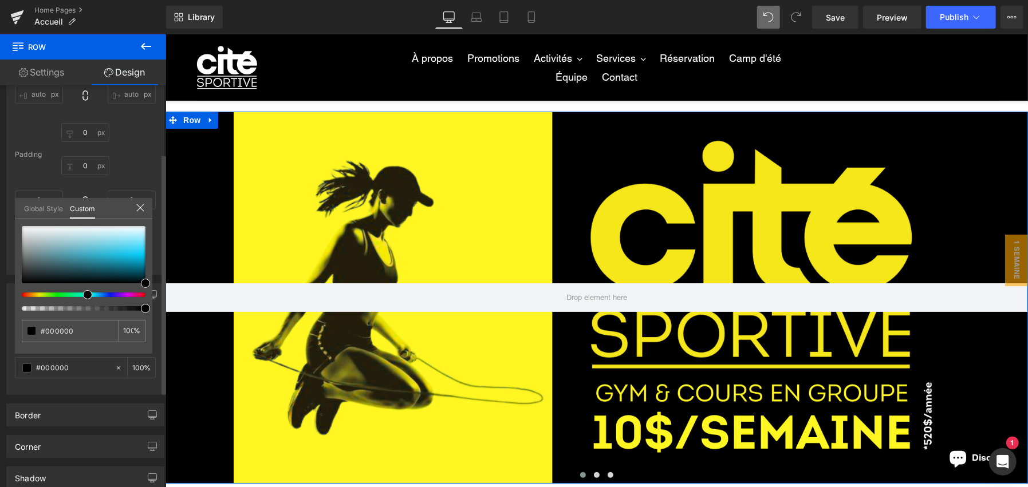
drag, startPoint x: 143, startPoint y: 211, endPoint x: 190, endPoint y: 162, distance: 67.7
click at [143, 211] on icon at bounding box center [139, 207] width 7 height 7
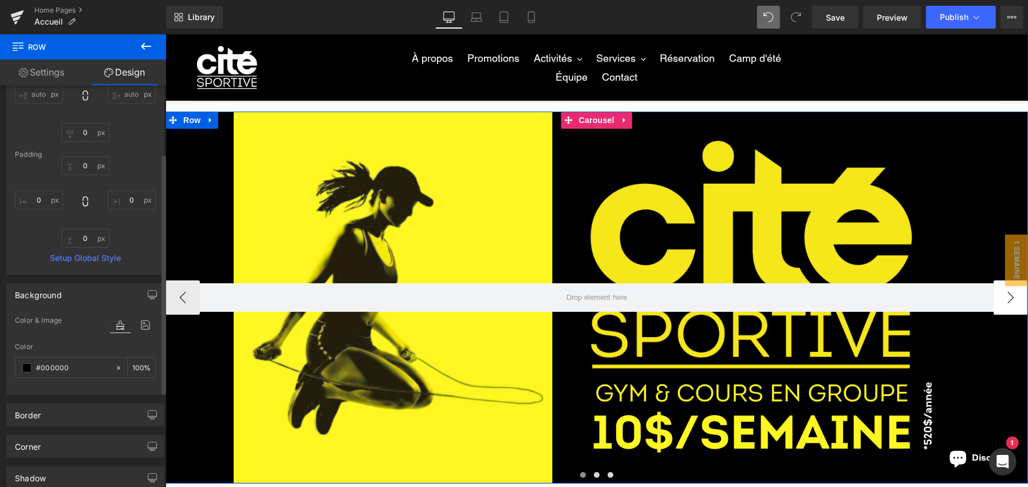
click at [994, 289] on button "›" at bounding box center [1010, 297] width 34 height 34
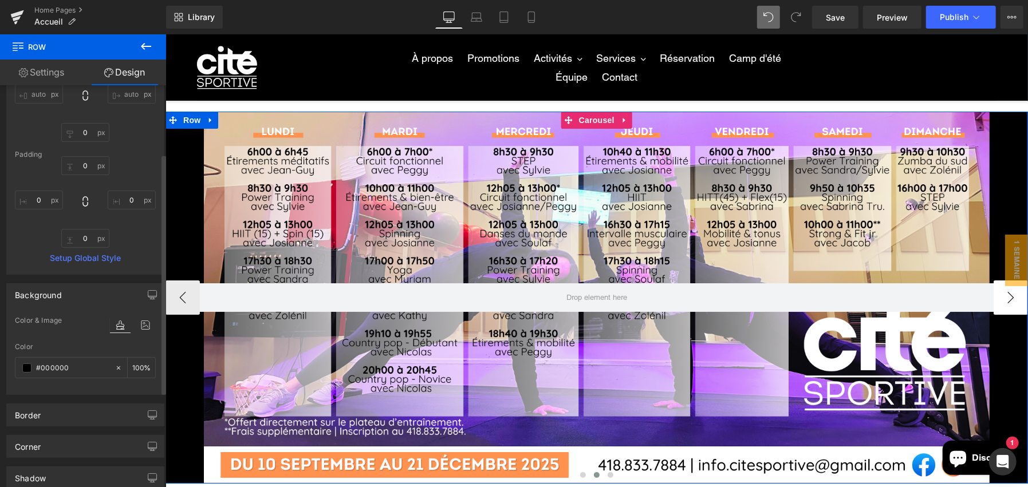
click at [994, 289] on button "›" at bounding box center [1010, 297] width 34 height 34
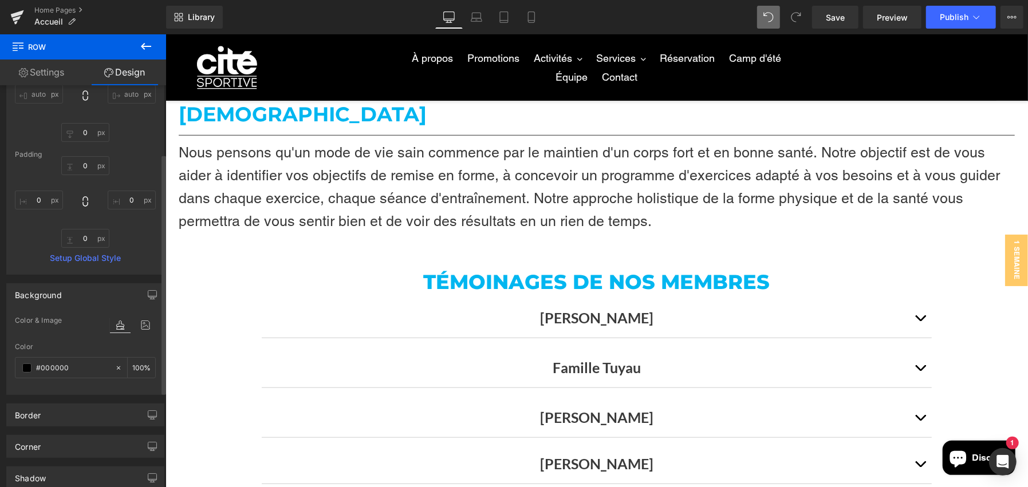
scroll to position [630, 0]
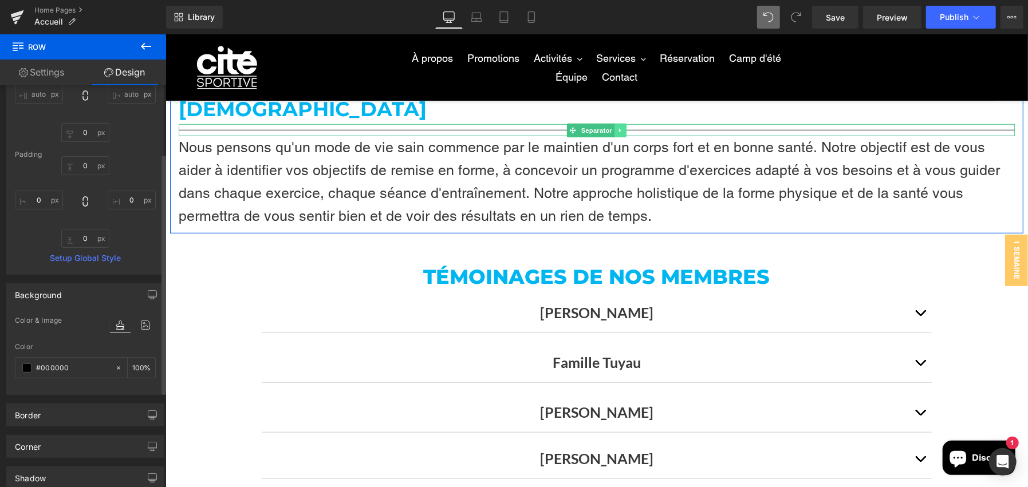
click at [614, 128] on link at bounding box center [620, 130] width 12 height 14
click at [623, 128] on icon at bounding box center [626, 130] width 6 height 6
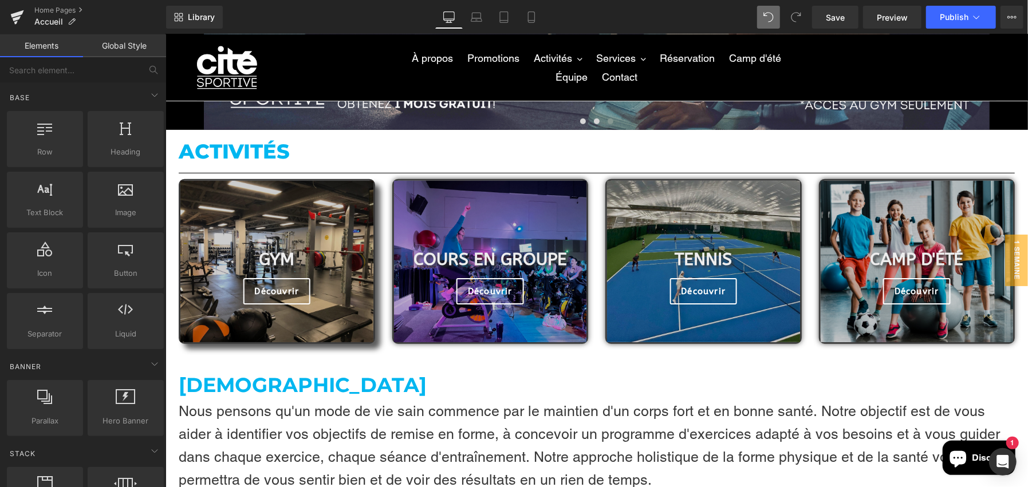
scroll to position [229, 0]
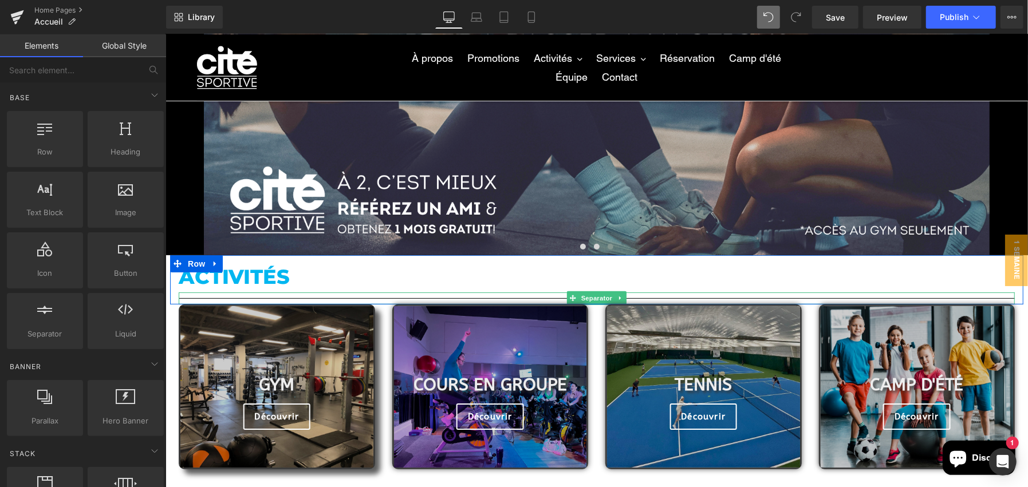
click at [618, 294] on icon at bounding box center [620, 297] width 6 height 7
click at [623, 294] on icon at bounding box center [626, 297] width 6 height 7
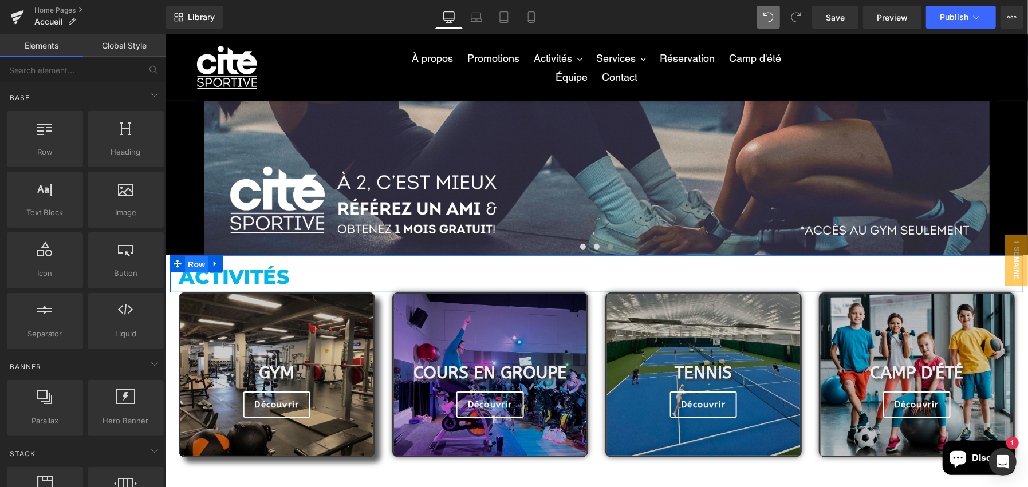
click at [192, 259] on span "Row" at bounding box center [195, 263] width 23 height 17
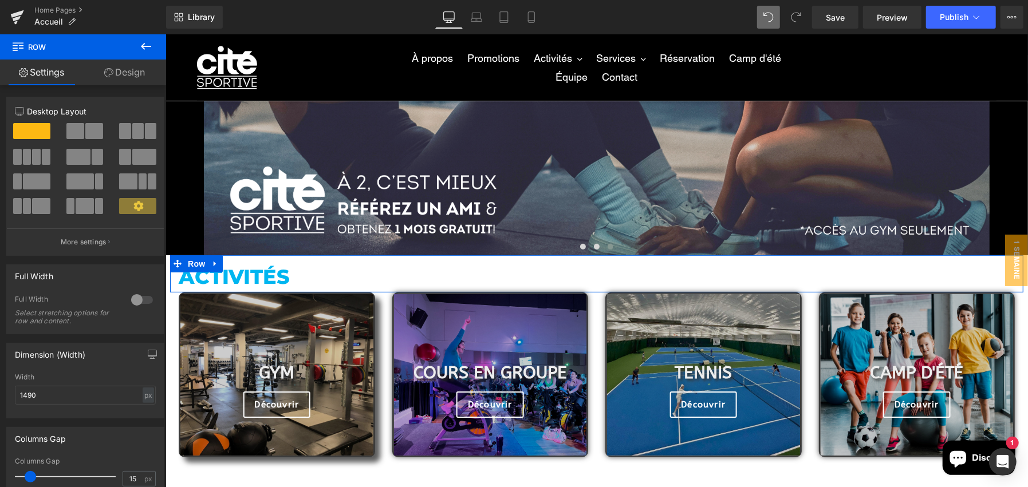
click at [139, 83] on link "Design" at bounding box center [124, 73] width 83 height 26
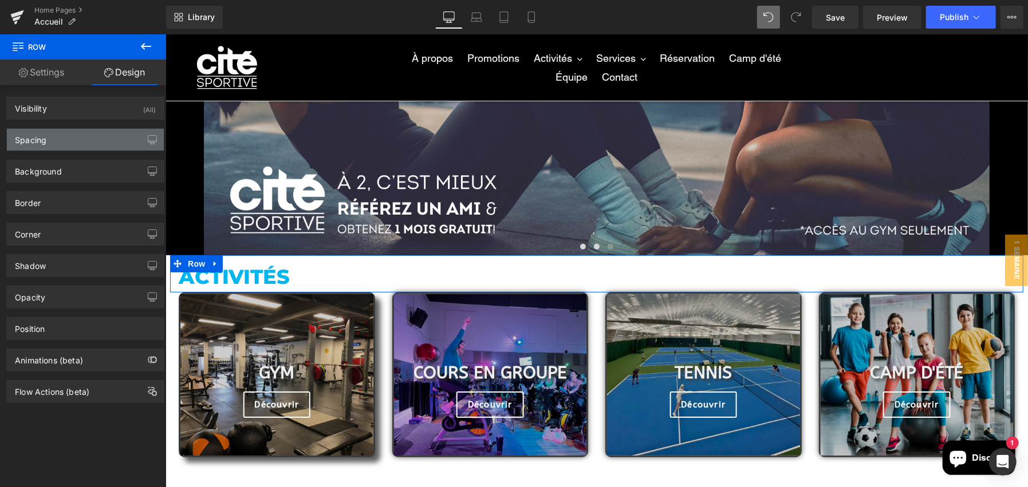
click at [86, 144] on div "Spacing" at bounding box center [85, 140] width 157 height 22
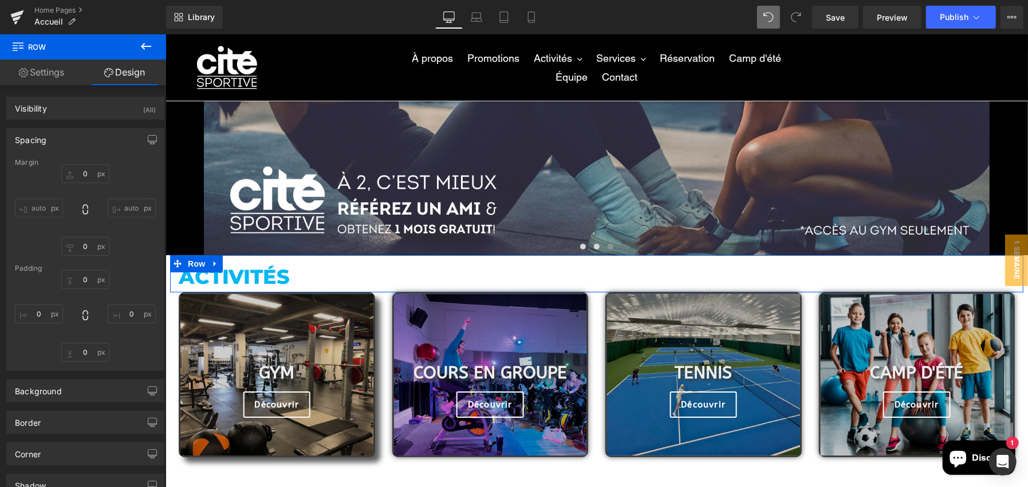
type input "0"
type input "12"
type input "0"
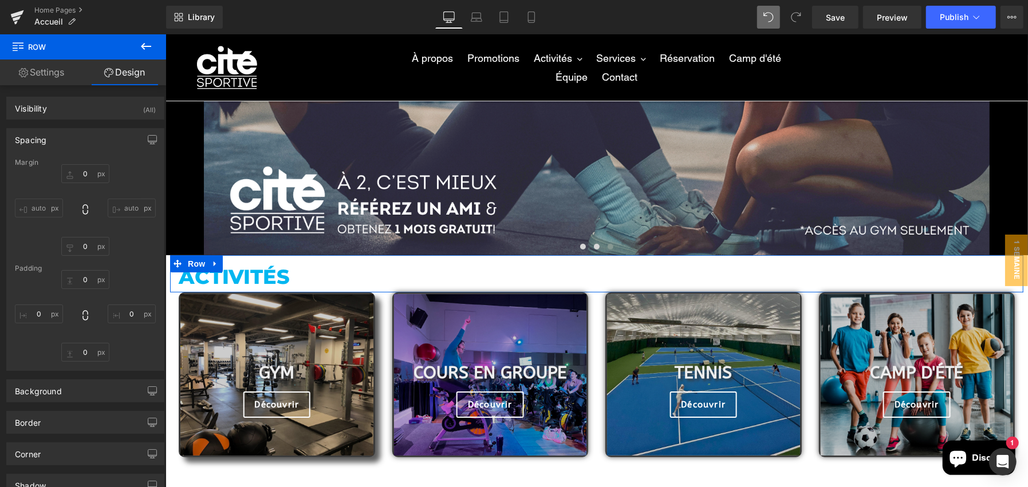
type input "0"
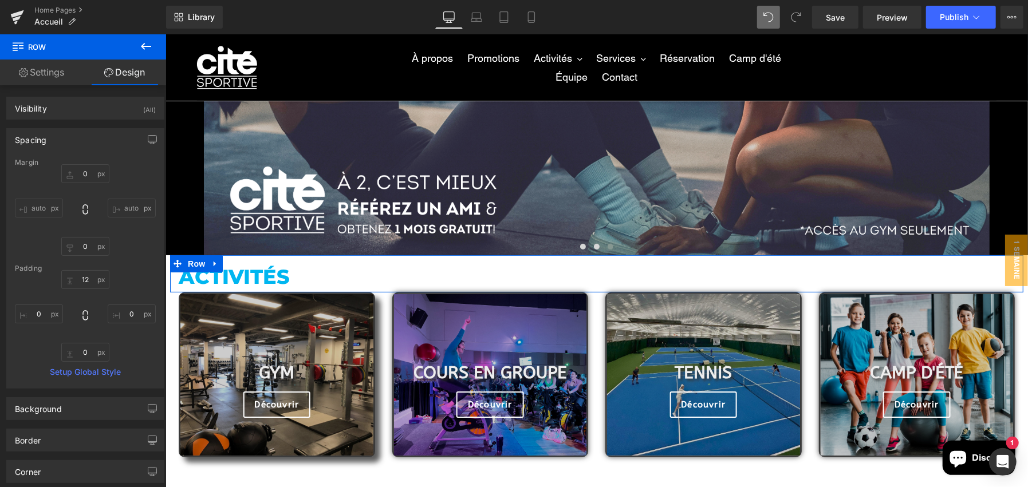
click at [88, 266] on div "Padding" at bounding box center [85, 269] width 141 height 8
click at [91, 277] on input "12" at bounding box center [85, 279] width 48 height 19
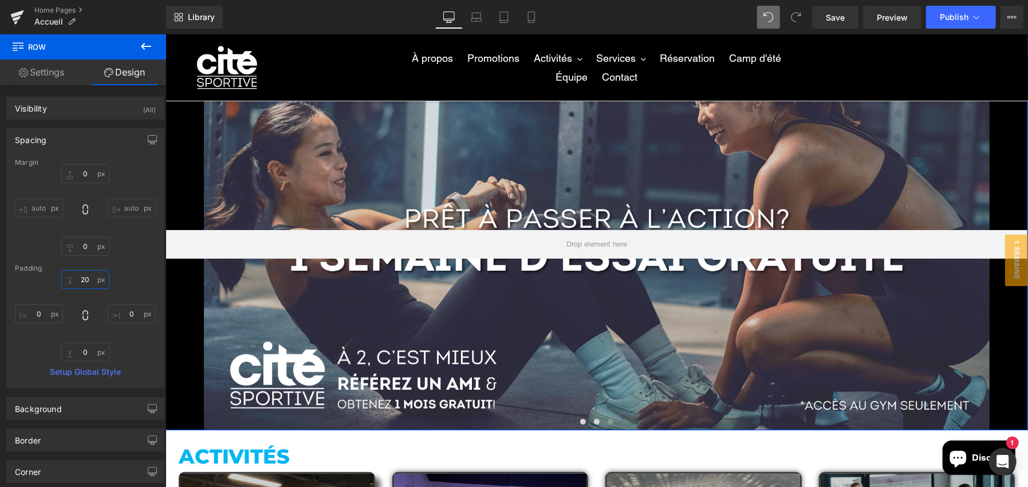
scroll to position [0, 0]
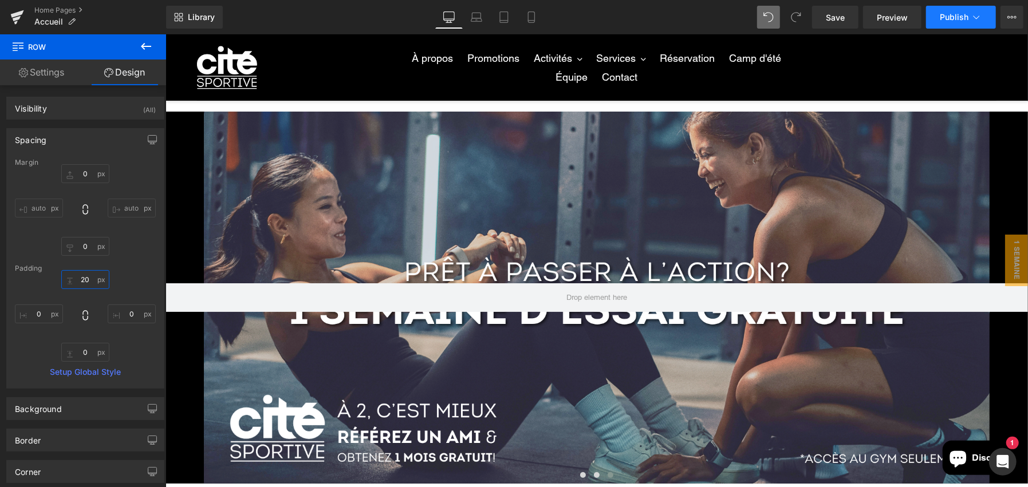
type input "20"
click at [938, 18] on button "Publish" at bounding box center [961, 17] width 70 height 23
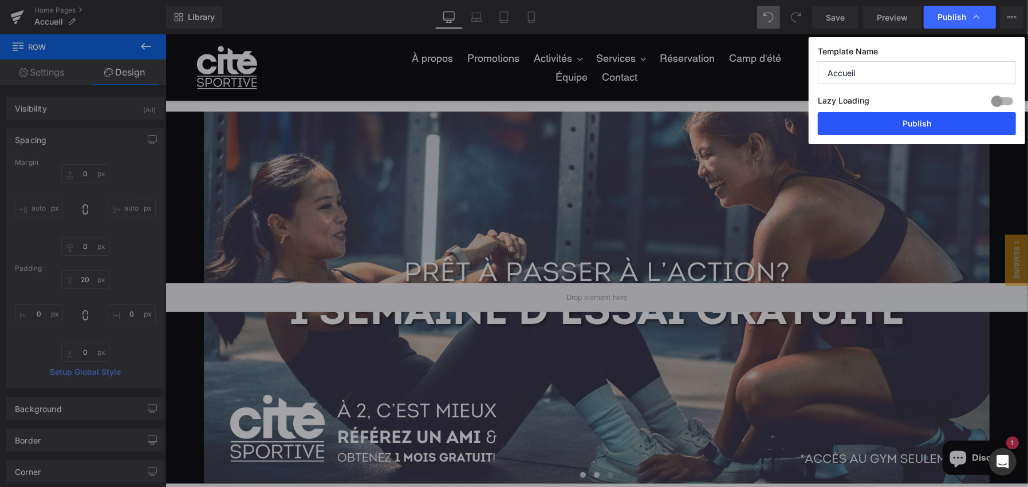
click at [924, 117] on button "Publish" at bounding box center [917, 123] width 198 height 23
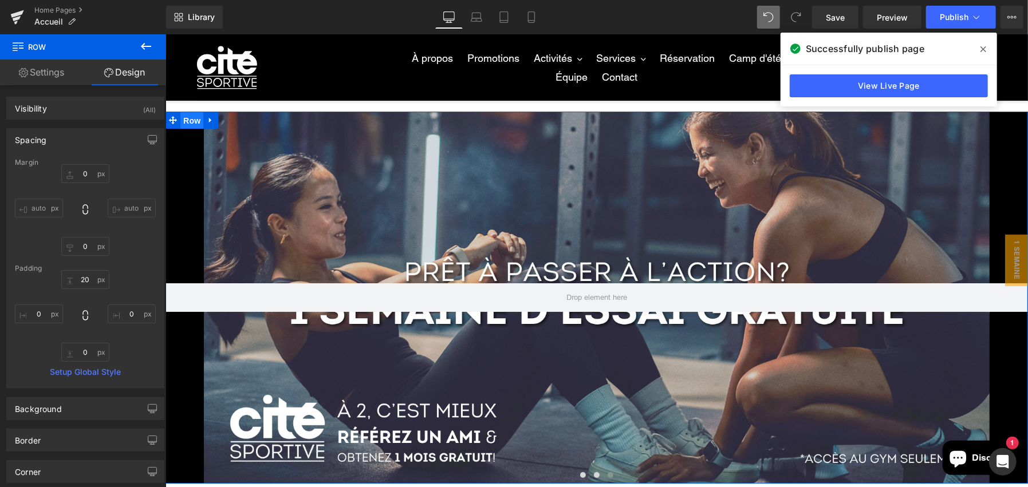
click at [188, 121] on span "Row" at bounding box center [191, 120] width 23 height 17
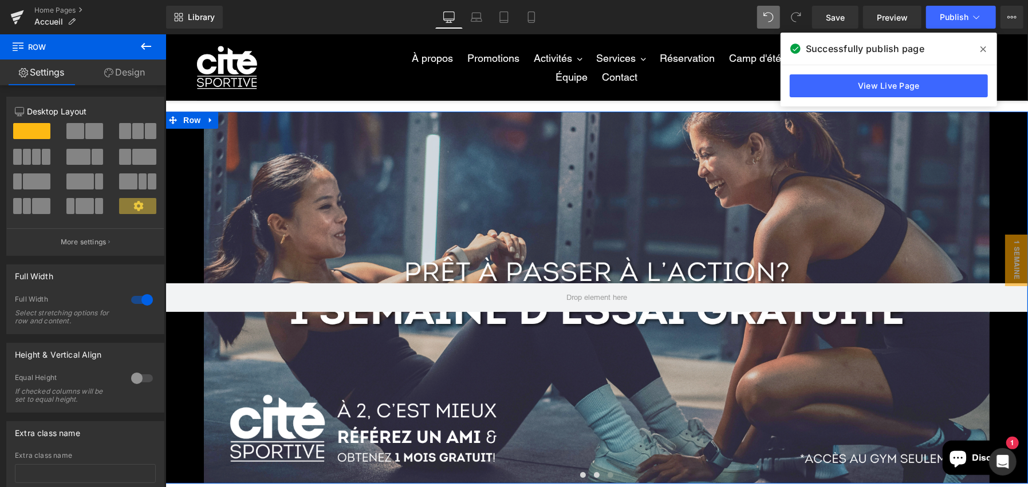
click at [125, 77] on link "Design" at bounding box center [124, 73] width 83 height 26
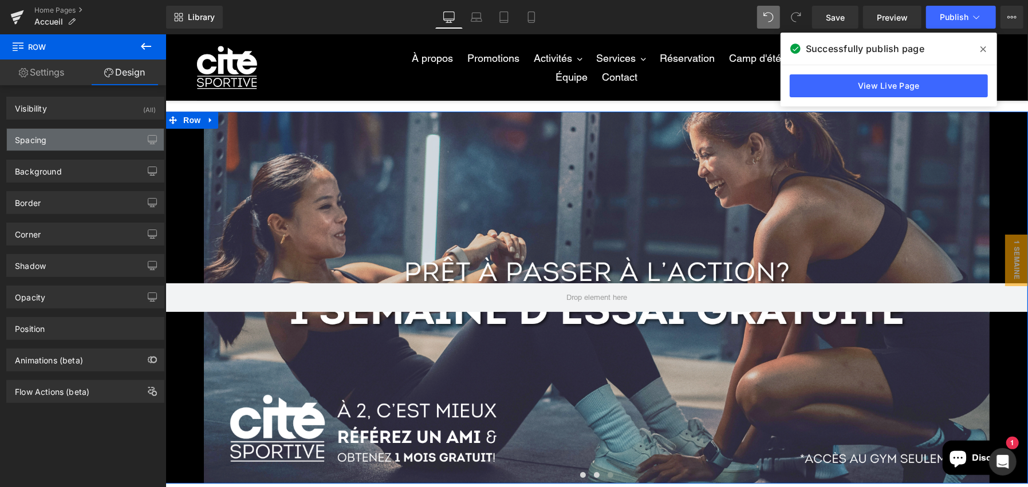
click at [51, 142] on div "Spacing" at bounding box center [85, 140] width 157 height 22
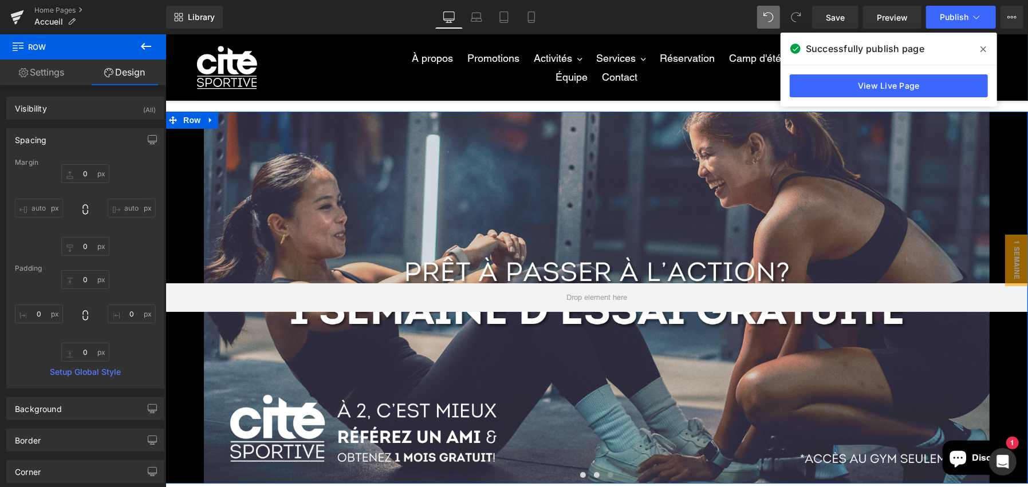
type input "0"
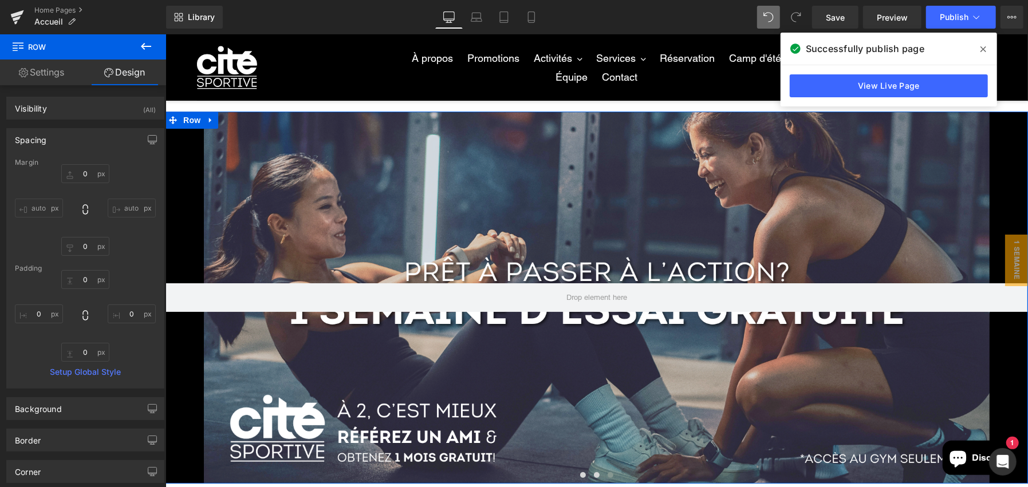
type input "0"
click at [319, 227] on div "Row" at bounding box center [596, 297] width 863 height 372
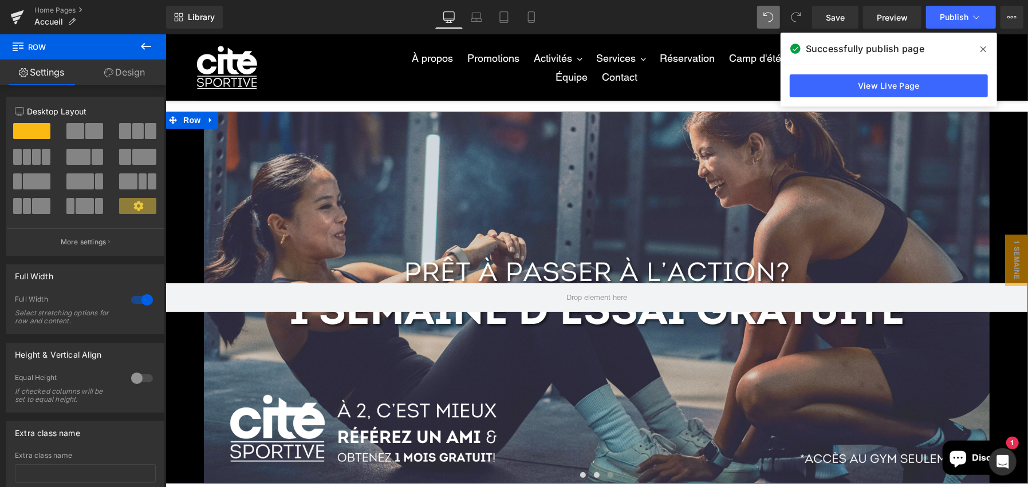
click at [112, 78] on link "Design" at bounding box center [124, 73] width 83 height 26
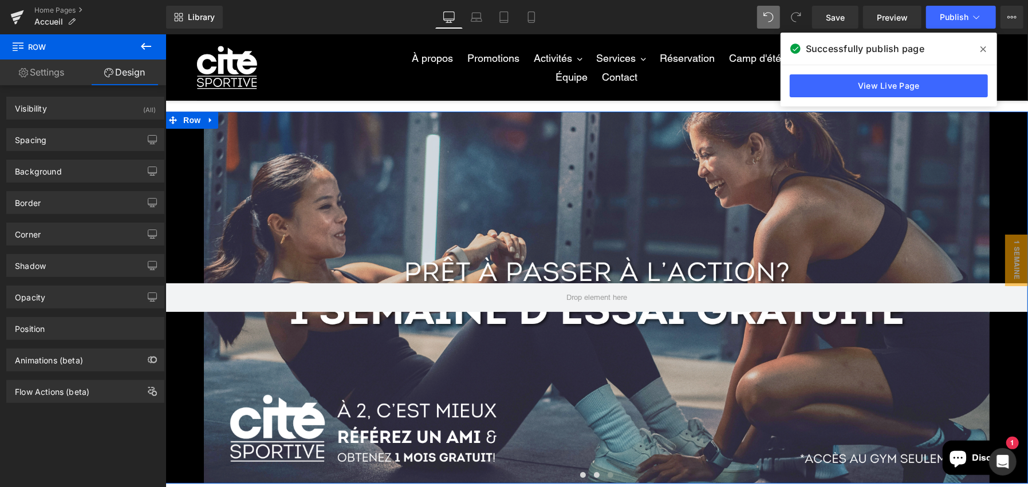
type input "0"
type input "300"
type input "0"
type input "300"
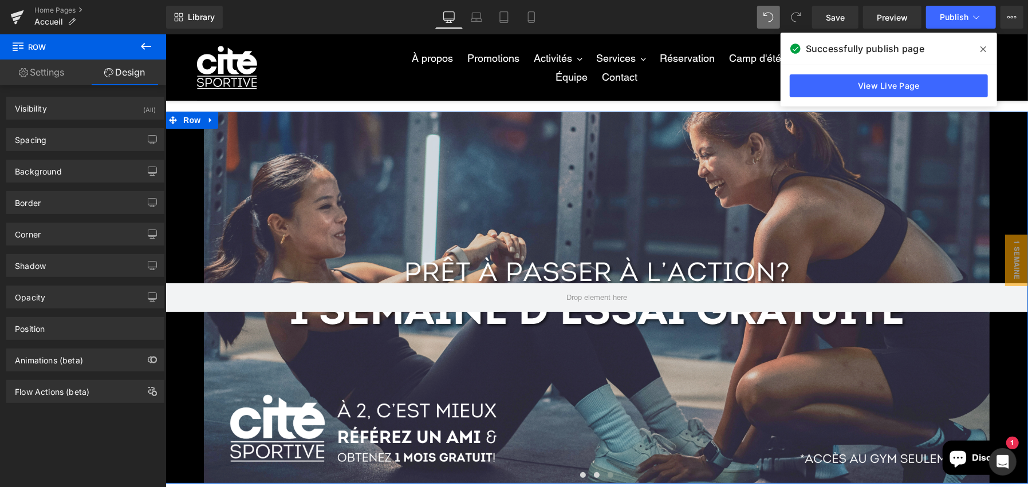
type input "0"
click at [80, 142] on div "Spacing" at bounding box center [85, 140] width 157 height 22
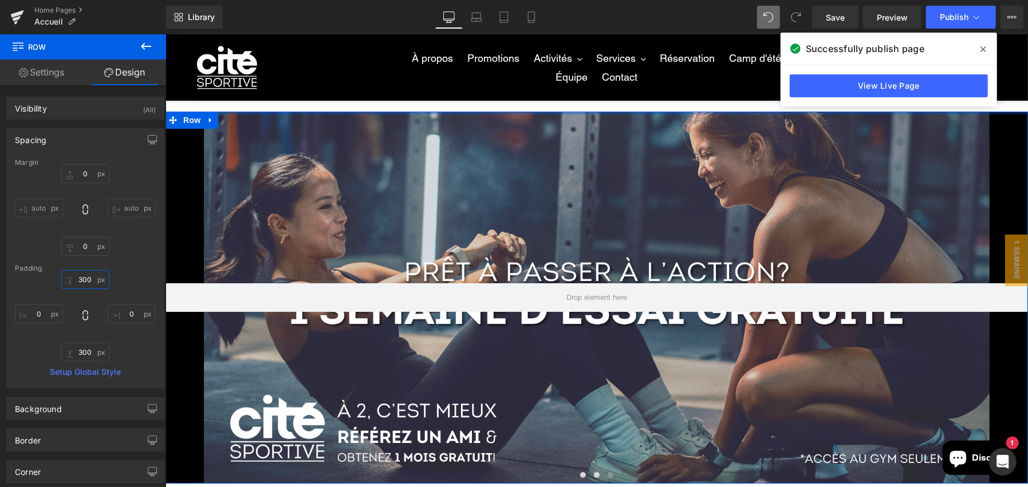
click at [81, 274] on input "300" at bounding box center [85, 279] width 48 height 19
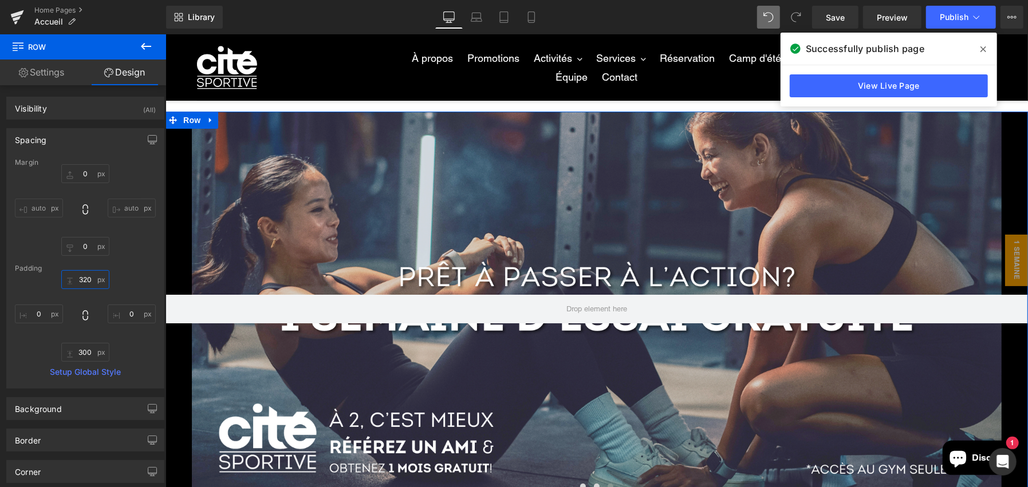
type input "320"
click at [81, 351] on input "300" at bounding box center [85, 352] width 48 height 19
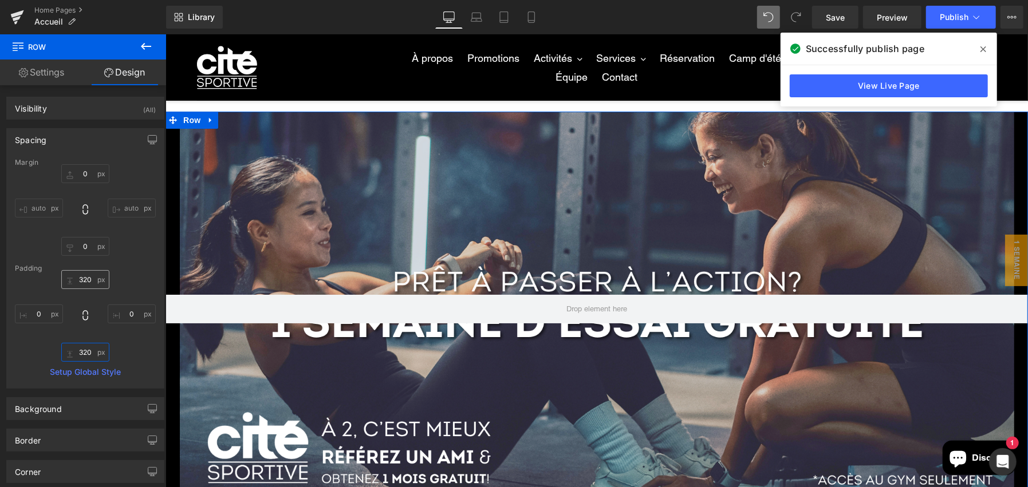
type input "320"
click at [88, 279] on input "320" at bounding box center [85, 279] width 48 height 19
click at [131, 360] on div "320 320 0px 0 320 320 0px 0" at bounding box center [85, 316] width 141 height 92
click at [1002, 307] on button "›" at bounding box center [1010, 309] width 34 height 34
click at [180, 306] on button "‹" at bounding box center [182, 309] width 34 height 34
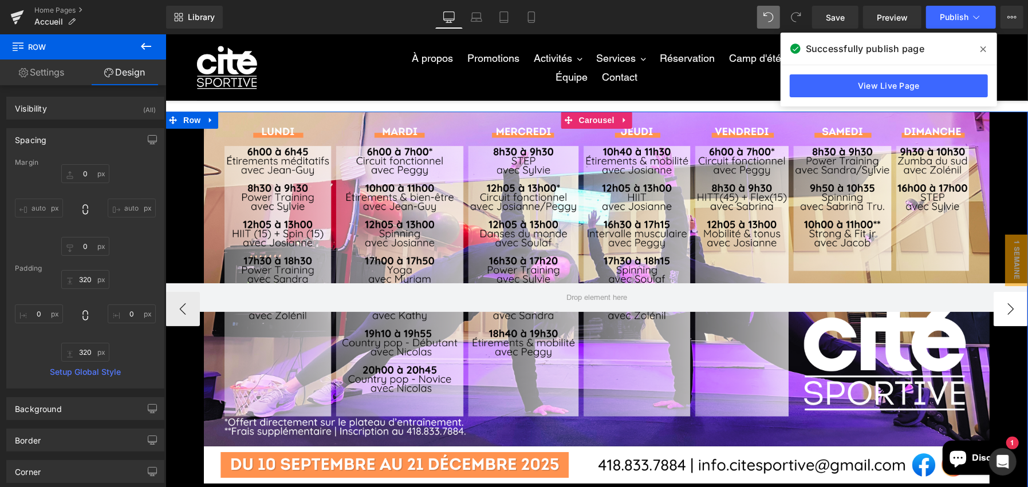
click at [1008, 305] on button "›" at bounding box center [1010, 309] width 34 height 34
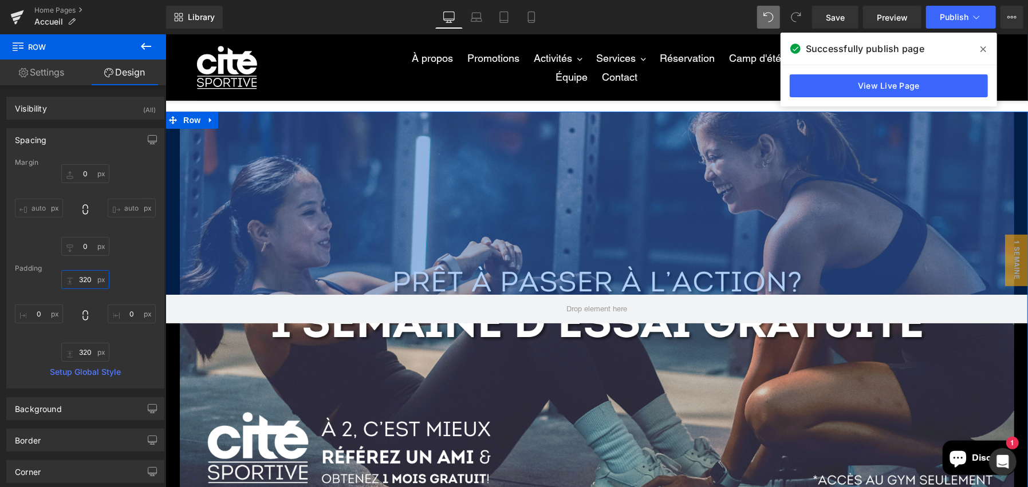
click at [88, 276] on input "320" at bounding box center [85, 279] width 48 height 19
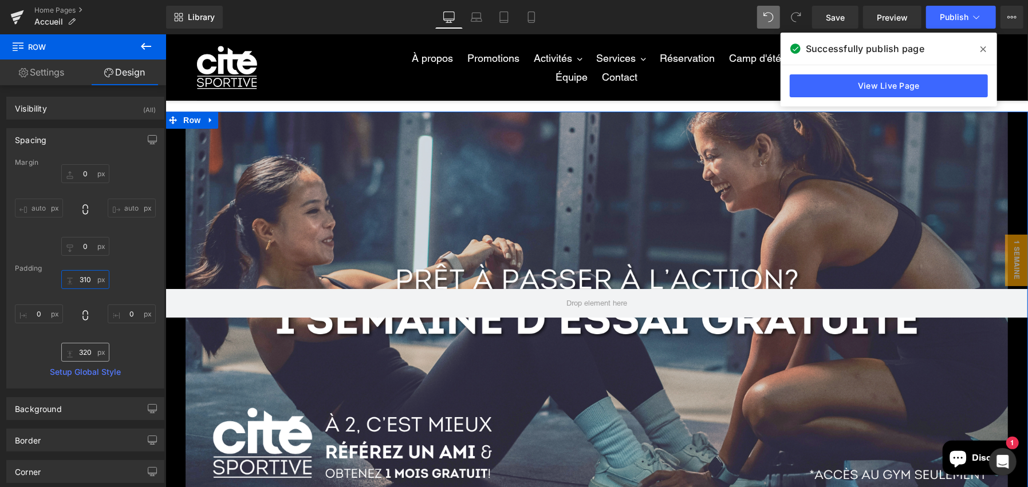
type input "310"
click at [86, 352] on input "320" at bounding box center [85, 352] width 48 height 19
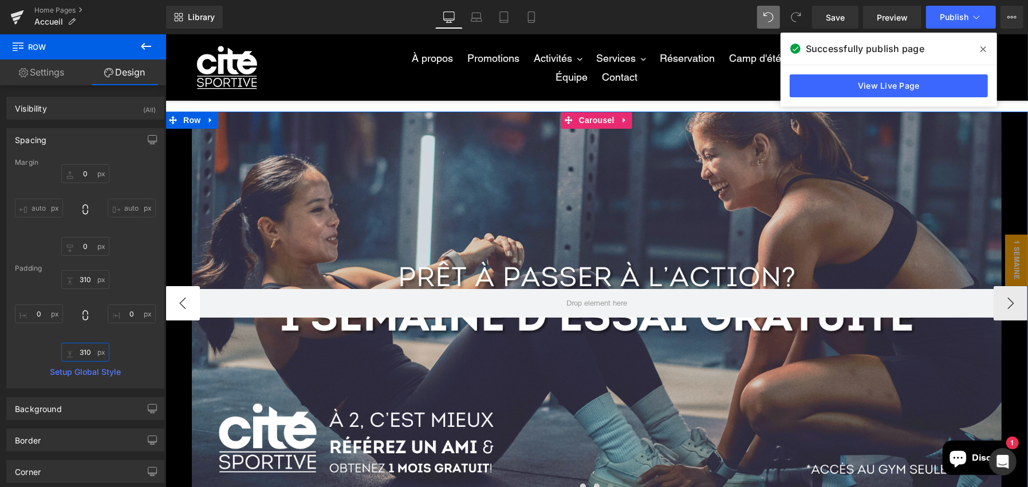
type input "310"
click at [183, 308] on button "‹" at bounding box center [182, 303] width 34 height 34
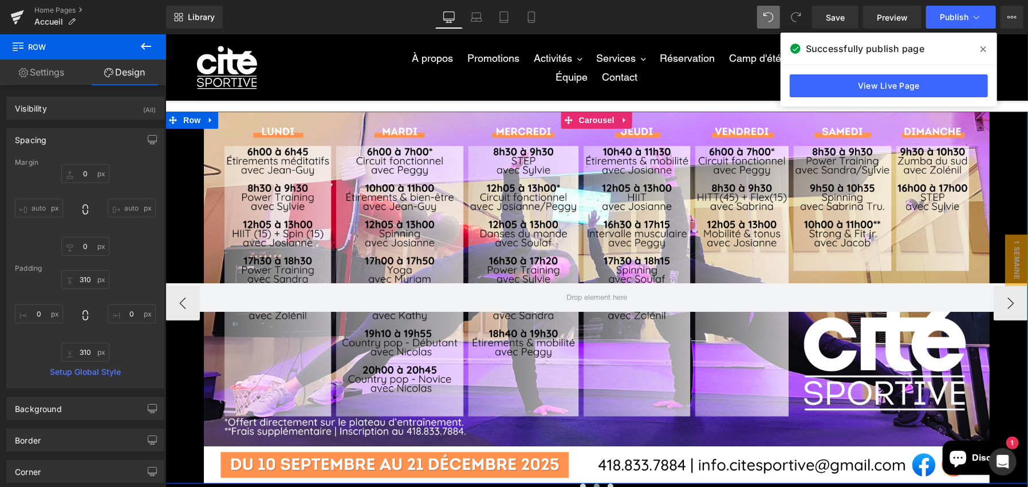
click at [538, 201] on div "Row" at bounding box center [596, 297] width 863 height 372
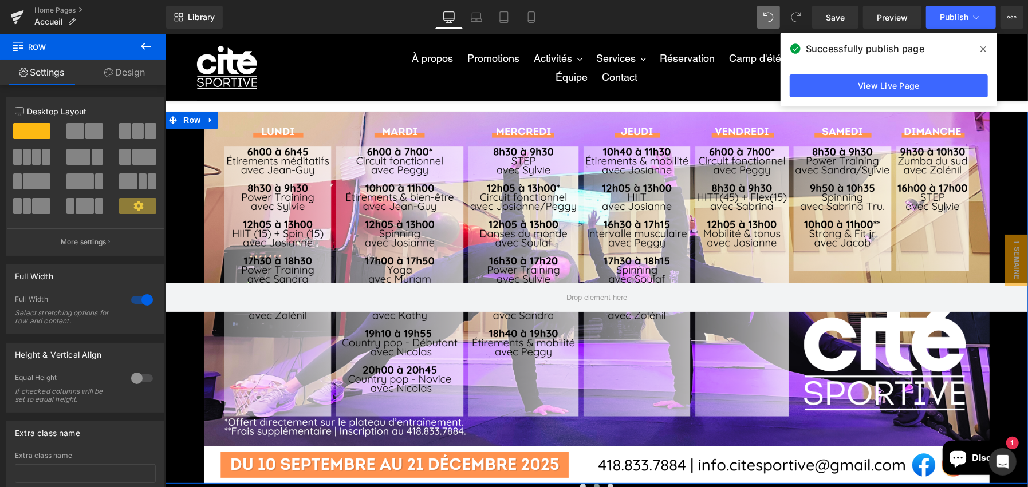
click at [129, 73] on link "Design" at bounding box center [124, 73] width 83 height 26
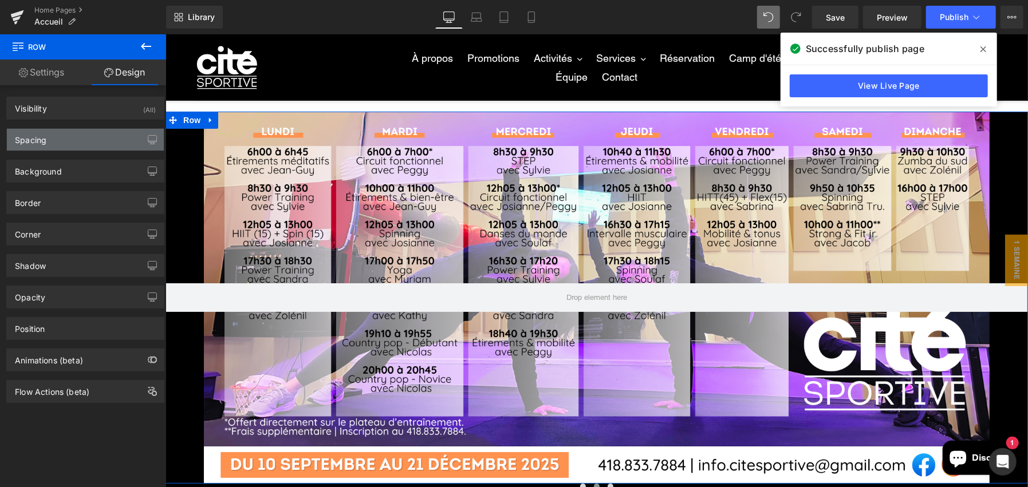
type input "0"
type input "300"
type input "0"
type input "300"
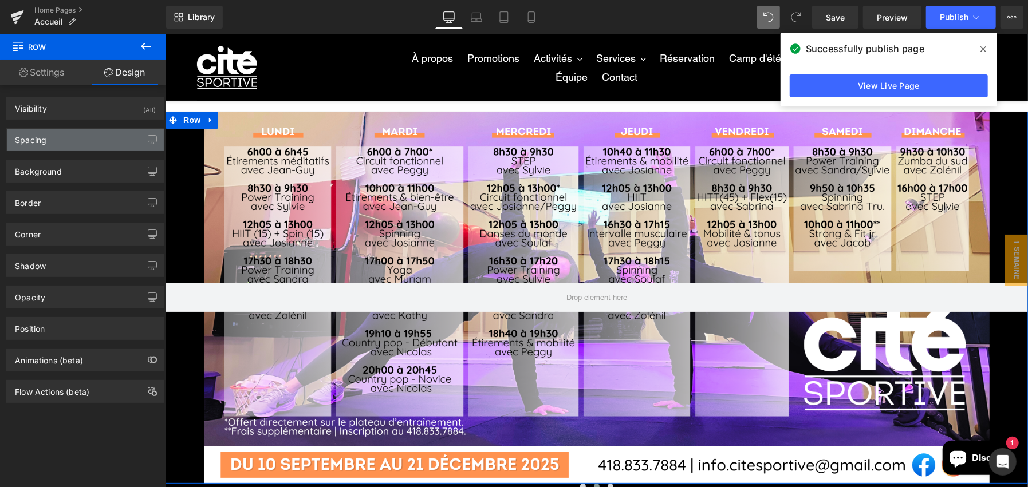
type input "0"
click at [34, 135] on div "Spacing" at bounding box center [30, 137] width 31 height 16
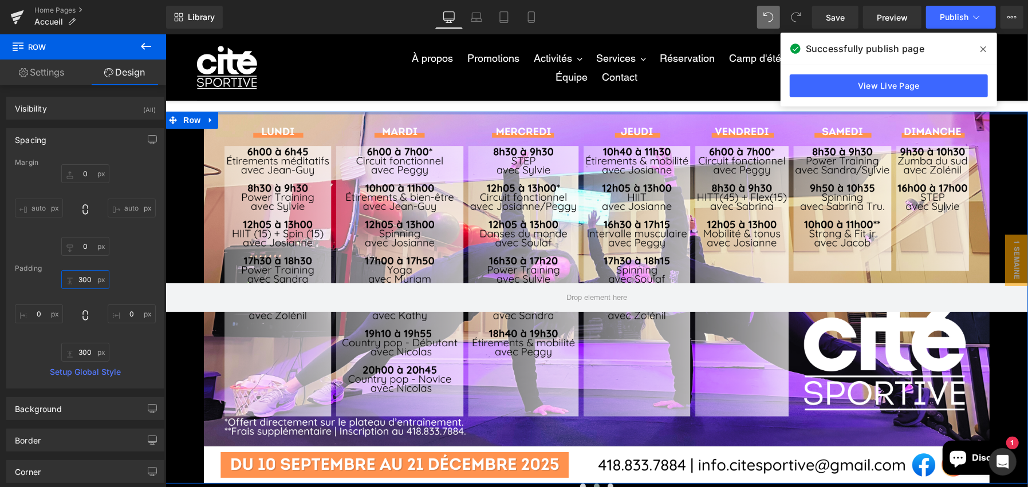
click at [82, 283] on input "300" at bounding box center [85, 279] width 48 height 19
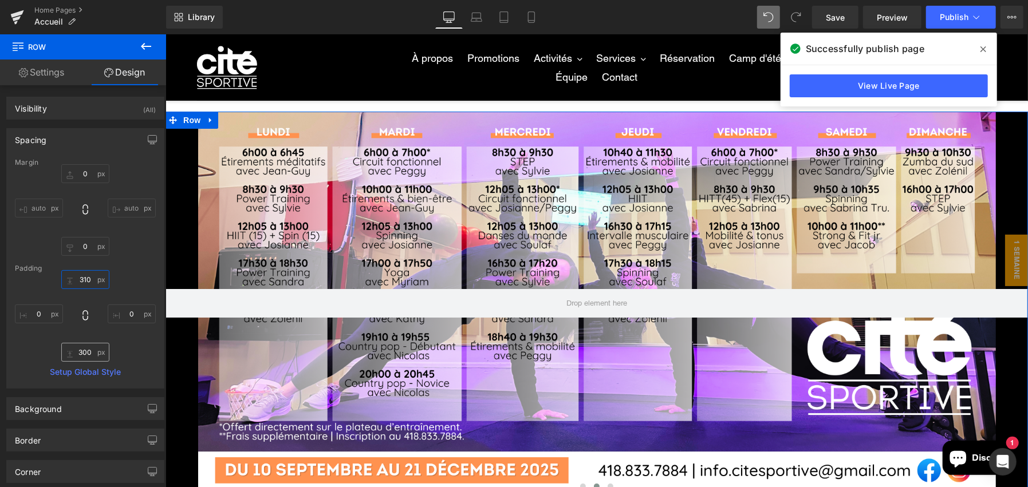
type input "310"
click at [80, 349] on input "300" at bounding box center [85, 352] width 48 height 19
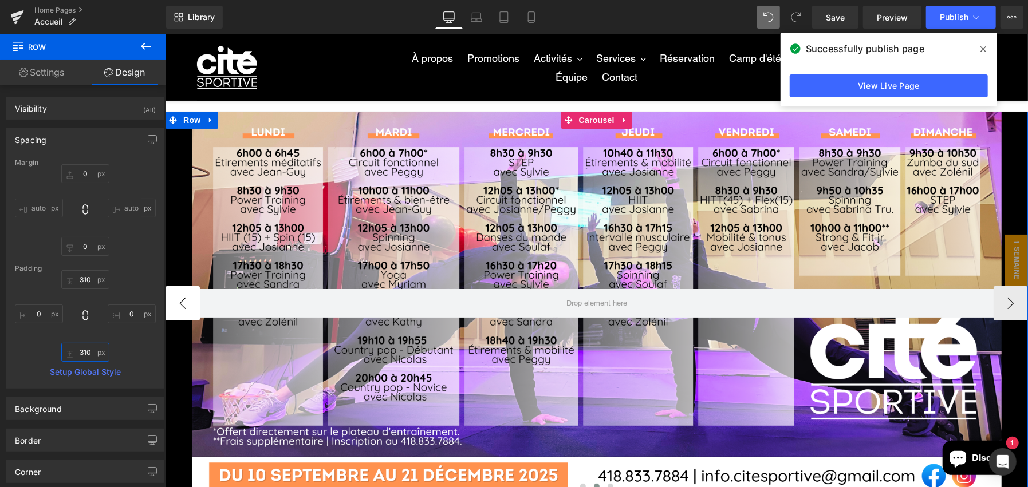
type input "310"
click at [175, 301] on button "‹" at bounding box center [182, 303] width 34 height 34
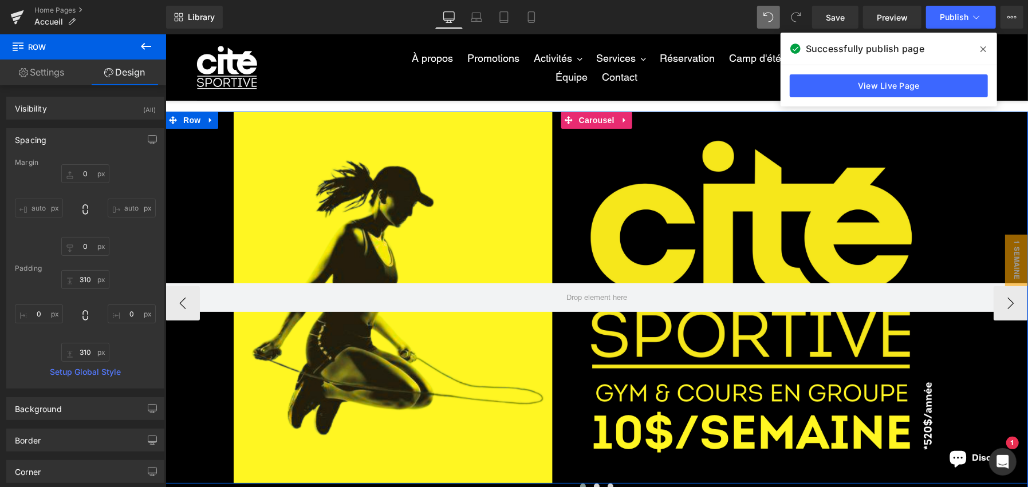
click at [405, 219] on div "Row" at bounding box center [596, 297] width 863 height 372
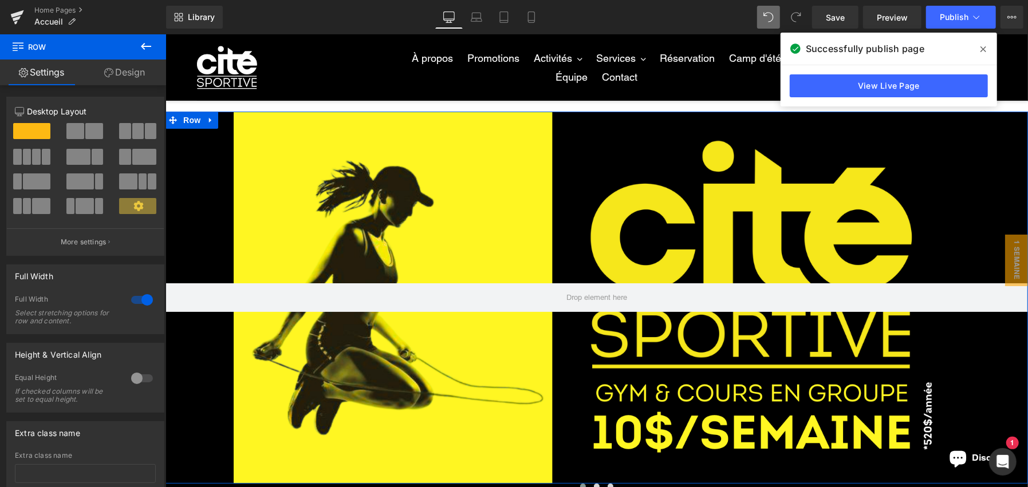
click at [129, 70] on link "Design" at bounding box center [124, 73] width 83 height 26
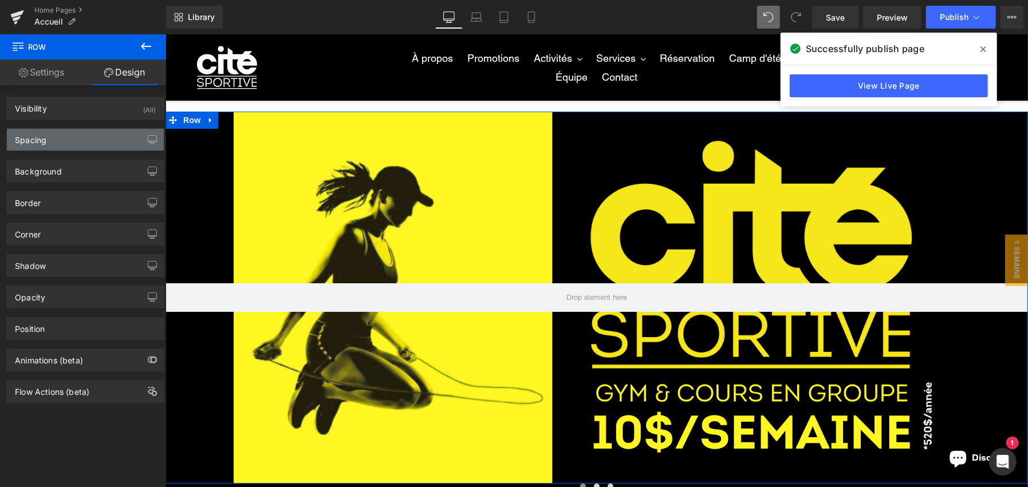
click at [68, 141] on div "Spacing" at bounding box center [85, 140] width 157 height 22
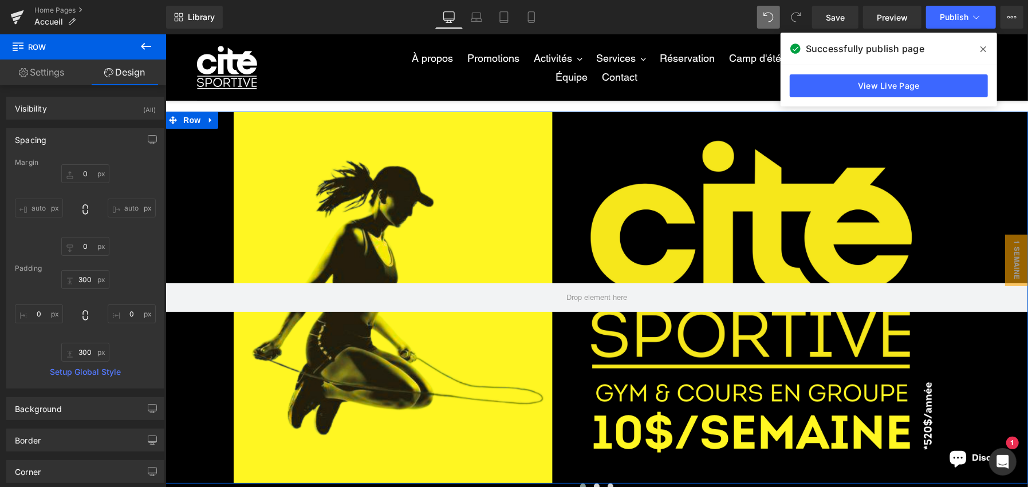
type input "0"
type input "300"
type input "0"
type input "300"
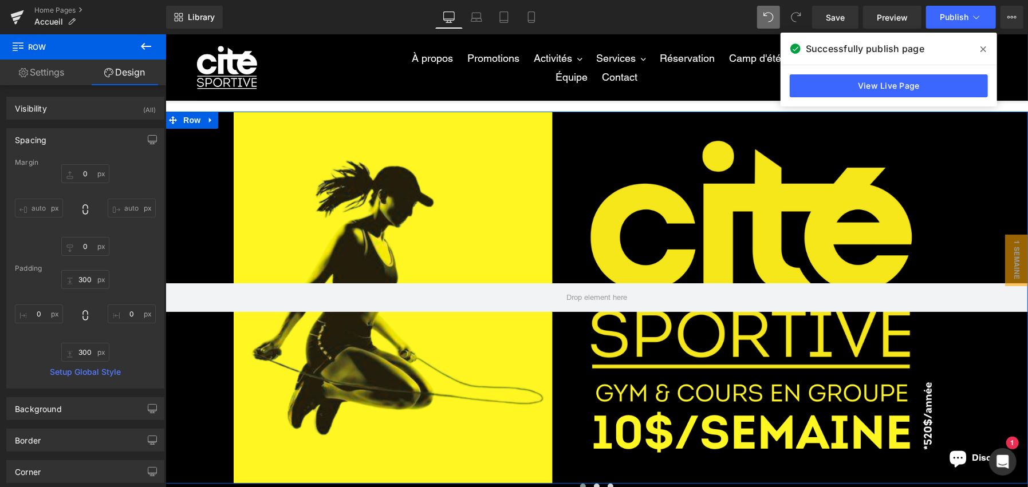
type input "0"
click at [82, 278] on input "300" at bounding box center [85, 279] width 48 height 19
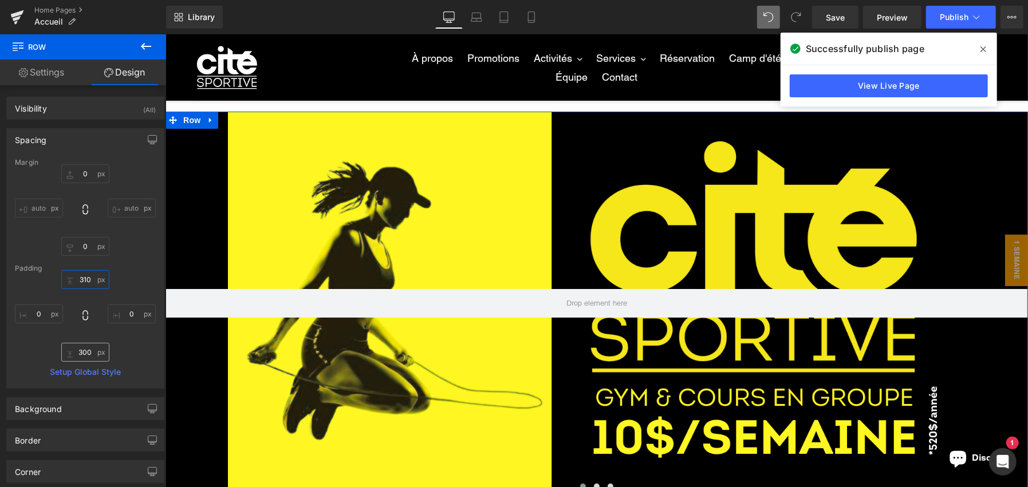
type input "310"
click at [80, 355] on input "300" at bounding box center [85, 352] width 48 height 19
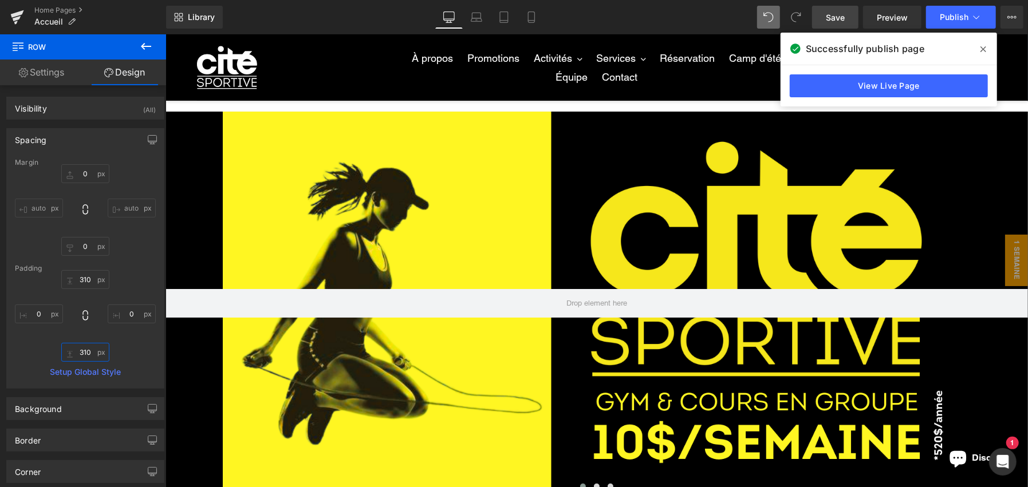
type input "310"
click at [845, 20] on span "Save" at bounding box center [835, 17] width 19 height 12
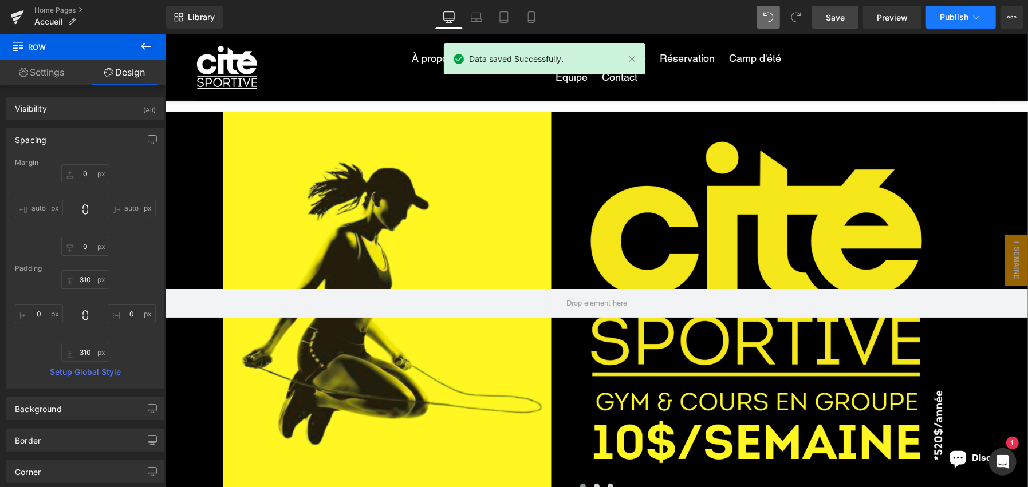
click at [943, 15] on span "Publish" at bounding box center [954, 17] width 29 height 9
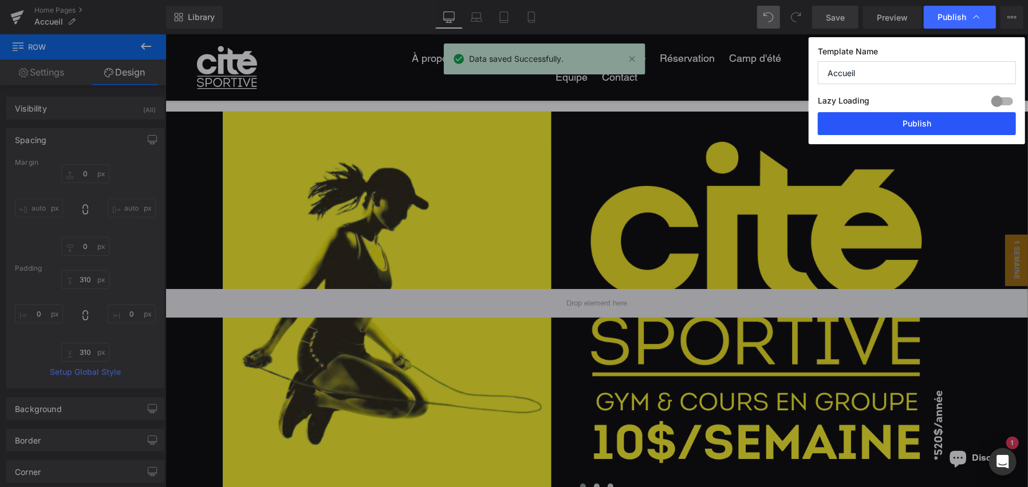
click at [881, 127] on button "Publish" at bounding box center [917, 123] width 198 height 23
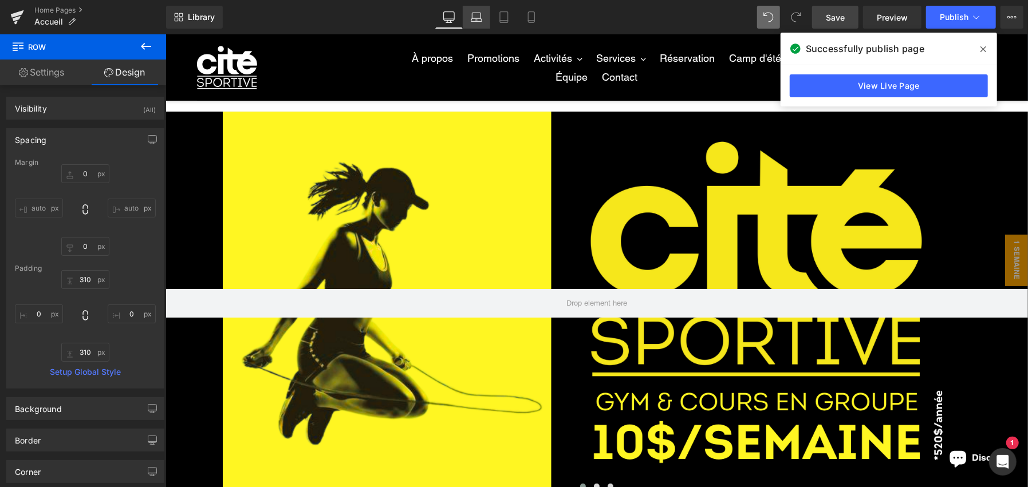
click at [487, 10] on link "Laptop" at bounding box center [476, 17] width 27 height 23
type input "0"
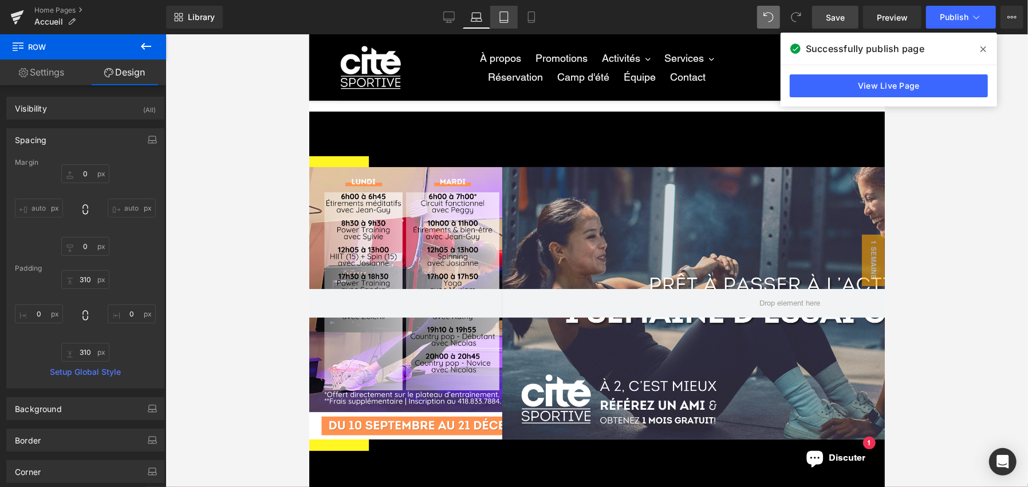
click at [496, 15] on link "Tablet" at bounding box center [503, 17] width 27 height 23
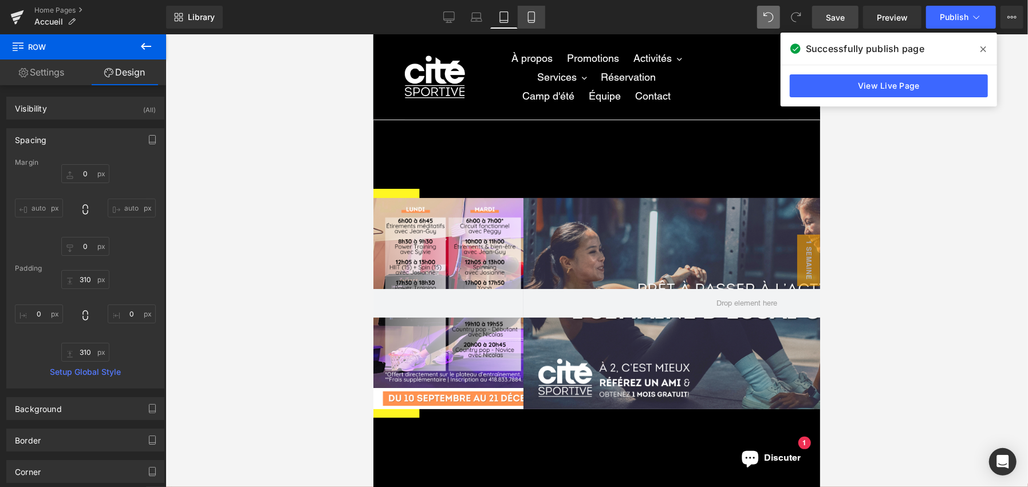
click at [527, 13] on icon at bounding box center [531, 16] width 11 height 11
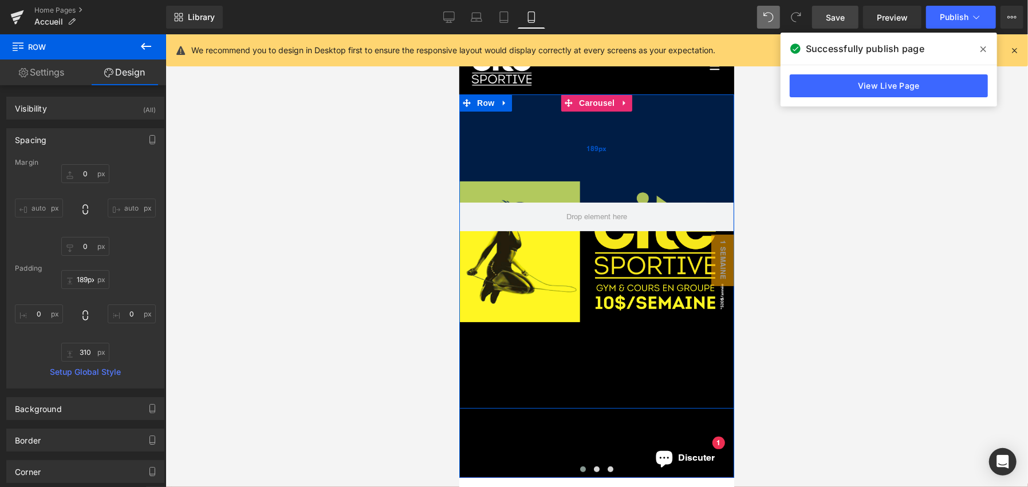
drag, startPoint x: 600, startPoint y: 204, endPoint x: 635, endPoint y: 135, distance: 77.6
click at [635, 135] on div "189px" at bounding box center [596, 148] width 275 height 108
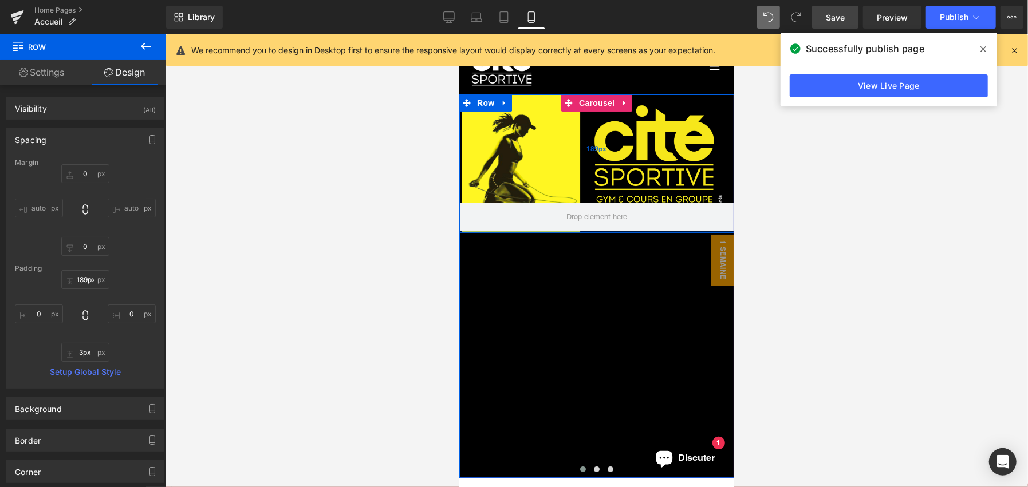
drag, startPoint x: 594, startPoint y: 356, endPoint x: 615, endPoint y: 180, distance: 177.0
click at [615, 180] on div "Row 189px" at bounding box center [596, 163] width 275 height 139
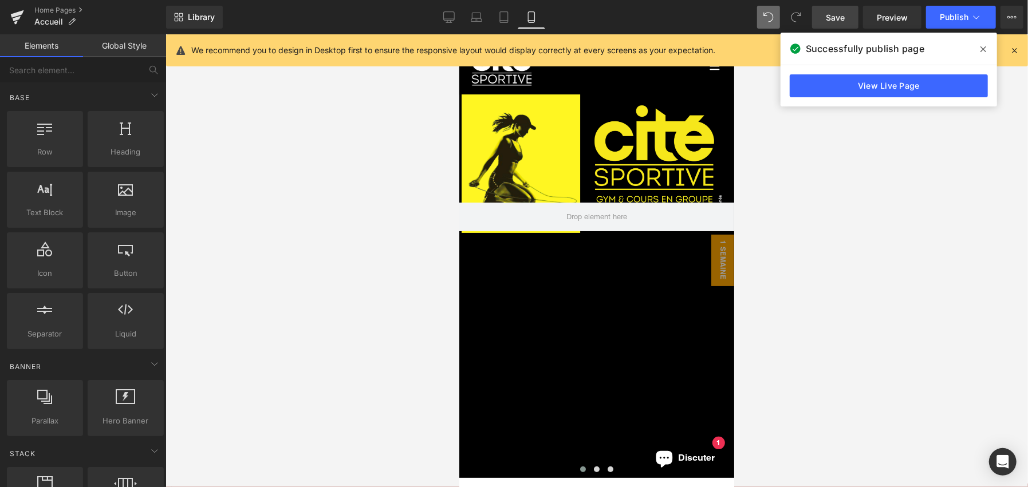
click at [392, 216] on div at bounding box center [597, 260] width 863 height 453
click at [450, 13] on icon at bounding box center [448, 16] width 11 height 11
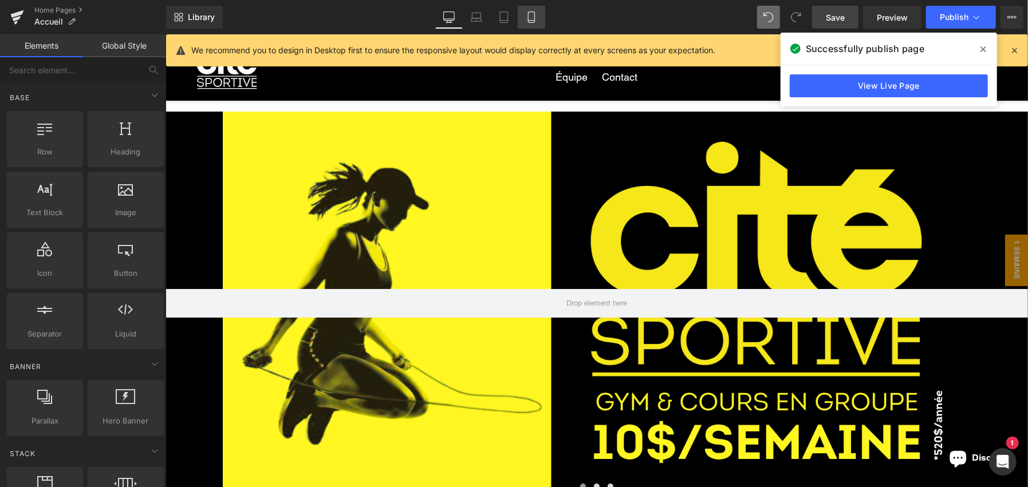
click at [526, 8] on link "Mobile" at bounding box center [531, 17] width 27 height 23
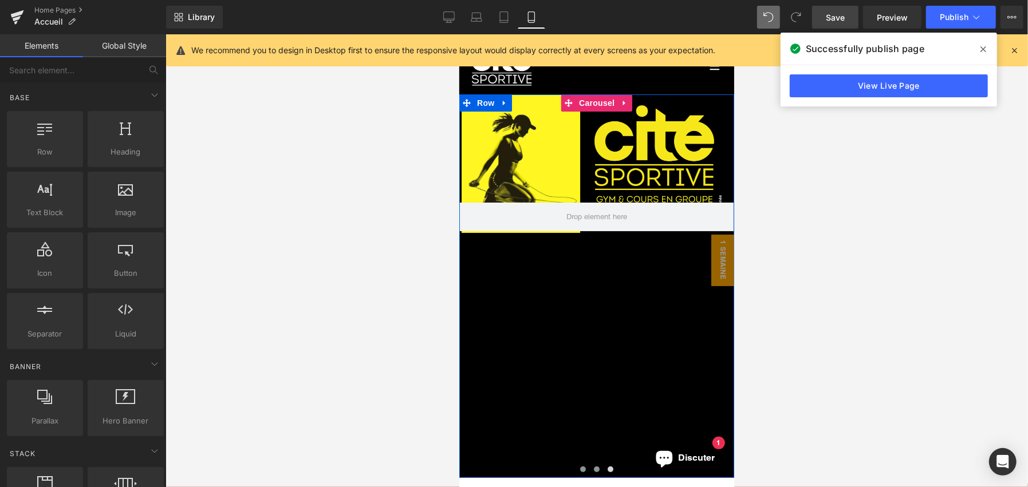
click at [589, 468] on button at bounding box center [596, 468] width 14 height 11
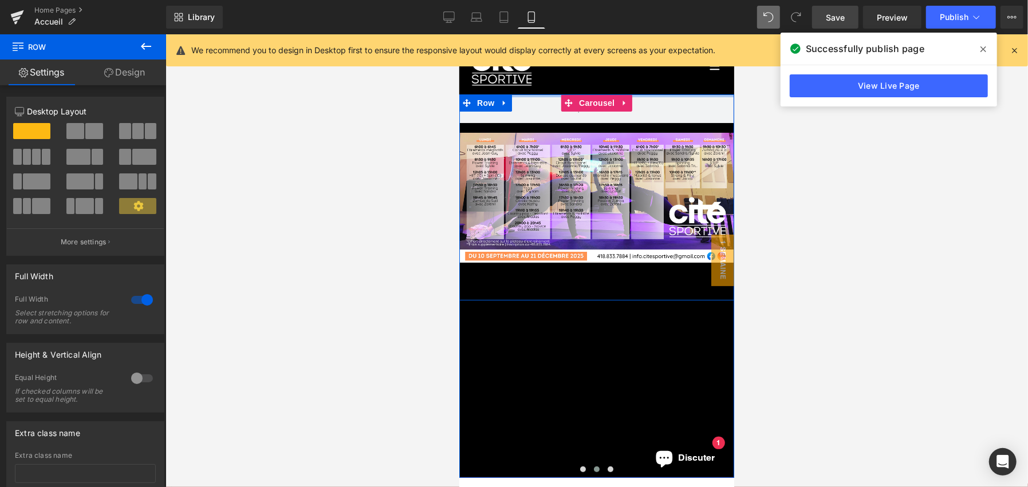
drag, startPoint x: 624, startPoint y: 237, endPoint x: 630, endPoint y: 41, distance: 196.5
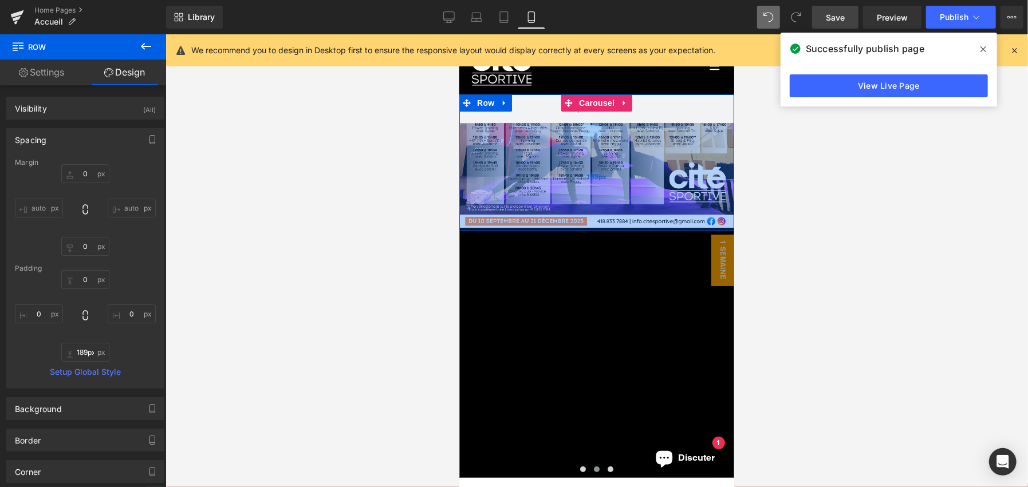
drag, startPoint x: 610, startPoint y: 236, endPoint x: 607, endPoint y: 211, distance: 25.4
click at [607, 211] on div "189px" at bounding box center [596, 177] width 275 height 108
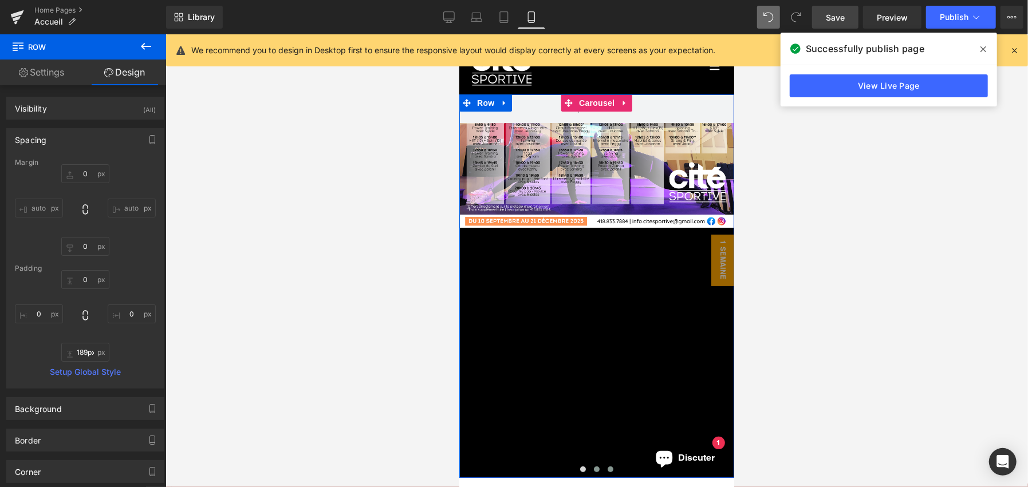
click at [607, 468] on span at bounding box center [610, 469] width 6 height 6
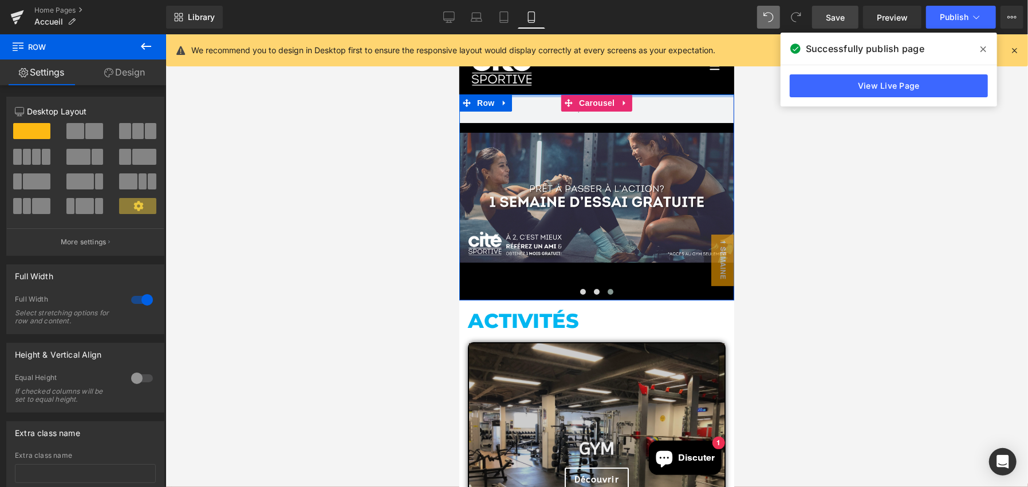
drag, startPoint x: 605, startPoint y: 261, endPoint x: 603, endPoint y: 50, distance: 210.2
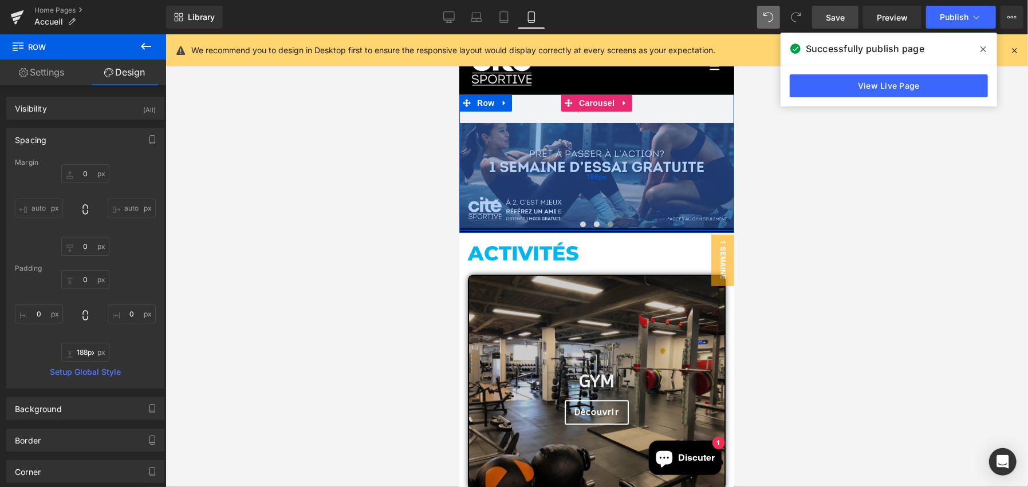
drag, startPoint x: 594, startPoint y: 251, endPoint x: 589, endPoint y: 182, distance: 70.0
click at [589, 182] on div "188px" at bounding box center [596, 177] width 275 height 108
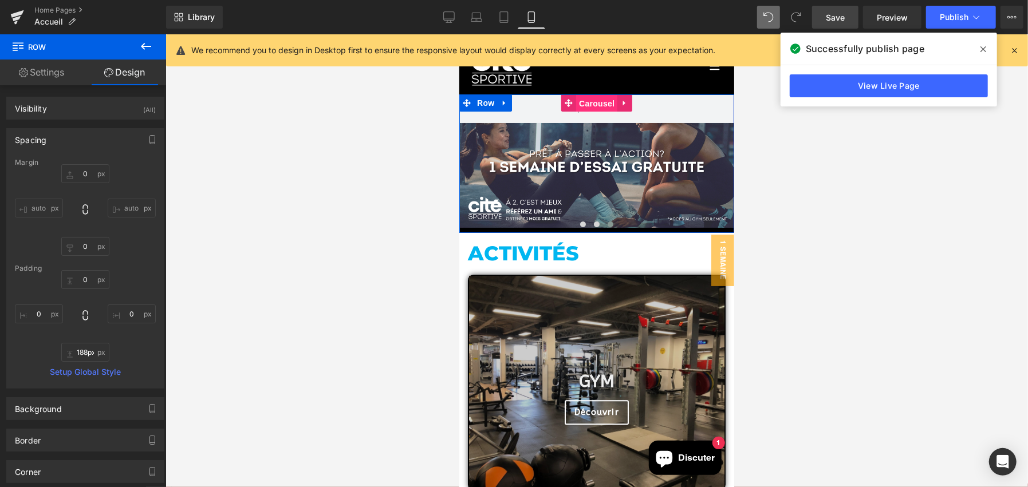
click at [593, 102] on span "Carousel" at bounding box center [596, 102] width 41 height 17
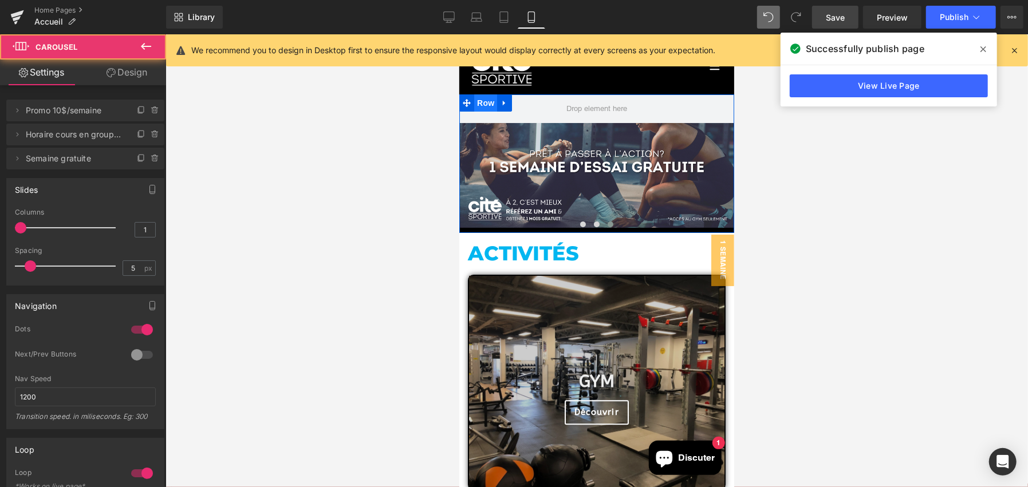
click at [487, 104] on span "Row" at bounding box center [485, 102] width 23 height 17
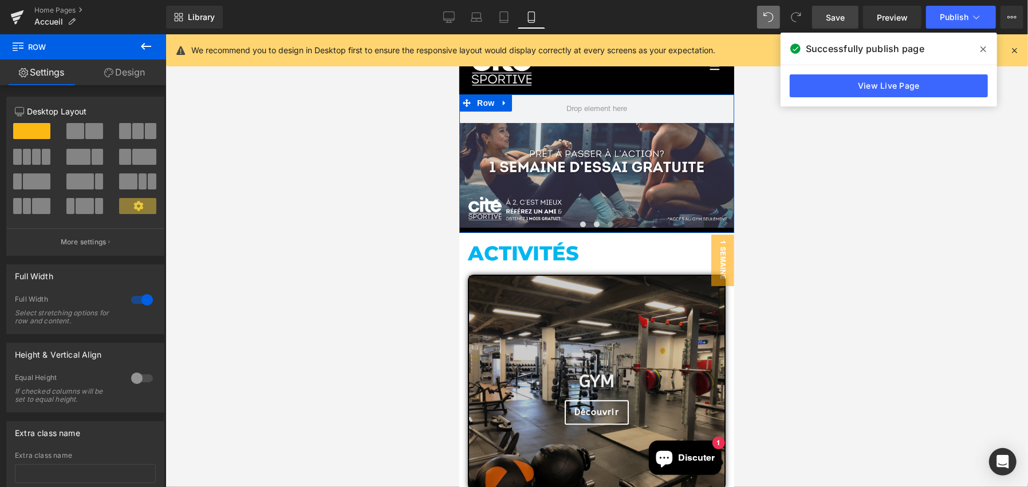
click at [124, 78] on link "Design" at bounding box center [124, 73] width 83 height 26
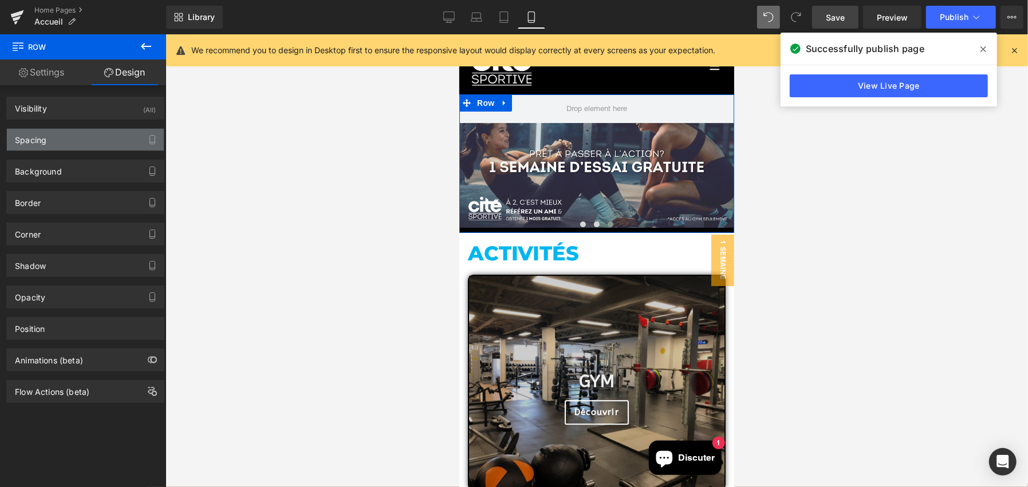
click at [66, 138] on div "Spacing" at bounding box center [85, 140] width 157 height 22
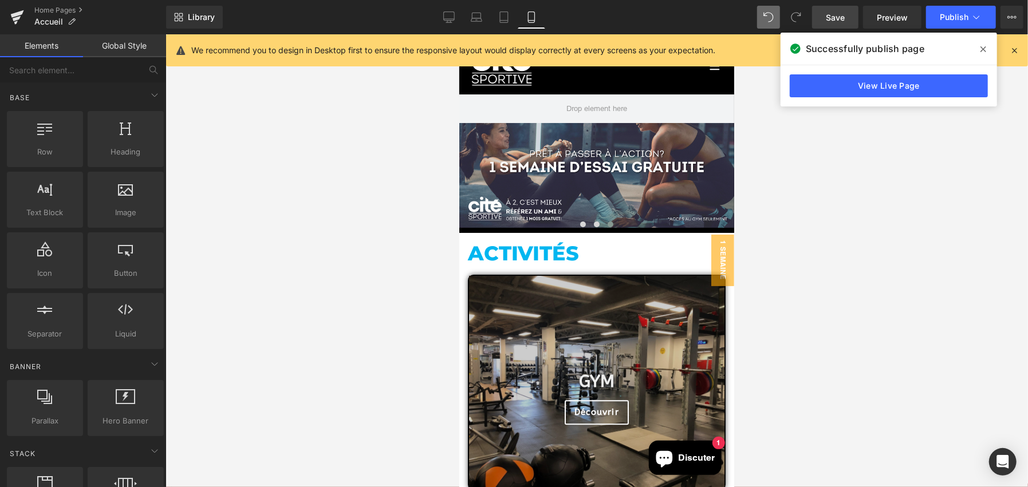
click at [800, 192] on div at bounding box center [597, 260] width 863 height 453
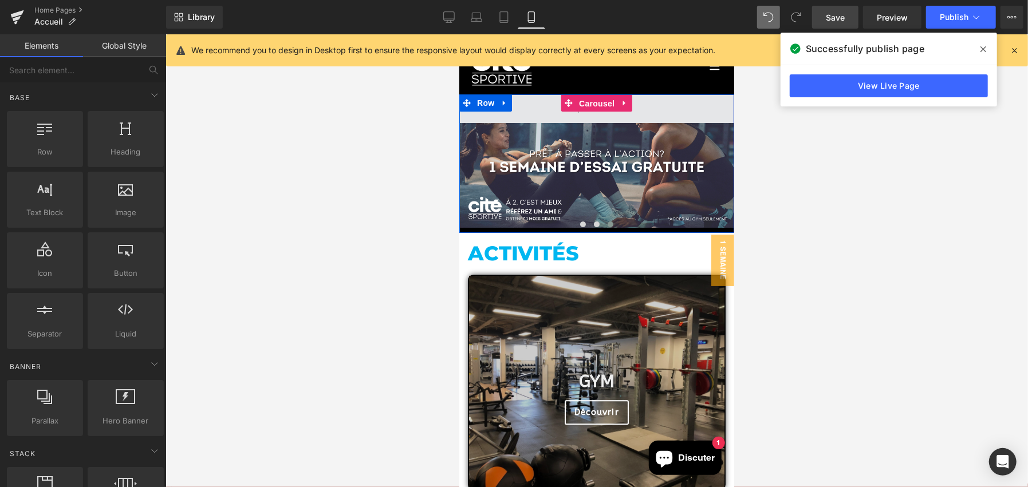
click at [598, 100] on span "Carousel" at bounding box center [596, 102] width 41 height 17
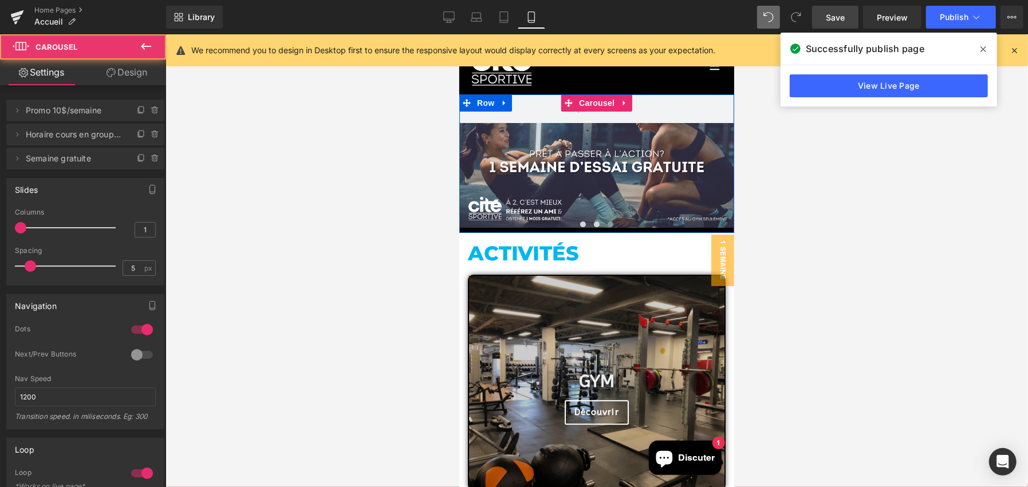
click at [604, 159] on div "Row 188px" at bounding box center [596, 162] width 275 height 136
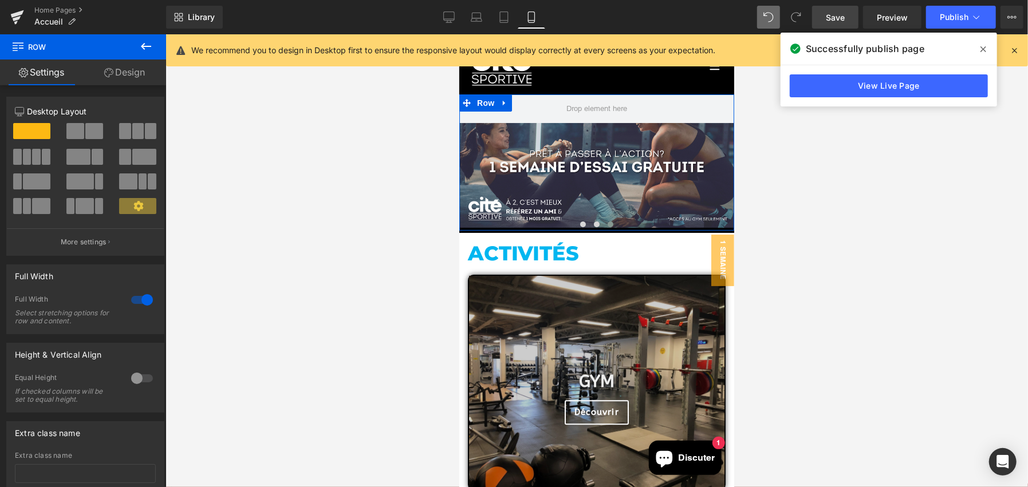
click at [135, 76] on link "Design" at bounding box center [124, 73] width 83 height 26
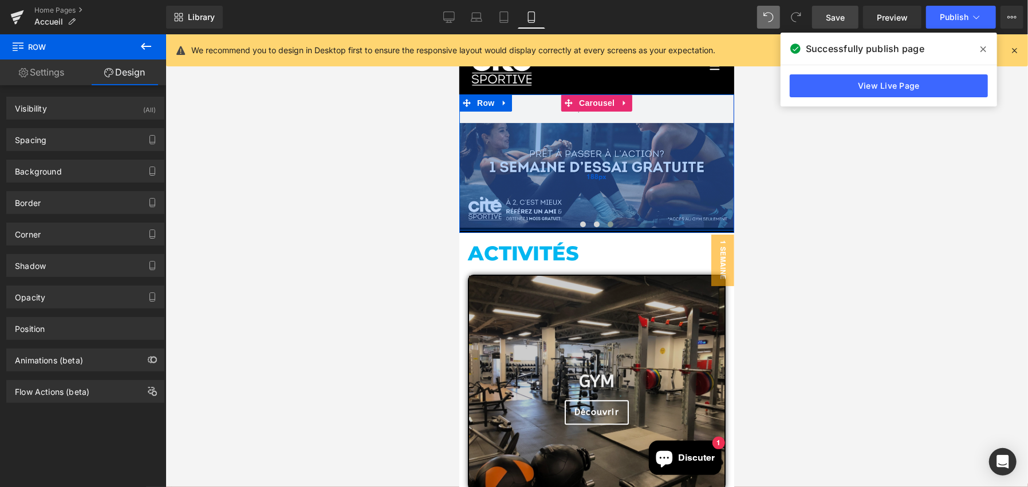
click at [572, 157] on div "188px" at bounding box center [596, 177] width 275 height 108
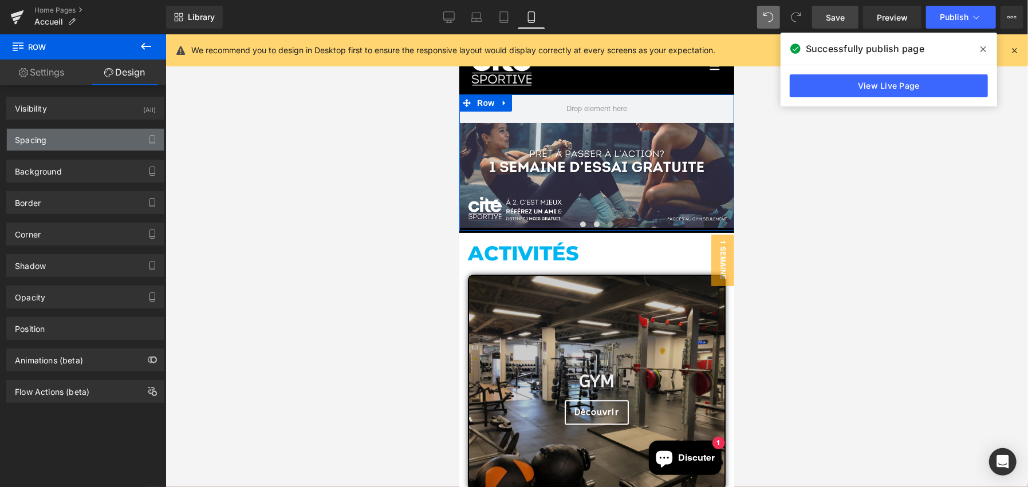
click at [70, 137] on div "Spacing" at bounding box center [85, 140] width 157 height 22
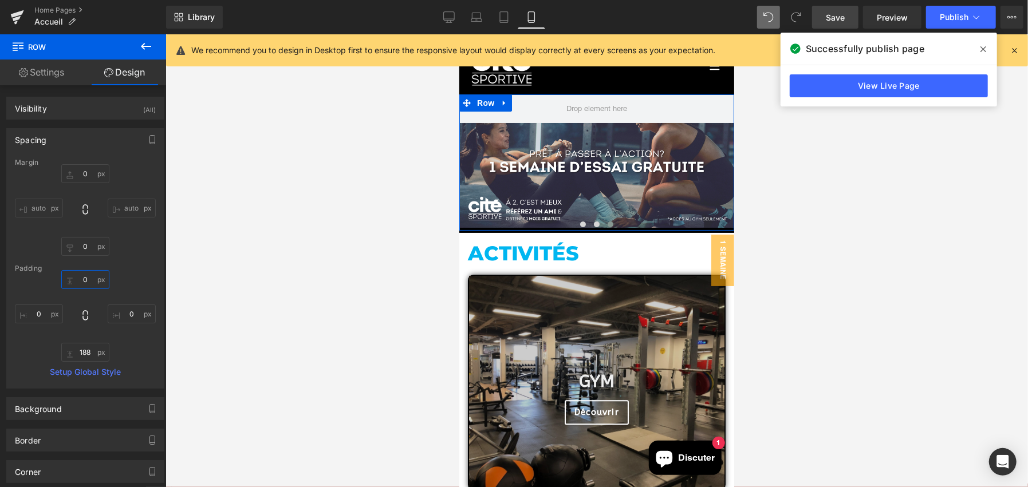
click at [84, 273] on input "0" at bounding box center [85, 279] width 48 height 19
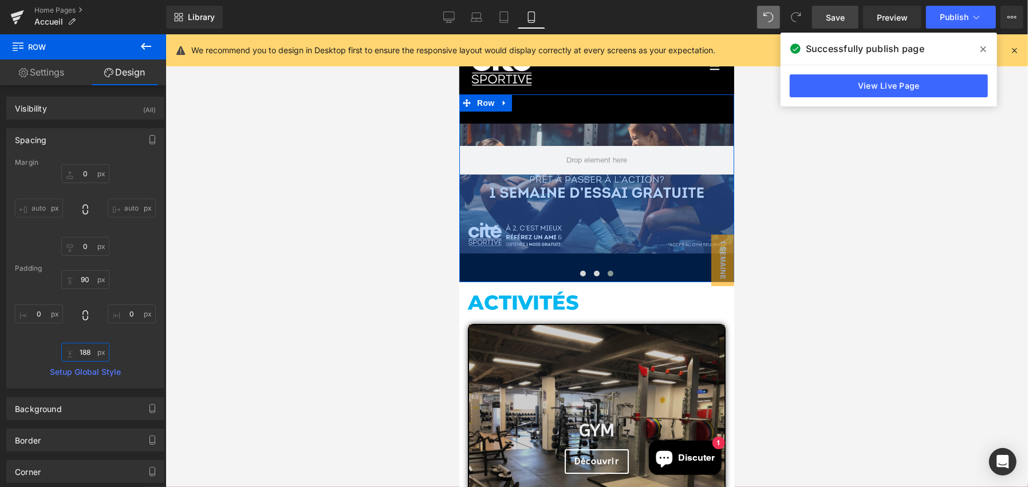
click at [86, 349] on input "188" at bounding box center [85, 352] width 48 height 19
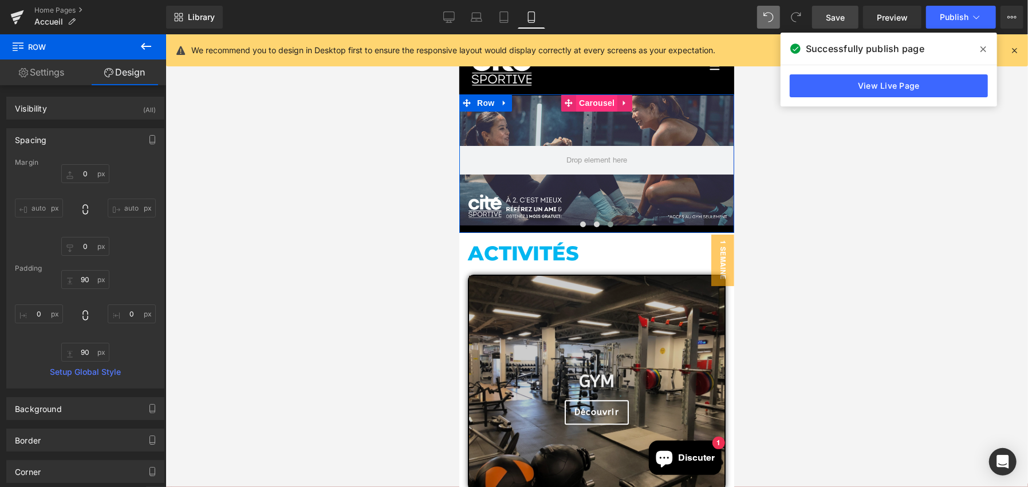
click at [605, 99] on span "Carousel" at bounding box center [596, 102] width 41 height 17
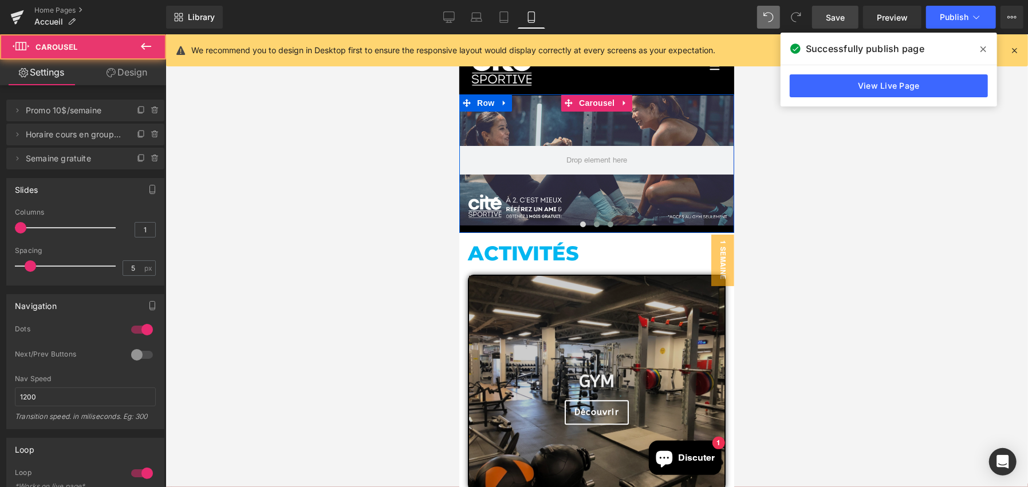
click at [595, 221] on button at bounding box center [596, 223] width 14 height 11
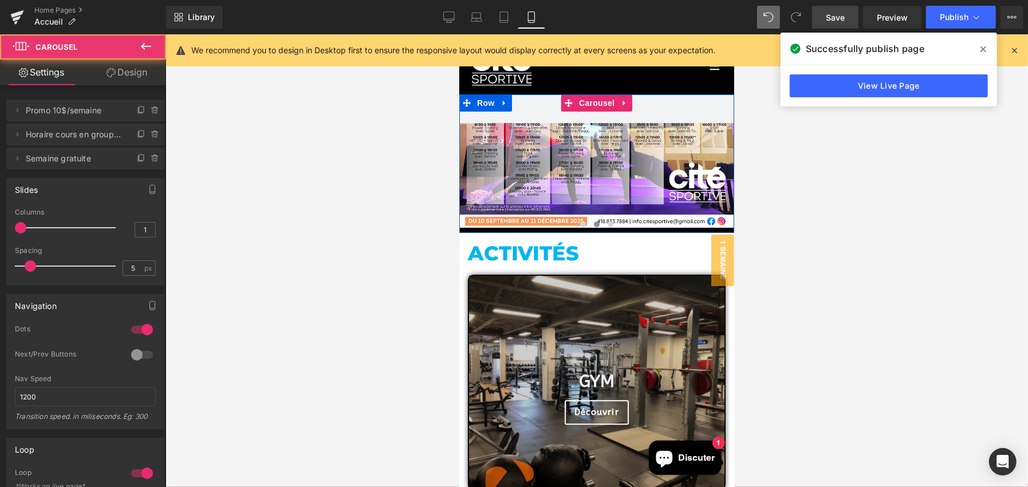
click at [459, 34] on div "189px" at bounding box center [459, 34] width 0 height 0
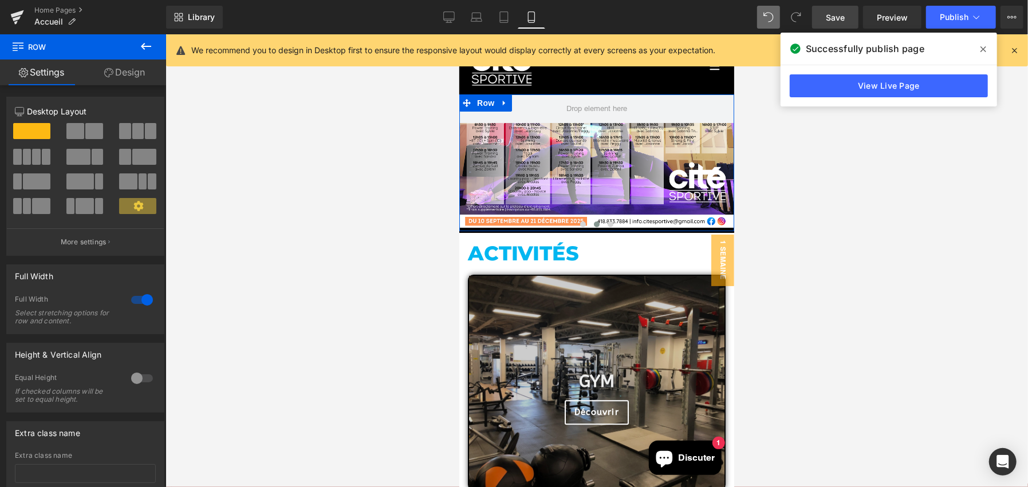
click at [121, 76] on link "Design" at bounding box center [124, 73] width 83 height 26
click at [0, 0] on div "Spacing" at bounding box center [0, 0] width 0 height 0
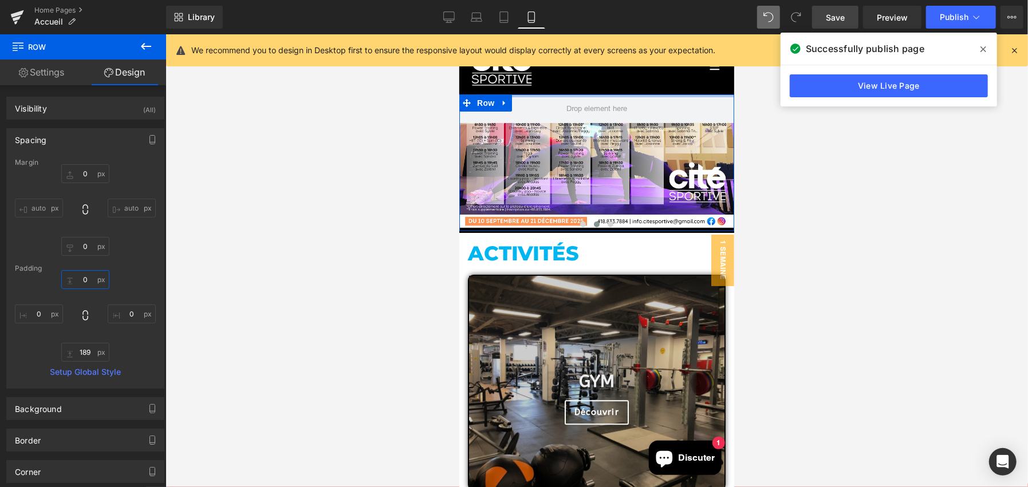
click at [92, 277] on input "0" at bounding box center [85, 279] width 48 height 19
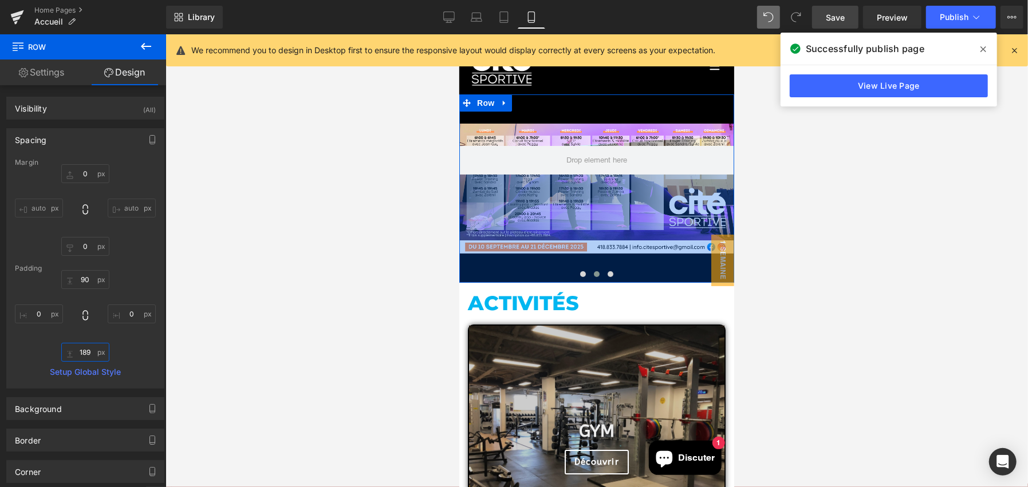
click at [85, 355] on input "189" at bounding box center [85, 352] width 48 height 19
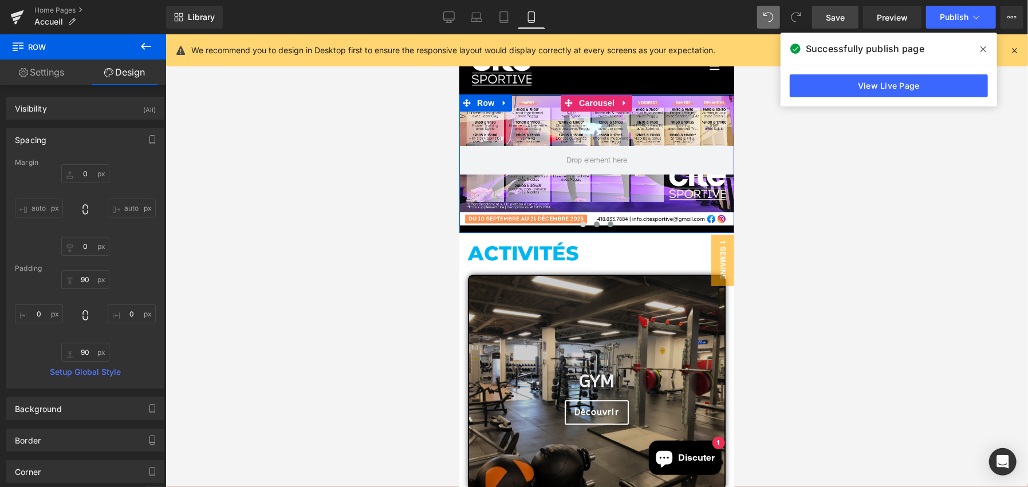
click at [607, 222] on span at bounding box center [610, 224] width 6 height 6
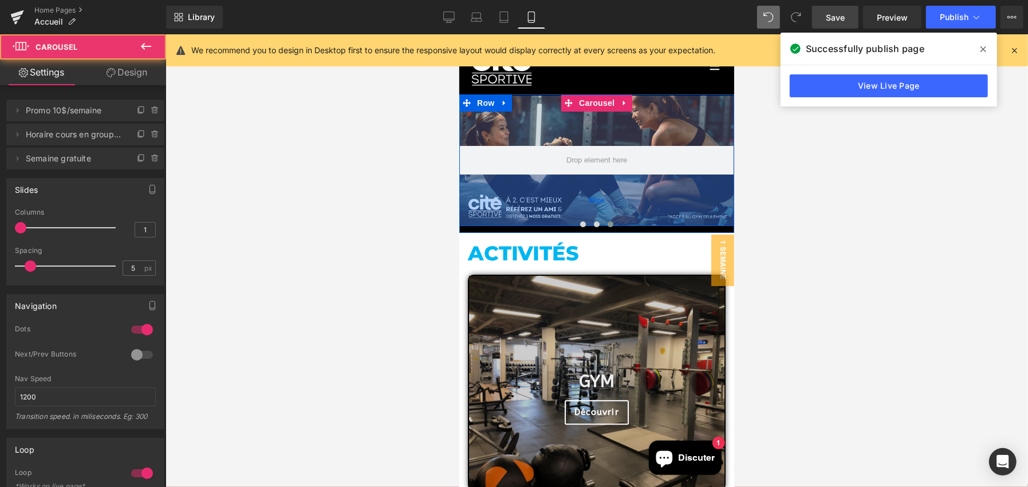
click at [617, 195] on div "90px" at bounding box center [596, 200] width 275 height 52
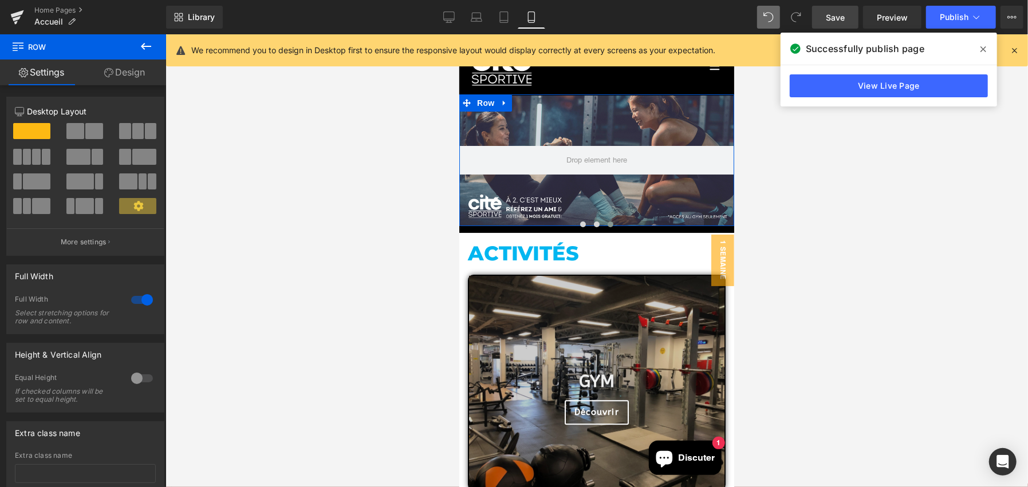
click at [121, 74] on link "Design" at bounding box center [124, 73] width 83 height 26
click at [0, 0] on div "Spacing" at bounding box center [0, 0] width 0 height 0
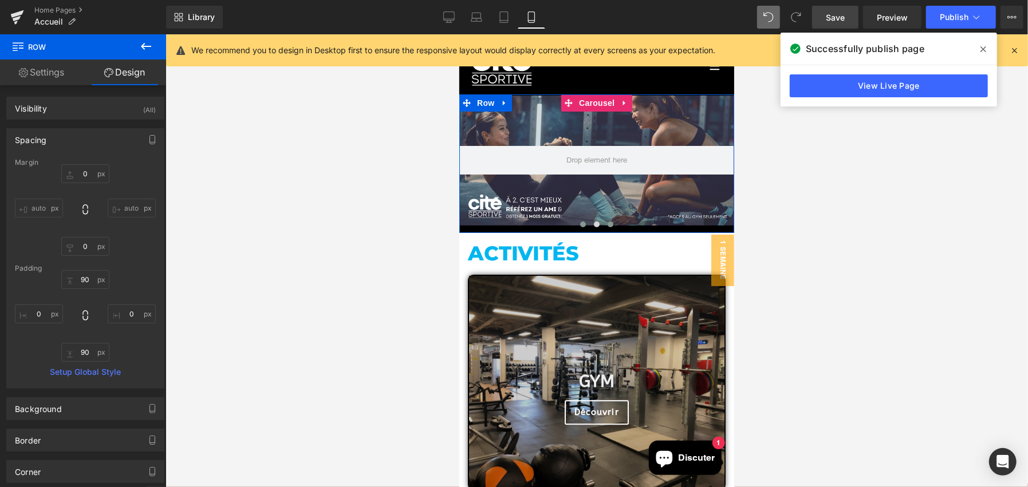
click at [580, 221] on span at bounding box center [583, 224] width 6 height 6
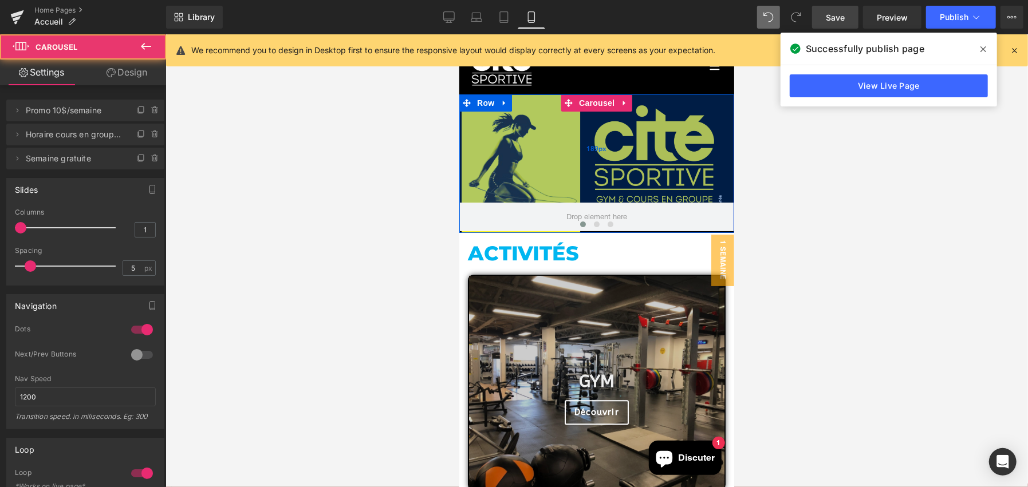
click at [587, 185] on div "189px" at bounding box center [596, 148] width 275 height 108
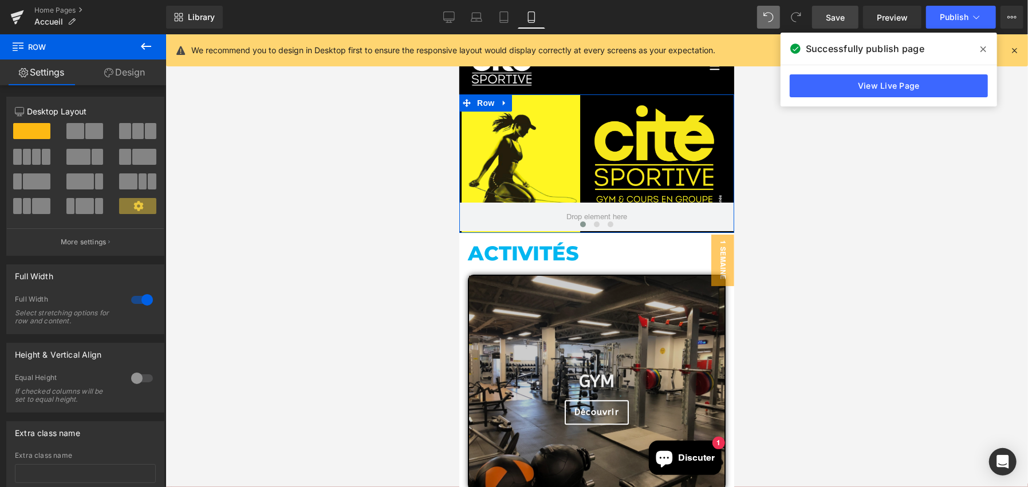
click at [115, 72] on link "Design" at bounding box center [124, 73] width 83 height 26
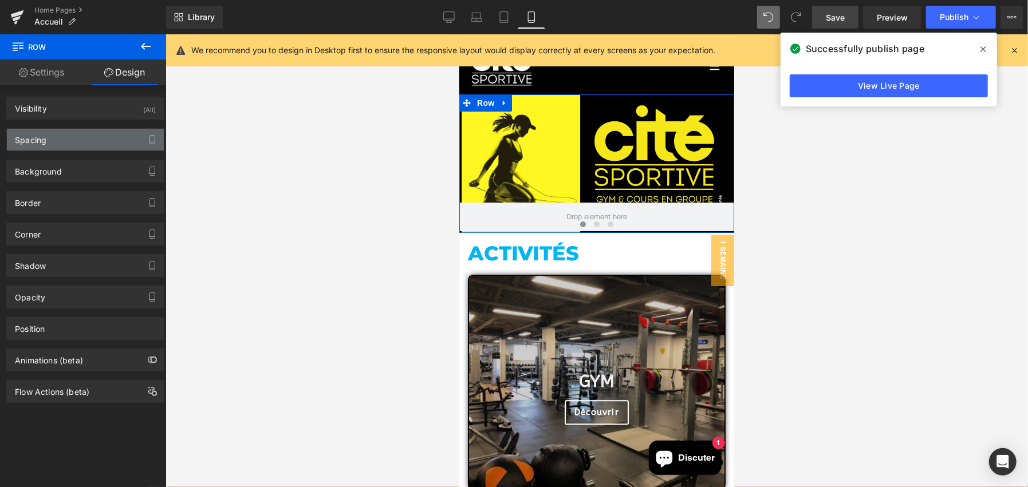
click at [47, 147] on div "Spacing" at bounding box center [85, 140] width 157 height 22
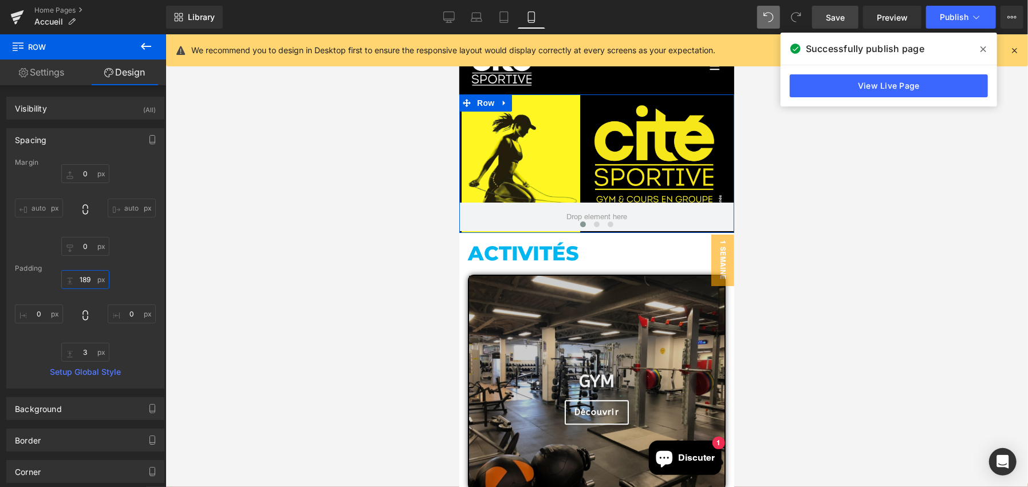
click at [84, 274] on input "189" at bounding box center [85, 279] width 48 height 19
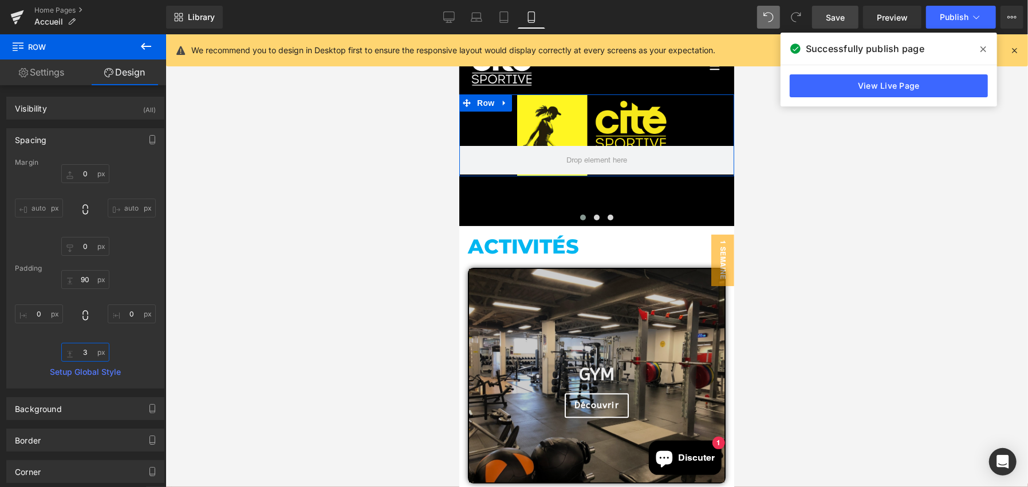
click at [81, 355] on input "3" at bounding box center [85, 352] width 48 height 19
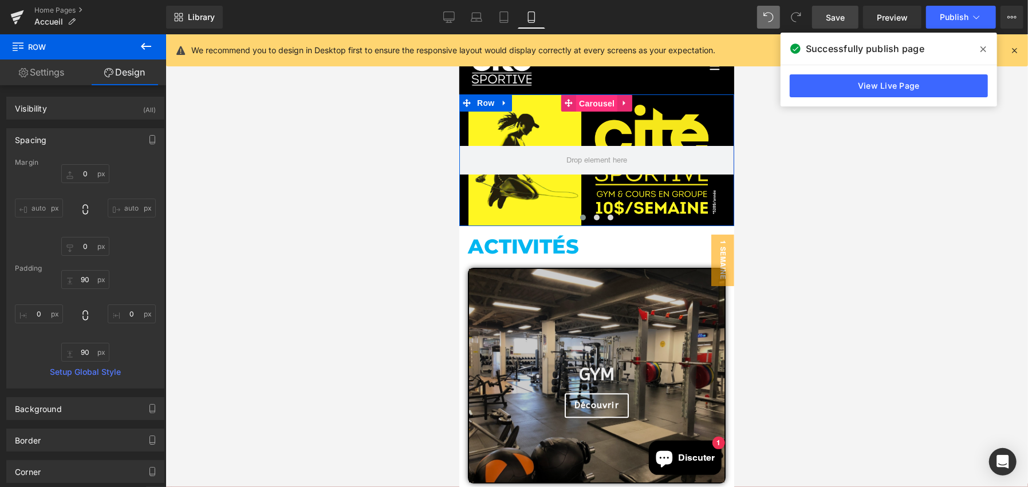
click at [602, 100] on span "Carousel" at bounding box center [596, 102] width 41 height 17
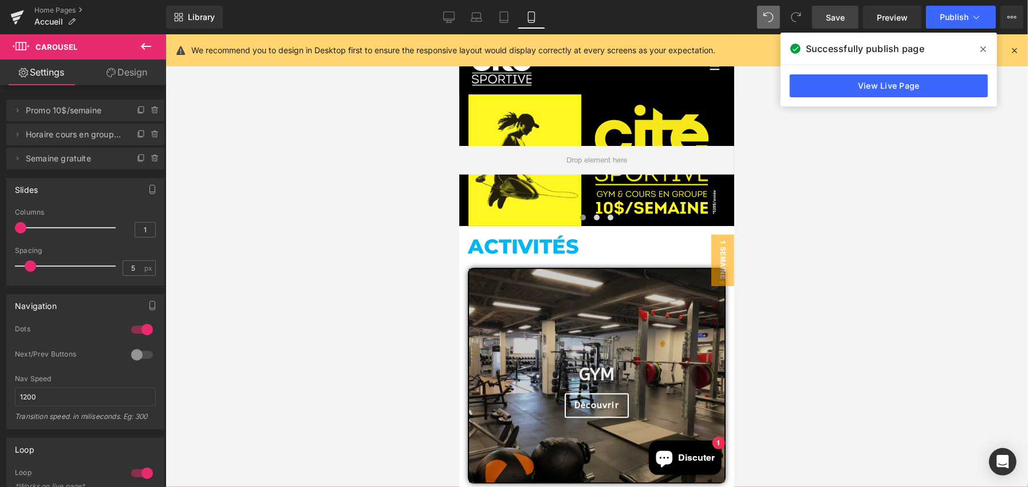
click at [826, 15] on link "Save" at bounding box center [835, 17] width 46 height 23
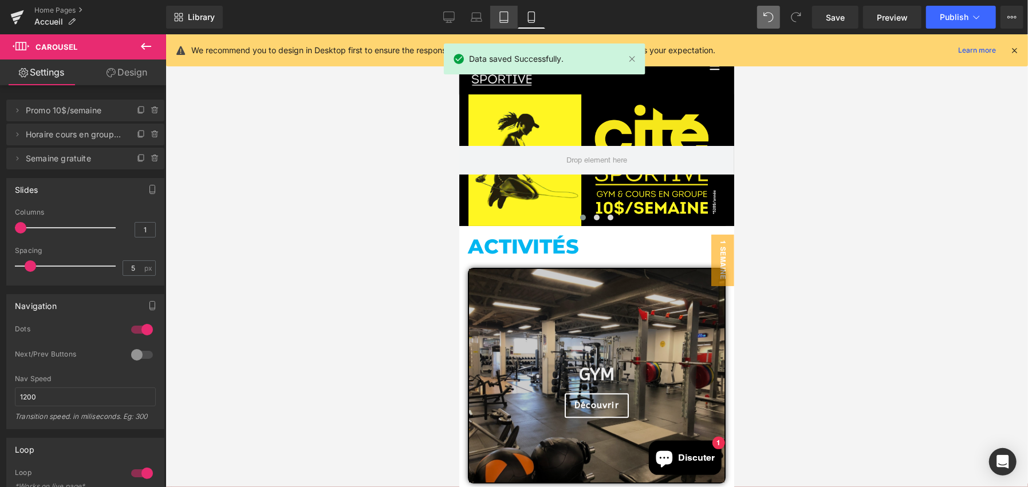
click at [505, 19] on icon at bounding box center [503, 16] width 11 height 11
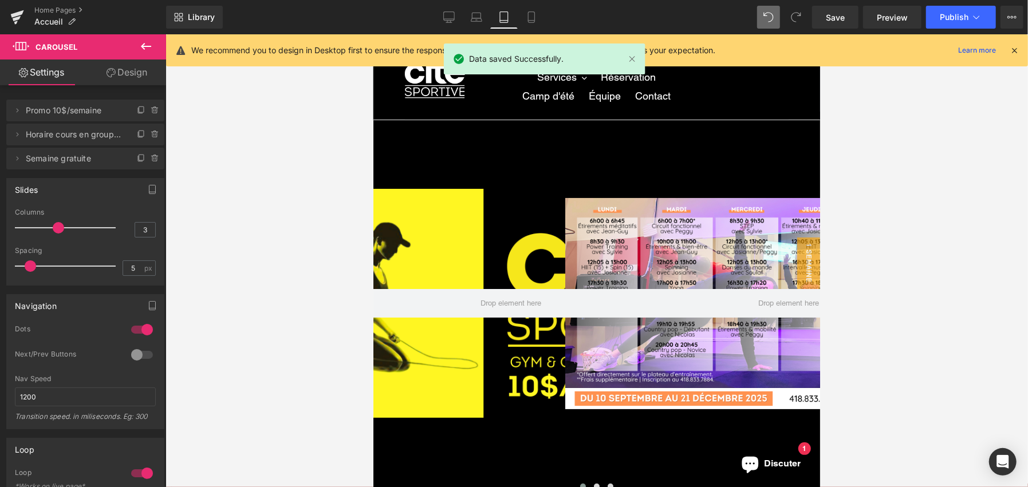
scroll to position [11, 0]
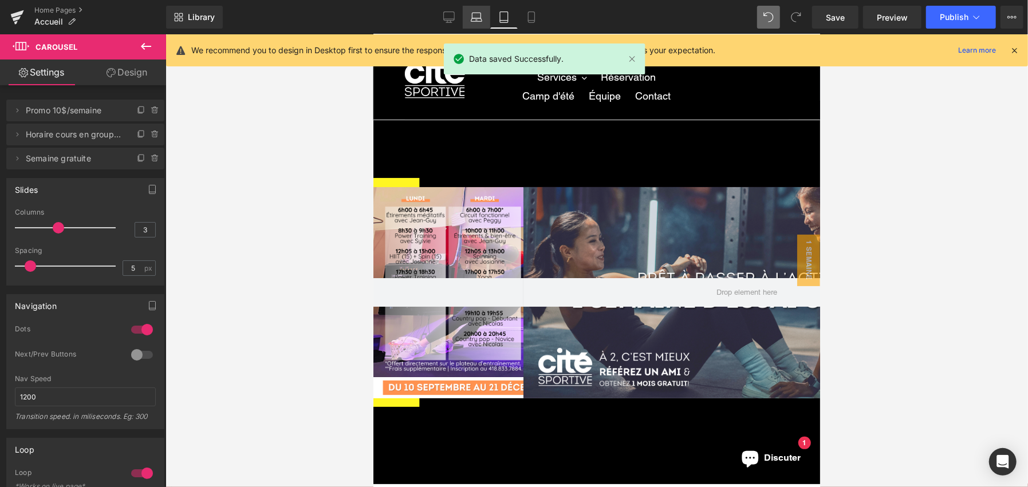
click at [485, 15] on link "Laptop" at bounding box center [476, 17] width 27 height 23
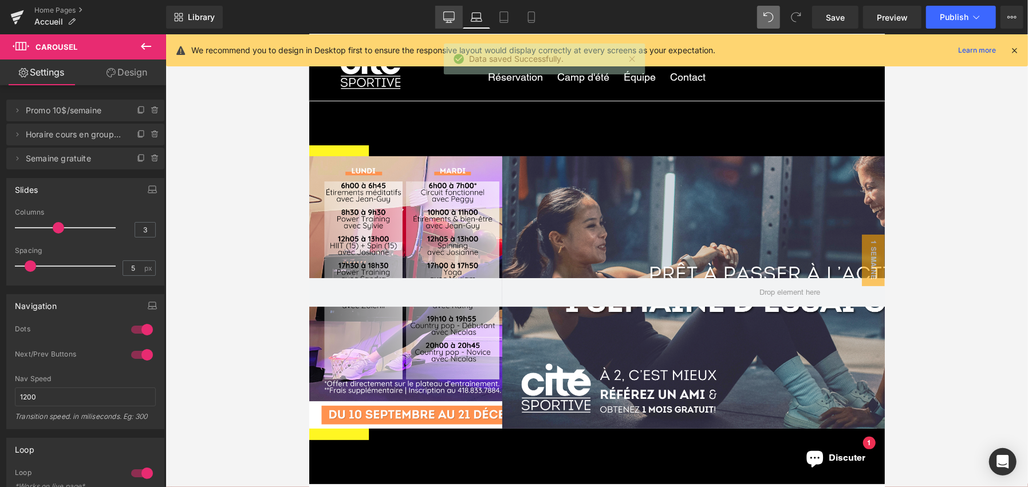
click at [452, 12] on icon at bounding box center [448, 16] width 11 height 11
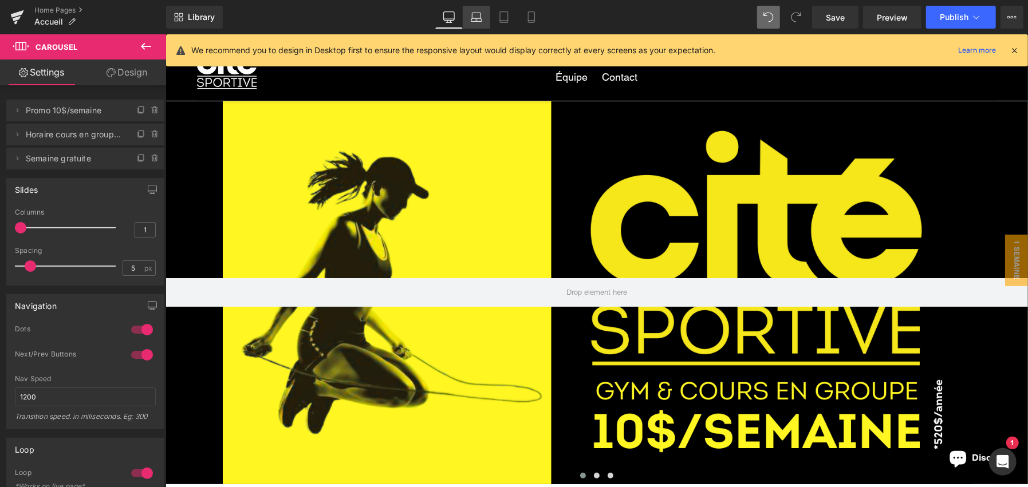
click at [482, 18] on link "Laptop" at bounding box center [476, 17] width 27 height 23
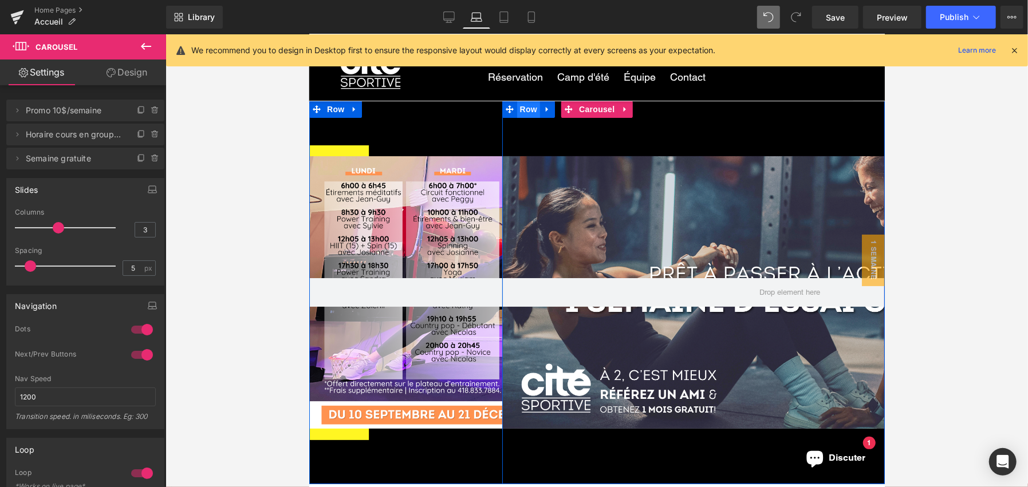
click at [517, 111] on span "Row" at bounding box center [528, 108] width 23 height 17
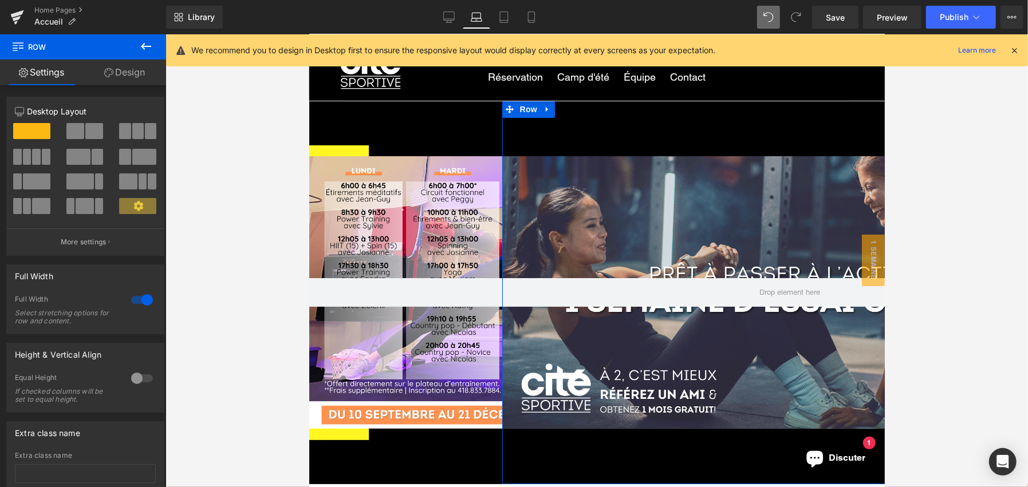
click at [131, 80] on link "Design" at bounding box center [124, 73] width 83 height 26
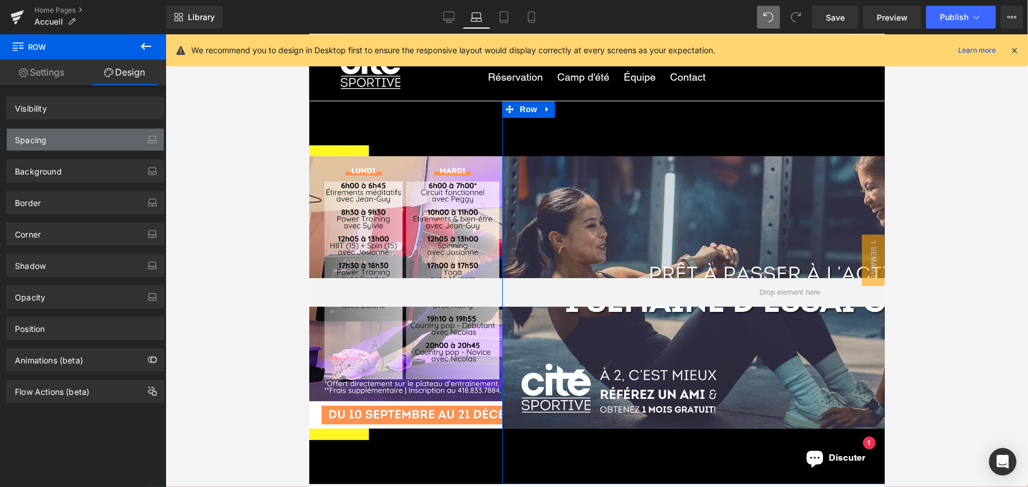
click at [68, 145] on div "Spacing" at bounding box center [85, 140] width 157 height 22
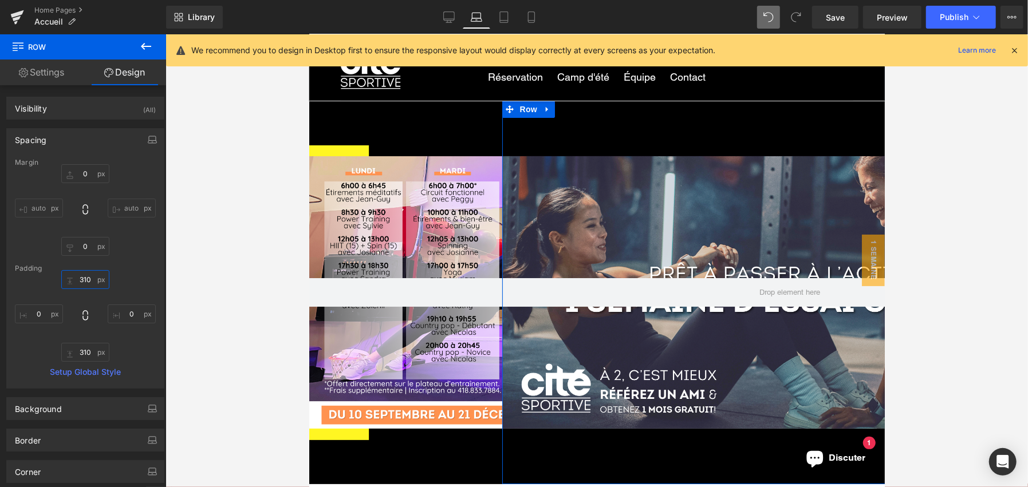
click at [88, 276] on input "310" at bounding box center [85, 279] width 48 height 19
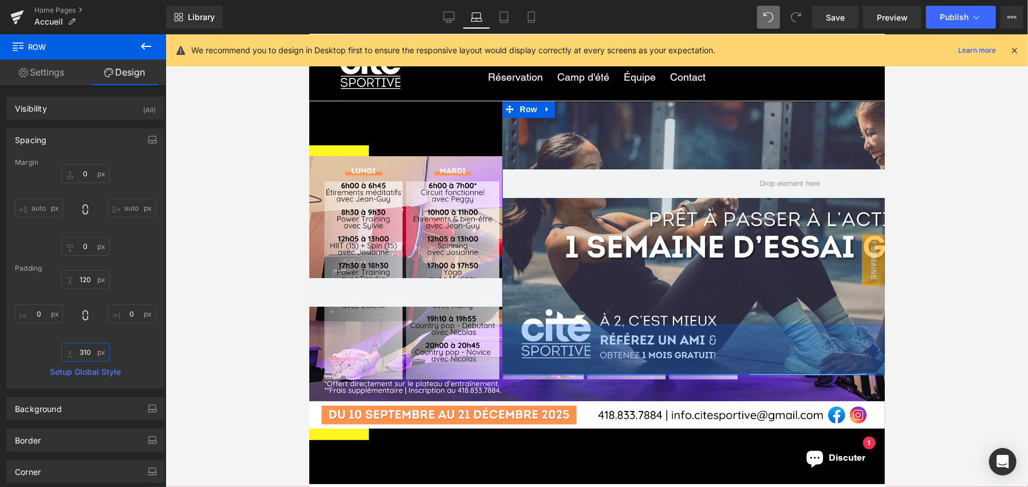
click at [83, 353] on input "310" at bounding box center [85, 352] width 48 height 19
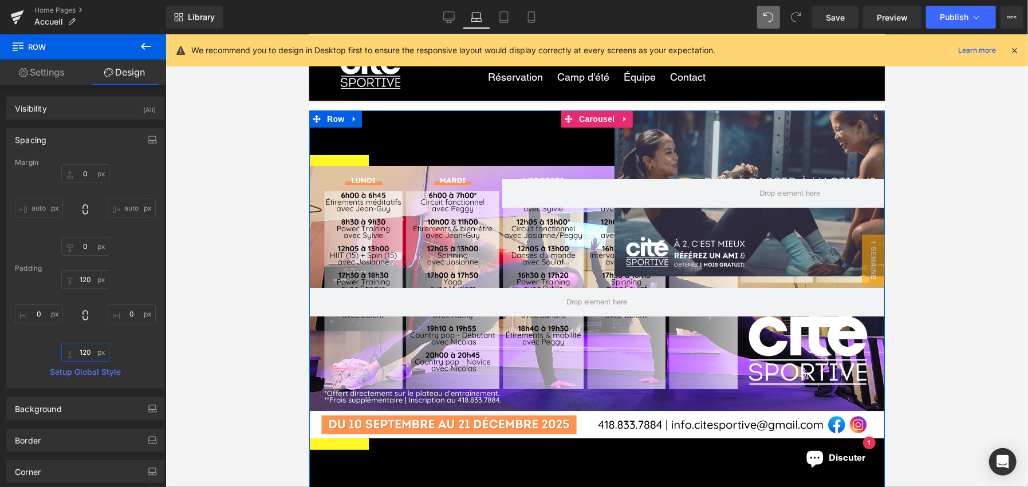
scroll to position [0, 0]
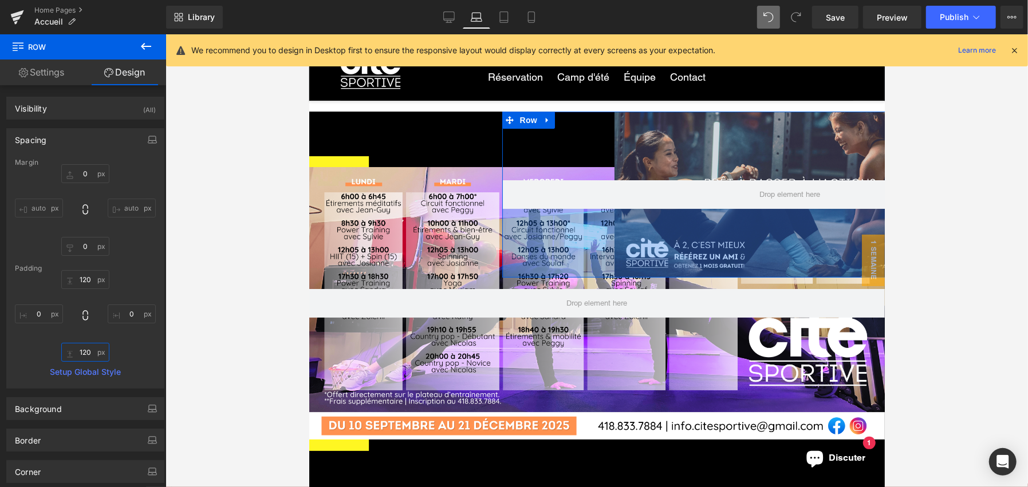
click at [86, 353] on input "120" at bounding box center [85, 352] width 48 height 19
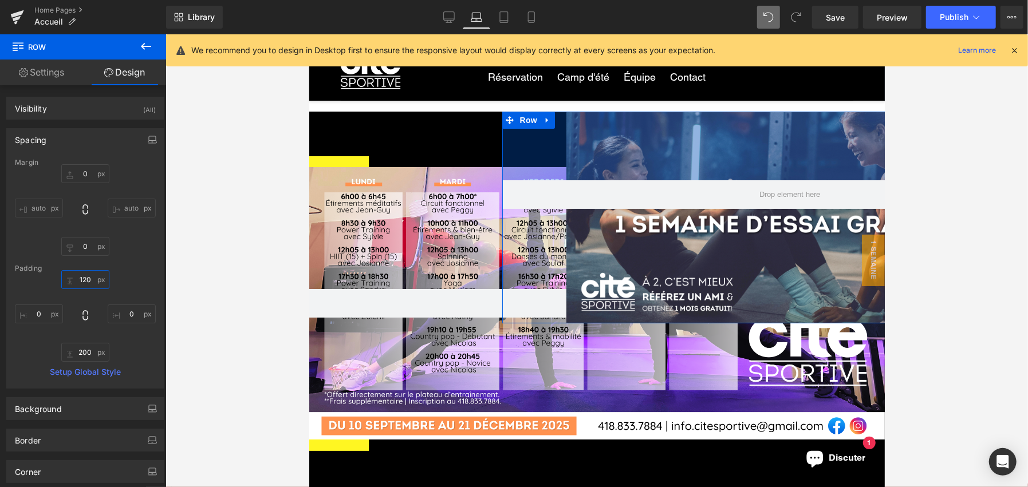
click at [89, 280] on input "120" at bounding box center [85, 279] width 48 height 19
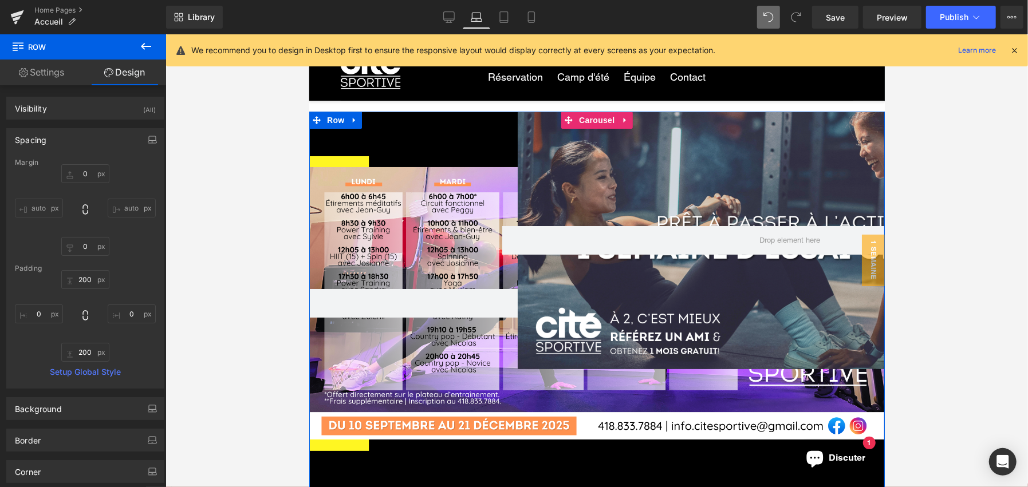
click at [395, 380] on div "Row 310px 90px" at bounding box center [597, 303] width 576 height 384
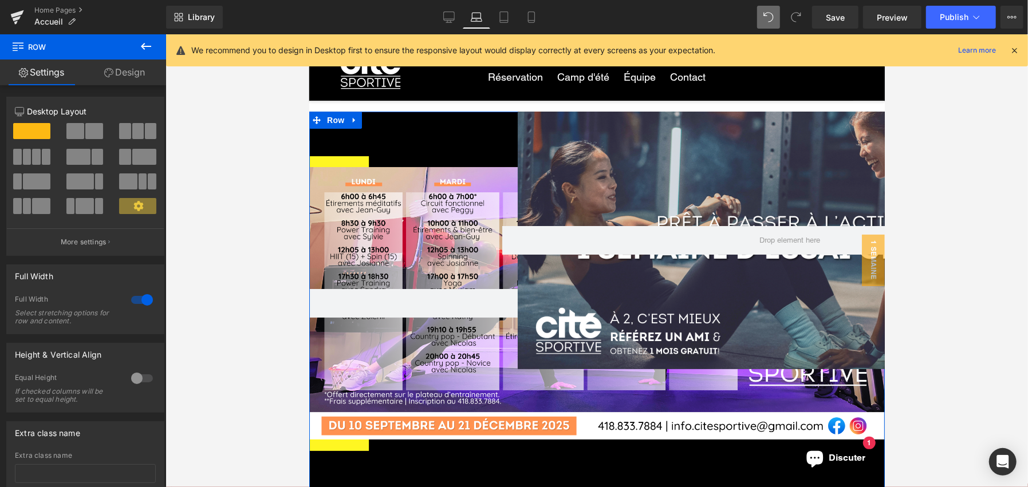
click at [139, 76] on link "Design" at bounding box center [124, 73] width 83 height 26
click at [0, 0] on div "Spacing" at bounding box center [0, 0] width 0 height 0
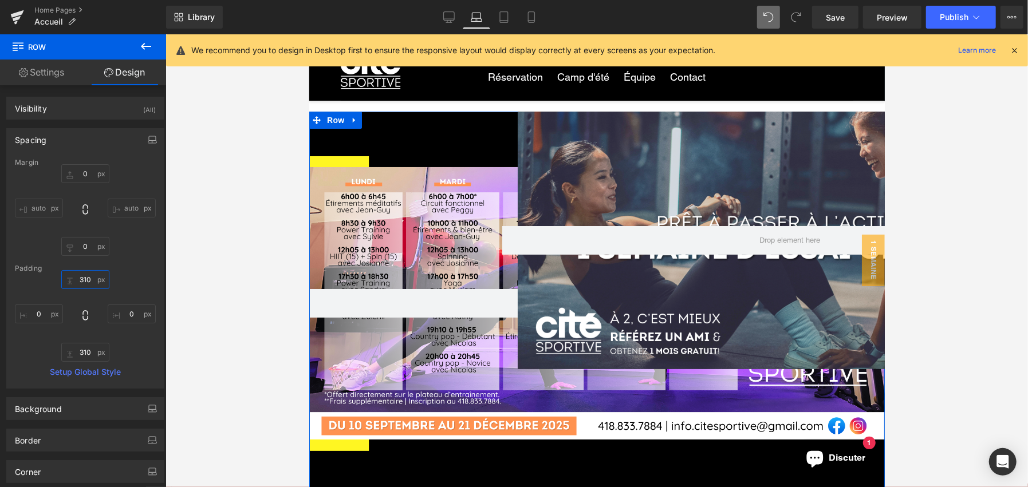
click at [88, 273] on input "310" at bounding box center [85, 279] width 48 height 19
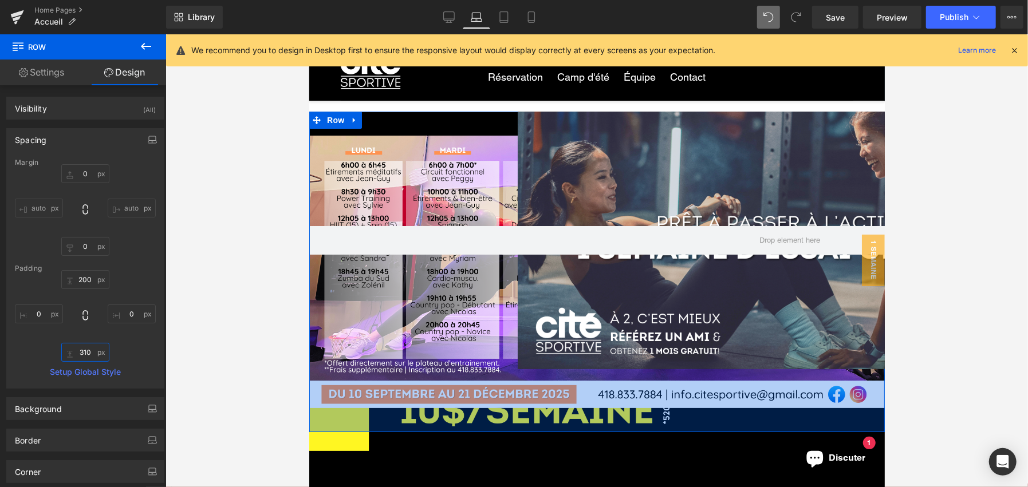
click at [94, 351] on input "310" at bounding box center [85, 352] width 48 height 19
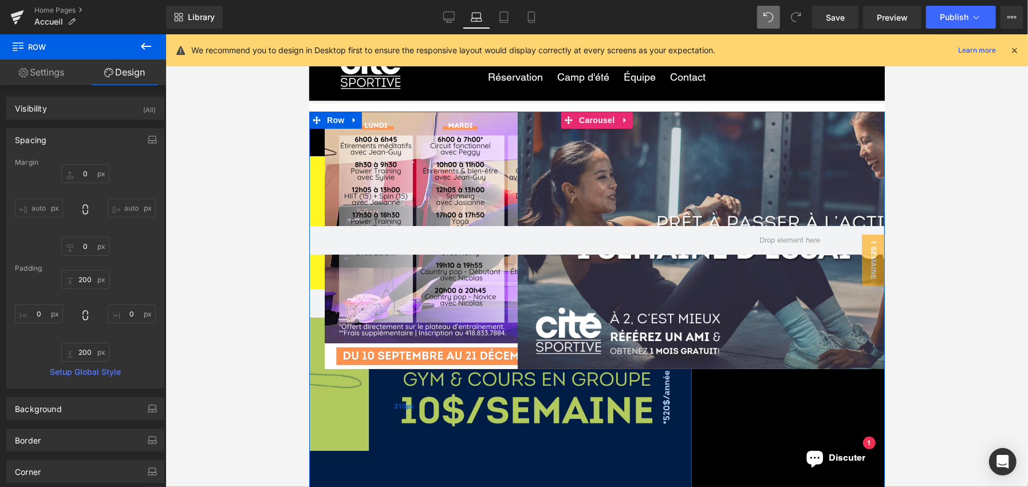
click at [414, 404] on div "310px" at bounding box center [404, 406] width 576 height 178
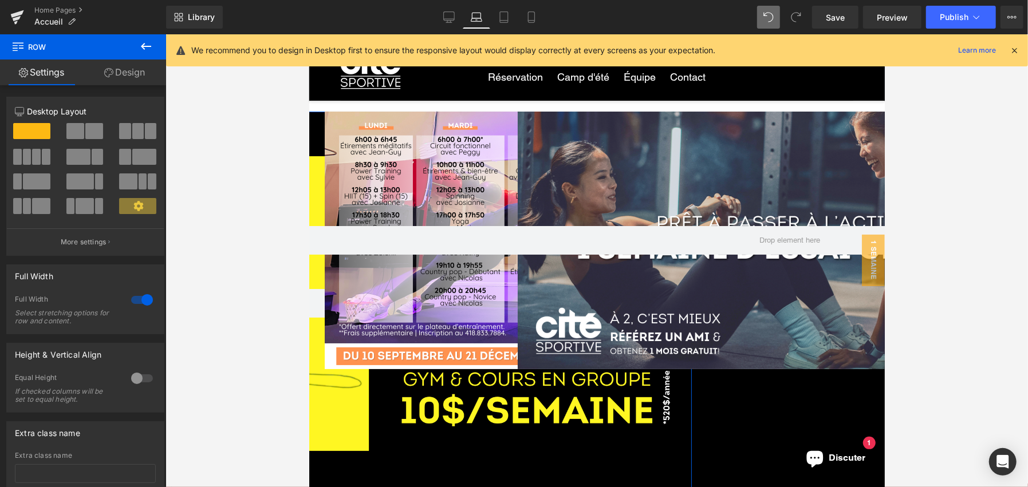
click at [110, 69] on icon at bounding box center [108, 72] width 9 height 9
click at [0, 0] on div "Spacing" at bounding box center [0, 0] width 0 height 0
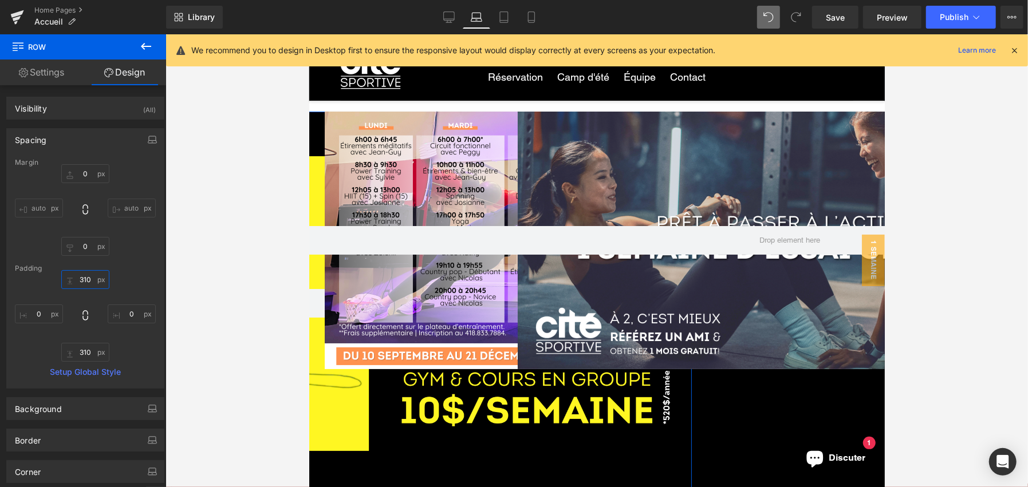
click at [82, 288] on input "310" at bounding box center [85, 279] width 48 height 19
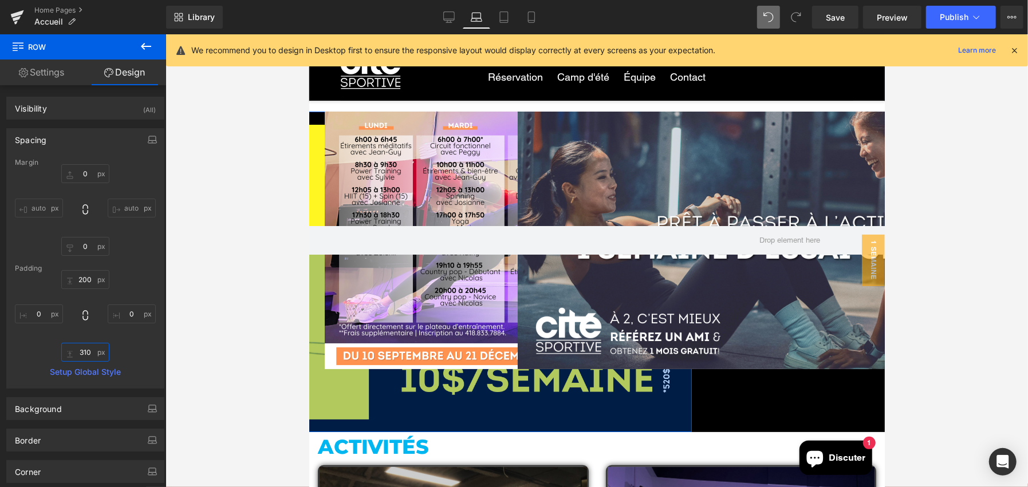
click at [94, 347] on input "310" at bounding box center [85, 352] width 48 height 19
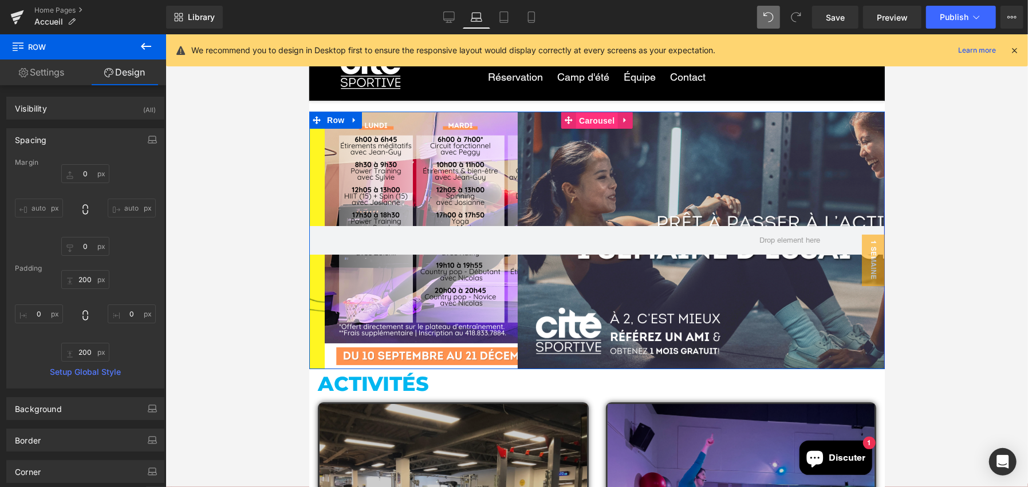
click at [583, 124] on span "Carousel" at bounding box center [596, 120] width 41 height 17
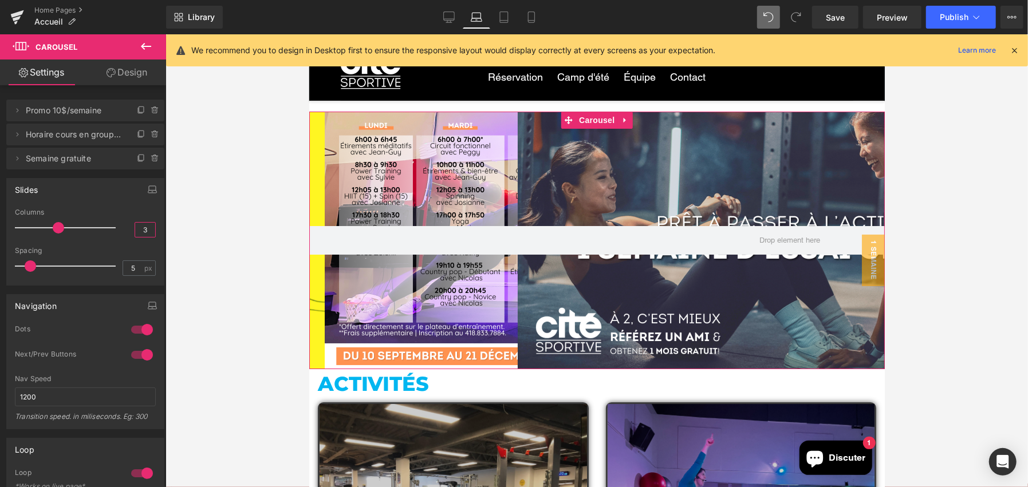
click at [136, 228] on input "3" at bounding box center [145, 230] width 20 height 14
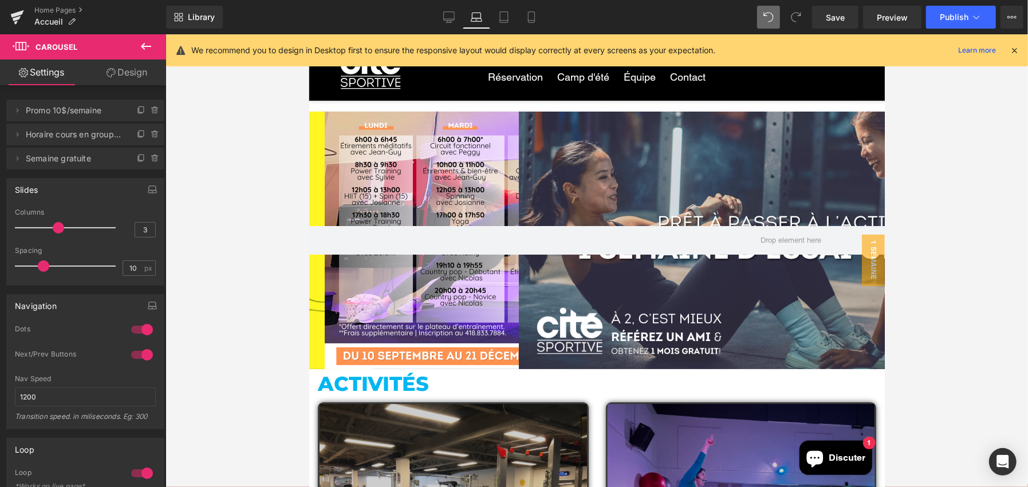
drag, startPoint x: 31, startPoint y: 266, endPoint x: 45, endPoint y: 267, distance: 13.2
click at [45, 267] on span at bounding box center [43, 266] width 11 height 11
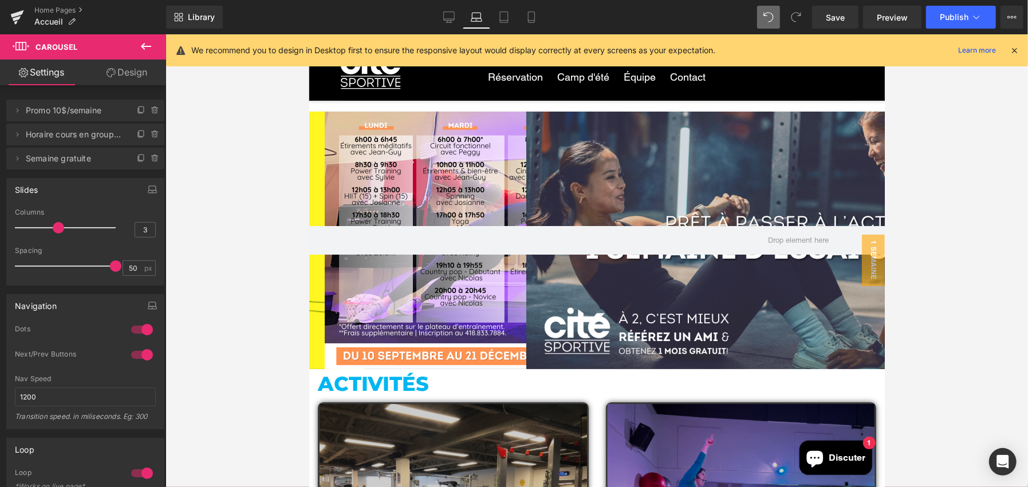
drag, startPoint x: 72, startPoint y: 268, endPoint x: 196, endPoint y: 250, distance: 125.6
click at [196, 250] on div "Carousel You are previewing how the will restyle your page. You can not edit El…" at bounding box center [514, 253] width 1028 height 507
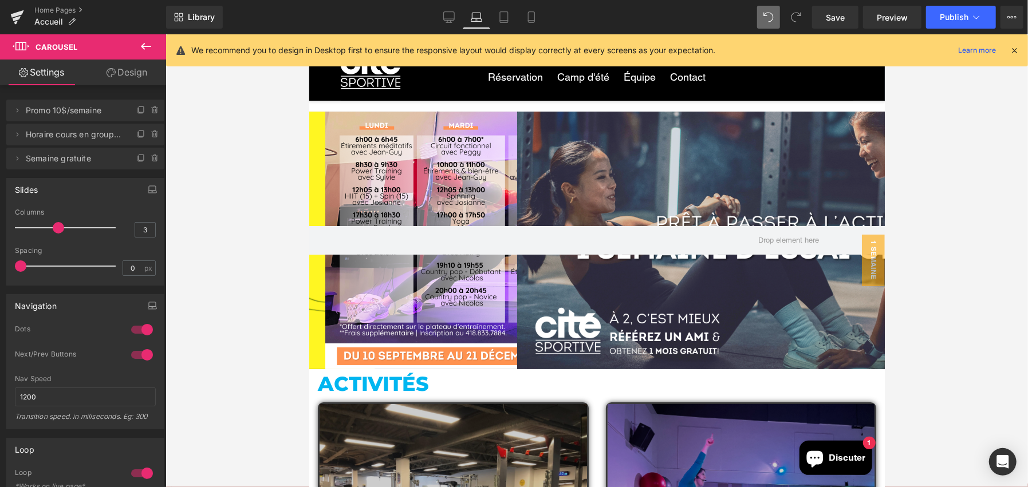
drag, startPoint x: 112, startPoint y: 267, endPoint x: 0, endPoint y: 268, distance: 111.7
click at [0, 268] on div "Slides 1 Columns 1 3 Columns 3 3 Columns 3 1 Columns 1 5px Spacing 5 px 0px Spa…" at bounding box center [85, 228] width 171 height 116
click at [144, 227] on input "3" at bounding box center [145, 230] width 20 height 14
drag, startPoint x: 144, startPoint y: 227, endPoint x: 119, endPoint y: 229, distance: 25.3
click at [120, 229] on div "Columns 3" at bounding box center [85, 227] width 141 height 38
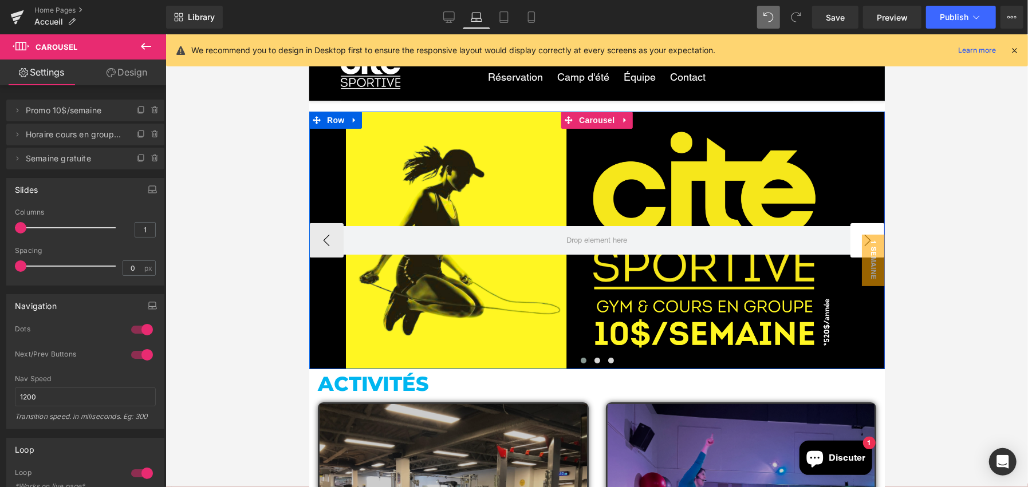
click at [853, 225] on button "›" at bounding box center [867, 240] width 34 height 34
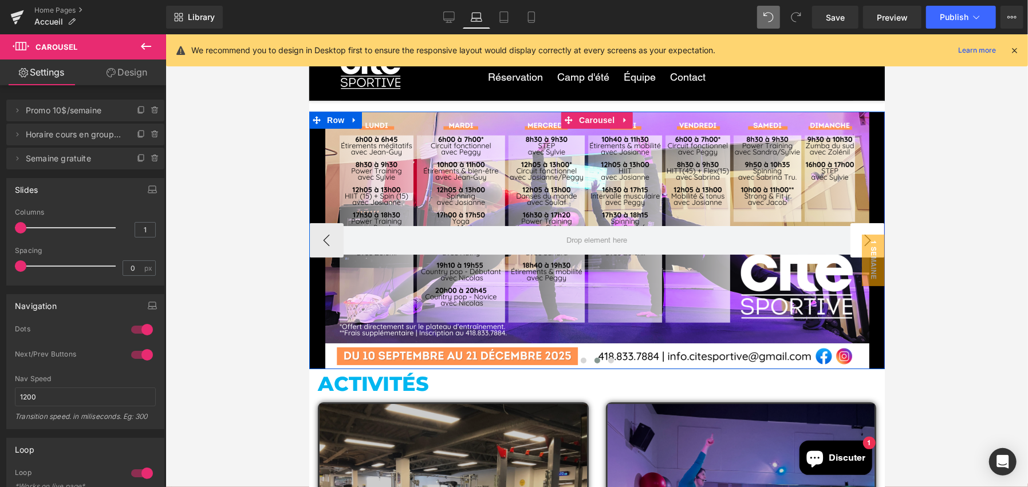
click at [853, 225] on button "›" at bounding box center [867, 240] width 34 height 34
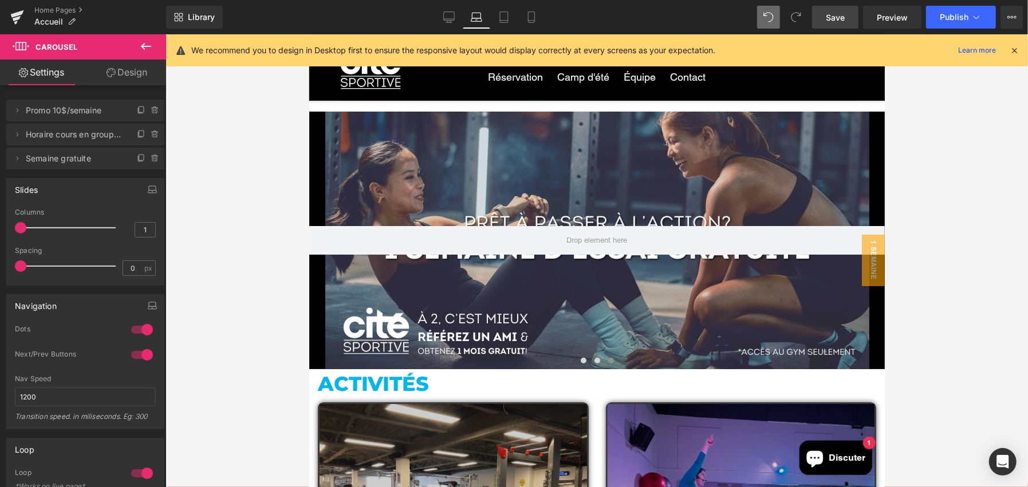
click at [851, 18] on link "Save" at bounding box center [835, 17] width 46 height 23
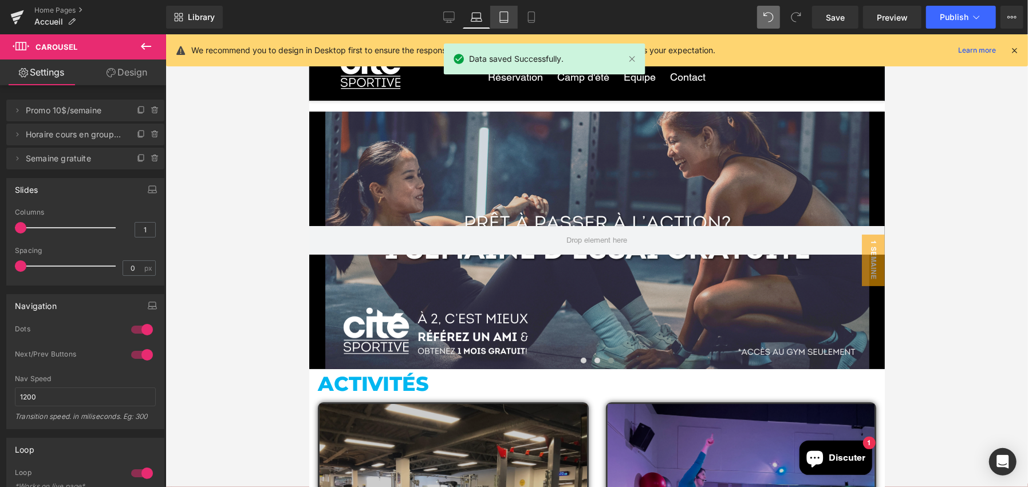
click at [493, 23] on link "Tablet" at bounding box center [503, 17] width 27 height 23
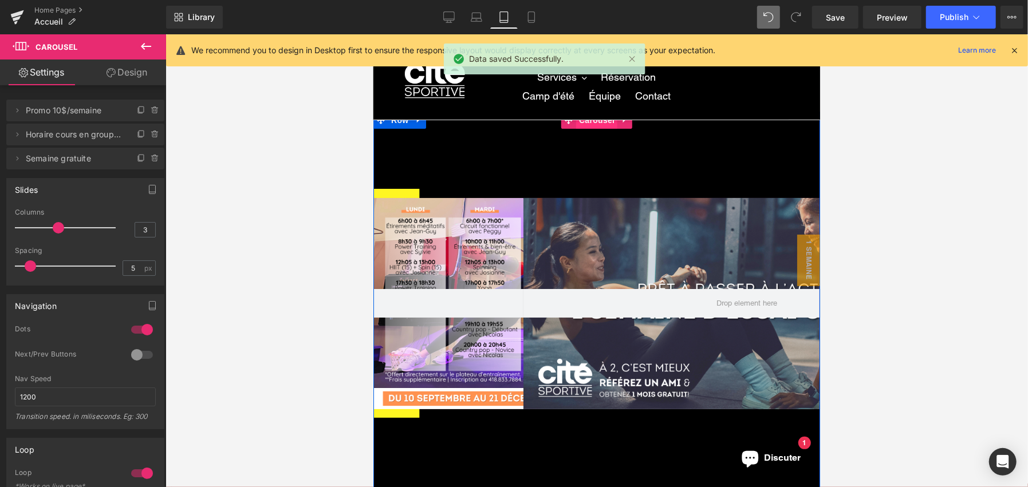
click at [577, 120] on span "Carousel" at bounding box center [596, 119] width 41 height 17
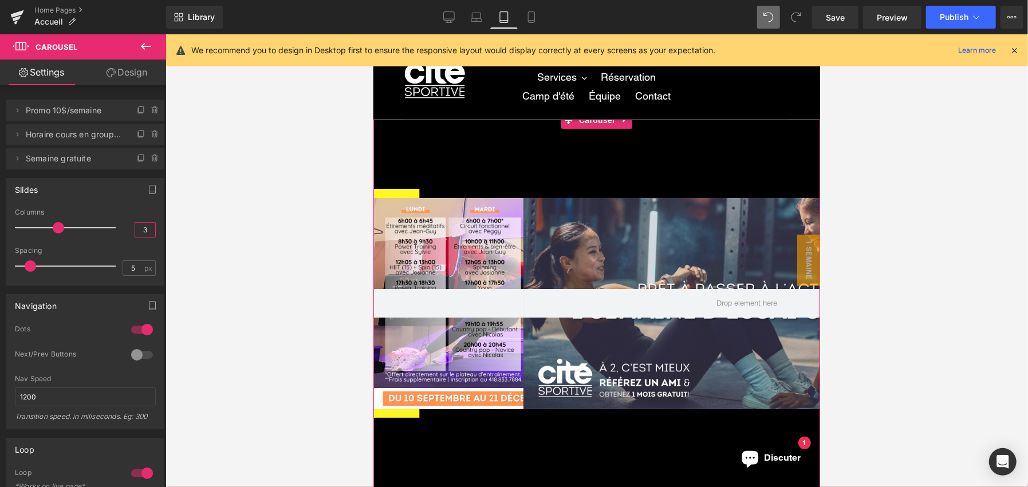
click at [145, 231] on input "3" at bounding box center [145, 230] width 20 height 14
drag, startPoint x: 145, startPoint y: 231, endPoint x: 114, endPoint y: 225, distance: 32.1
click at [114, 225] on div "Columns 3" at bounding box center [85, 227] width 141 height 38
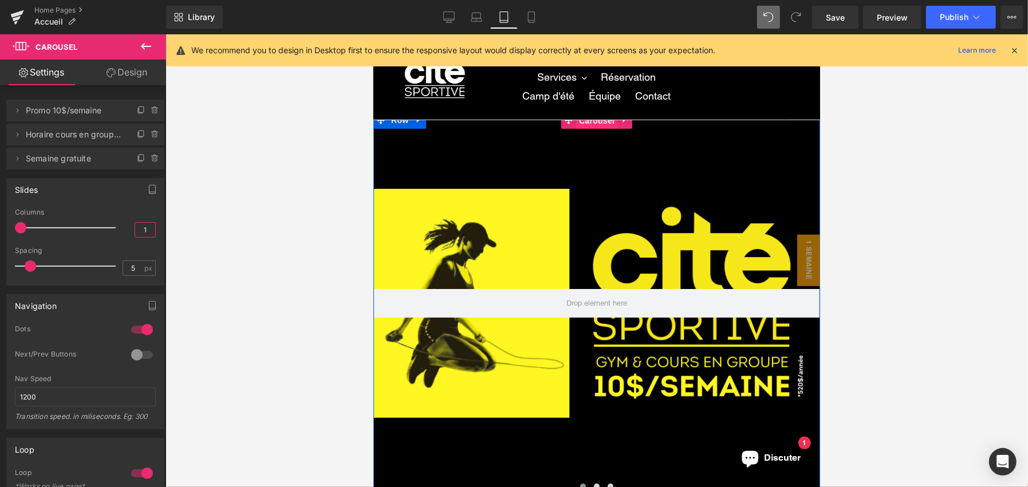
click at [593, 120] on span "Carousel" at bounding box center [596, 120] width 41 height 17
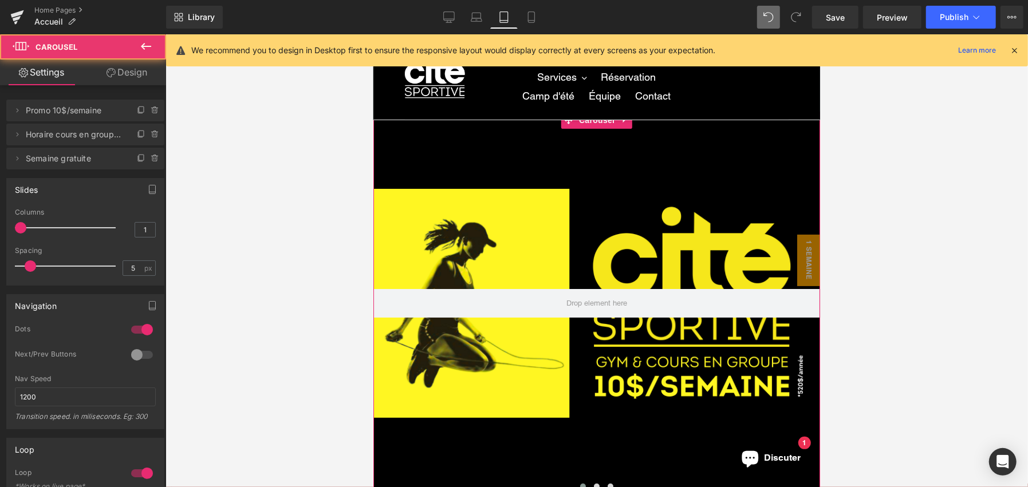
click at [111, 79] on link "Design" at bounding box center [126, 73] width 83 height 26
click at [560, 227] on div "Row" at bounding box center [596, 303] width 447 height 384
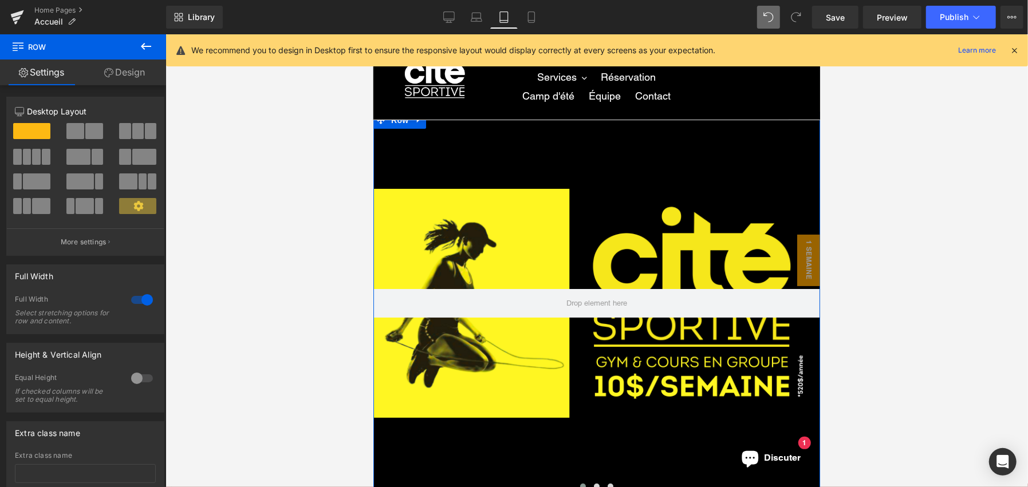
click at [137, 76] on link "Design" at bounding box center [124, 73] width 83 height 26
click at [0, 0] on div "Spacing" at bounding box center [0, 0] width 0 height 0
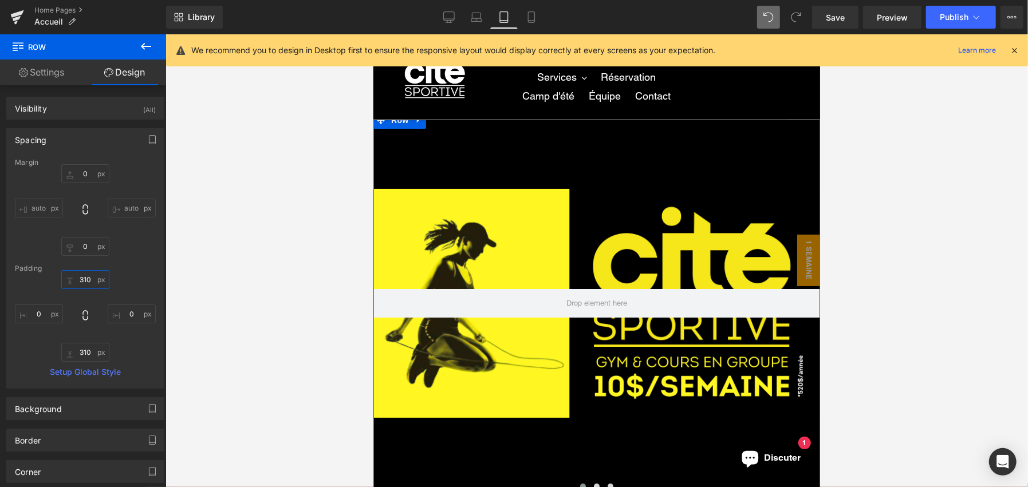
click at [83, 279] on input "310" at bounding box center [85, 279] width 48 height 19
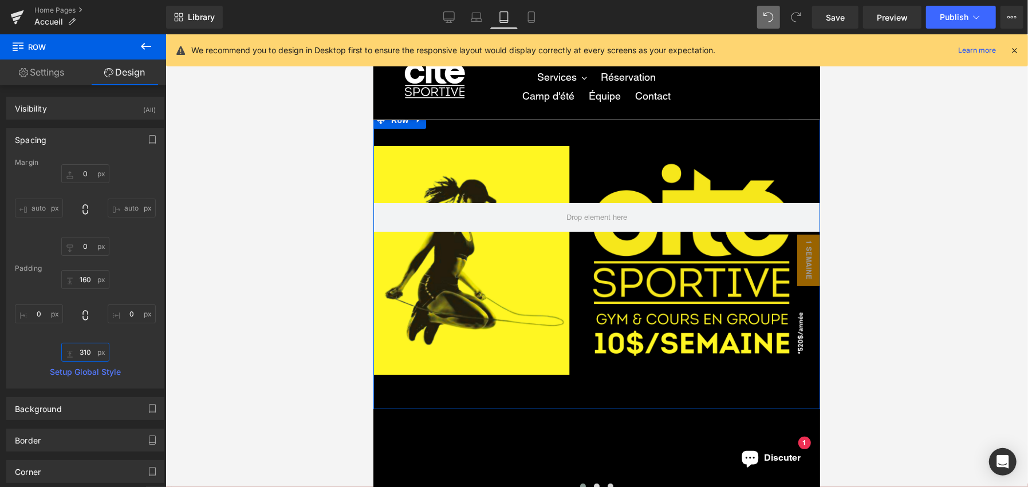
click at [91, 348] on input "310" at bounding box center [85, 352] width 48 height 19
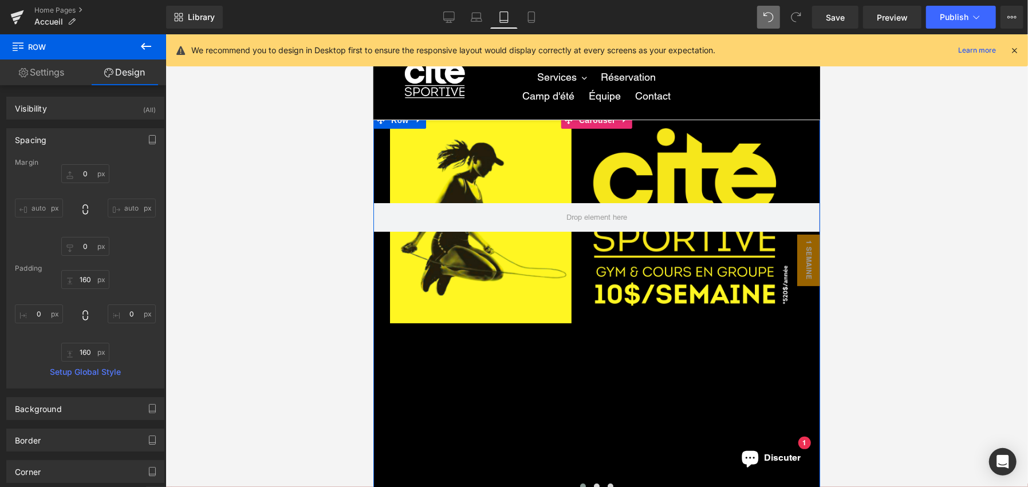
click at [579, 482] on button at bounding box center [583, 486] width 14 height 11
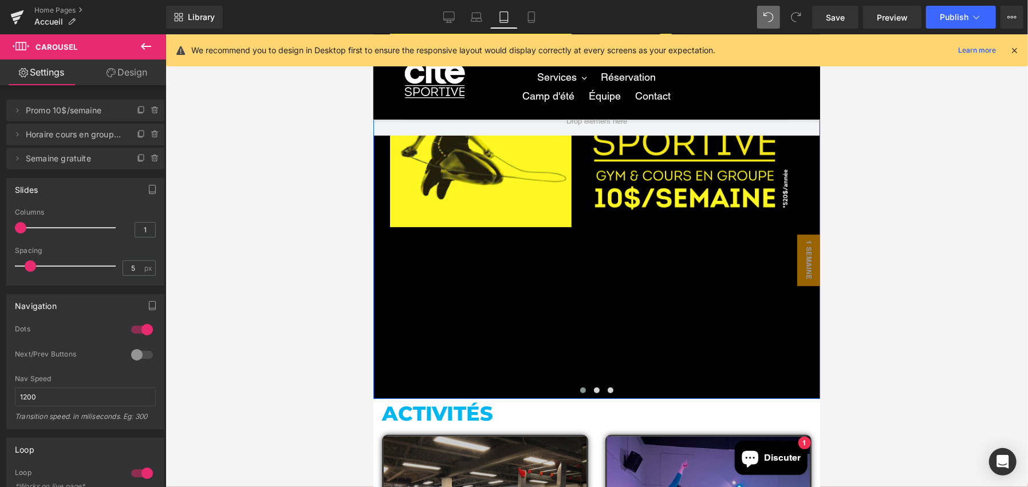
scroll to position [114, 0]
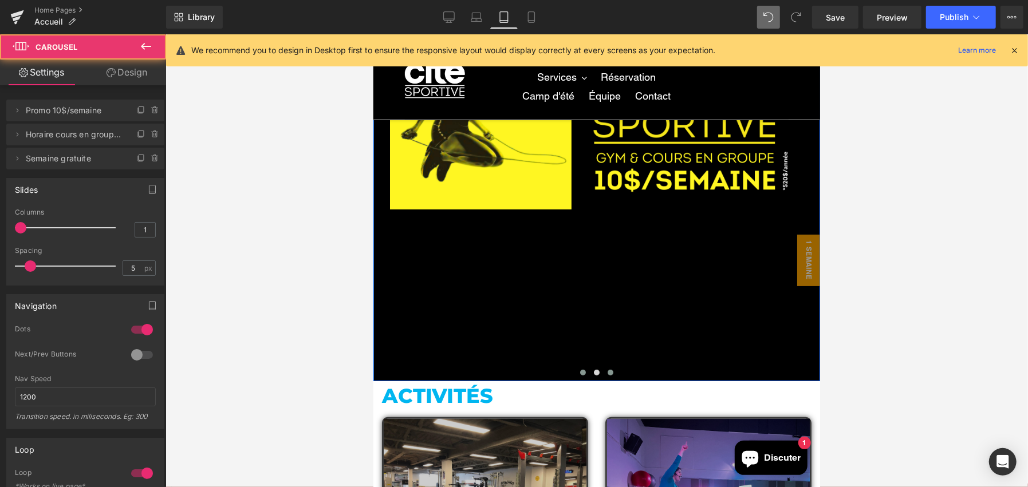
click at [603, 374] on button at bounding box center [610, 372] width 14 height 11
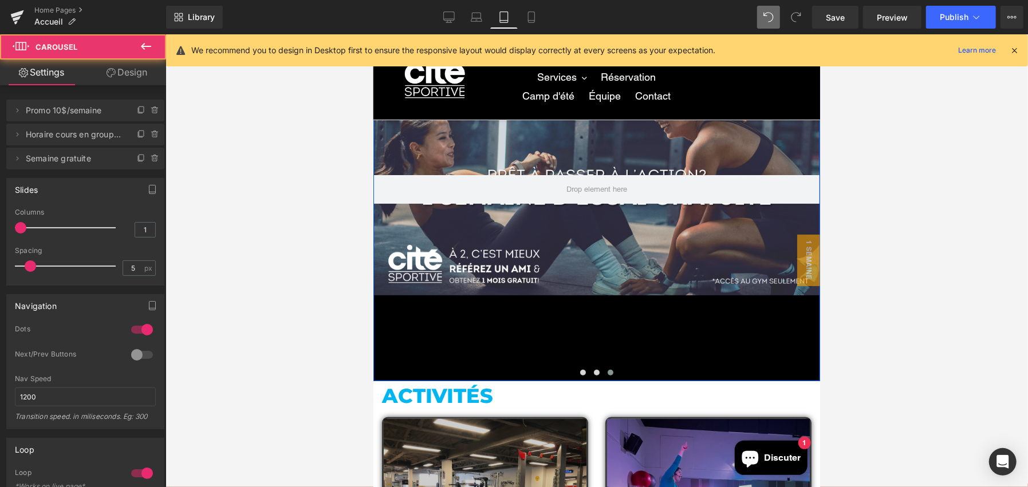
click at [464, 265] on div "Row" at bounding box center [596, 189] width 447 height 384
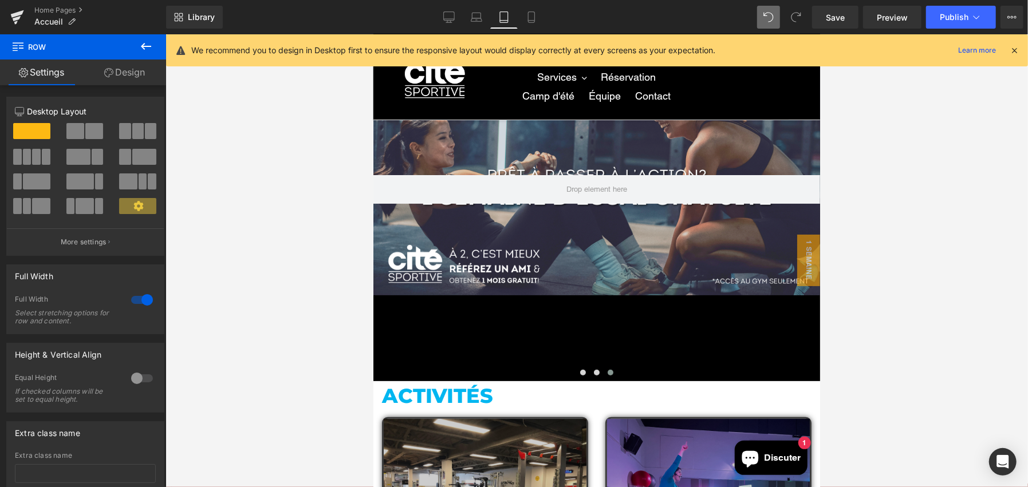
click at [132, 72] on link "Design" at bounding box center [124, 73] width 83 height 26
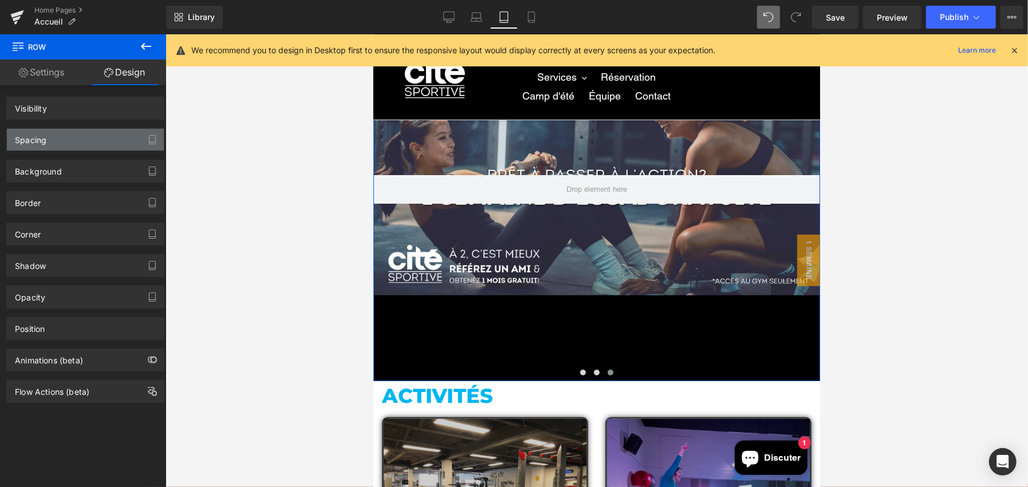
click at [56, 132] on div "Spacing" at bounding box center [85, 140] width 157 height 22
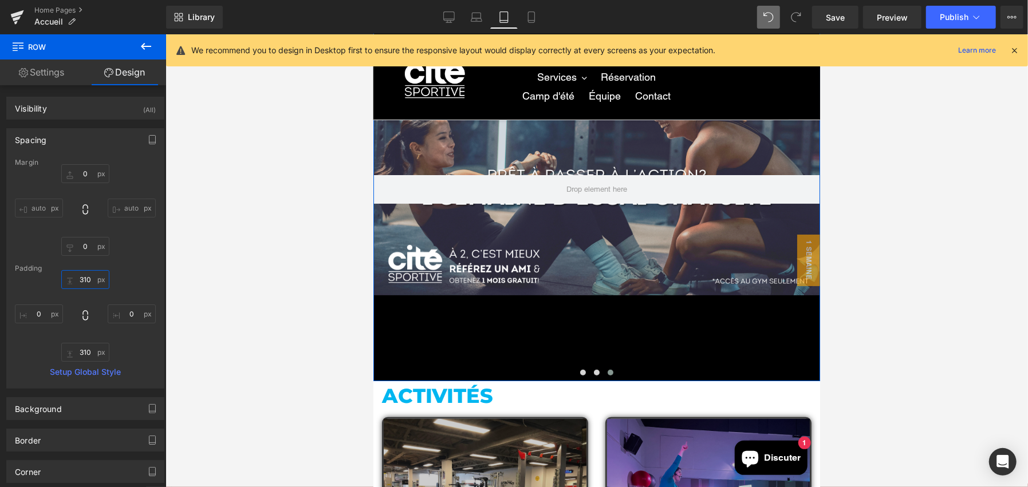
click at [83, 275] on input "310" at bounding box center [85, 279] width 48 height 19
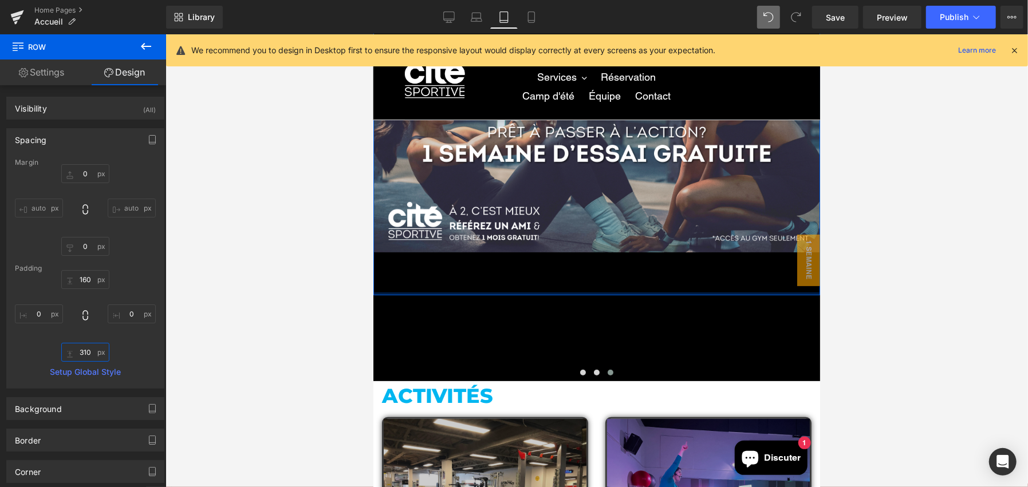
click at [89, 357] on input "310" at bounding box center [85, 352] width 48 height 19
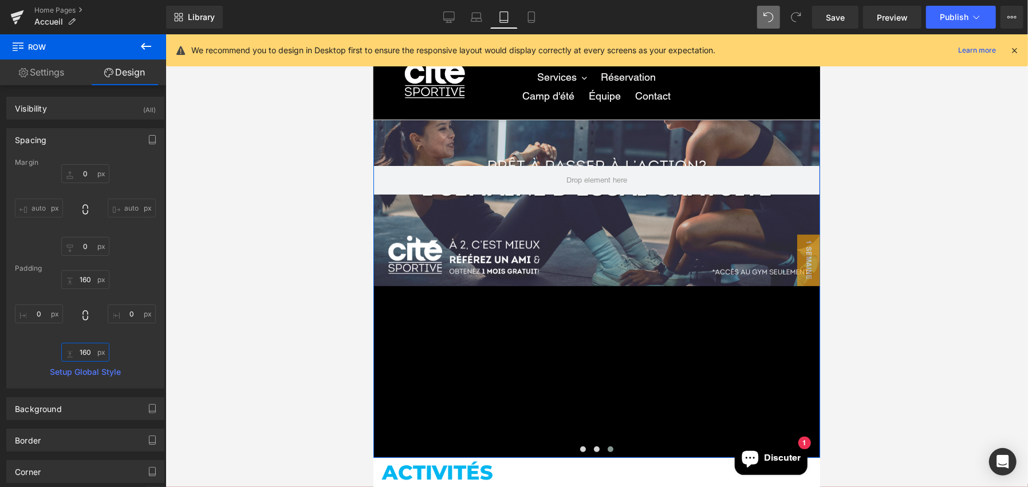
scroll to position [57, 0]
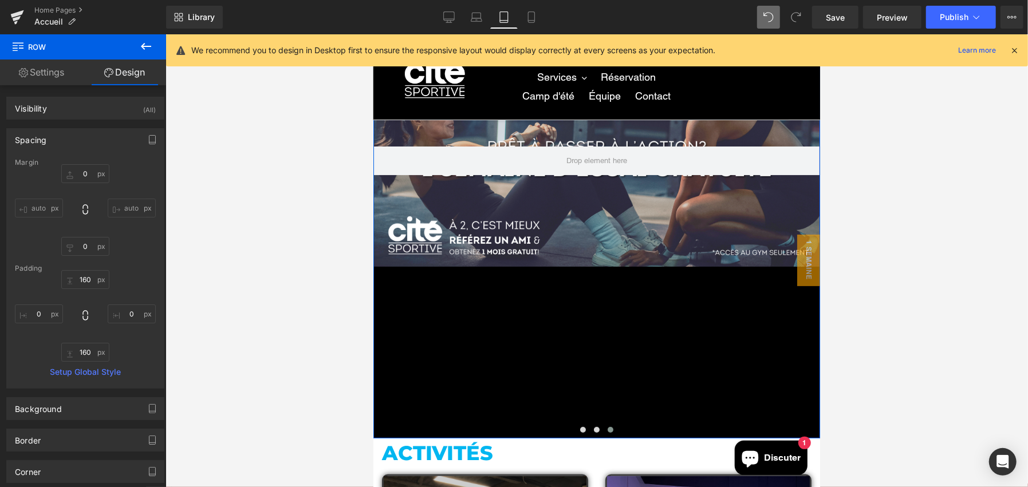
click at [607, 427] on span at bounding box center [610, 430] width 6 height 6
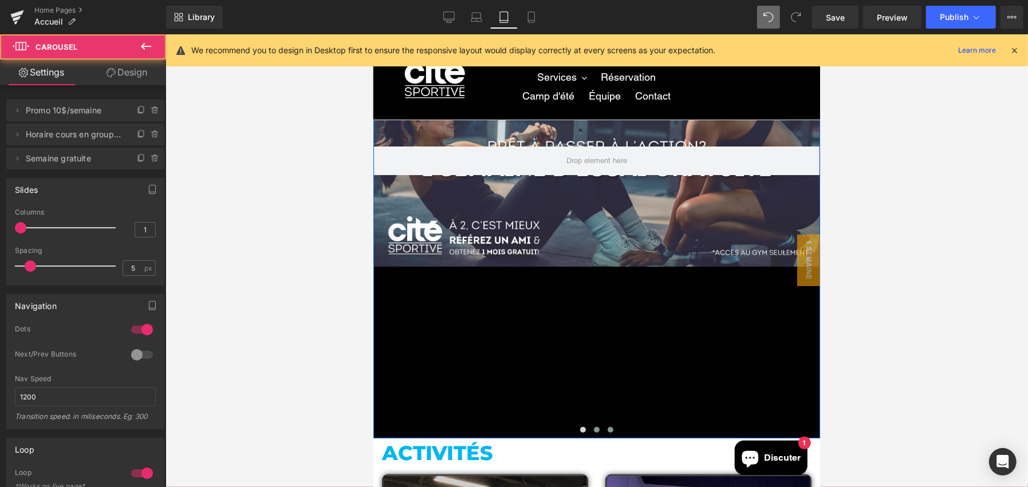
click at [594, 428] on span at bounding box center [596, 430] width 6 height 6
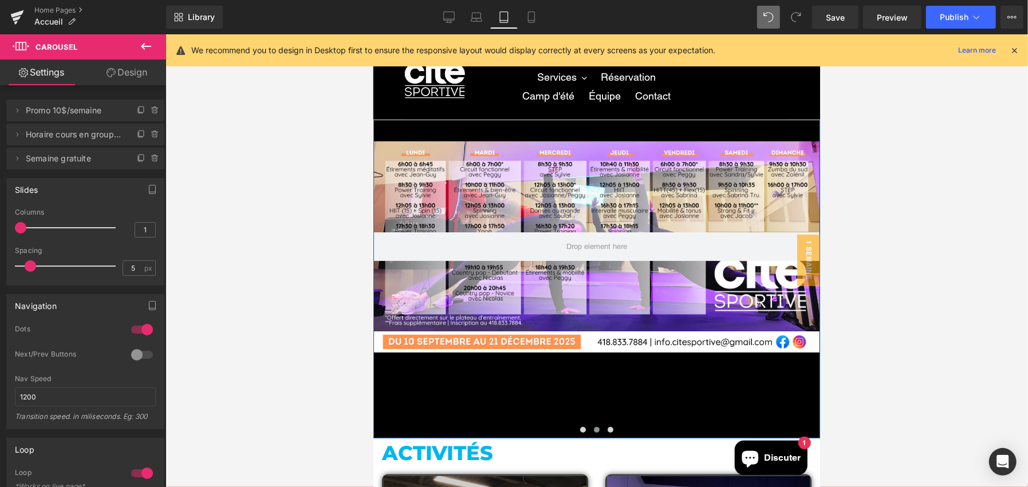
click at [630, 267] on div "Row" at bounding box center [596, 246] width 447 height 384
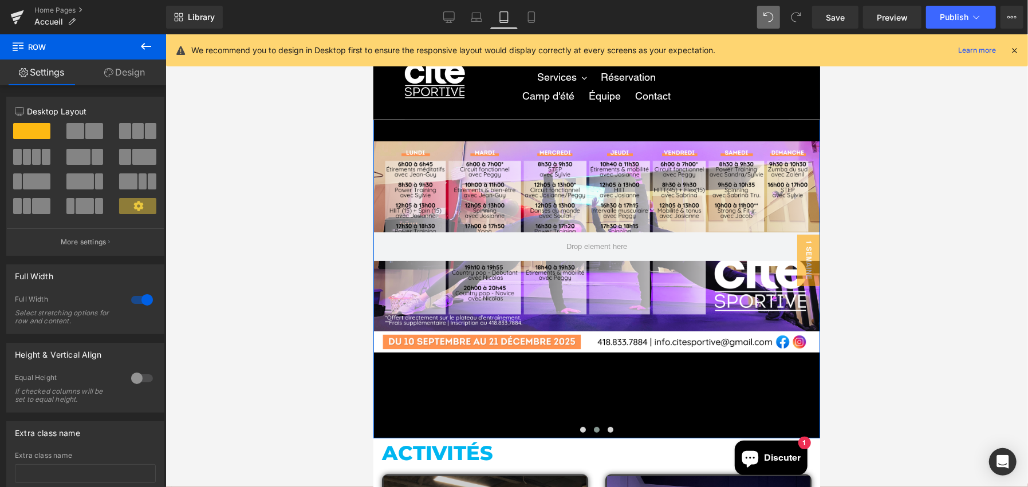
click at [140, 72] on link "Design" at bounding box center [124, 73] width 83 height 26
click at [0, 0] on div "Spacing" at bounding box center [0, 0] width 0 height 0
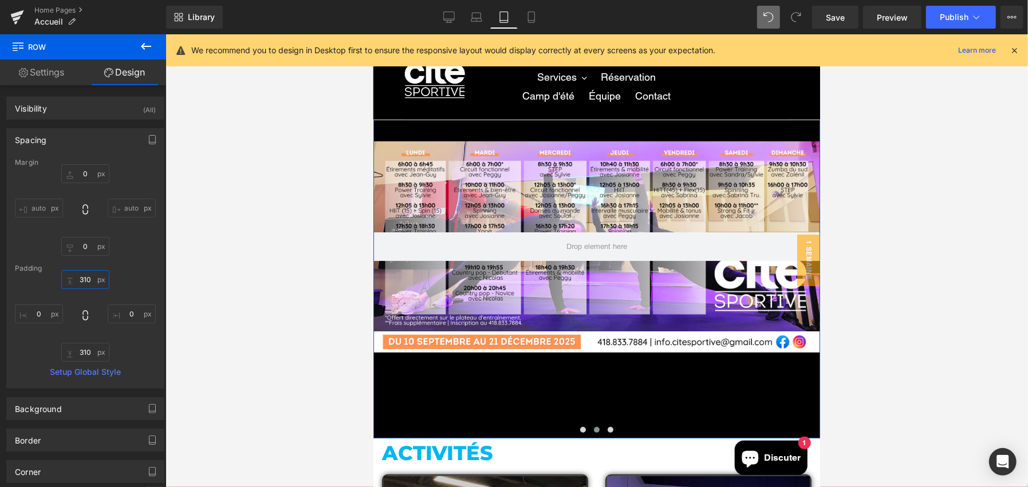
click at [84, 277] on input "310" at bounding box center [85, 279] width 48 height 19
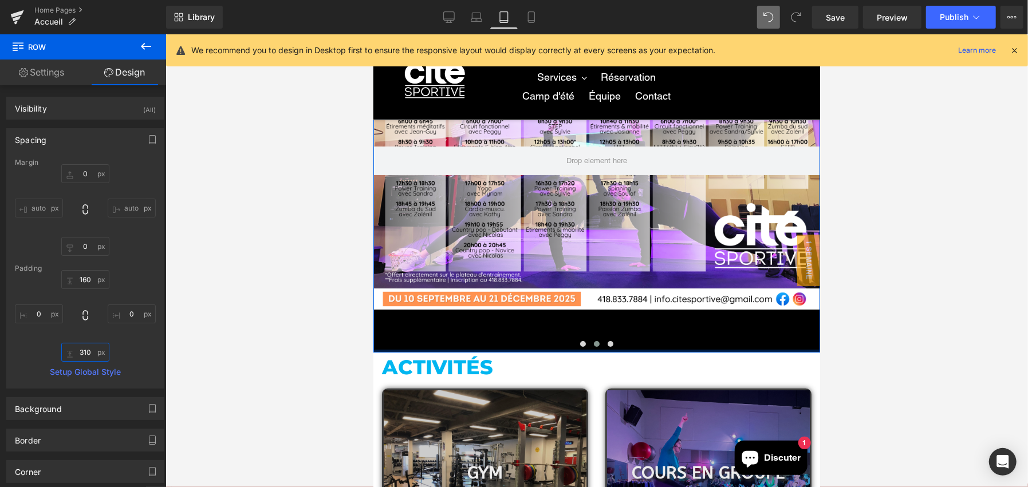
click at [87, 346] on input "310" at bounding box center [85, 352] width 48 height 19
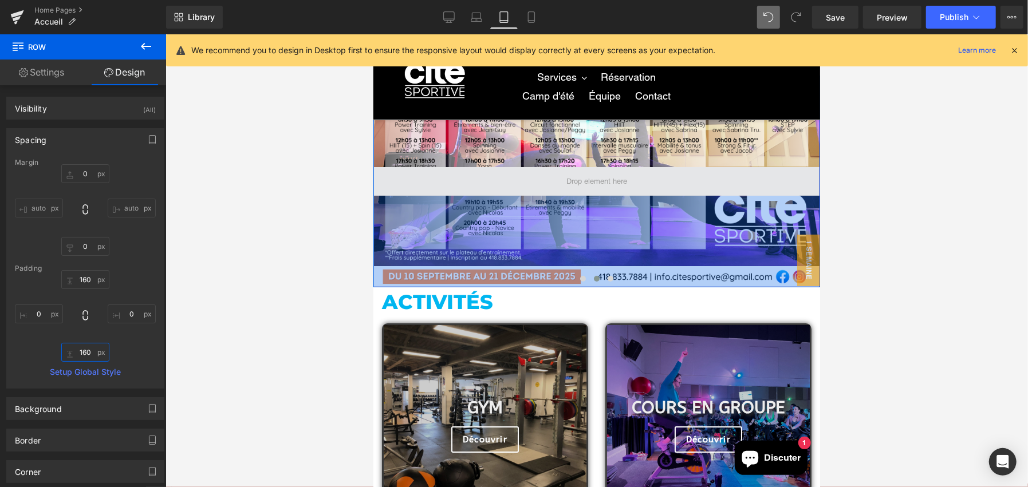
scroll to position [0, 0]
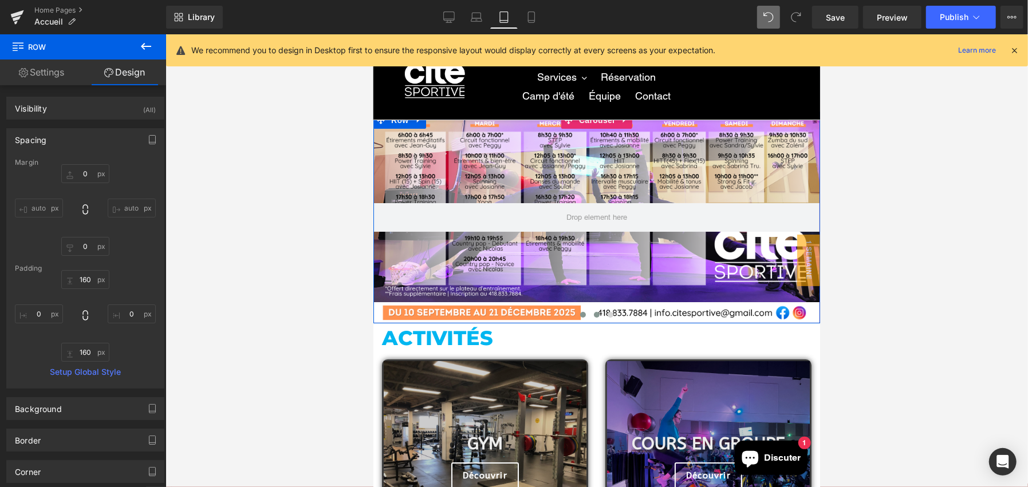
click at [580, 312] on span at bounding box center [583, 315] width 6 height 6
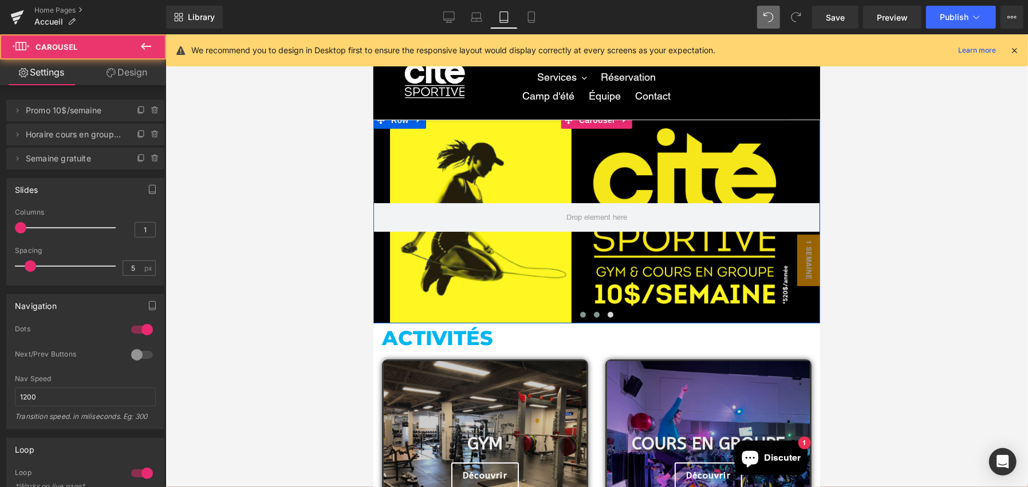
click at [593, 314] on span at bounding box center [596, 315] width 6 height 6
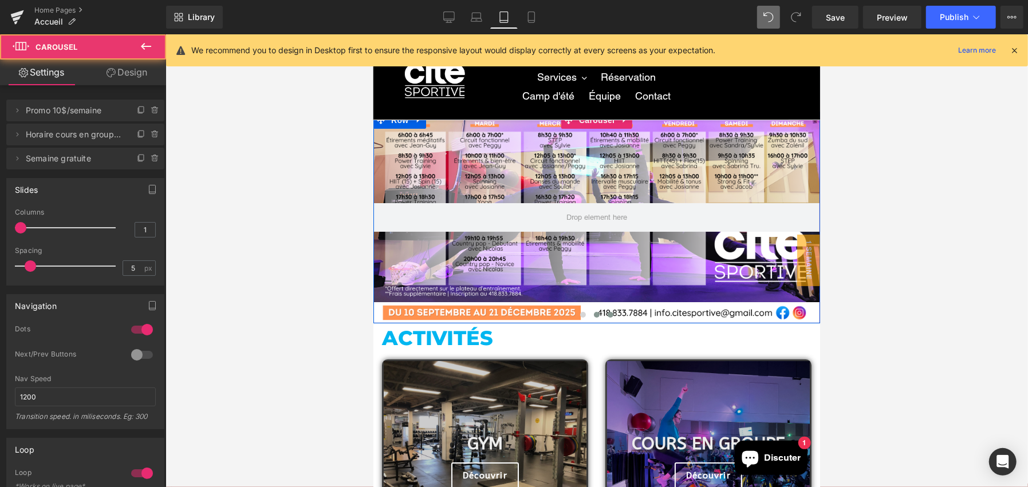
click at [603, 314] on button at bounding box center [610, 314] width 14 height 11
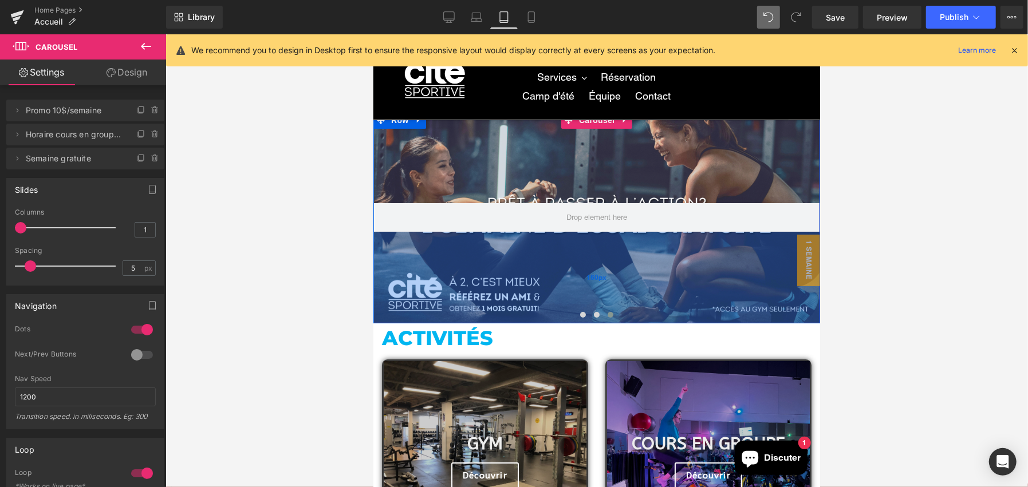
click at [622, 274] on div "160px" at bounding box center [596, 277] width 447 height 92
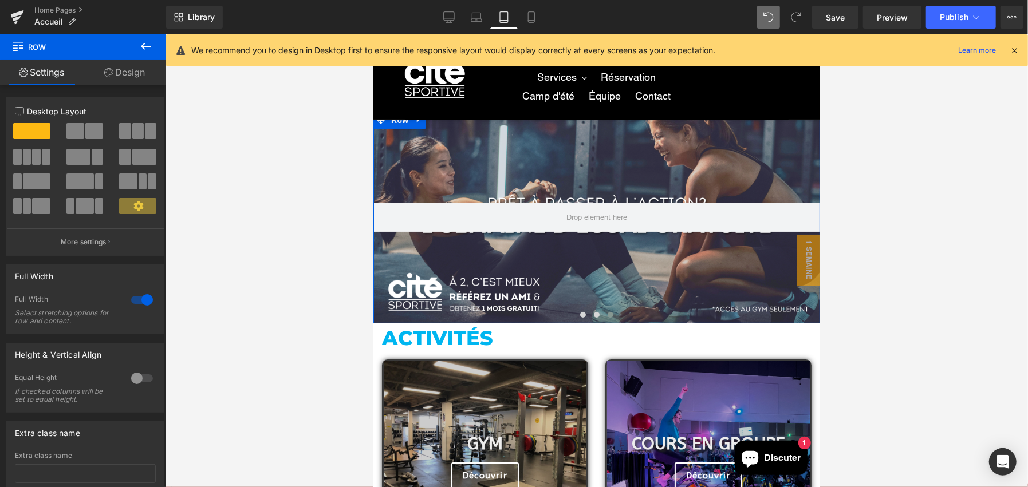
click at [123, 74] on link "Design" at bounding box center [124, 73] width 83 height 26
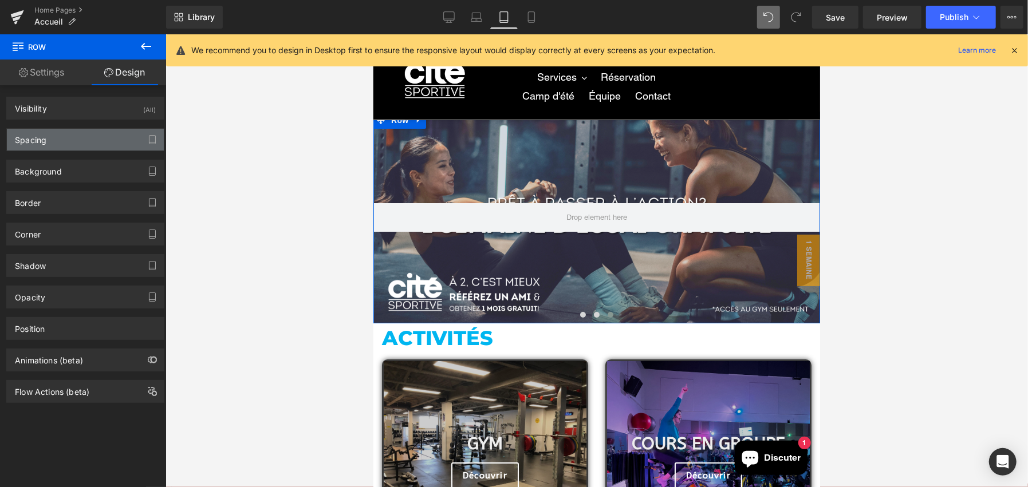
click at [54, 137] on div "Spacing" at bounding box center [85, 140] width 157 height 22
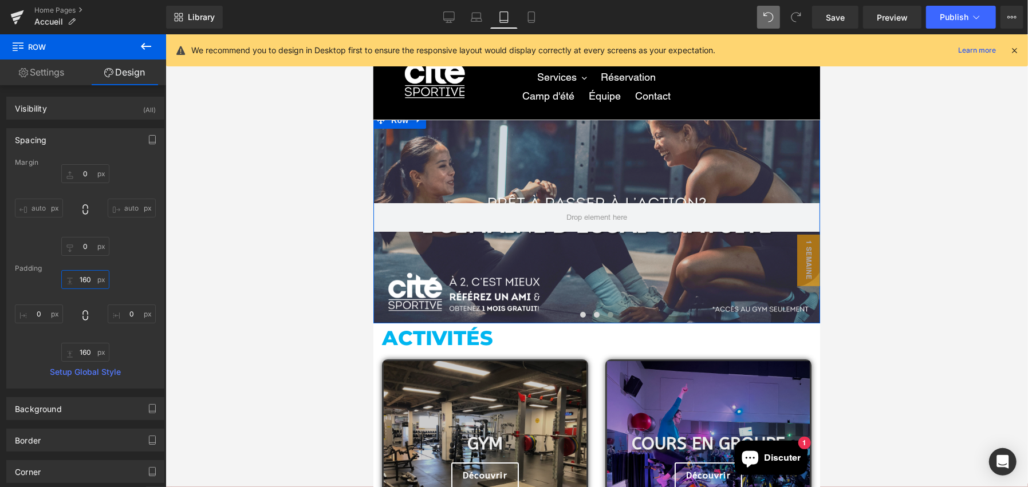
click at [85, 276] on input "160" at bounding box center [85, 279] width 48 height 19
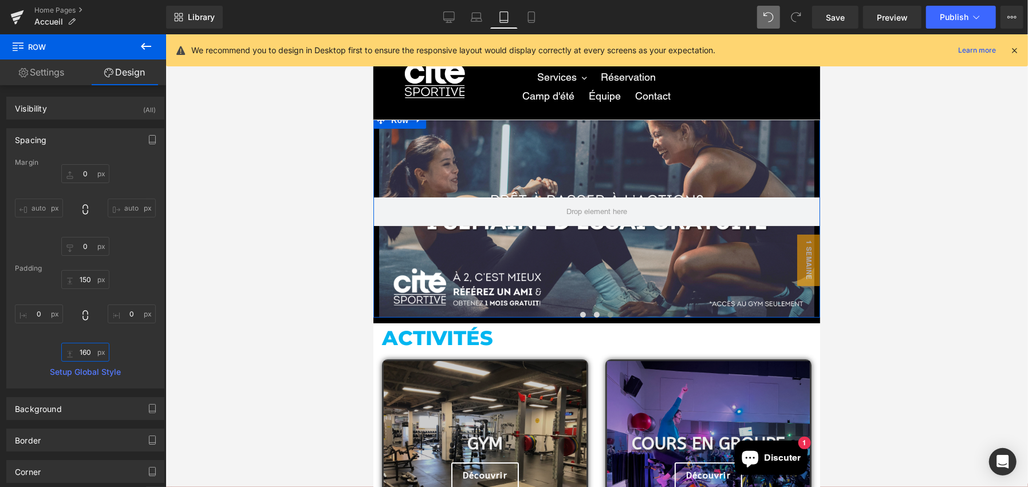
click at [88, 348] on input "160" at bounding box center [85, 352] width 48 height 19
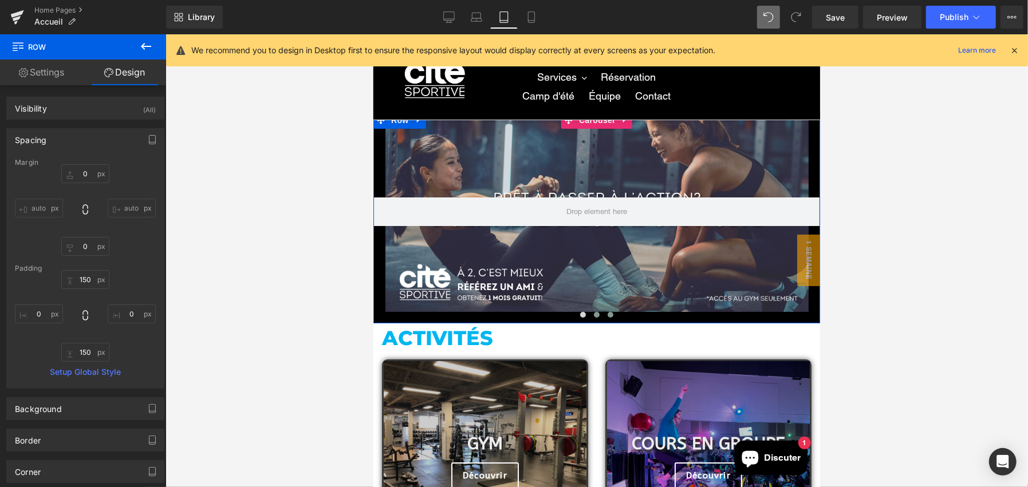
click at [593, 312] on span at bounding box center [596, 315] width 6 height 6
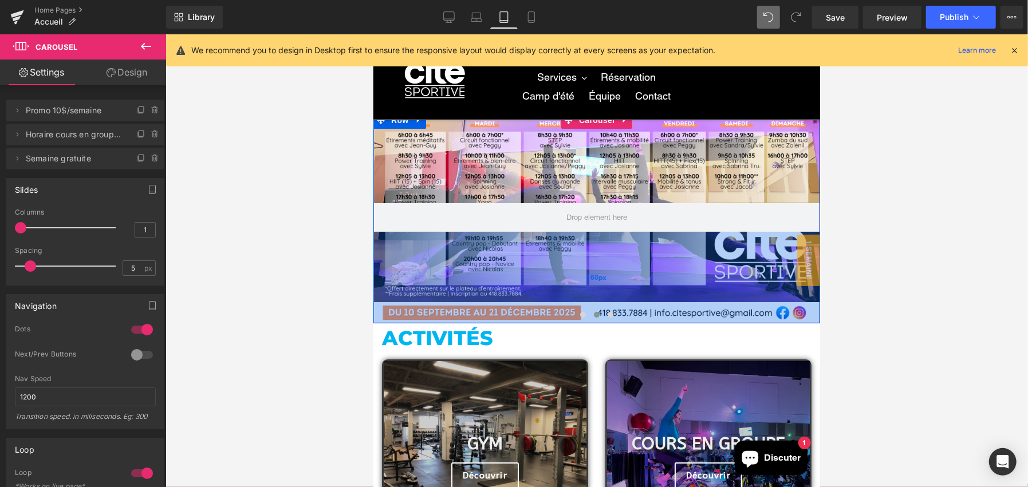
click at [580, 260] on div "160px" at bounding box center [596, 277] width 447 height 92
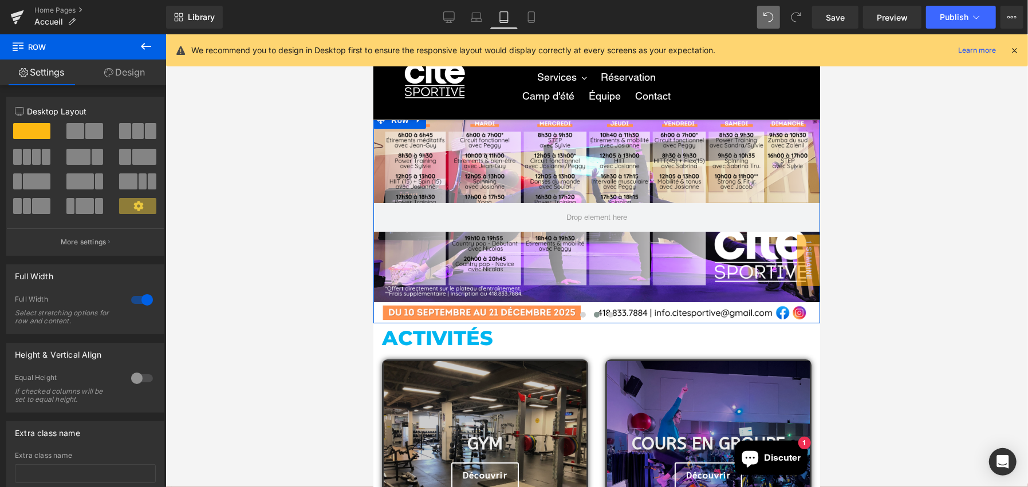
click at [133, 75] on link "Design" at bounding box center [124, 73] width 83 height 26
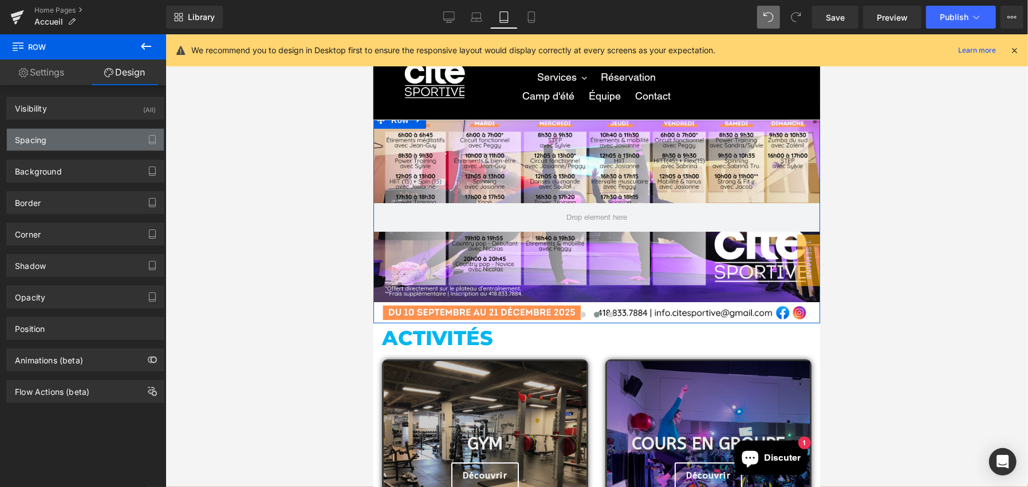
click at [40, 141] on div "Spacing" at bounding box center [30, 137] width 31 height 16
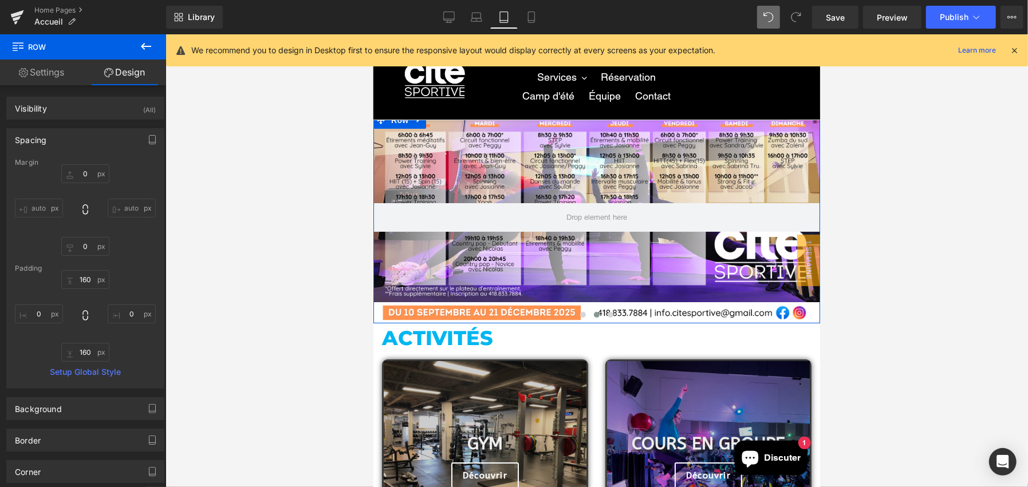
click at [78, 289] on div "160px 160 0px 0 160px 160 0px 0" at bounding box center [85, 316] width 141 height 92
click at [81, 277] on input "160" at bounding box center [85, 279] width 48 height 19
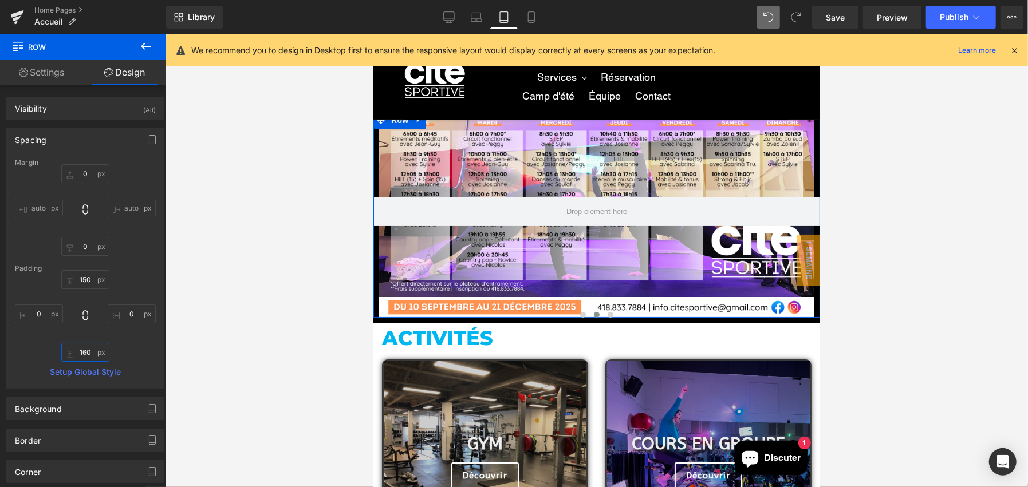
click at [81, 355] on input "160" at bounding box center [85, 352] width 48 height 19
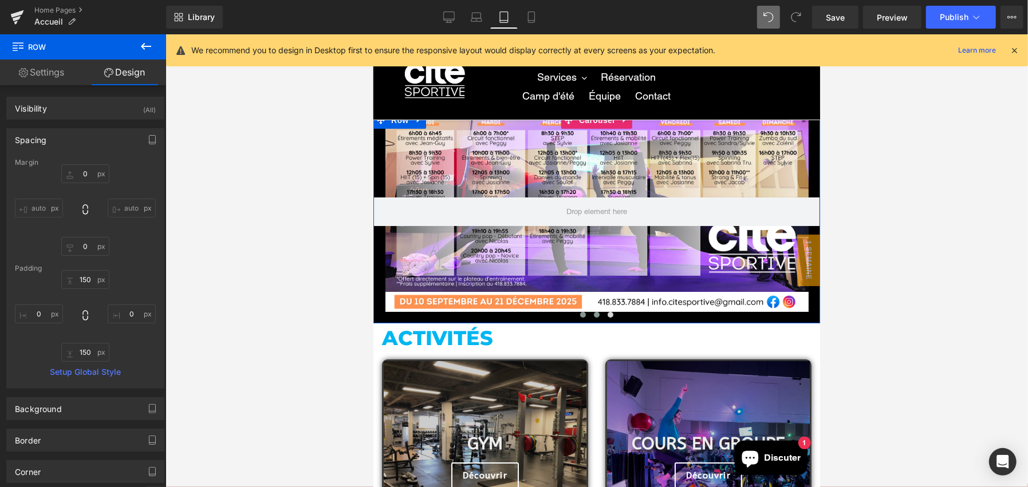
click at [576, 312] on button at bounding box center [583, 314] width 14 height 11
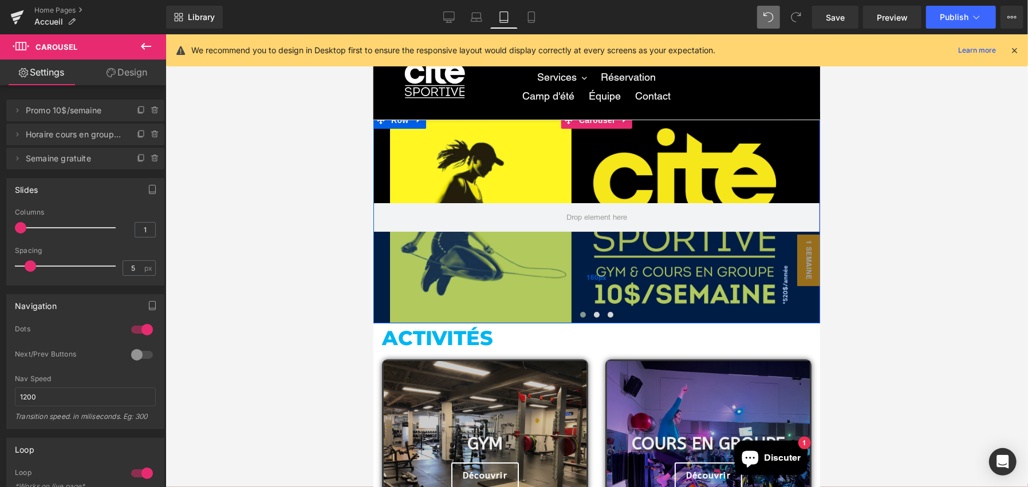
click at [577, 255] on div "160px" at bounding box center [596, 277] width 447 height 92
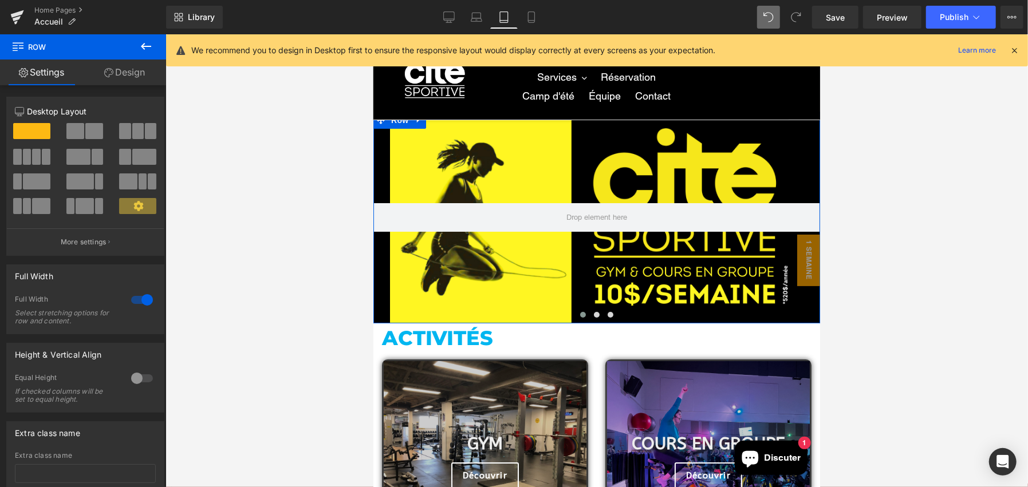
click at [135, 76] on link "Design" at bounding box center [124, 73] width 83 height 26
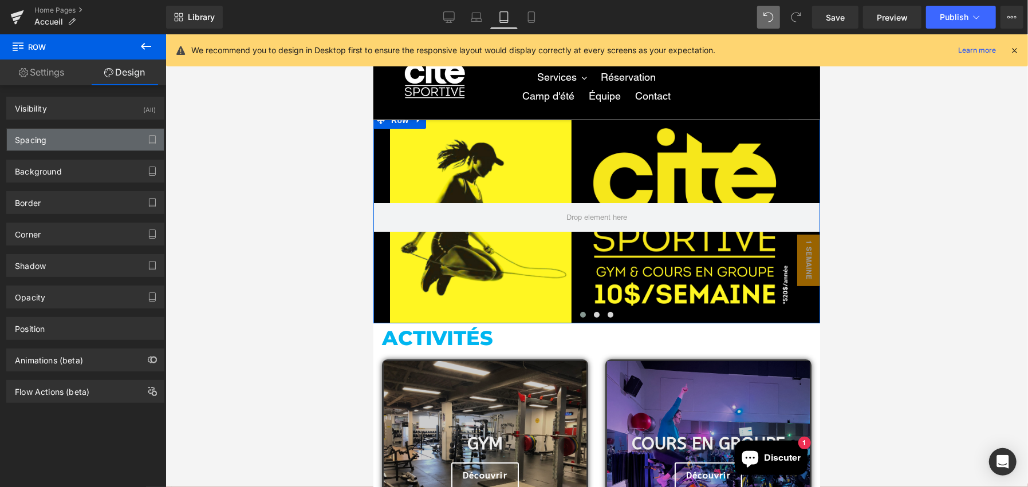
click at [65, 149] on div "Spacing" at bounding box center [85, 140] width 157 height 22
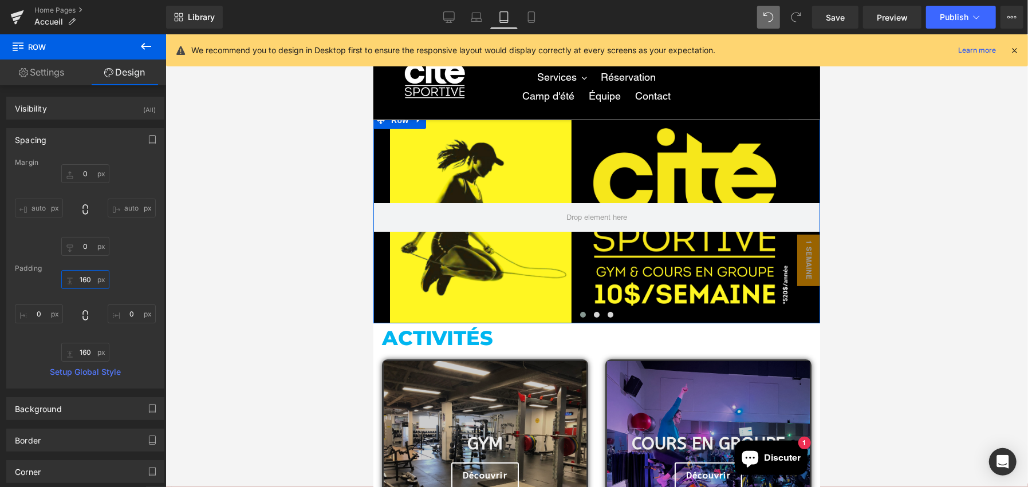
click at [84, 279] on input "160" at bounding box center [85, 279] width 48 height 19
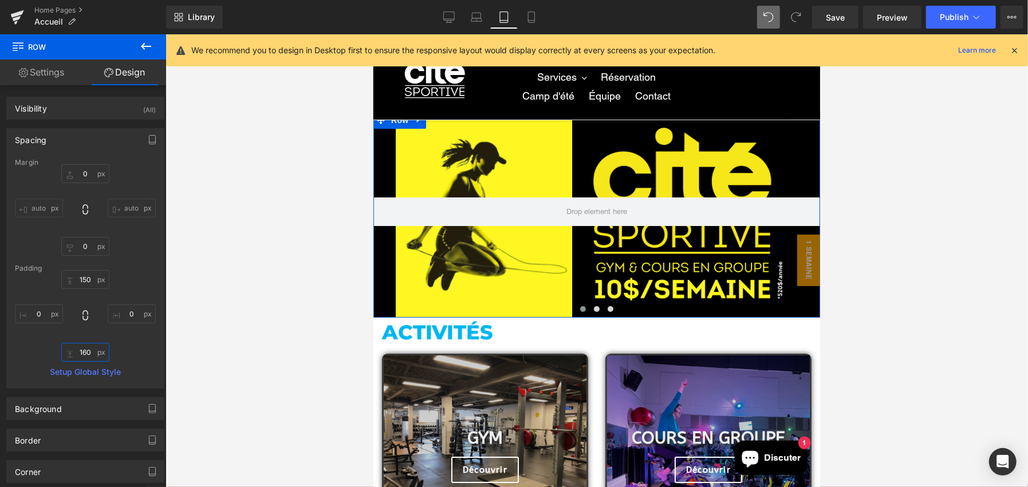
click at [76, 348] on input "160" at bounding box center [85, 352] width 48 height 19
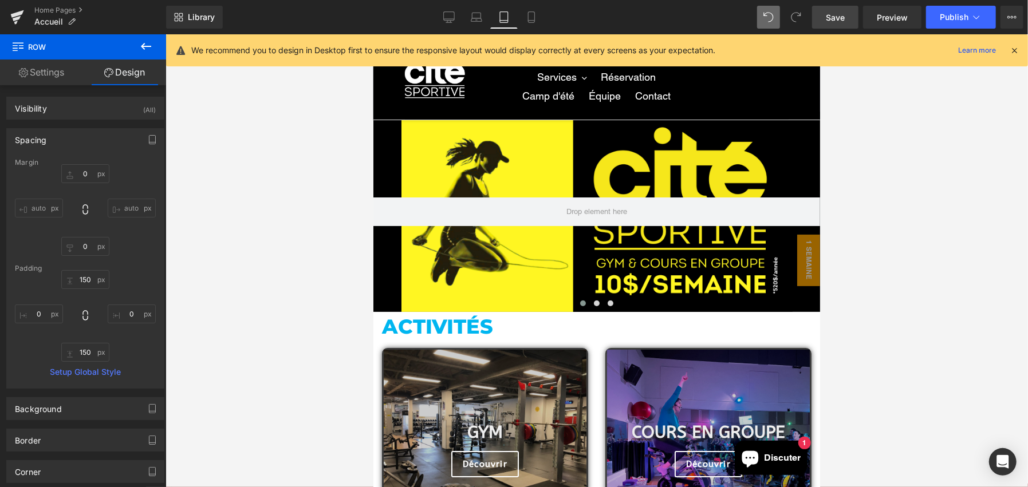
click at [838, 19] on span "Save" at bounding box center [835, 17] width 19 height 12
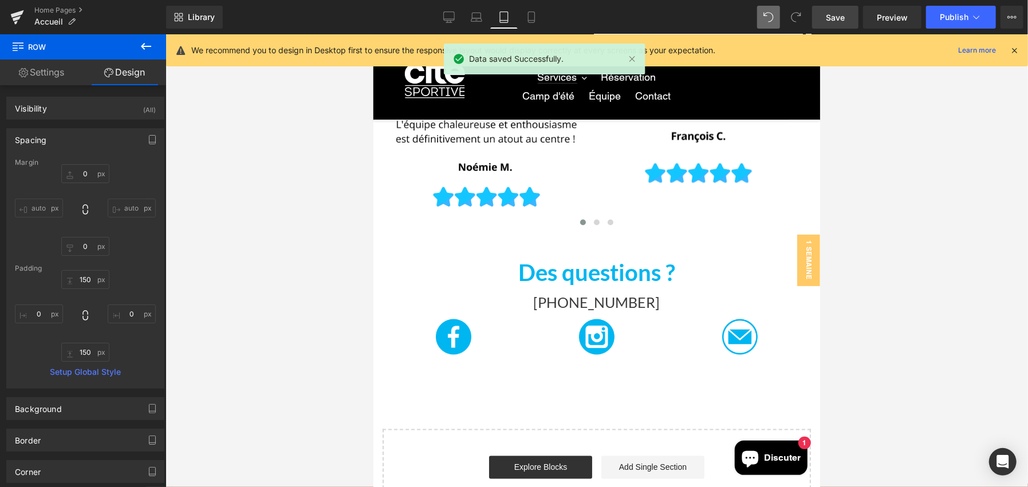
scroll to position [1603, 0]
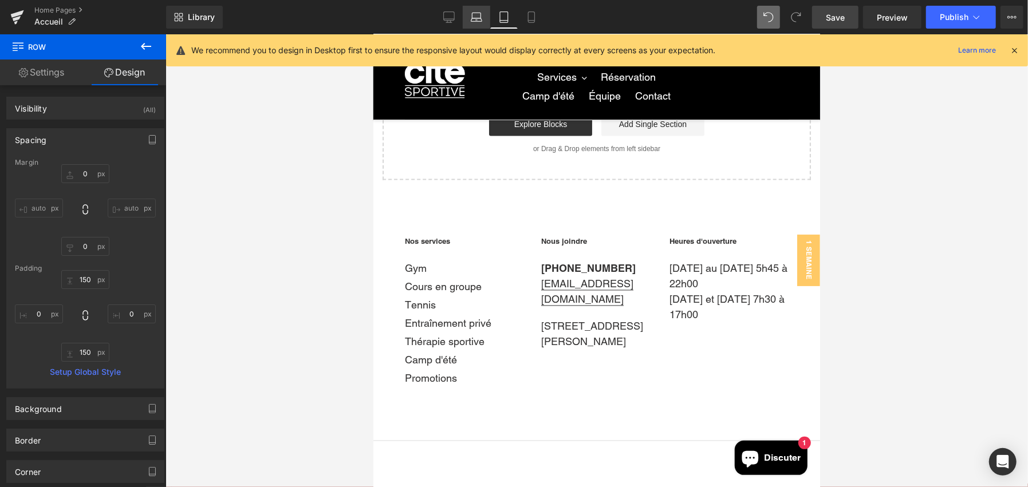
click at [485, 13] on link "Laptop" at bounding box center [476, 17] width 27 height 23
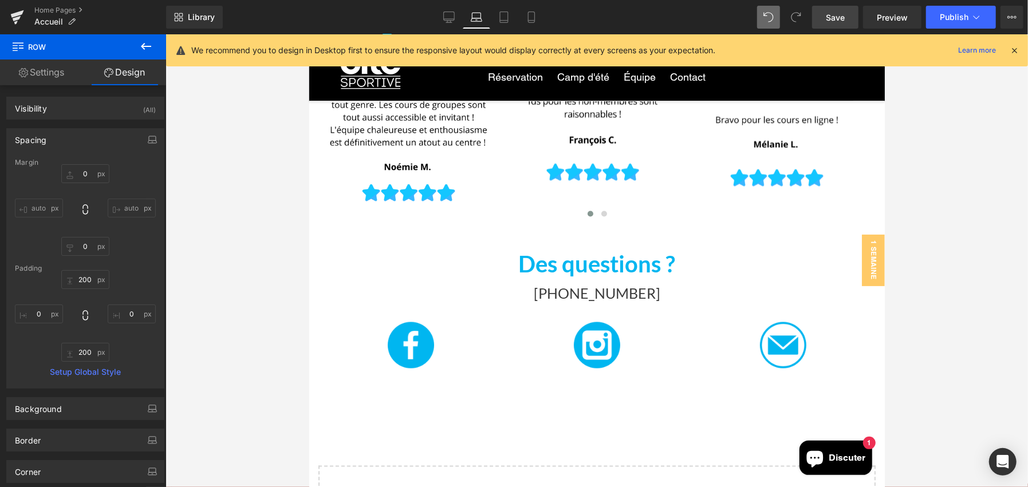
scroll to position [1317, 0]
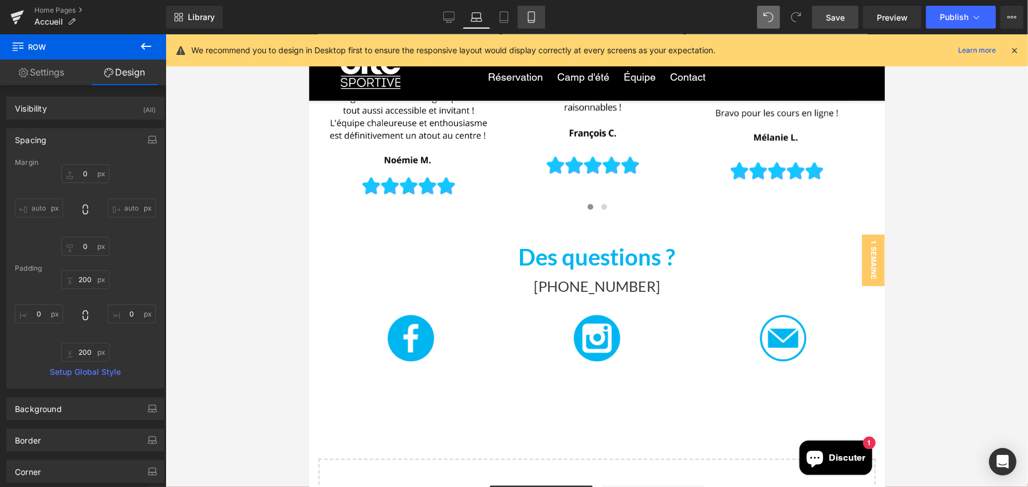
click at [541, 15] on link "Mobile" at bounding box center [531, 17] width 27 height 23
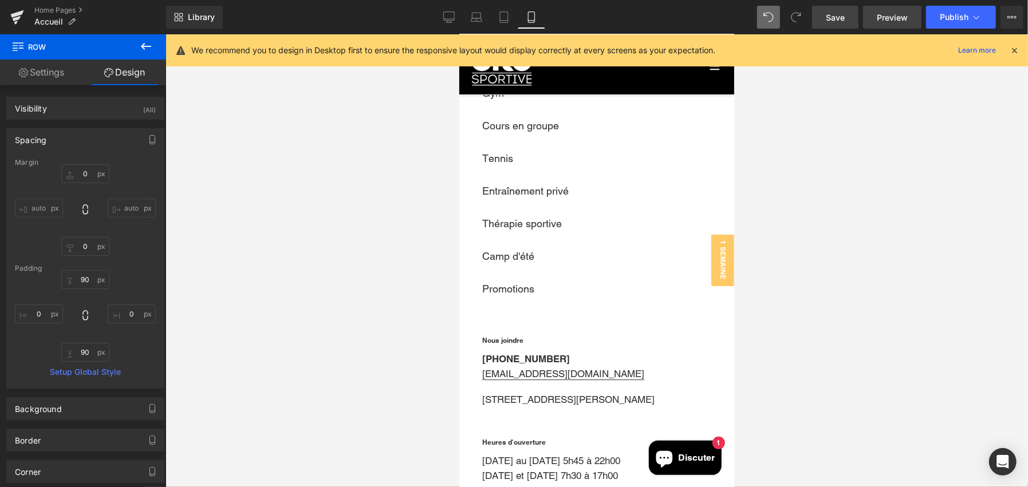
scroll to position [2405, 0]
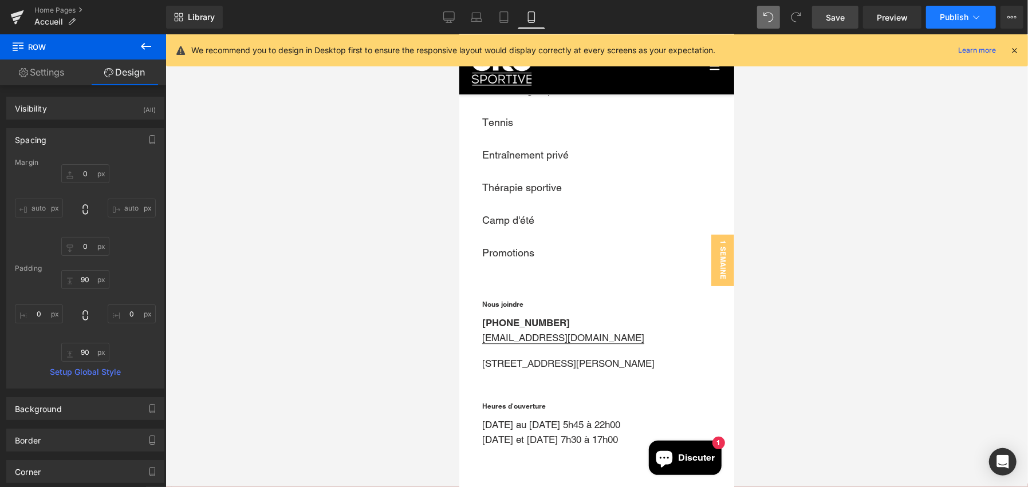
click at [934, 13] on button "Publish" at bounding box center [961, 17] width 70 height 23
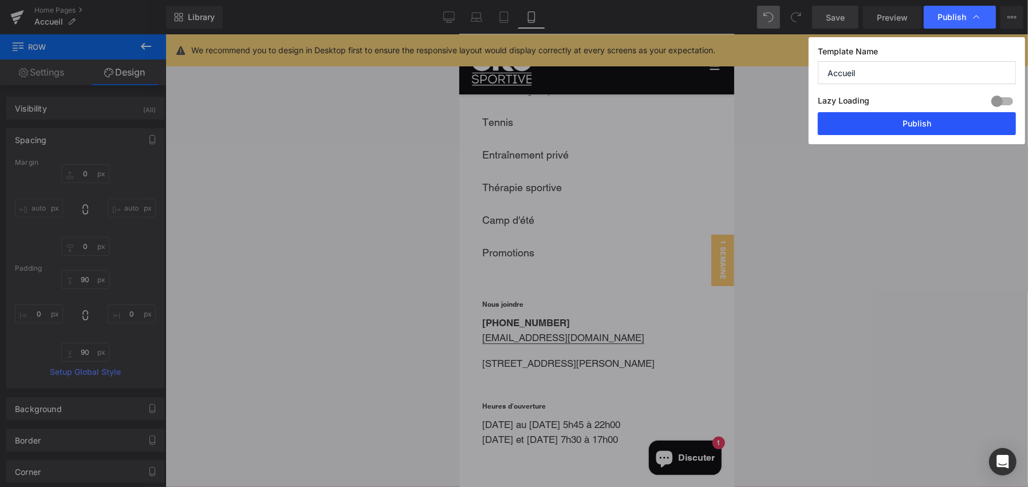
click at [919, 121] on button "Publish" at bounding box center [917, 123] width 198 height 23
